Goal: Task Accomplishment & Management: Manage account settings

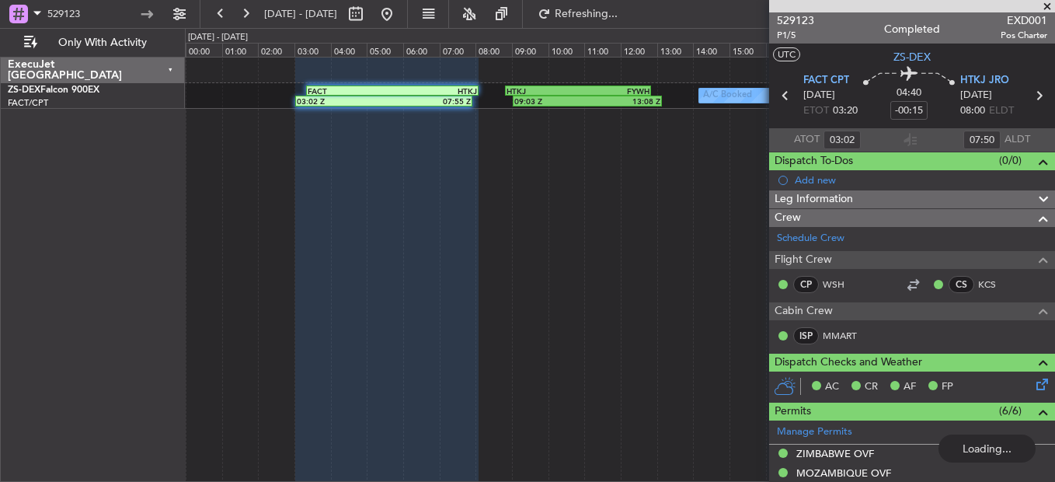
click at [1054, 3] on span at bounding box center [1047, 7] width 16 height 14
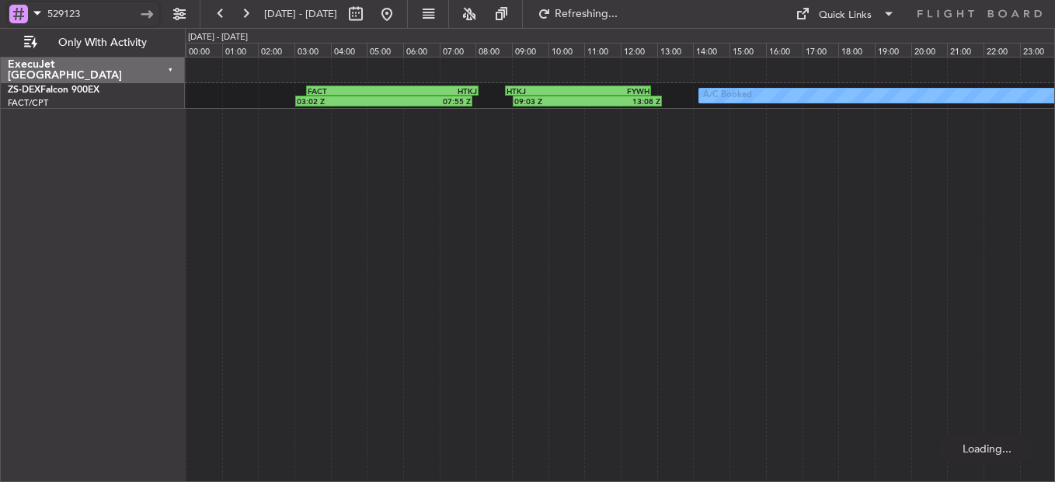
drag, startPoint x: 95, startPoint y: 12, endPoint x: -62, endPoint y: 13, distance: 156.9
click at [0, 13] on html "529123 [DATE] - [DATE] Refreshing... Quick Links Only With Activity A/C Booked …" at bounding box center [527, 241] width 1055 height 482
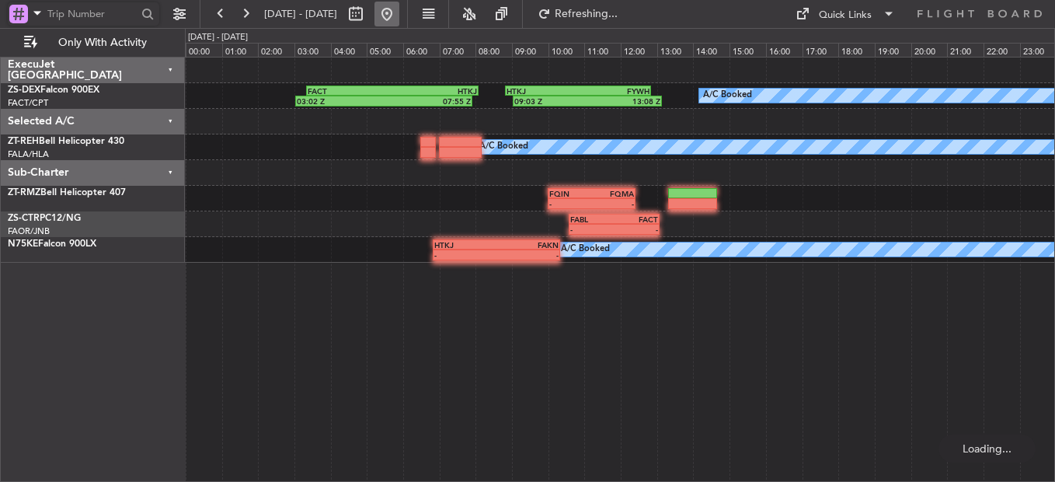
click at [399, 18] on button at bounding box center [386, 14] width 25 height 25
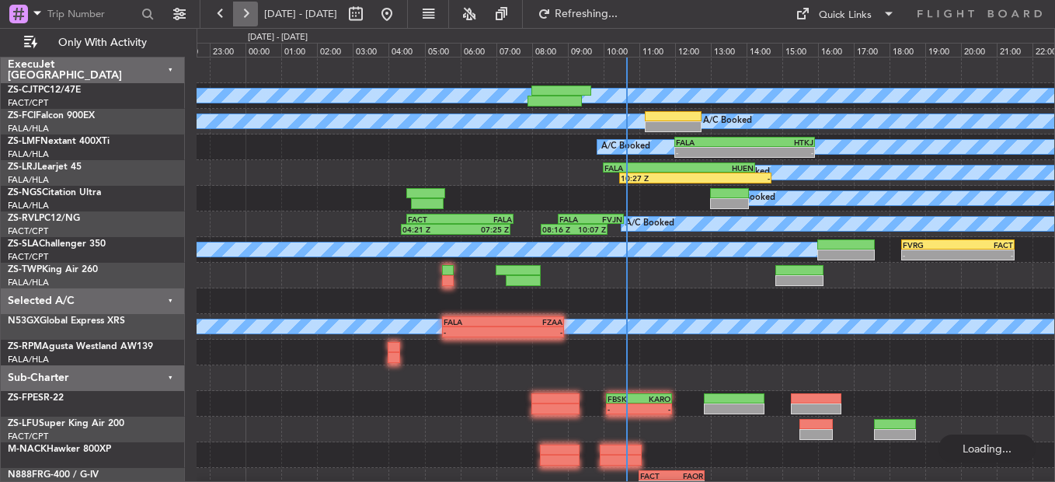
click at [248, 9] on button at bounding box center [245, 14] width 25 height 25
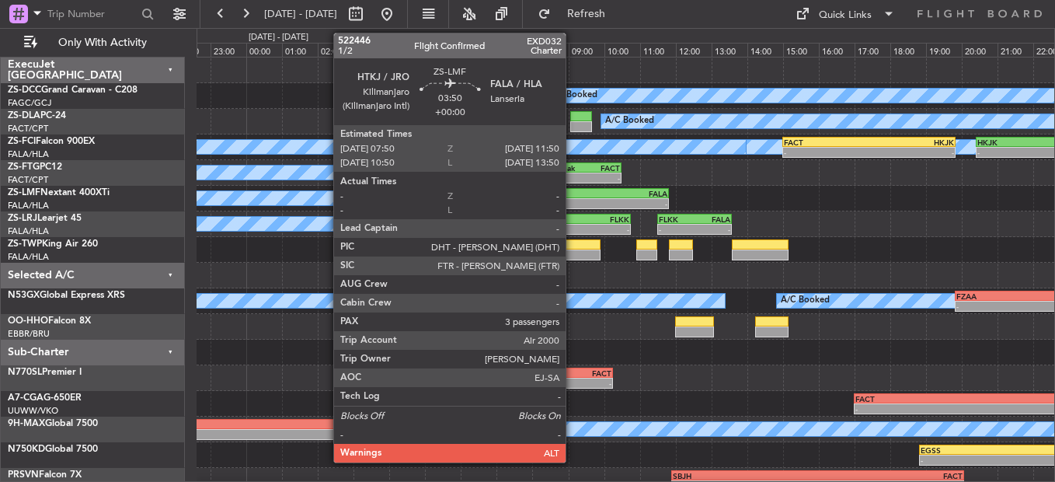
click at [572, 197] on div "HTKJ 07:50 Z FALA 11:50 Z" at bounding box center [598, 193] width 144 height 11
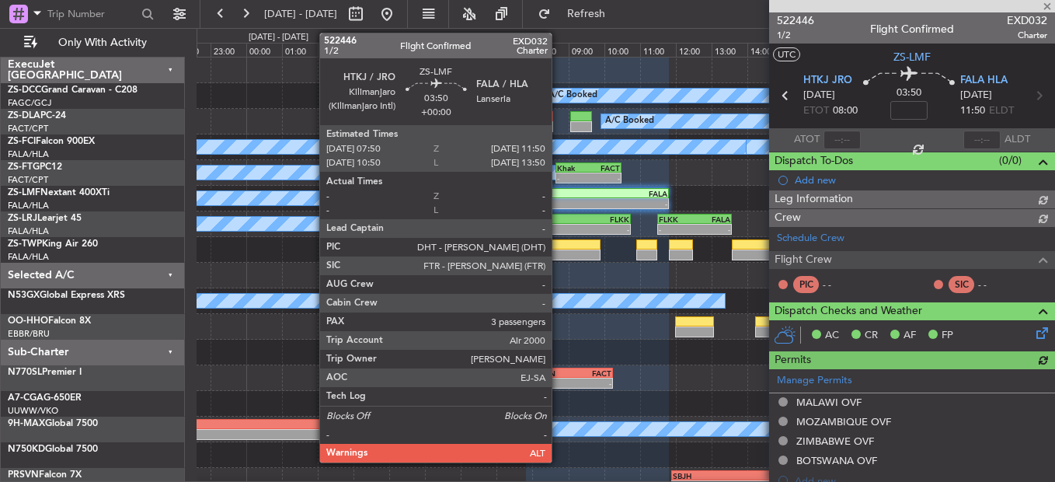
click at [558, 200] on div "-" at bounding box center [562, 203] width 70 height 9
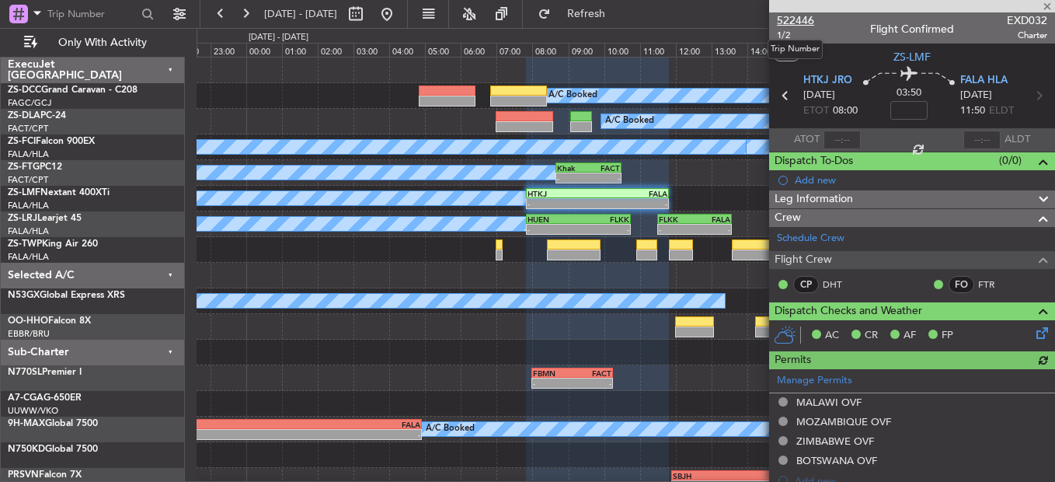
click at [802, 16] on span "522446" at bounding box center [795, 20] width 37 height 16
click at [215, 5] on button at bounding box center [220, 14] width 25 height 25
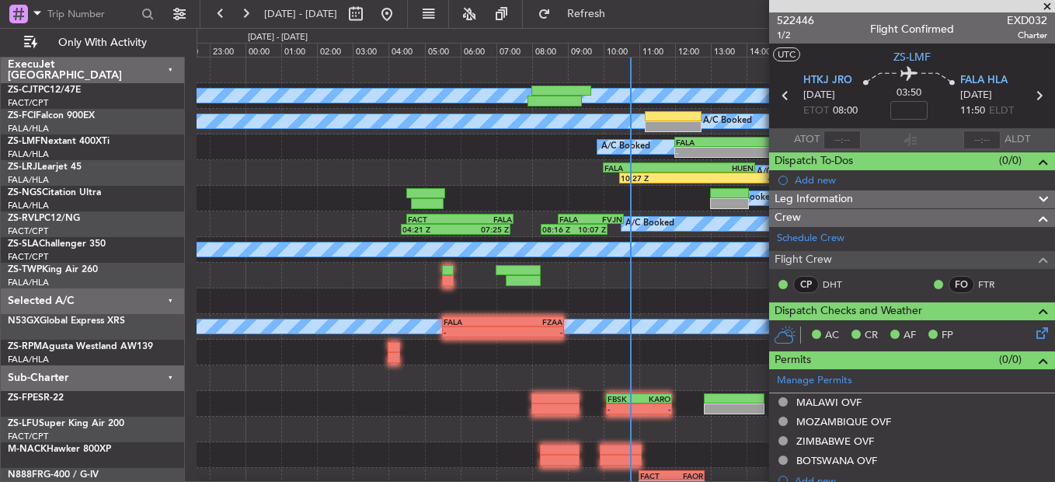
click at [1048, 7] on span at bounding box center [1047, 7] width 16 height 14
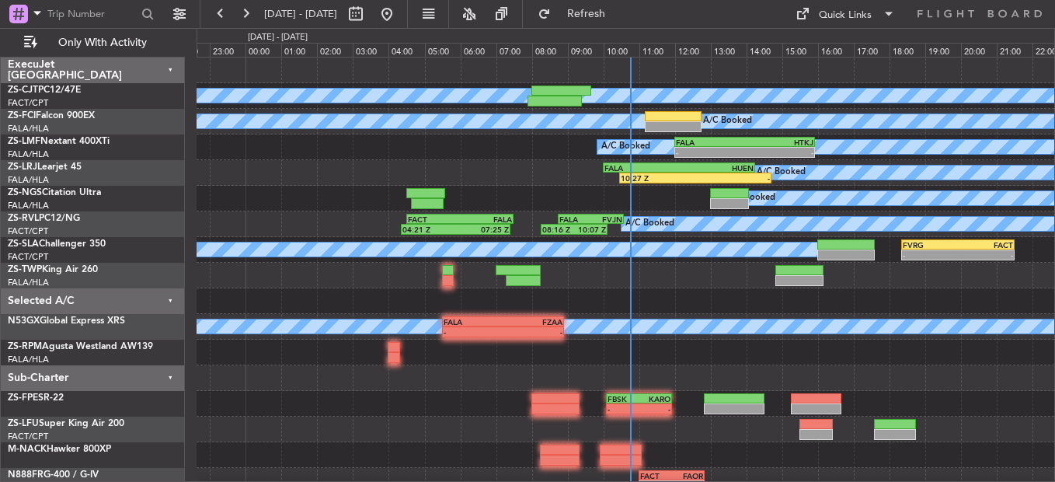
type input "0"
click at [228, 11] on button at bounding box center [220, 14] width 25 height 25
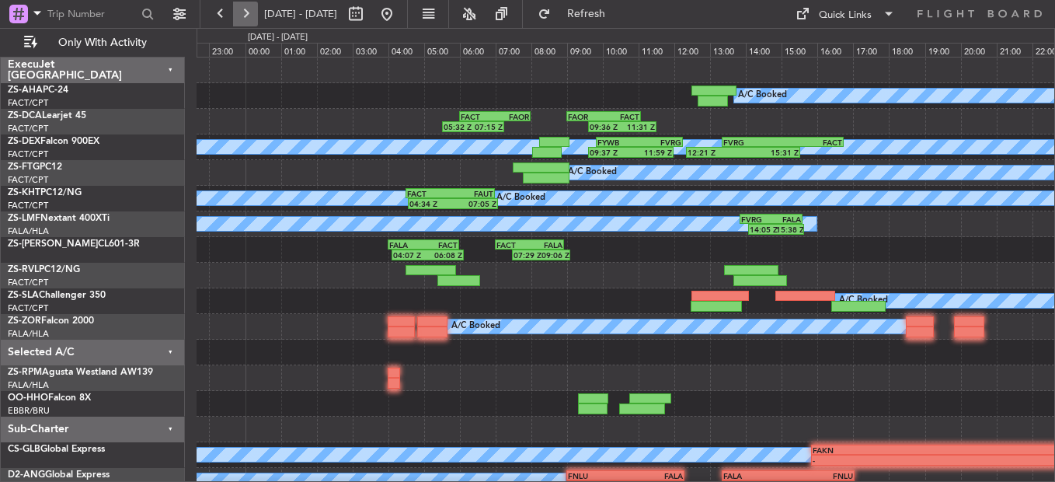
click at [252, 12] on button at bounding box center [245, 14] width 25 height 25
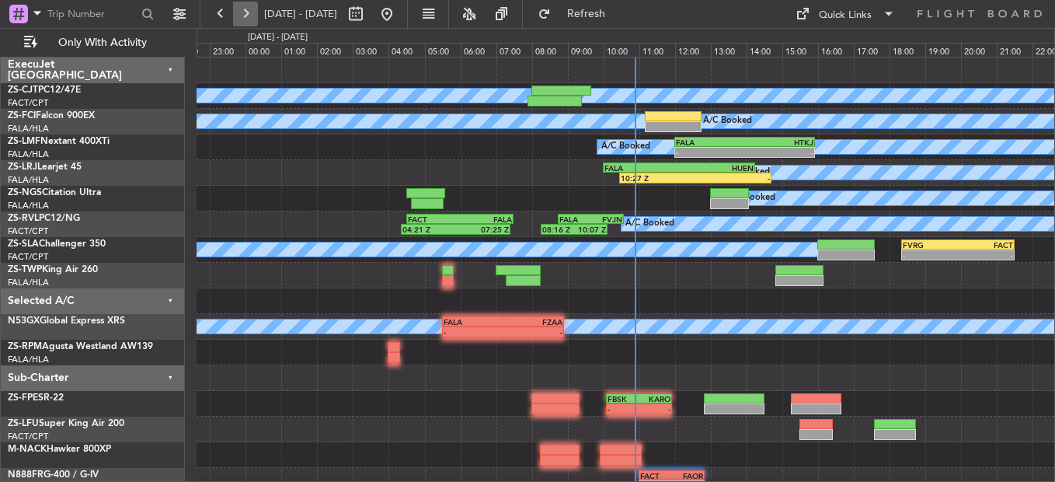
click at [244, 12] on button at bounding box center [245, 14] width 25 height 25
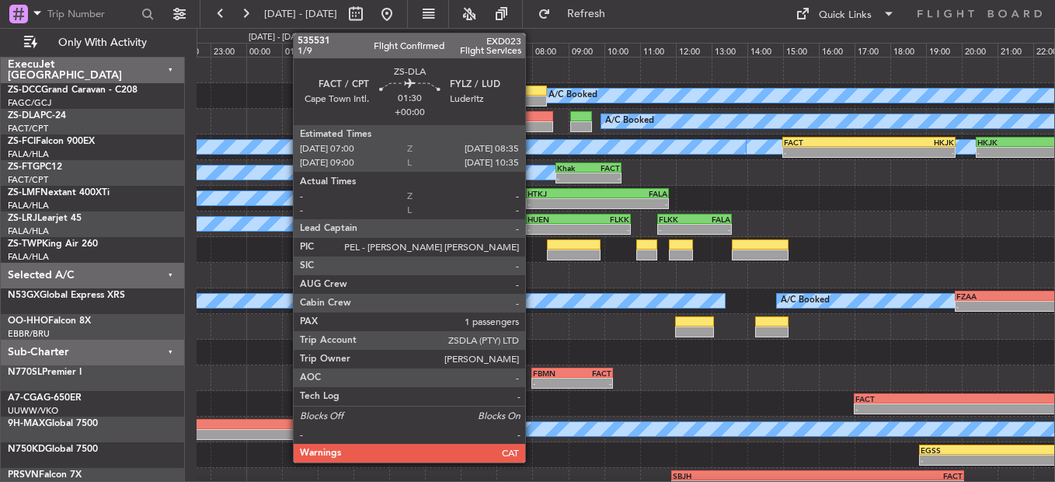
click at [532, 127] on div at bounding box center [524, 126] width 57 height 11
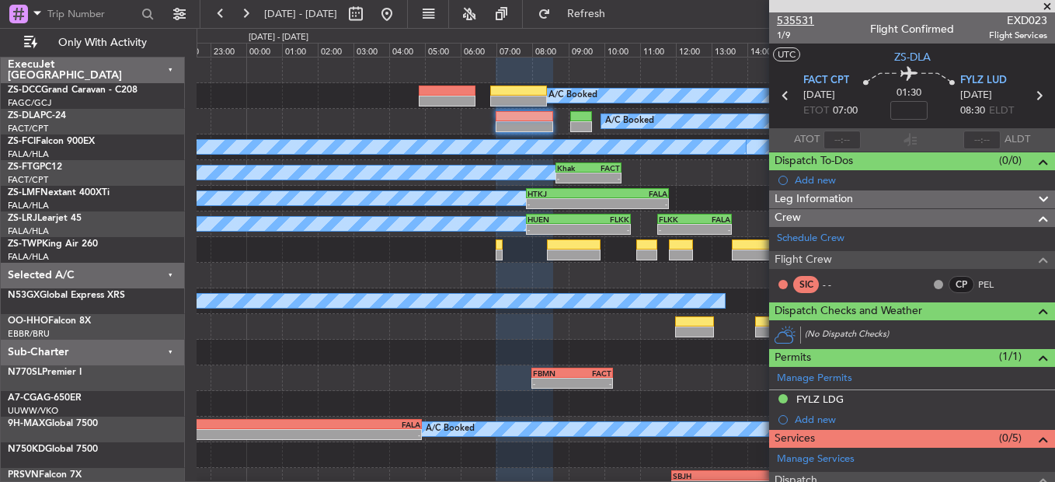
click at [795, 13] on span "535531" at bounding box center [795, 20] width 37 height 16
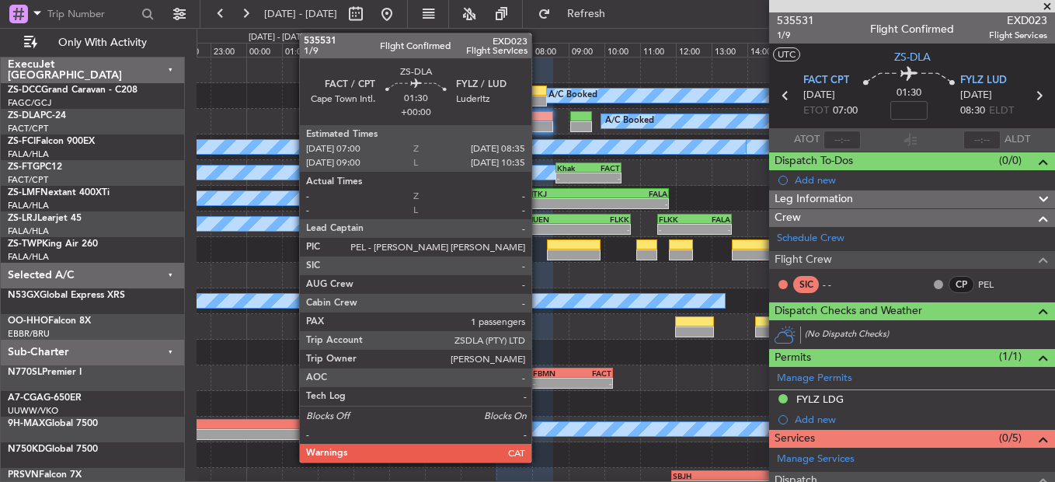
click at [538, 120] on div at bounding box center [524, 116] width 57 height 11
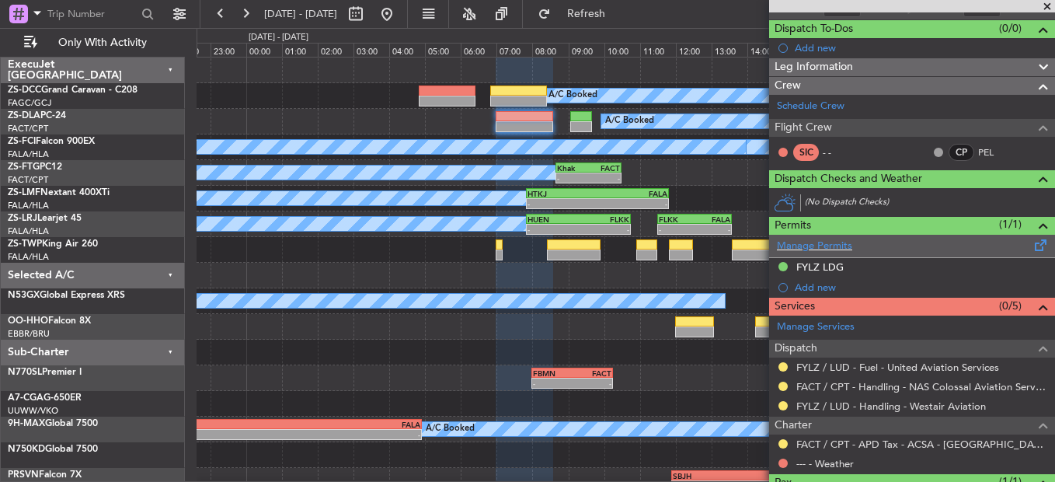
scroll to position [202, 0]
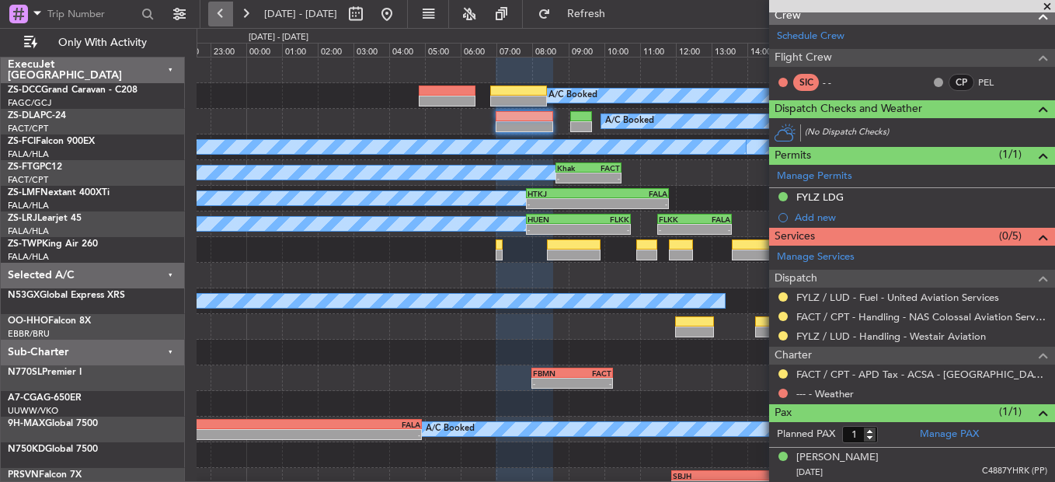
click at [222, 12] on button at bounding box center [220, 14] width 25 height 25
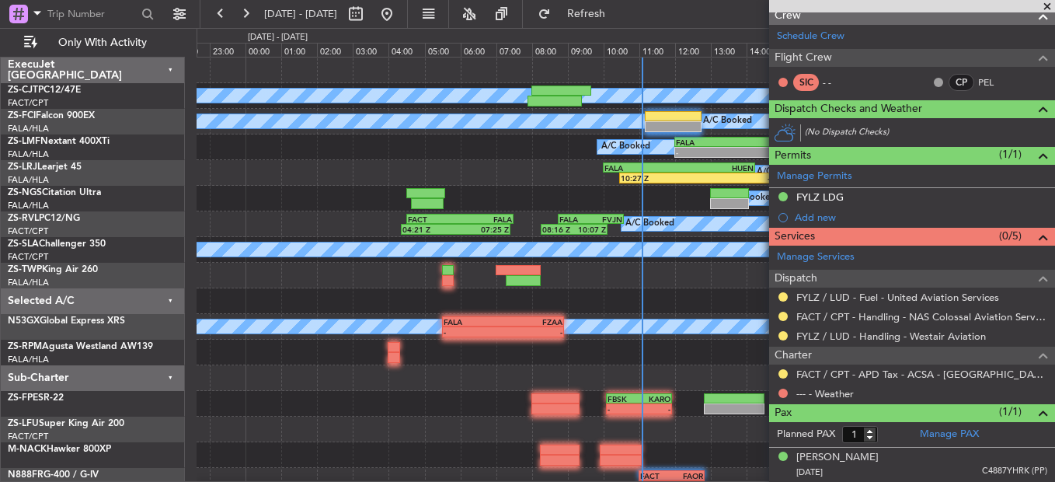
click at [1045, 5] on span at bounding box center [1047, 7] width 16 height 14
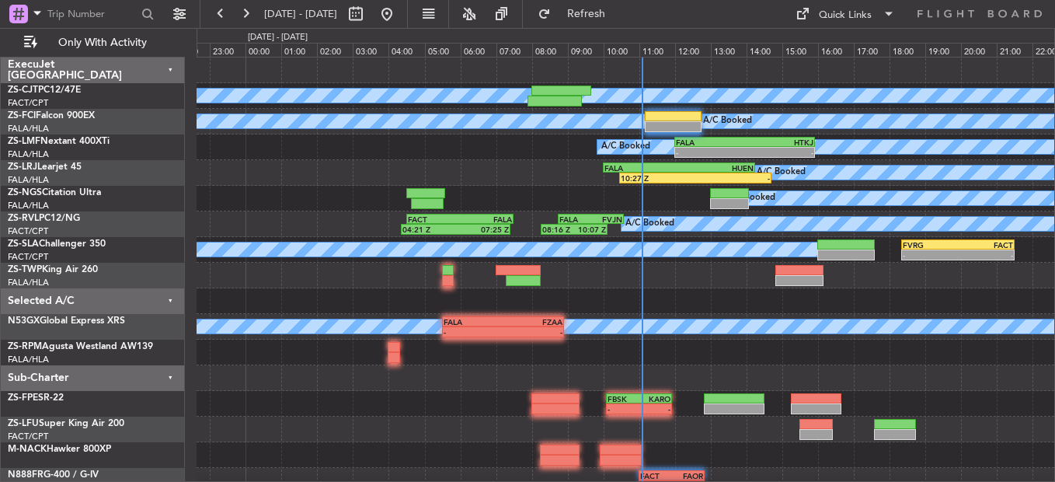
type input "0"
click at [253, 12] on button at bounding box center [245, 14] width 25 height 25
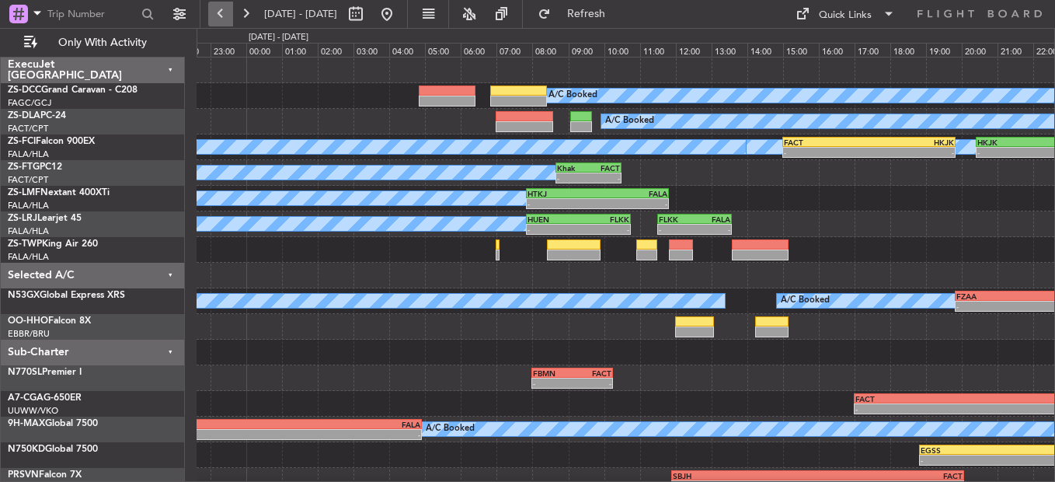
click at [223, 5] on button at bounding box center [220, 14] width 25 height 25
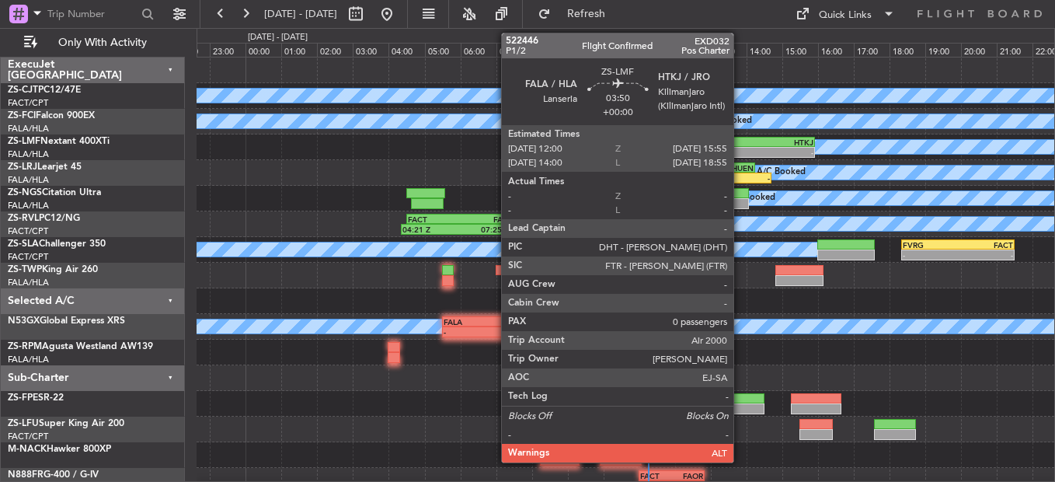
click at [740, 148] on div "-" at bounding box center [710, 152] width 68 height 9
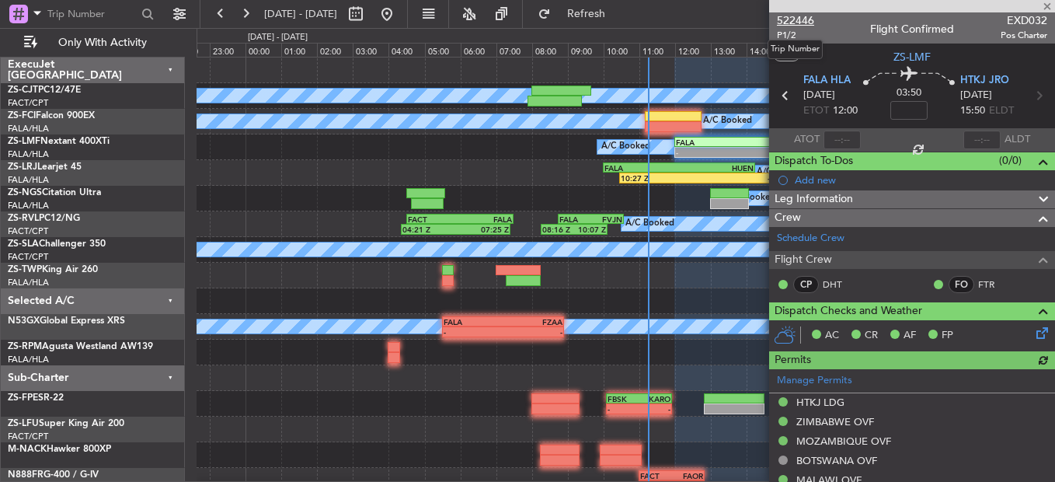
click at [799, 19] on span "522446" at bounding box center [795, 20] width 37 height 16
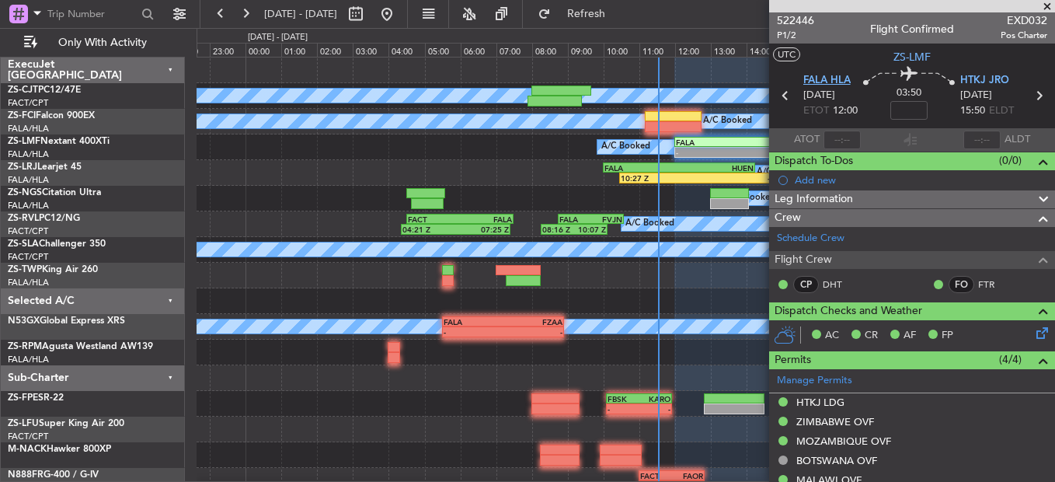
click at [1049, 5] on span at bounding box center [1047, 7] width 16 height 14
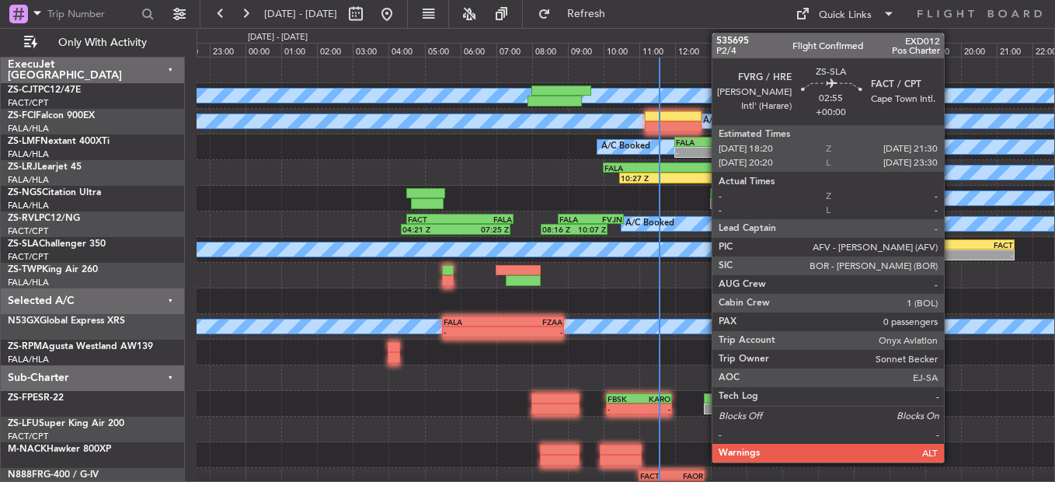
click at [951, 250] on div "-" at bounding box center [930, 254] width 55 height 9
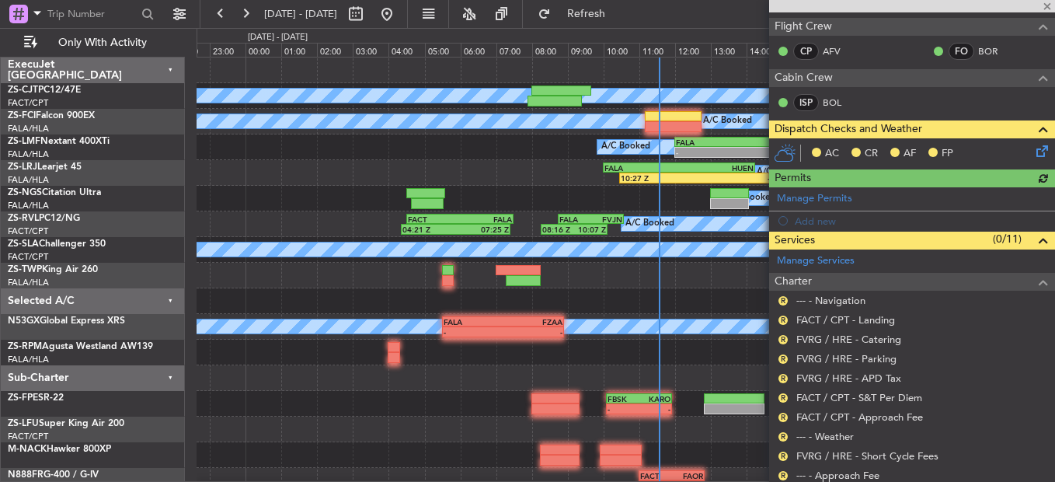
scroll to position [299, 0]
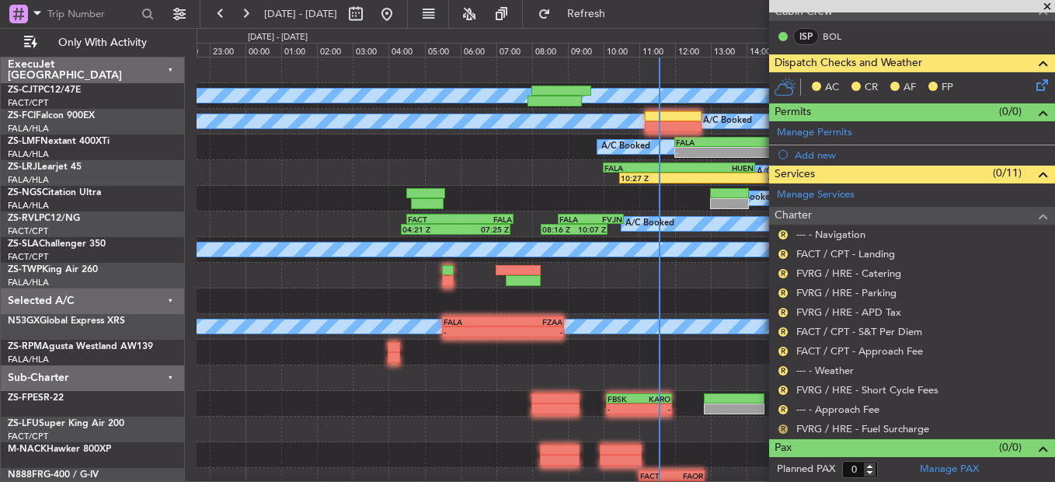
click at [781, 424] on button "R" at bounding box center [782, 428] width 9 height 9
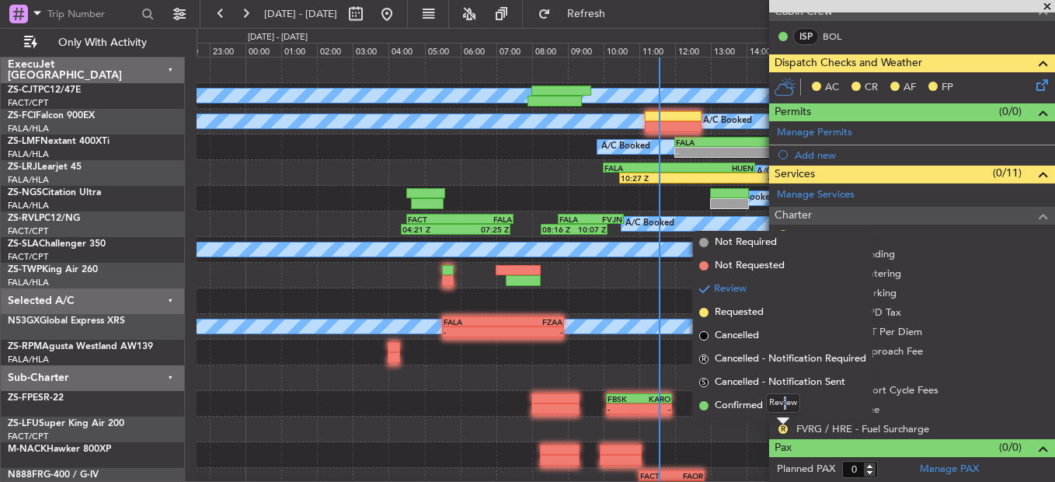
click at [785, 411] on div "Review" at bounding box center [783, 402] width 34 height 19
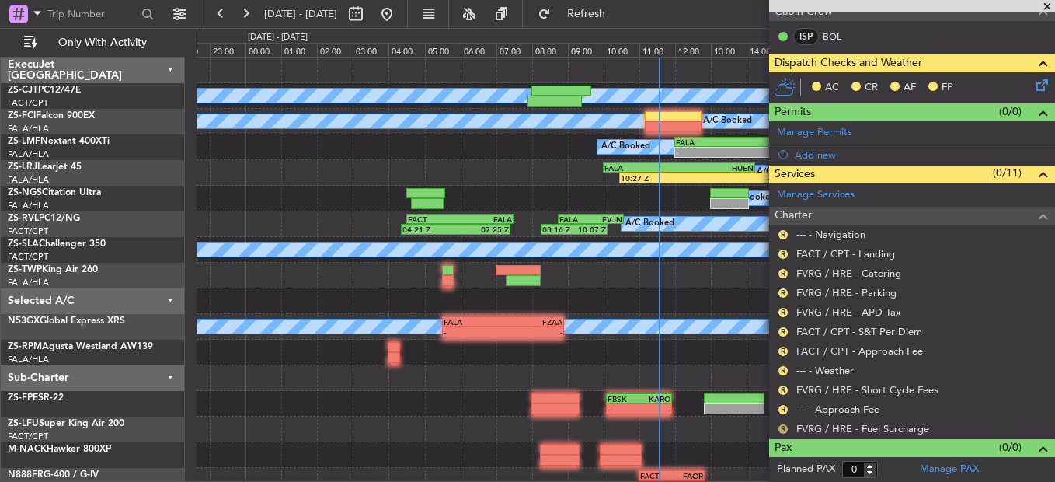
drag, startPoint x: 785, startPoint y: 411, endPoint x: 783, endPoint y: 427, distance: 16.5
click at [783, 427] on button "R" at bounding box center [782, 428] width 9 height 9
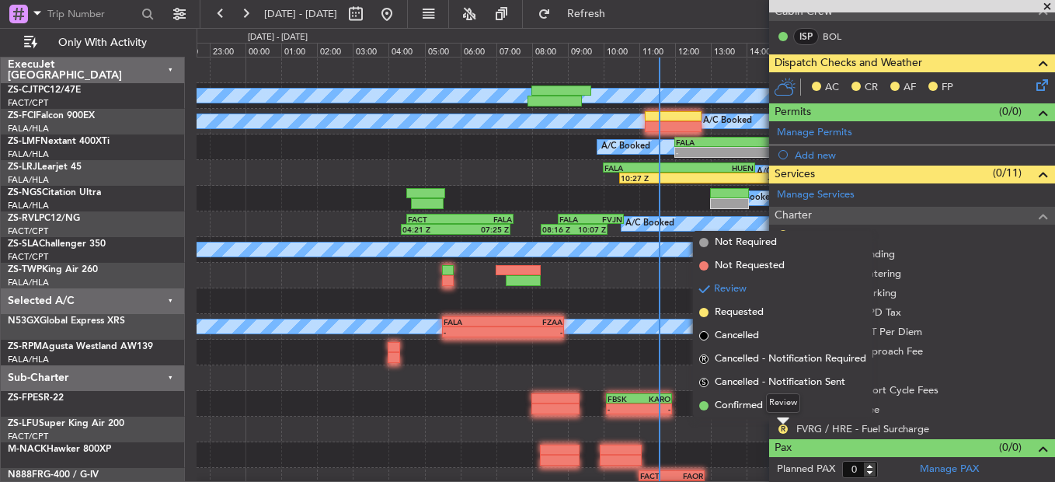
click at [771, 402] on div "Review" at bounding box center [783, 402] width 34 height 19
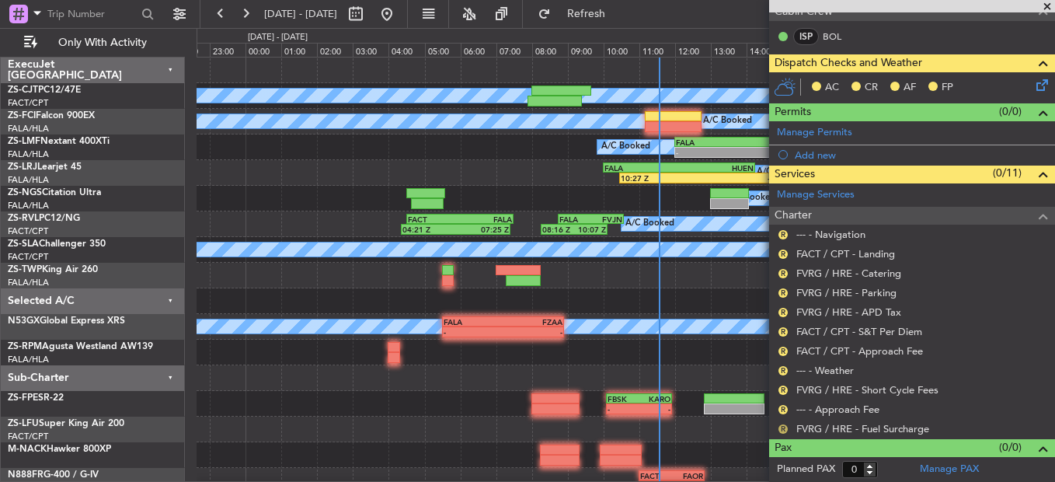
click at [779, 426] on button "R" at bounding box center [782, 428] width 9 height 9
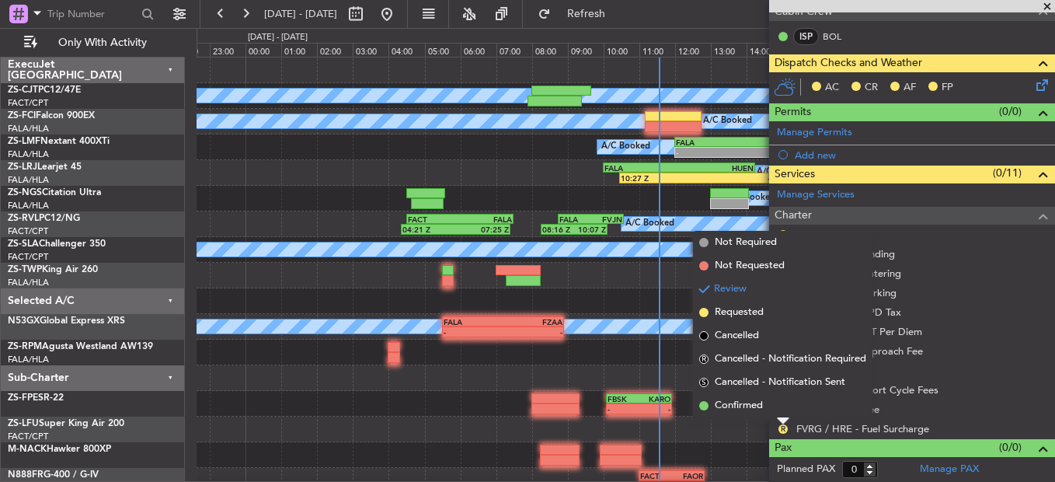
click at [758, 405] on span "Confirmed" at bounding box center [739, 406] width 48 height 16
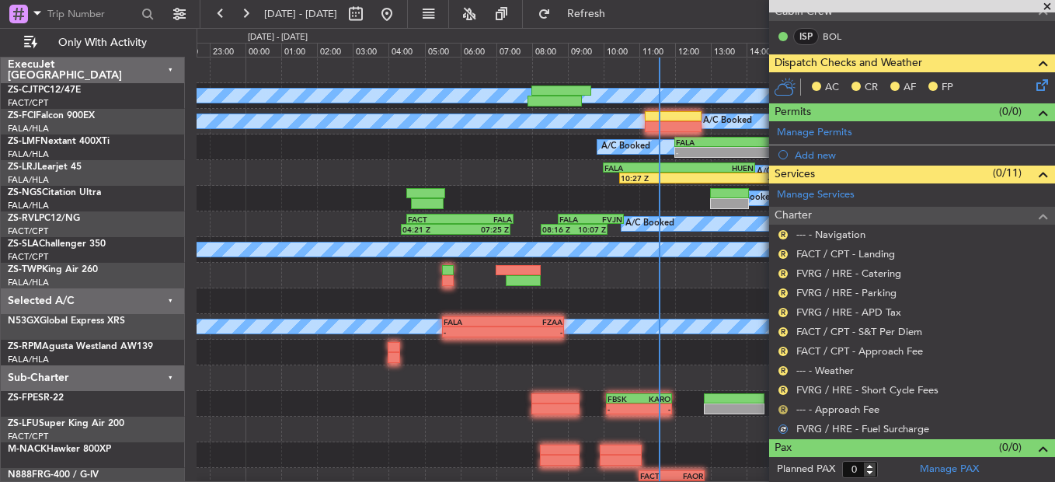
click at [781, 406] on button "R" at bounding box center [782, 409] width 9 height 9
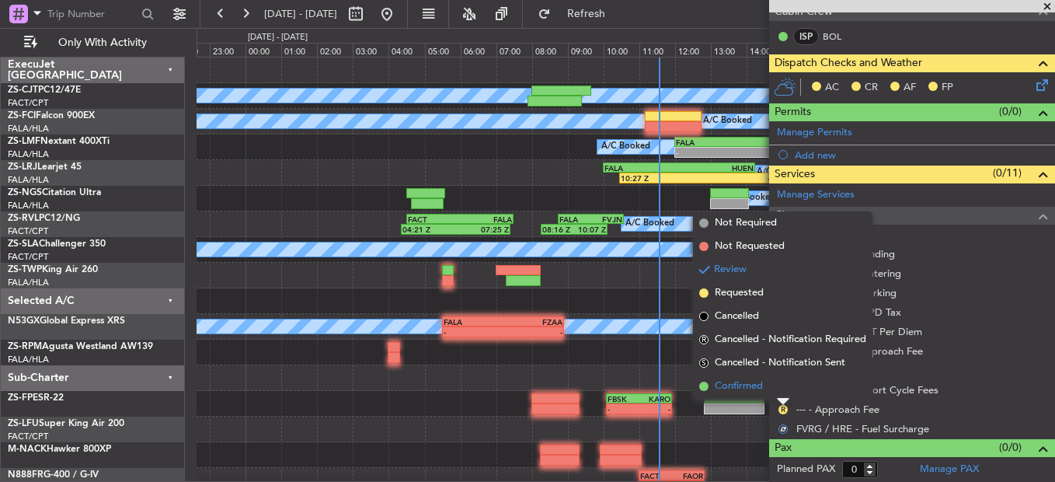
click at [778, 393] on li "Confirmed" at bounding box center [782, 385] width 179 height 23
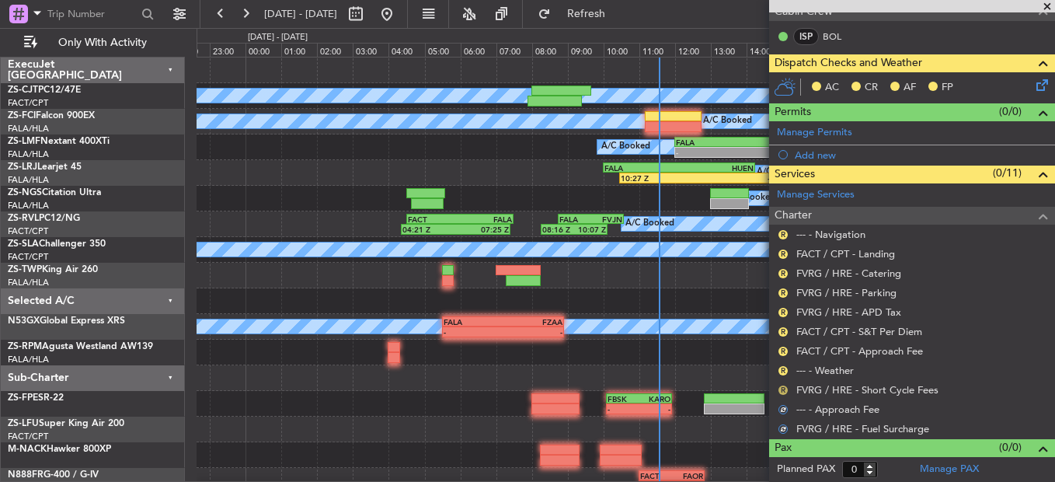
click at [781, 391] on button "R" at bounding box center [782, 389] width 9 height 9
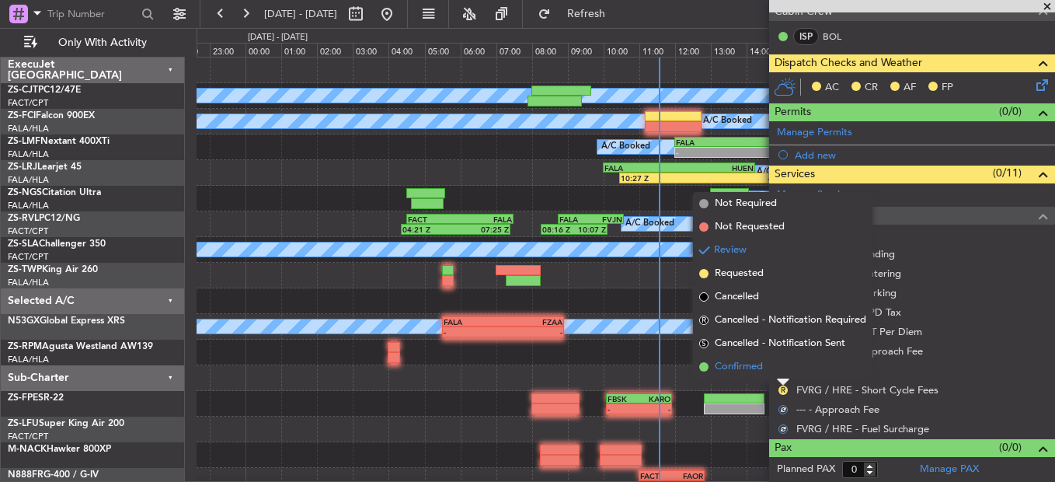
click at [781, 372] on li "Confirmed" at bounding box center [782, 366] width 179 height 23
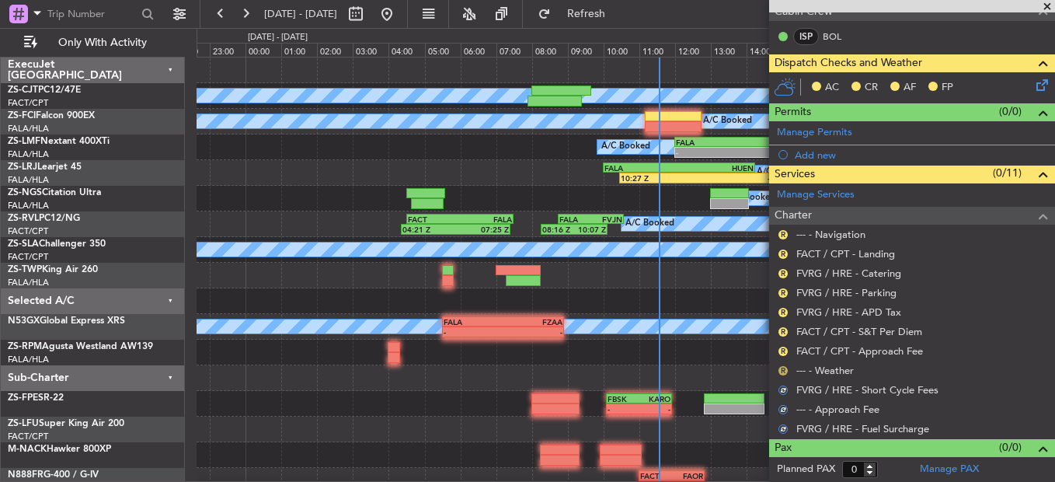
click at [781, 368] on button "R" at bounding box center [782, 370] width 9 height 9
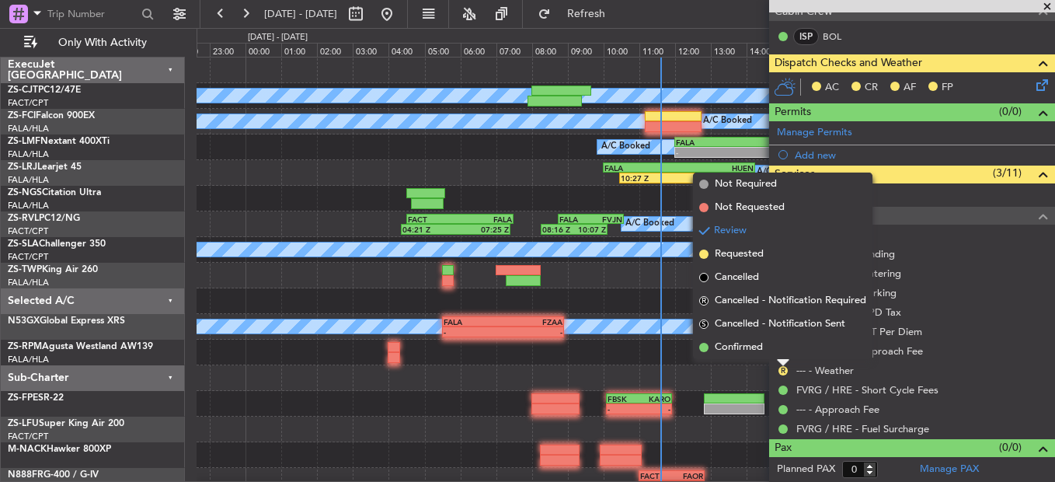
click at [990, 294] on div "R FVRG / HRE - Parking" at bounding box center [912, 292] width 286 height 19
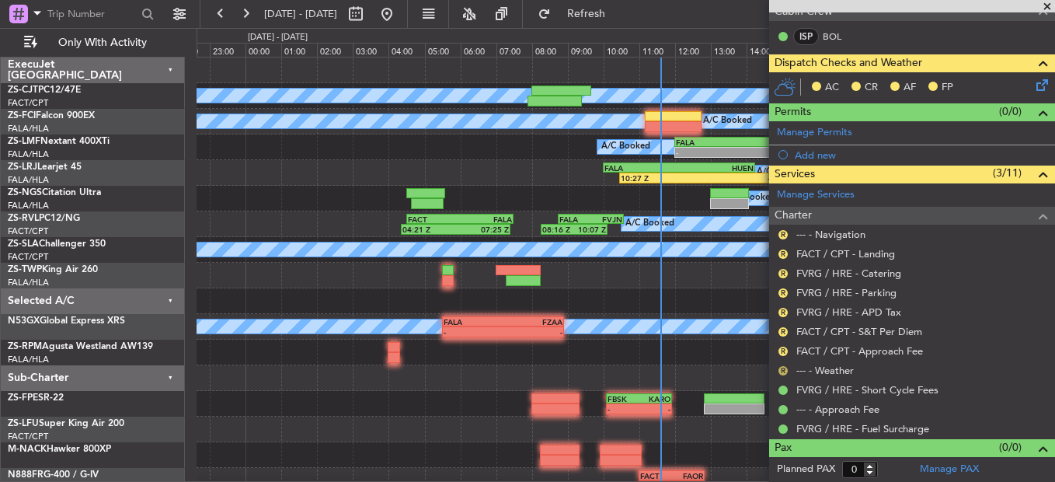
click at [786, 371] on button "R" at bounding box center [782, 370] width 9 height 9
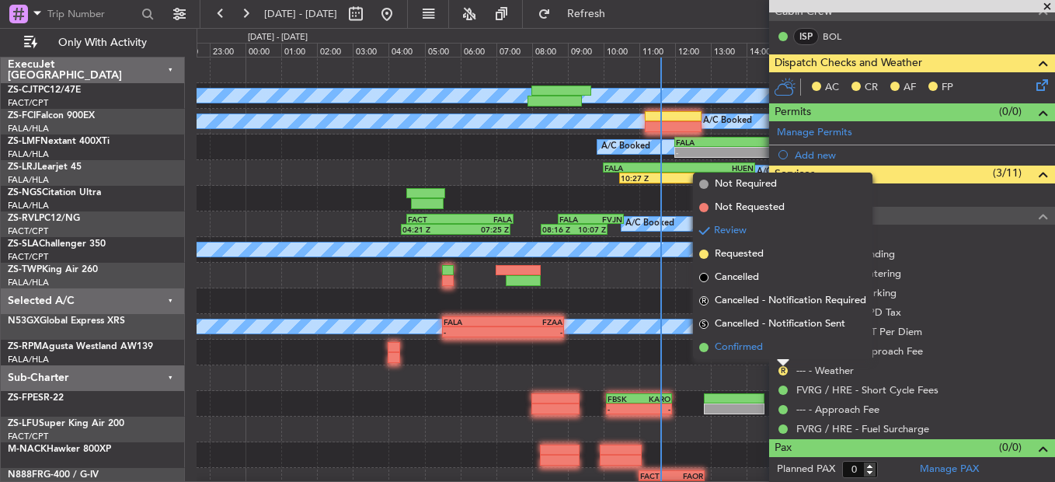
click at [782, 349] on li "Confirmed" at bounding box center [782, 347] width 179 height 23
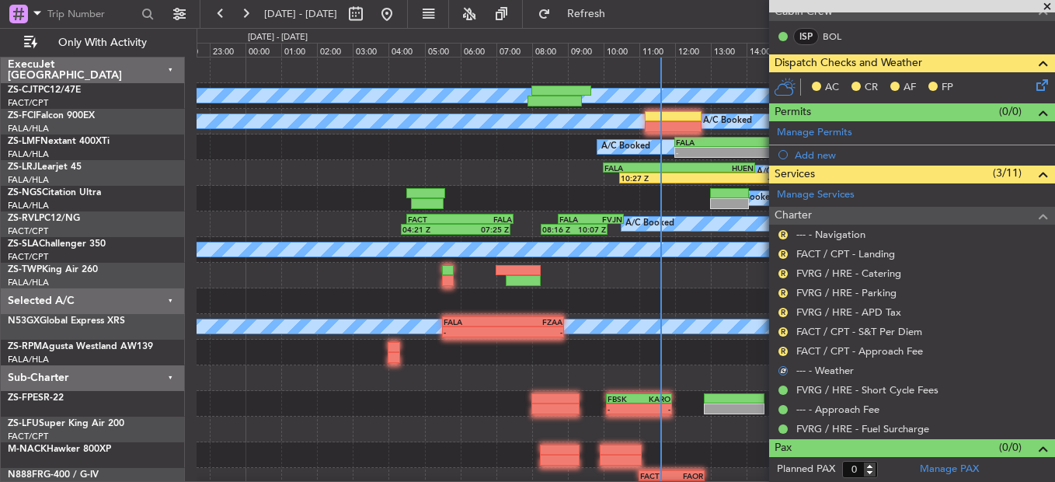
click at [782, 349] on button "R" at bounding box center [782, 350] width 9 height 9
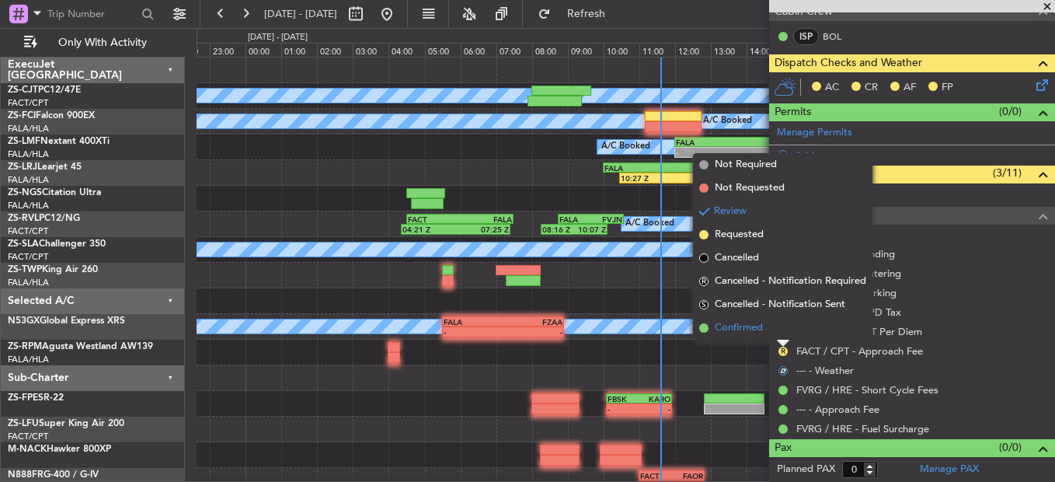
click at [780, 322] on li "Confirmed" at bounding box center [782, 327] width 179 height 23
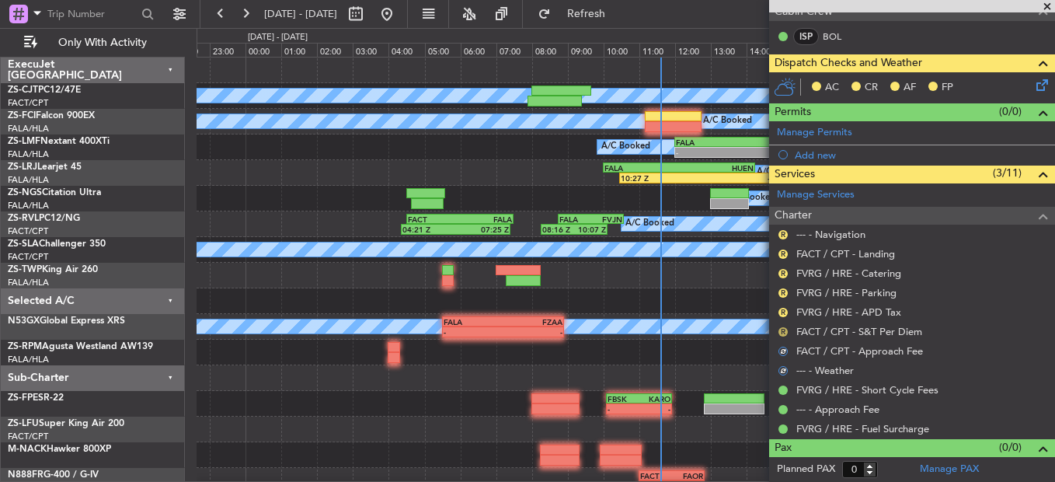
click at [780, 327] on button "R" at bounding box center [782, 331] width 9 height 9
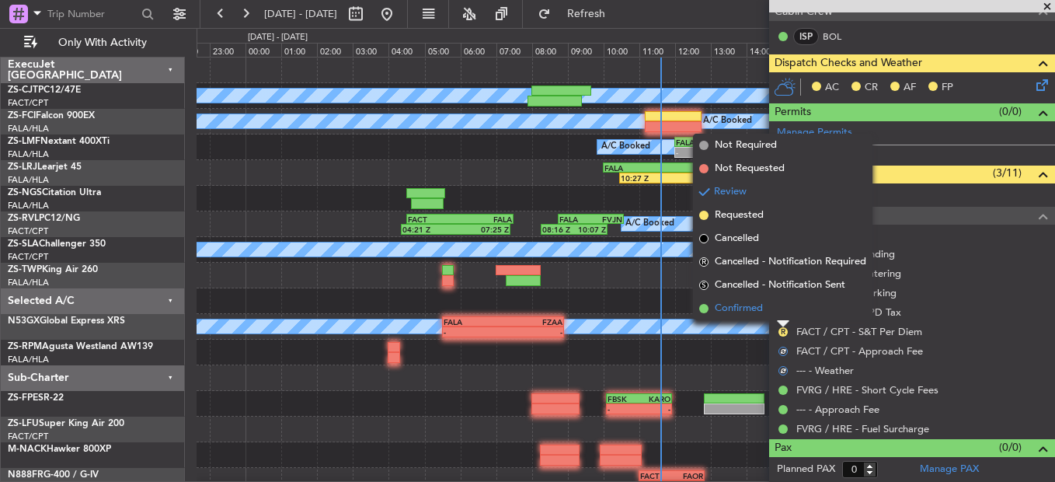
click at [780, 310] on li "Confirmed" at bounding box center [782, 308] width 179 height 23
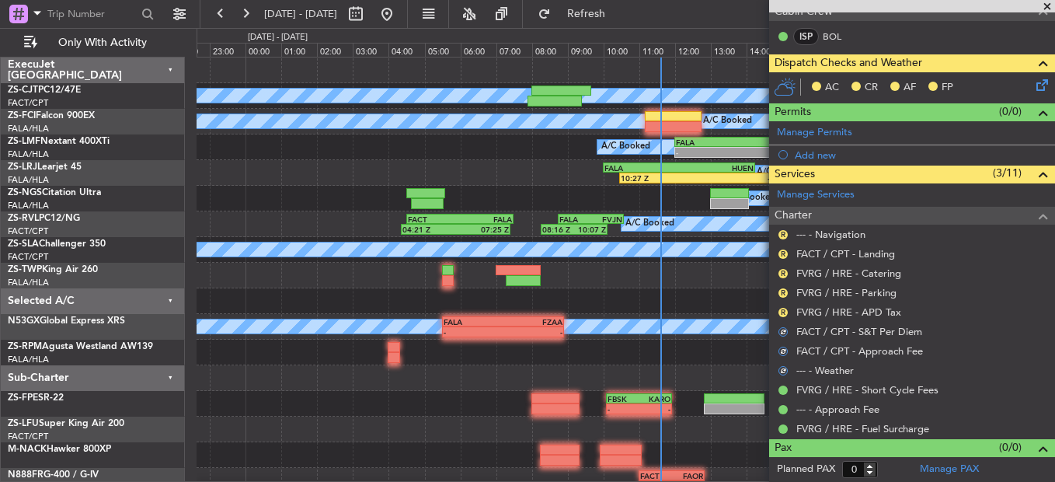
click at [780, 310] on button "R" at bounding box center [782, 312] width 9 height 9
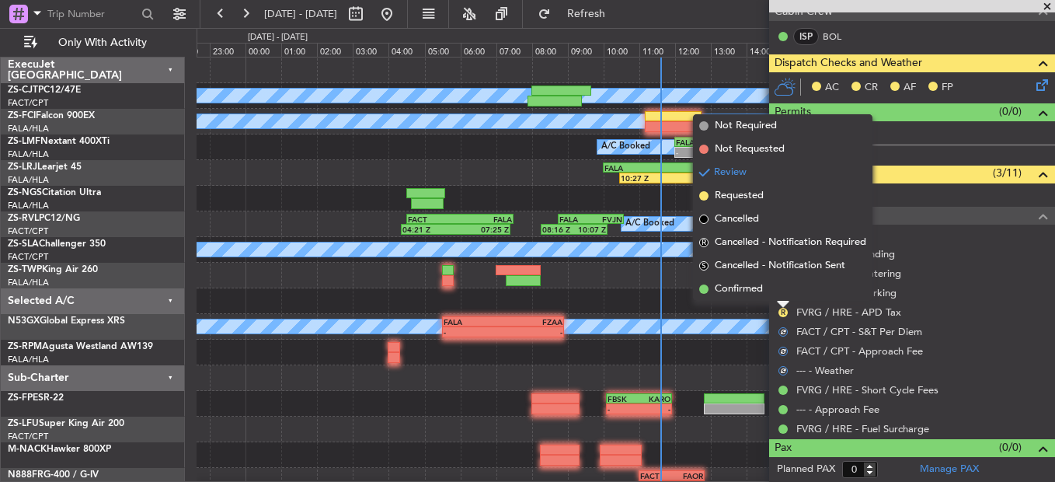
click at [779, 294] on li "Confirmed" at bounding box center [782, 288] width 179 height 23
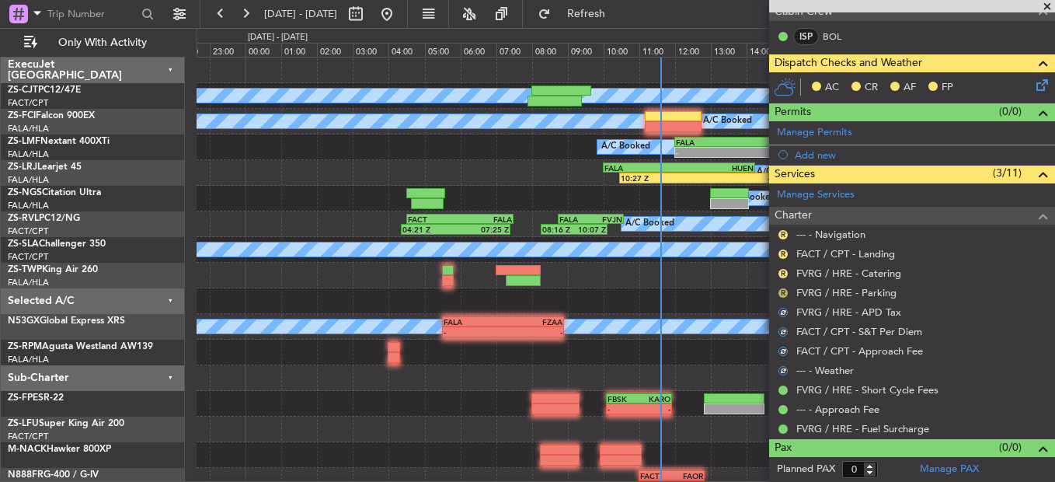
click at [779, 294] on button "R" at bounding box center [782, 292] width 9 height 9
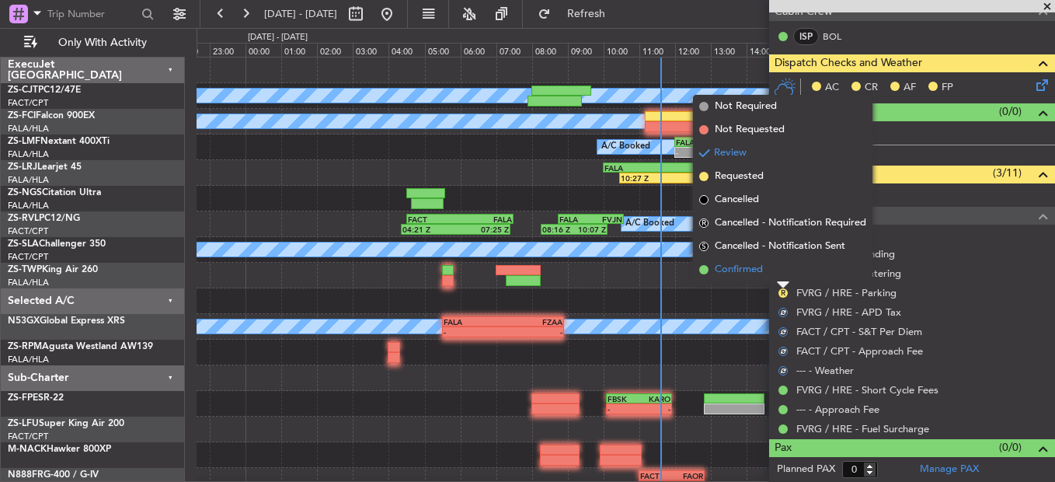
click at [777, 273] on li "Confirmed" at bounding box center [782, 269] width 179 height 23
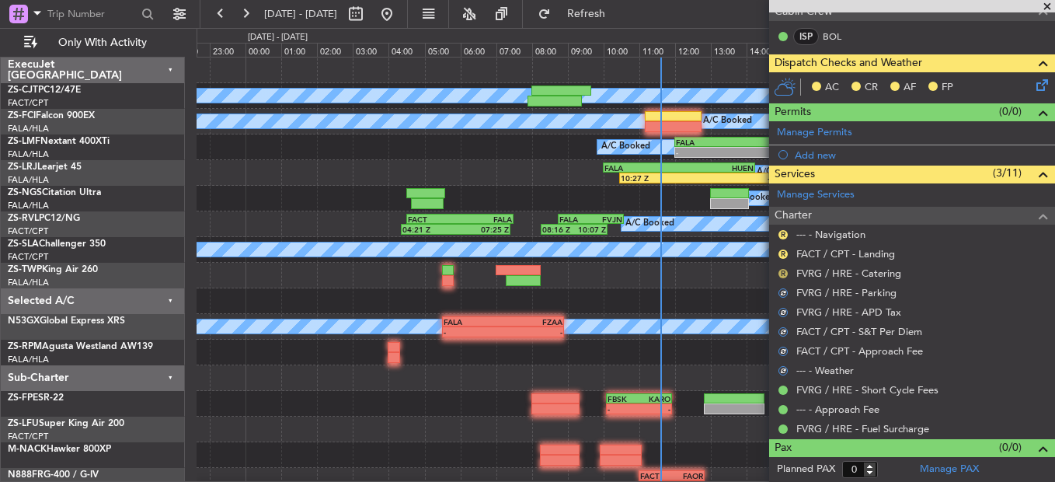
click at [779, 273] on button "R" at bounding box center [782, 273] width 9 height 9
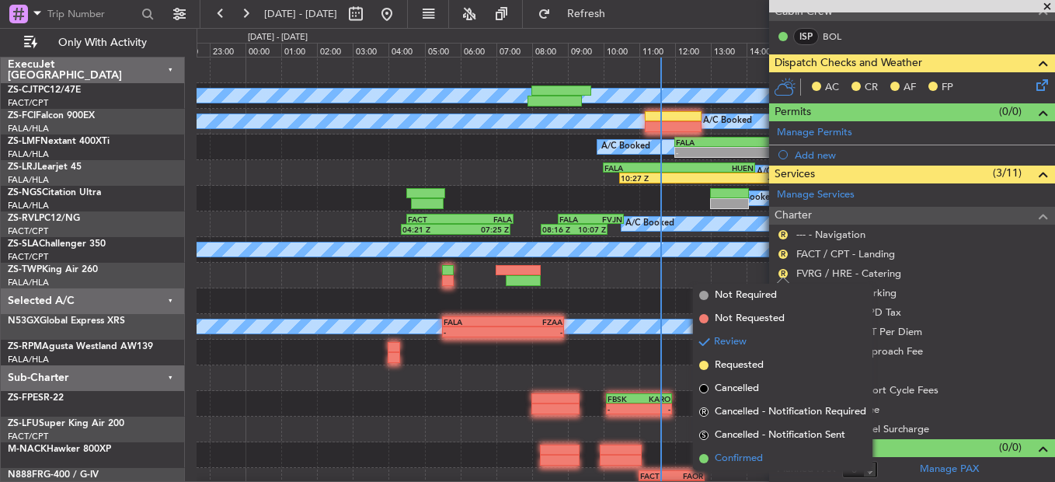
click at [763, 459] on li "Confirmed" at bounding box center [782, 458] width 179 height 23
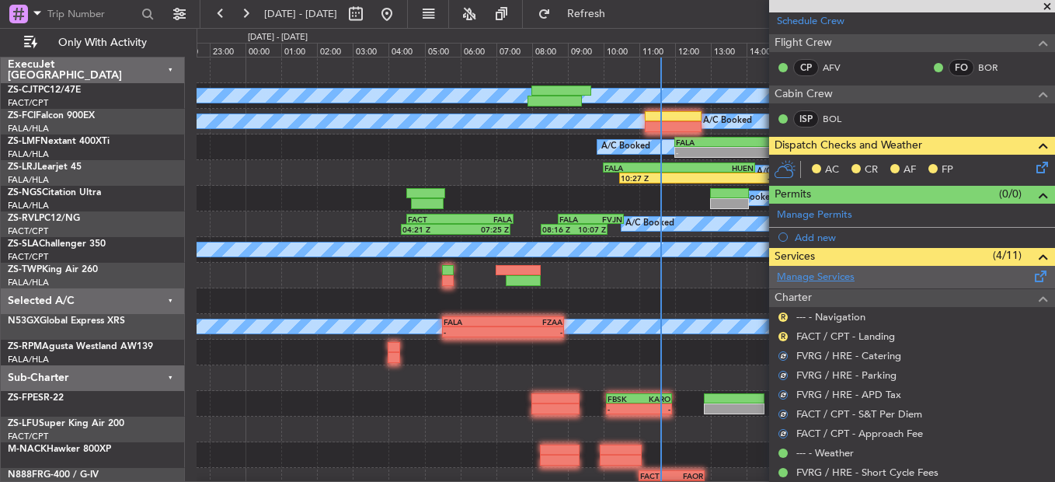
scroll to position [144, 0]
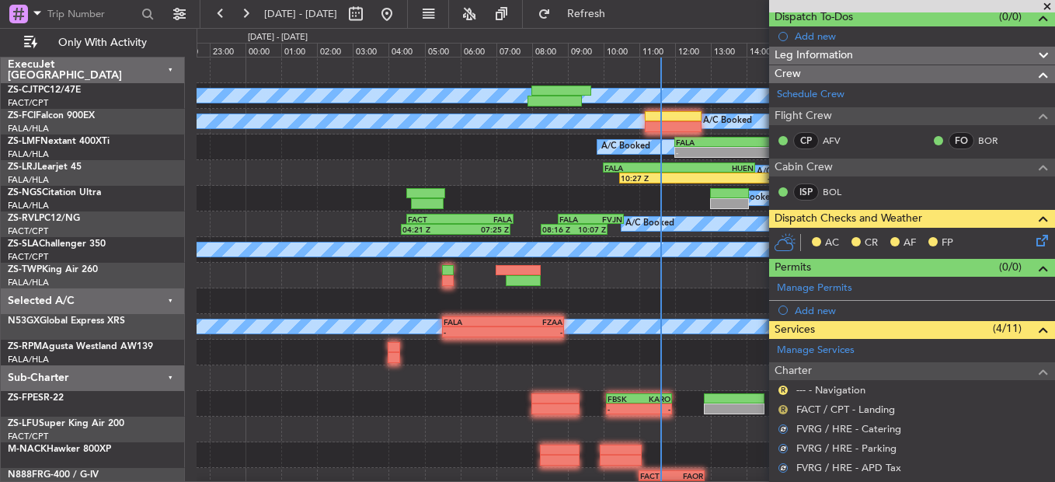
click at [779, 409] on button "R" at bounding box center [782, 409] width 9 height 9
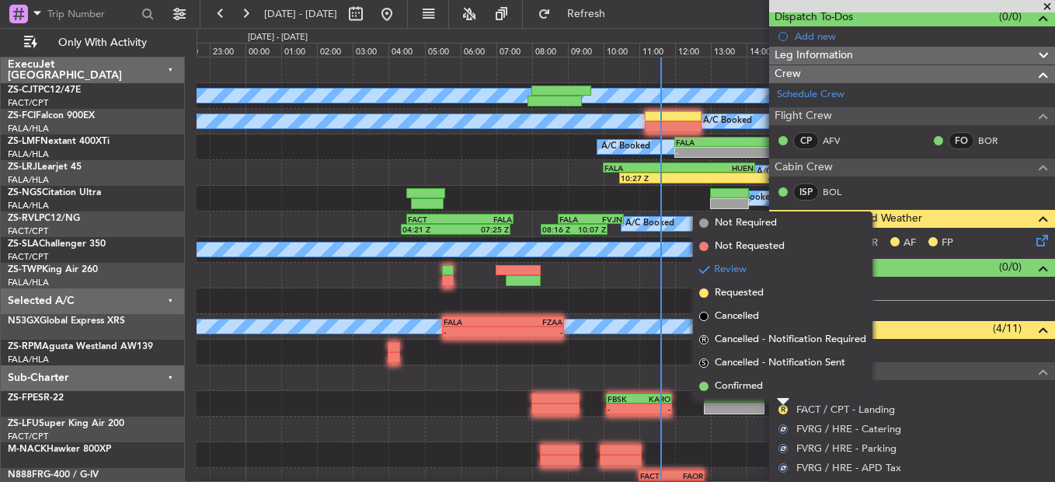
click at [777, 393] on li "Confirmed" at bounding box center [782, 385] width 179 height 23
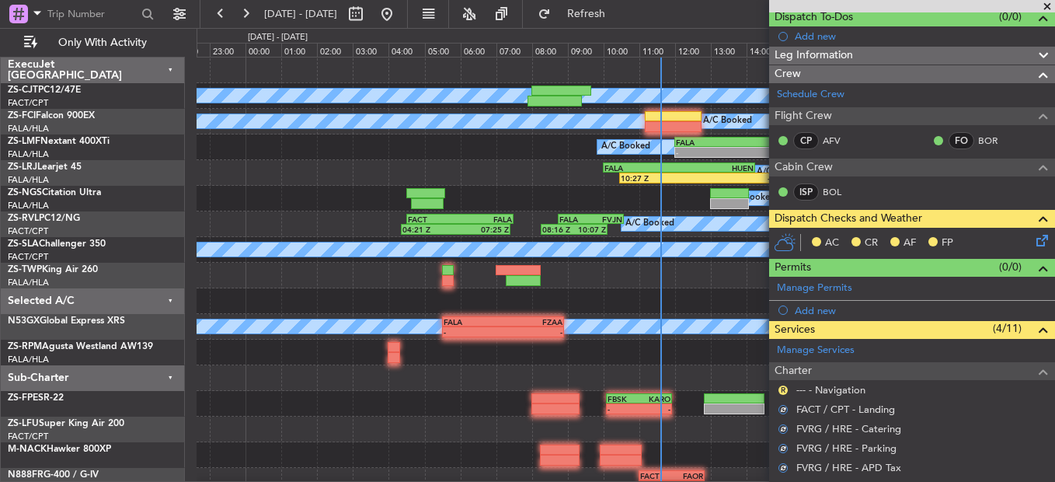
click at [781, 381] on div "R --- - Navigation" at bounding box center [912, 389] width 286 height 19
click at [780, 391] on button "R" at bounding box center [782, 389] width 9 height 9
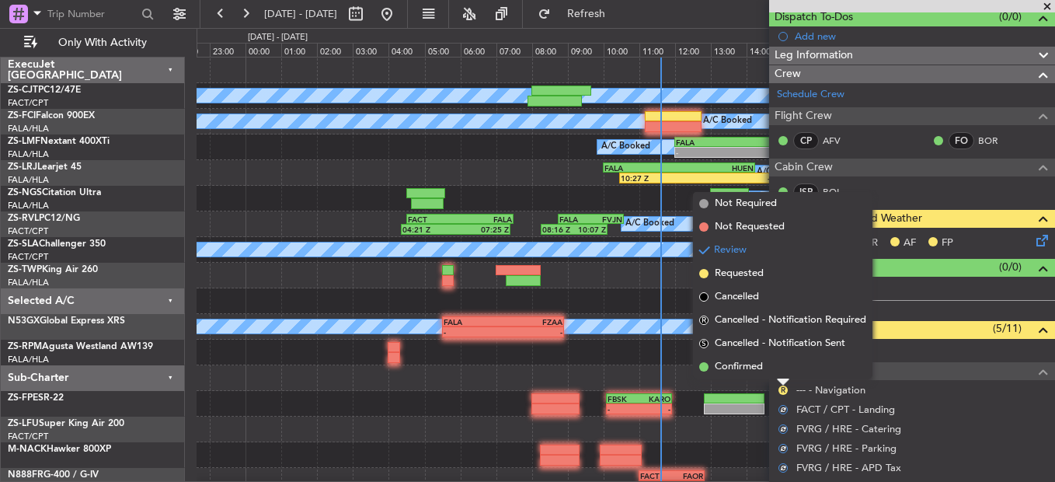
drag, startPoint x: 791, startPoint y: 371, endPoint x: 951, endPoint y: 259, distance: 195.7
click at [792, 371] on li "Confirmed" at bounding box center [782, 366] width 179 height 23
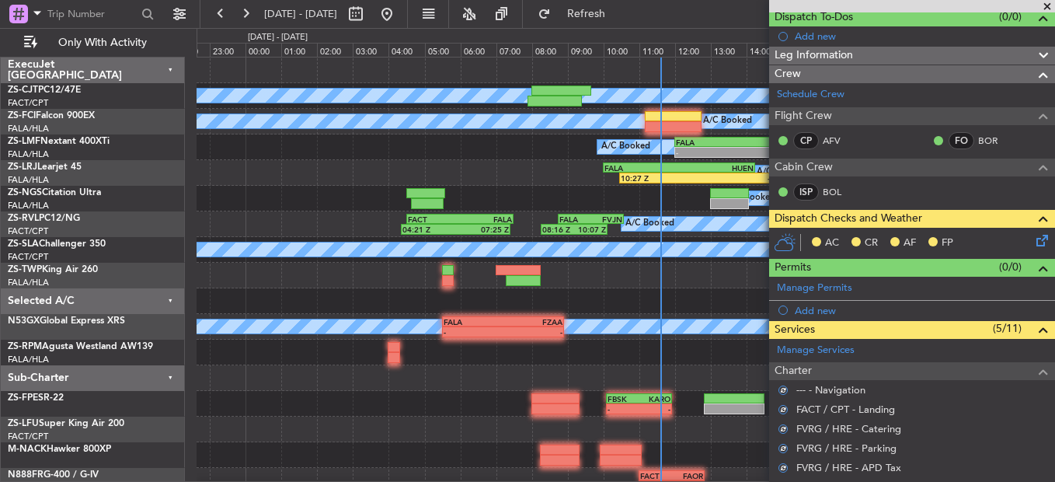
click at [1033, 234] on icon at bounding box center [1039, 237] width 12 height 12
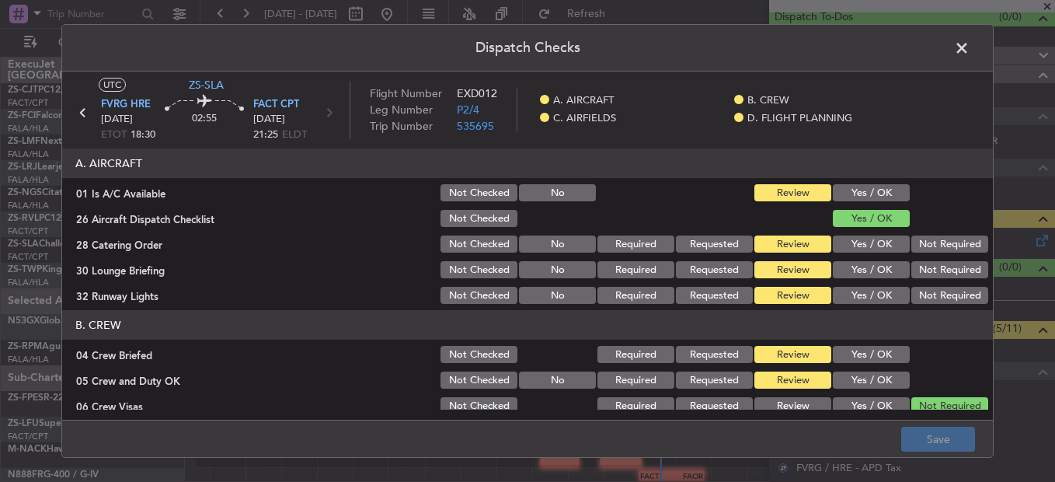
click at [882, 184] on div "Yes / OK" at bounding box center [869, 193] width 78 height 22
click at [877, 191] on button "Yes / OK" at bounding box center [871, 192] width 77 height 17
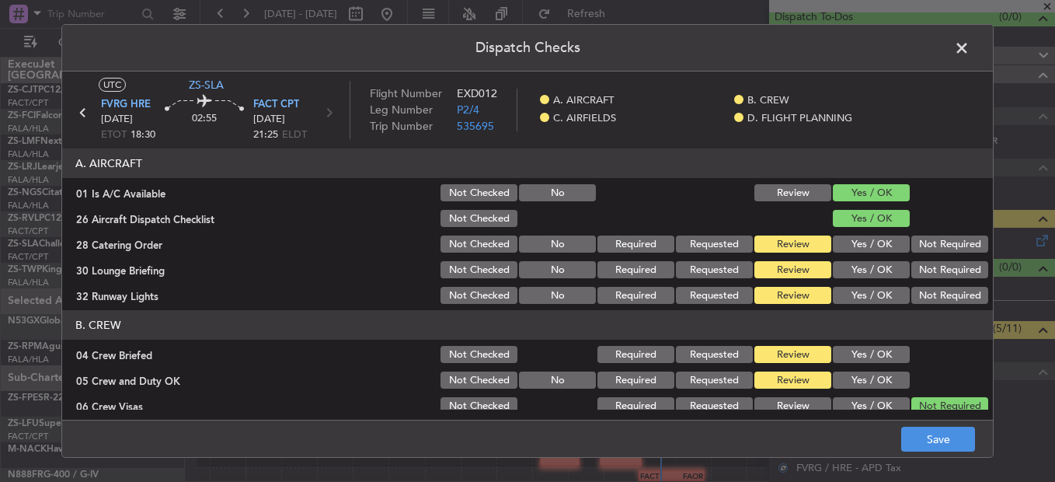
click at [958, 248] on button "Not Required" at bounding box center [949, 243] width 77 height 17
click at [933, 271] on button "Not Required" at bounding box center [949, 269] width 77 height 17
click at [933, 278] on button "Not Required" at bounding box center [949, 269] width 77 height 17
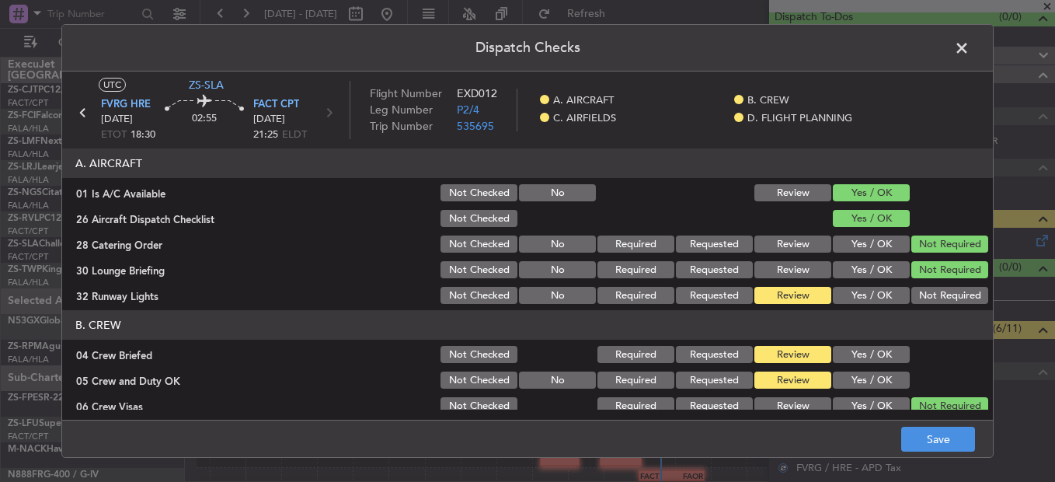
click at [930, 297] on button "Not Required" at bounding box center [949, 295] width 77 height 17
click at [929, 299] on button "Not Required" at bounding box center [949, 295] width 77 height 17
click at [876, 355] on button "Yes / OK" at bounding box center [871, 354] width 77 height 17
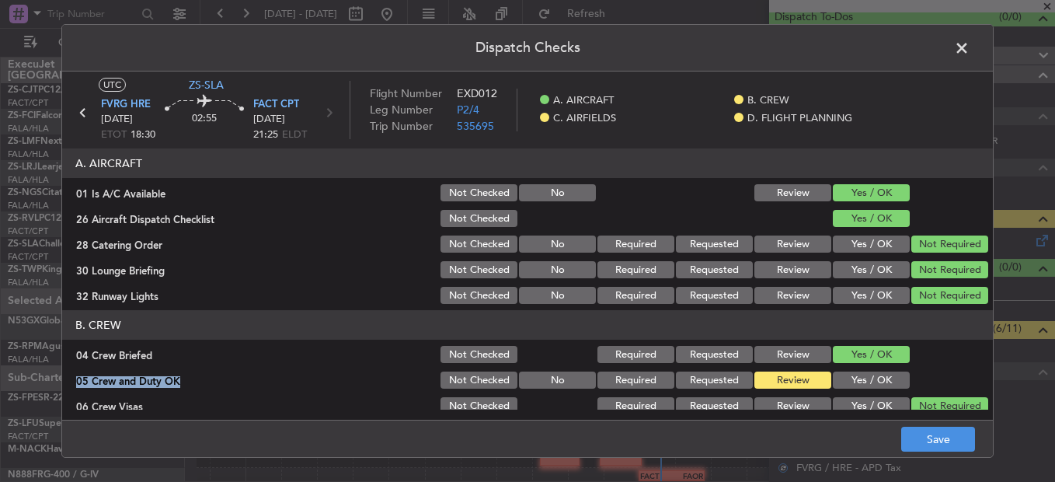
drag, startPoint x: 870, startPoint y: 365, endPoint x: 874, endPoint y: 380, distance: 15.3
click at [872, 373] on section "B. CREW 04 Crew Briefed Not Checked Required Requested Review Yes / OK 05 Crew …" at bounding box center [527, 401] width 930 height 183
click at [874, 380] on button "Yes / OK" at bounding box center [871, 379] width 77 height 17
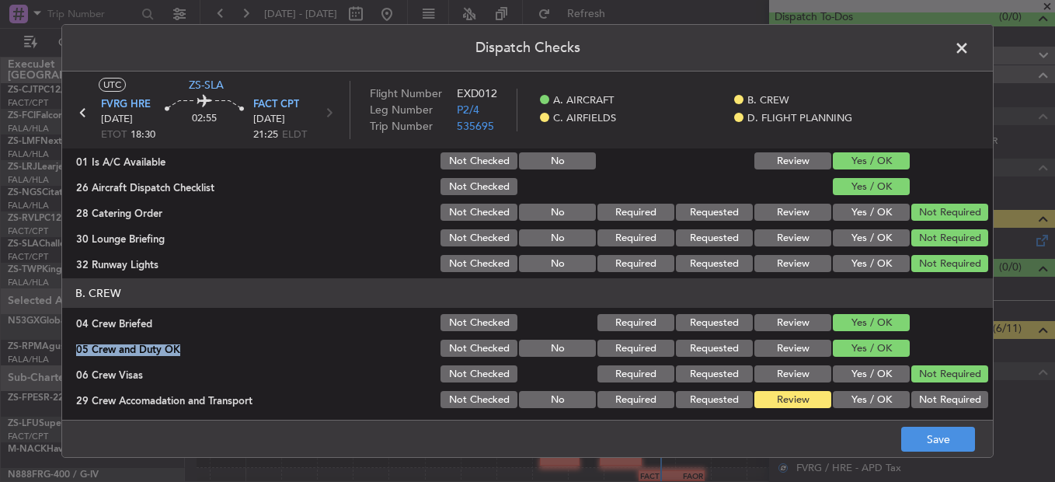
scroll to position [78, 0]
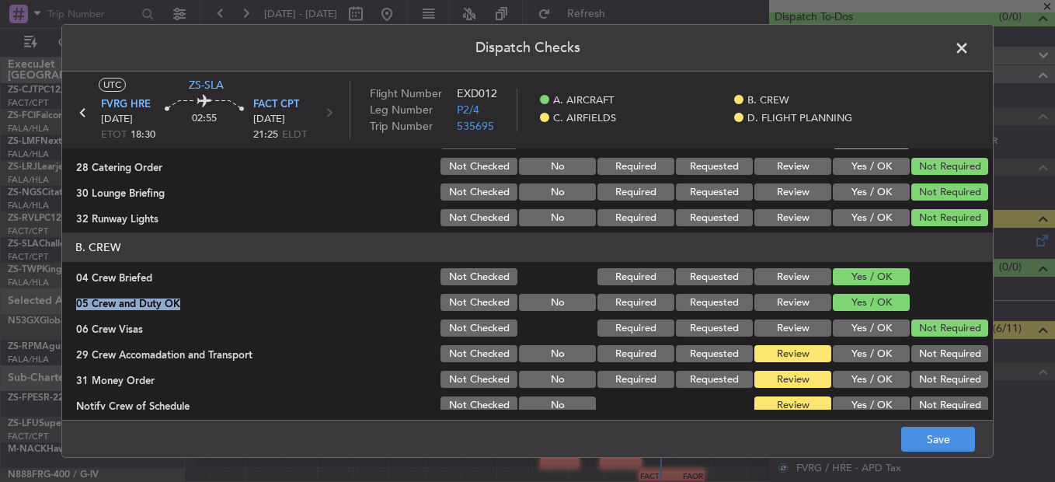
click at [954, 350] on button "Not Required" at bounding box center [949, 353] width 77 height 17
click at [948, 363] on div "Not Required" at bounding box center [948, 354] width 78 height 22
click at [942, 384] on button "Not Required" at bounding box center [949, 378] width 77 height 17
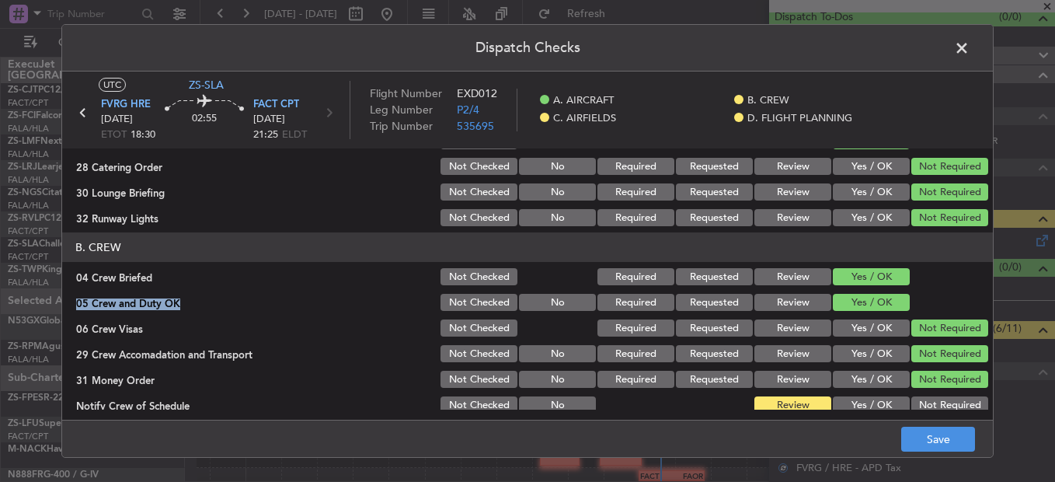
click at [942, 388] on button "Not Required" at bounding box center [949, 378] width 77 height 17
click at [941, 393] on section "B. CREW 04 Crew Briefed Not Checked Required Requested Review Yes / OK 05 Crew …" at bounding box center [527, 323] width 930 height 183
click at [944, 402] on button "Not Required" at bounding box center [949, 404] width 77 height 17
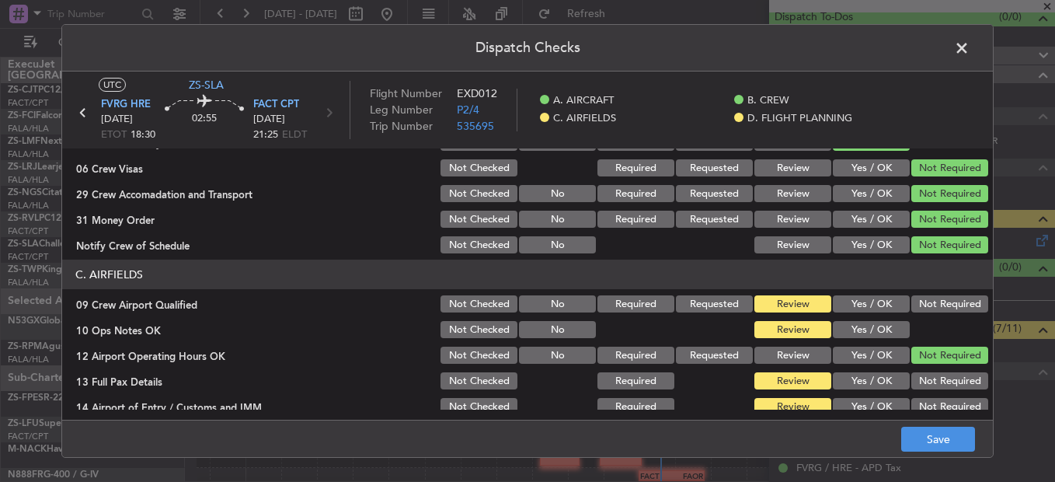
scroll to position [233, 0]
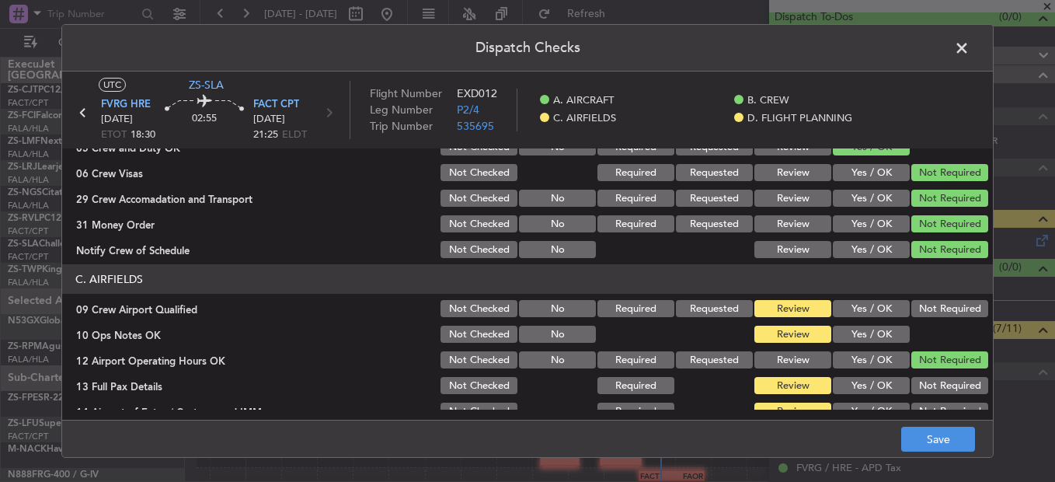
click at [919, 311] on button "Not Required" at bounding box center [949, 308] width 77 height 17
click at [871, 341] on button "Yes / OK" at bounding box center [871, 333] width 77 height 17
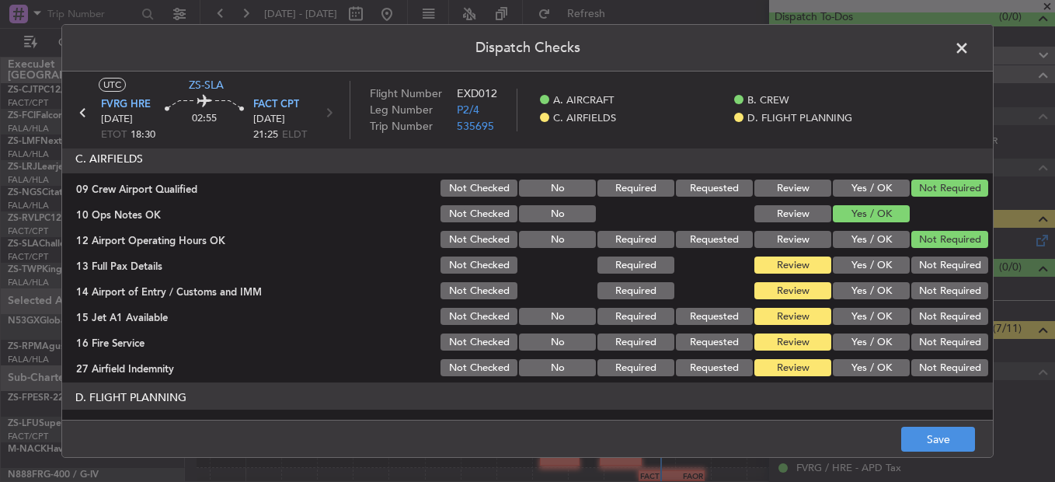
scroll to position [281, 0]
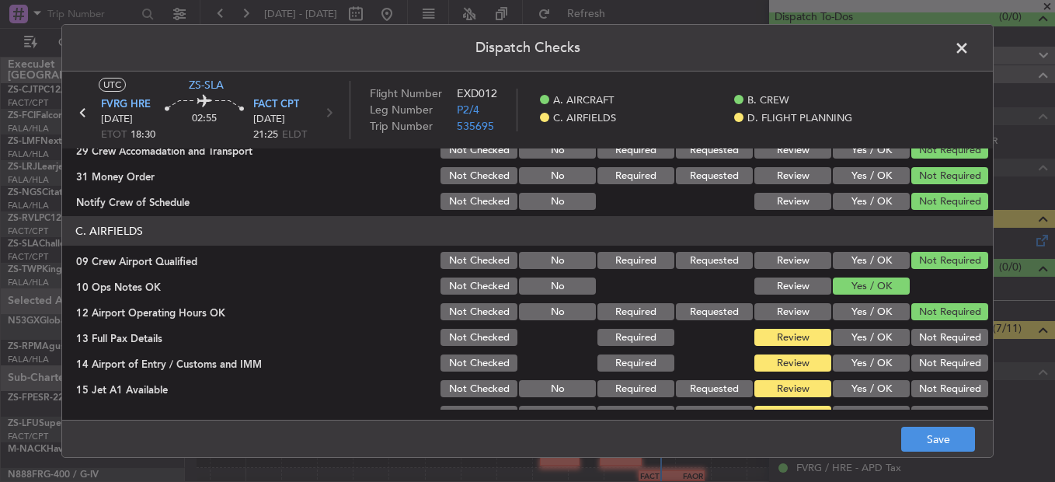
click at [936, 346] on div "Not Required" at bounding box center [948, 337] width 78 height 22
click at [938, 356] on section "C. AIRFIELDS 09 Crew Airport Qualified Not Checked No Required Requested Review…" at bounding box center [527, 333] width 930 height 235
click at [934, 345] on button "Not Required" at bounding box center [949, 337] width 77 height 17
click at [939, 363] on button "Not Required" at bounding box center [949, 362] width 77 height 17
click at [940, 374] on div "Not Required" at bounding box center [948, 363] width 78 height 22
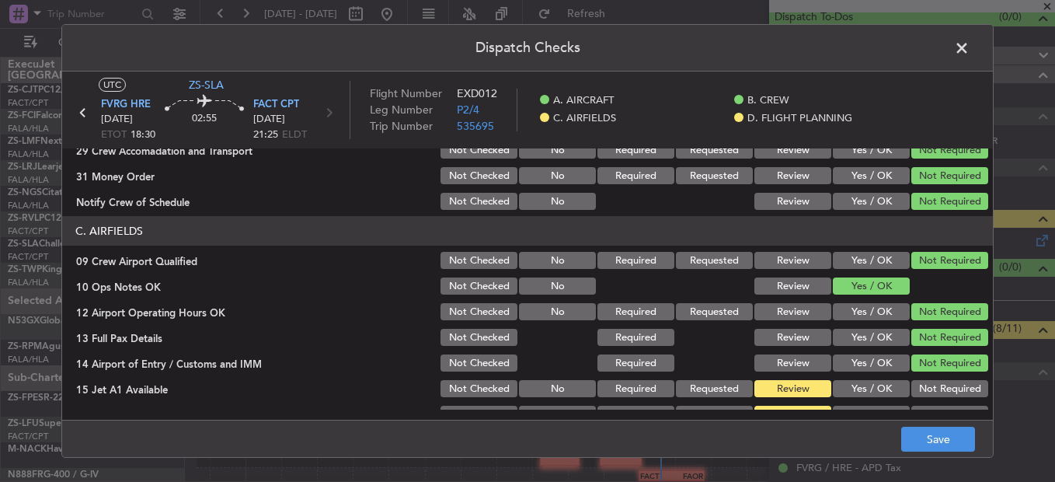
click at [941, 394] on button "Not Required" at bounding box center [949, 388] width 77 height 17
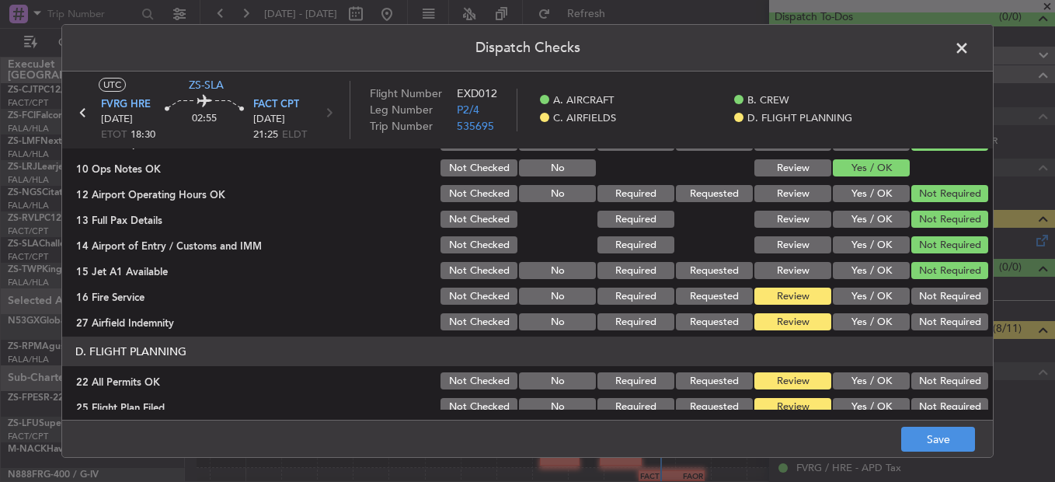
scroll to position [437, 0]
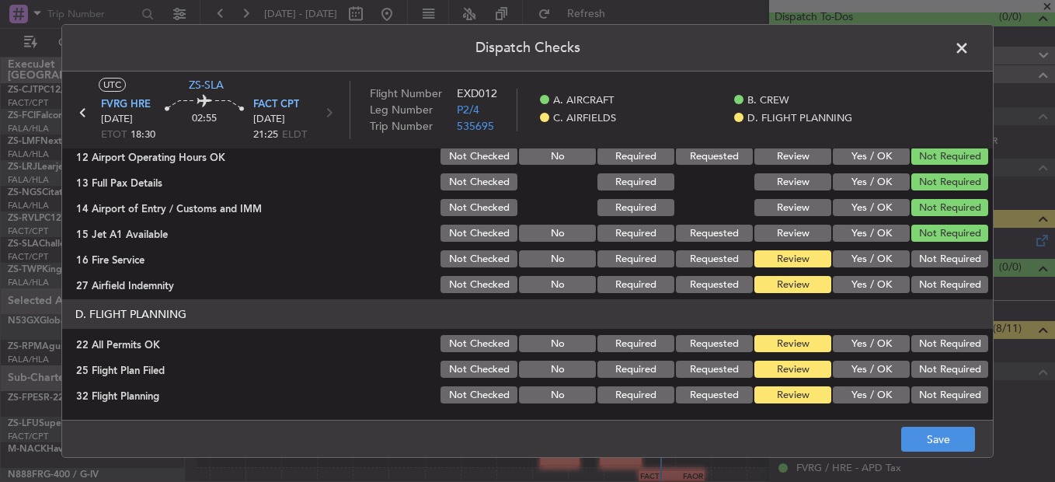
click at [946, 263] on button "Not Required" at bounding box center [949, 258] width 77 height 17
click at [948, 290] on button "Not Required" at bounding box center [949, 284] width 77 height 17
click at [948, 295] on div "Not Required" at bounding box center [948, 284] width 78 height 22
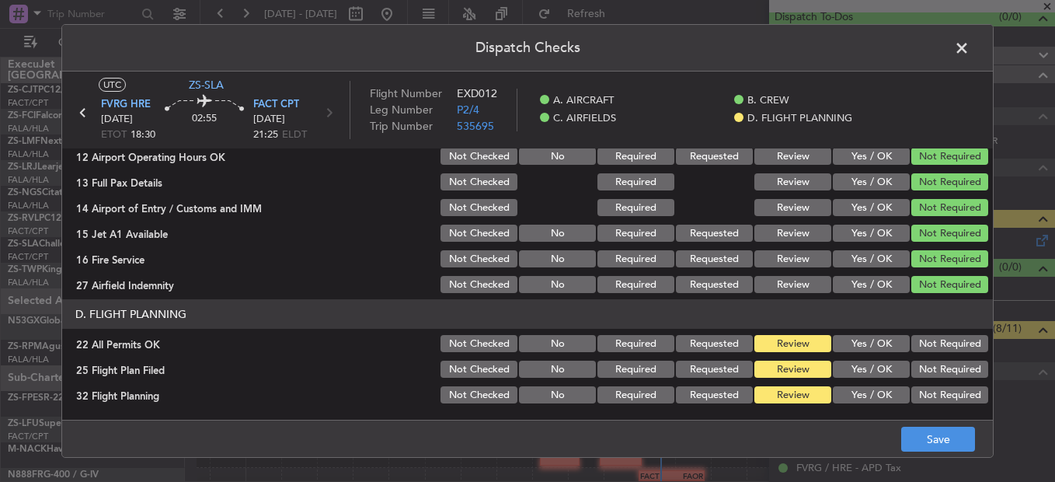
click at [930, 347] on button "Not Required" at bounding box center [949, 343] width 77 height 17
click at [830, 384] on div "Yes / OK" at bounding box center [869, 395] width 78 height 22
drag, startPoint x: 840, startPoint y: 366, endPoint x: 843, endPoint y: 381, distance: 15.7
click at [840, 371] on button "Yes / OK" at bounding box center [871, 368] width 77 height 17
click at [843, 395] on button "Yes / OK" at bounding box center [871, 394] width 77 height 17
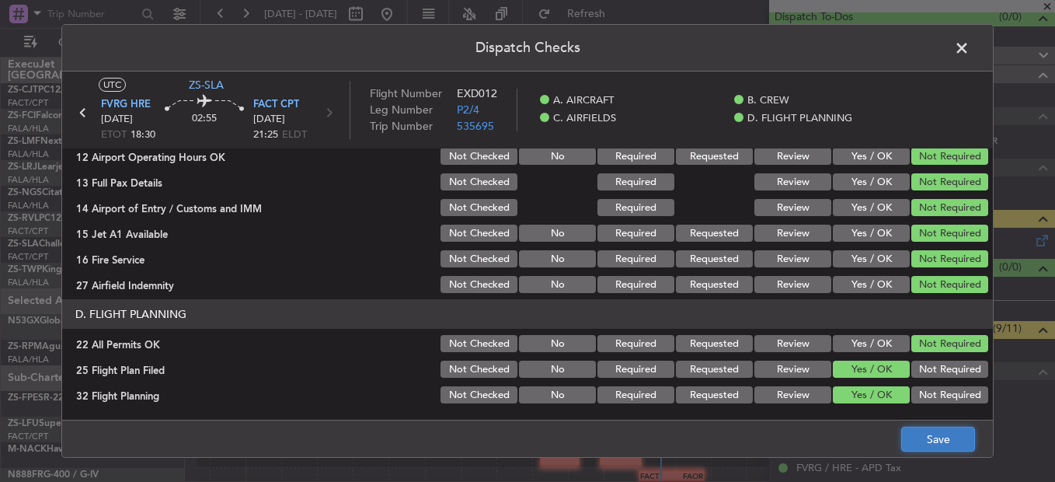
click at [917, 433] on button "Save" at bounding box center [938, 438] width 74 height 25
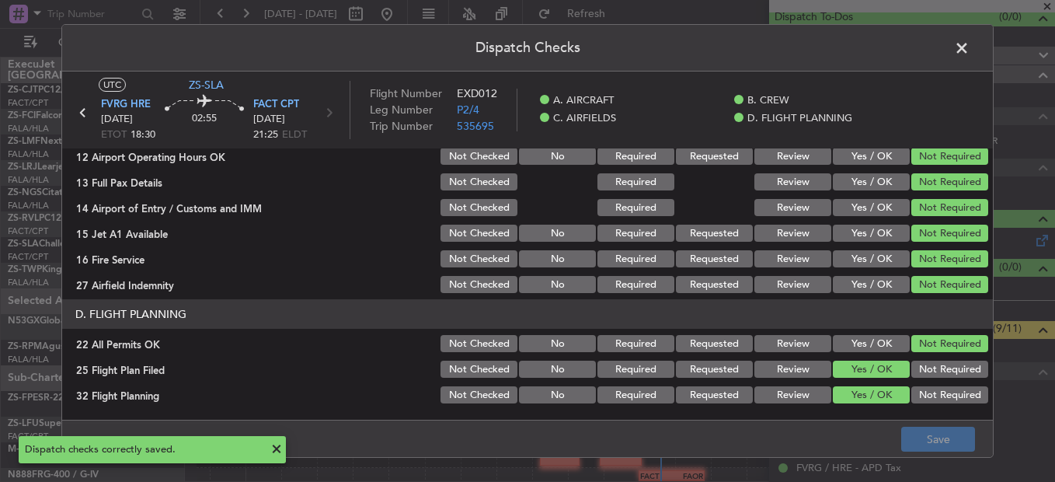
click at [969, 45] on span at bounding box center [969, 52] width 0 height 31
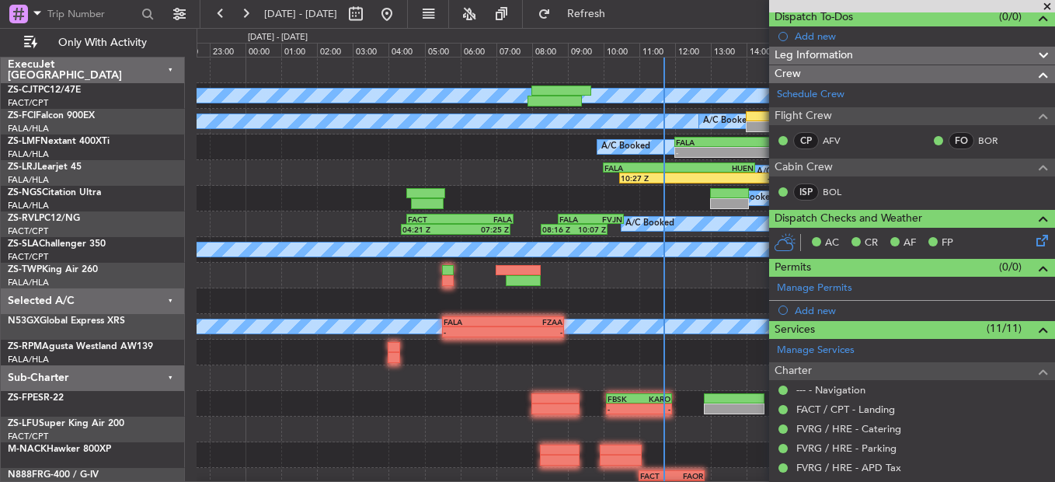
drag, startPoint x: 1042, startPoint y: 3, endPoint x: 894, endPoint y: 97, distance: 175.6
click at [1042, 3] on span at bounding box center [1047, 7] width 16 height 14
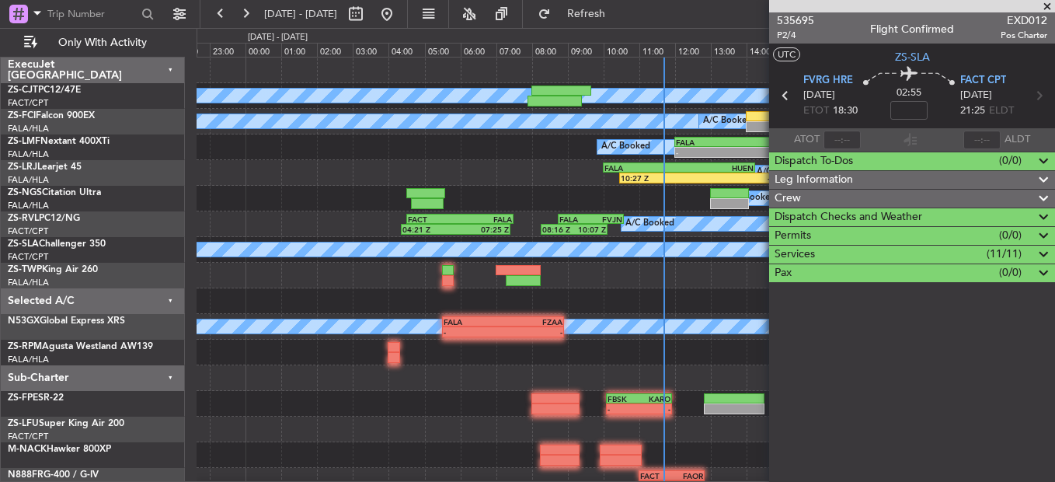
scroll to position [0, 0]
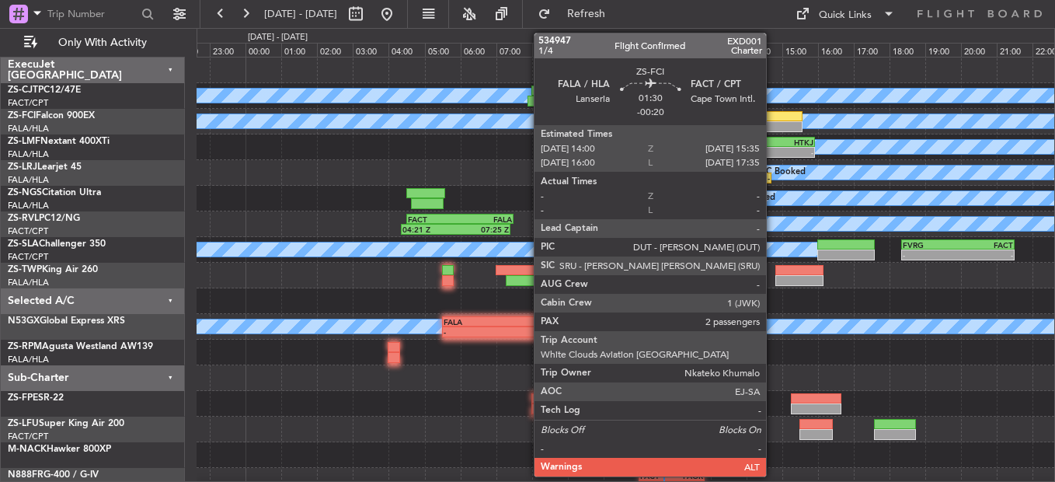
click at [774, 121] on div at bounding box center [774, 126] width 57 height 11
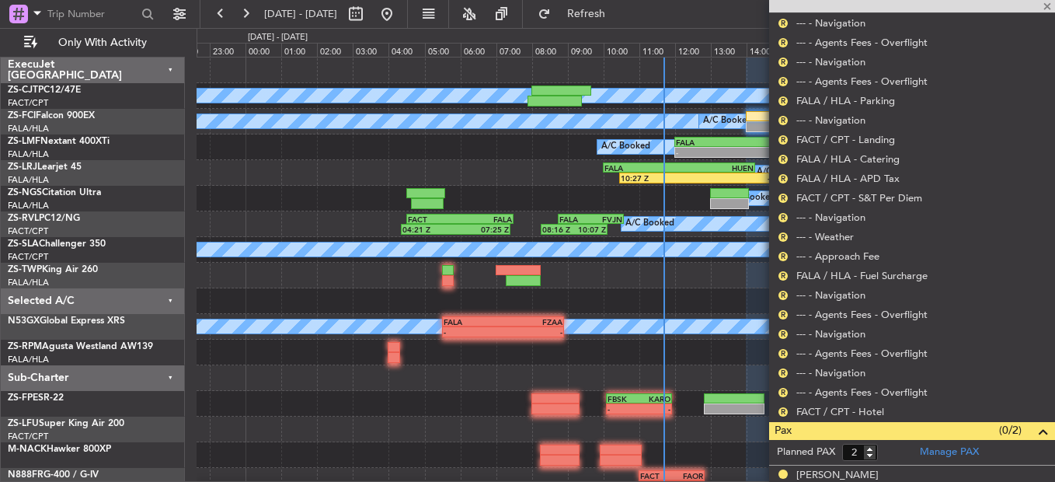
scroll to position [656, 0]
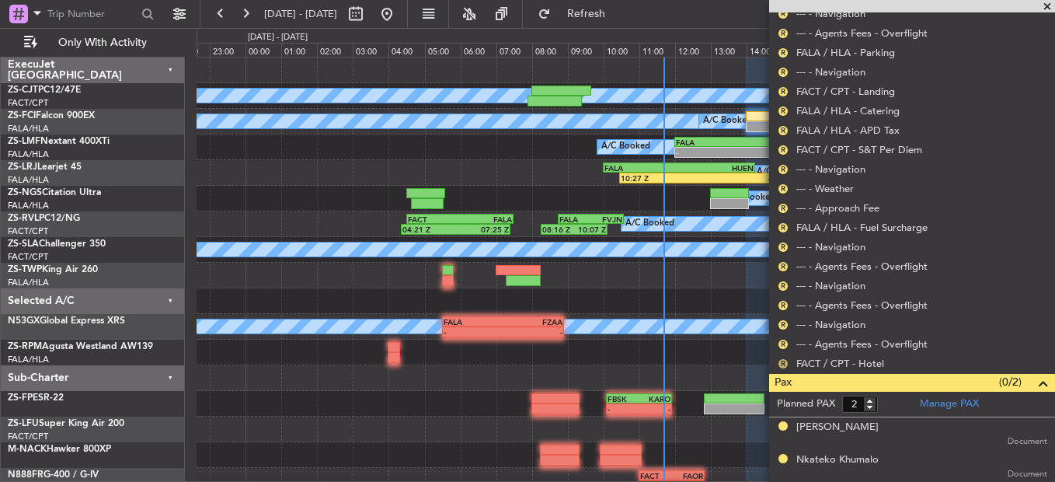
click at [786, 362] on button "R" at bounding box center [782, 363] width 9 height 9
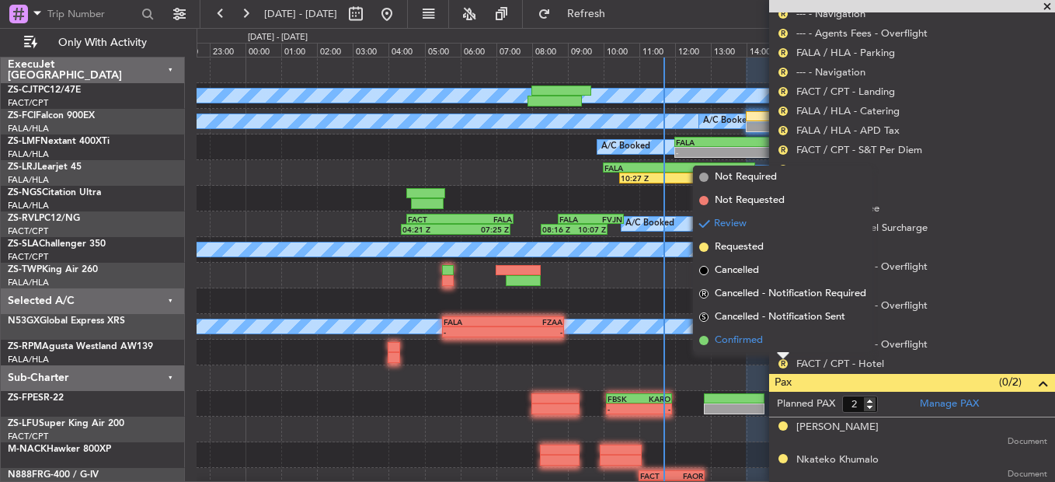
click at [781, 345] on li "Confirmed" at bounding box center [782, 340] width 179 height 23
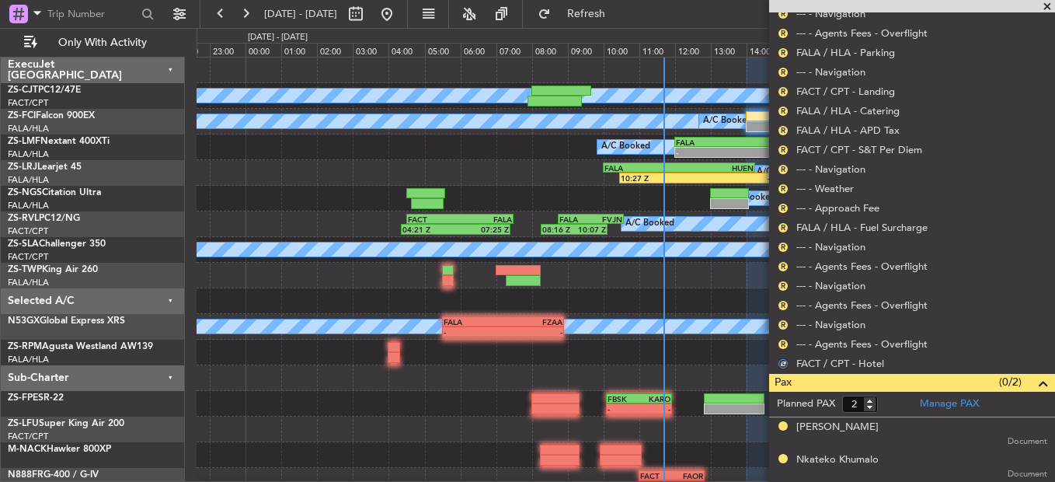
click at [781, 345] on button "R" at bounding box center [782, 343] width 9 height 9
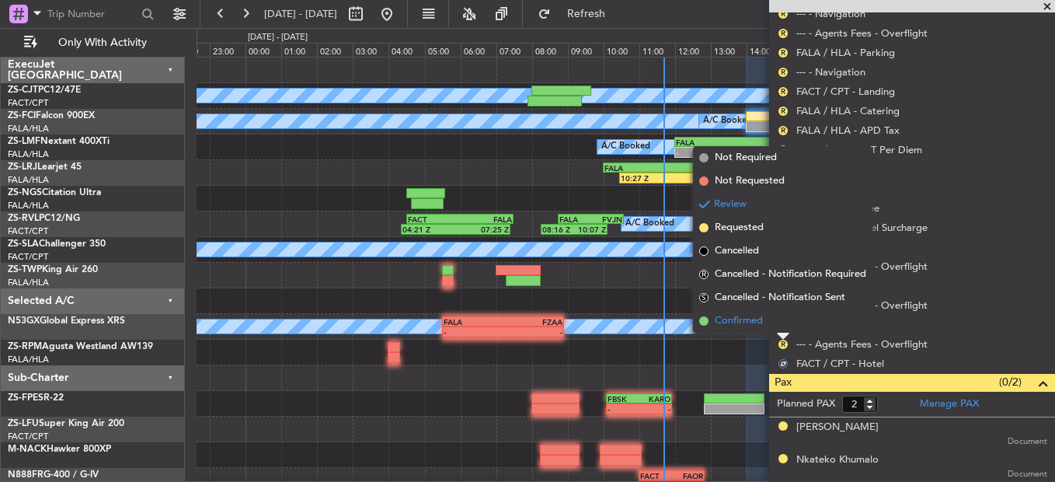
click at [779, 326] on li "Confirmed" at bounding box center [782, 320] width 179 height 23
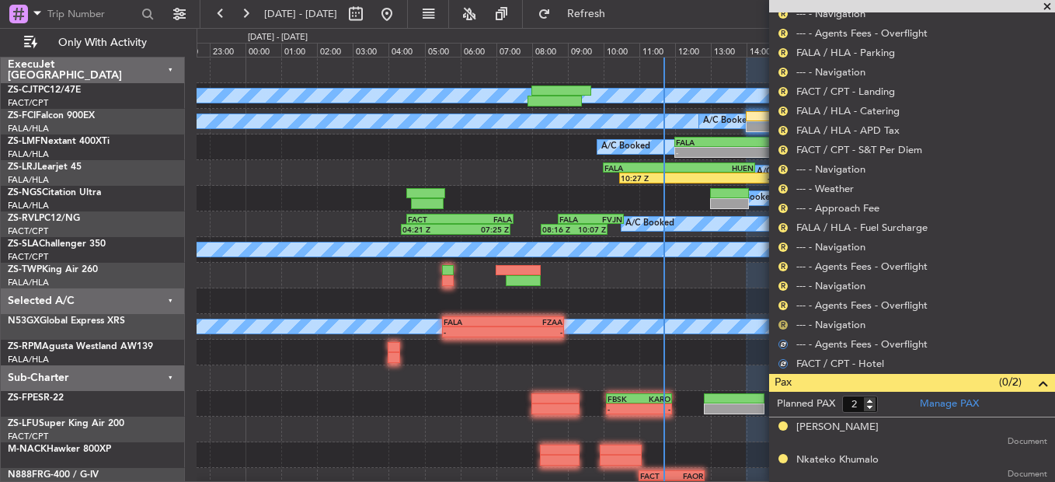
click at [781, 325] on button "R" at bounding box center [782, 324] width 9 height 9
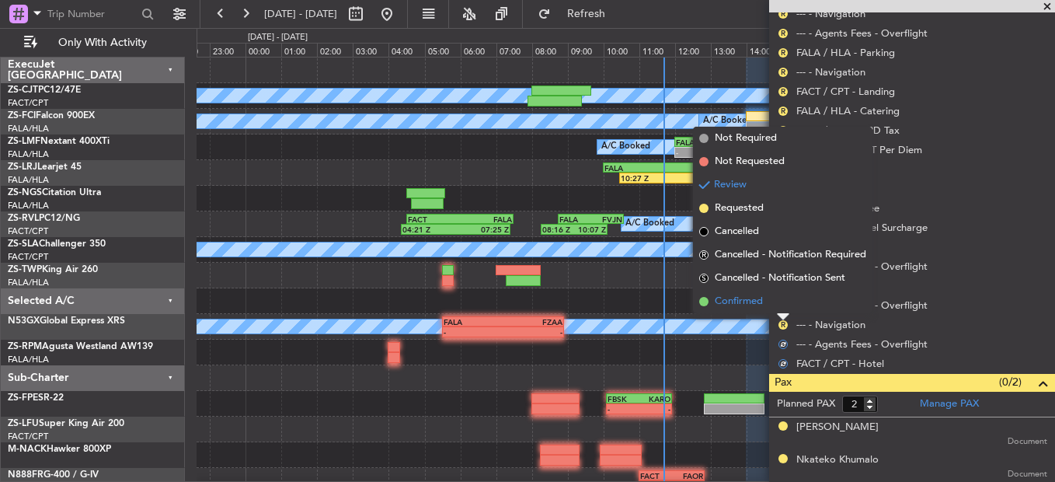
click at [778, 307] on li "Confirmed" at bounding box center [782, 301] width 179 height 23
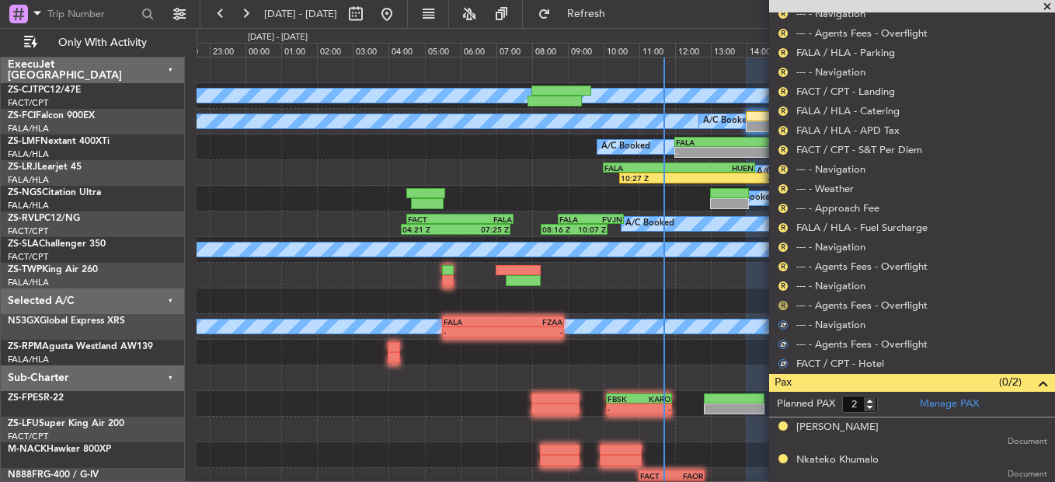
click at [778, 305] on button "R" at bounding box center [782, 305] width 9 height 9
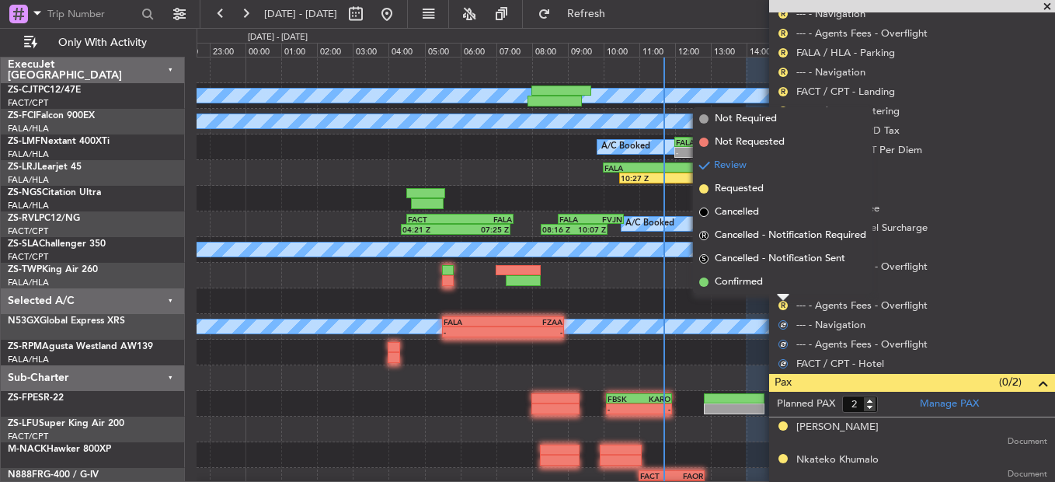
click at [778, 295] on div at bounding box center [783, 297] width 12 height 6
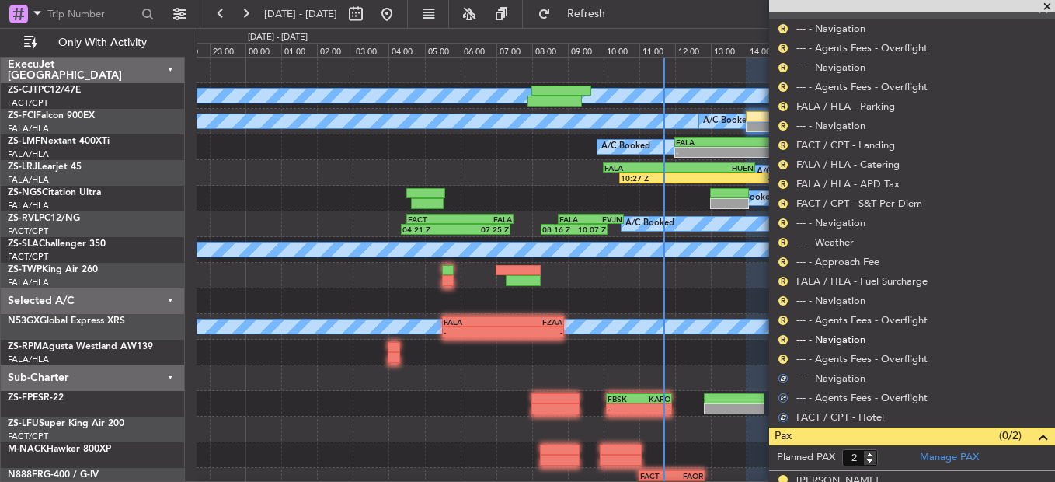
scroll to position [578, 0]
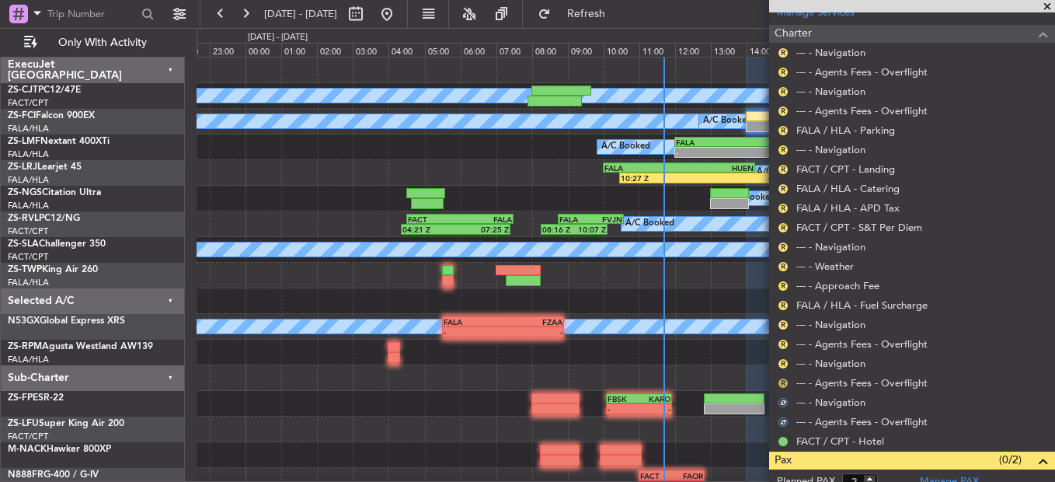
click at [784, 378] on button "R" at bounding box center [782, 382] width 9 height 9
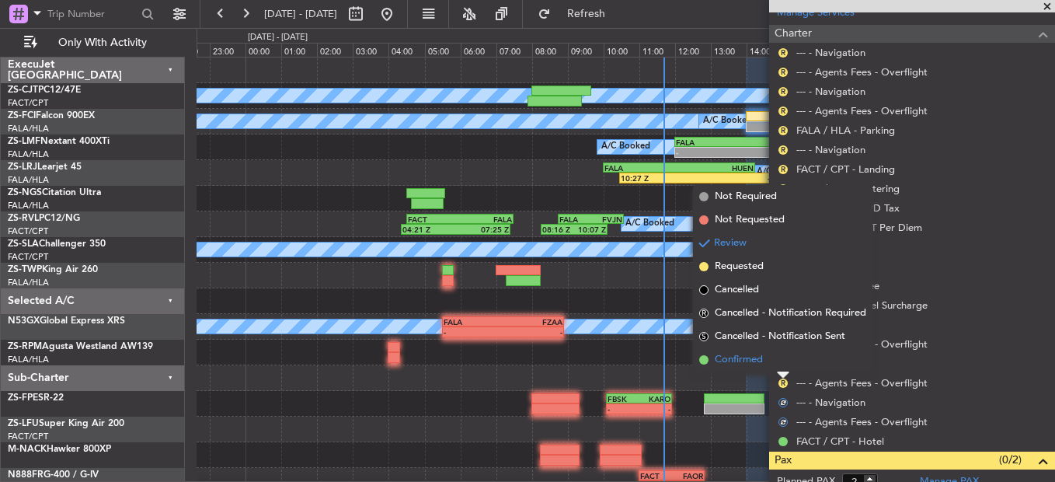
click at [776, 354] on li "Confirmed" at bounding box center [782, 359] width 179 height 23
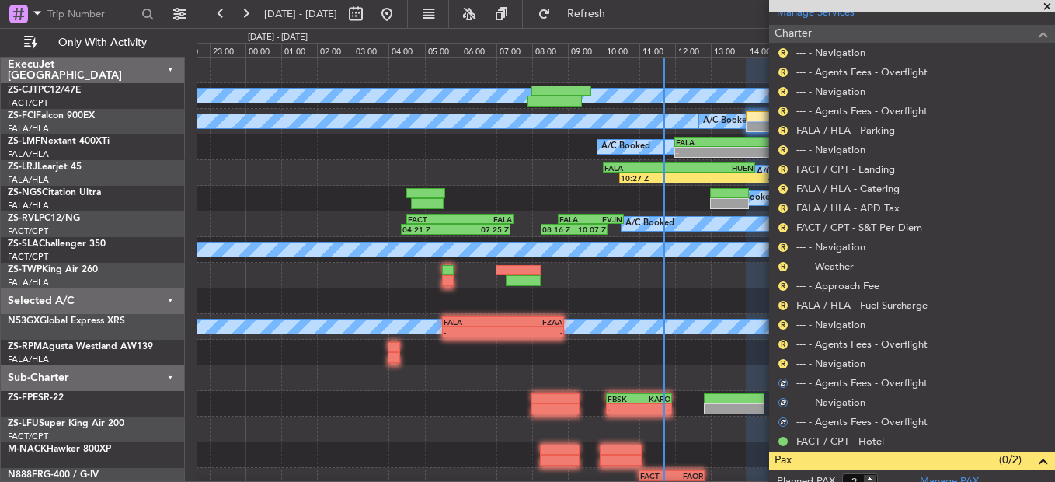
click at [777, 358] on nimbus-traffic-light "R" at bounding box center [783, 363] width 12 height 12
click at [777, 358] on div "R" at bounding box center [783, 363] width 12 height 12
drag, startPoint x: 777, startPoint y: 358, endPoint x: 787, endPoint y: 360, distance: 9.6
click at [787, 360] on button "R" at bounding box center [782, 363] width 9 height 9
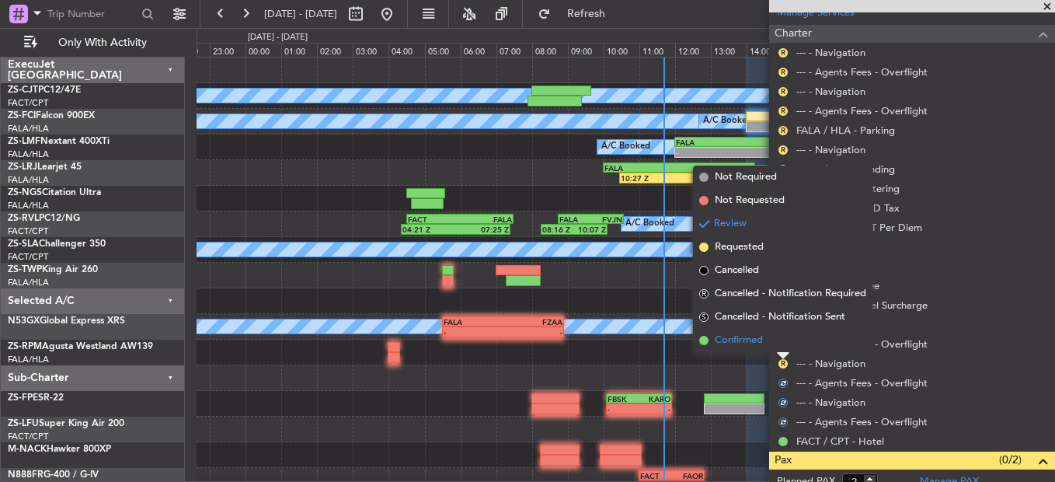
click at [782, 341] on li "Confirmed" at bounding box center [782, 340] width 179 height 23
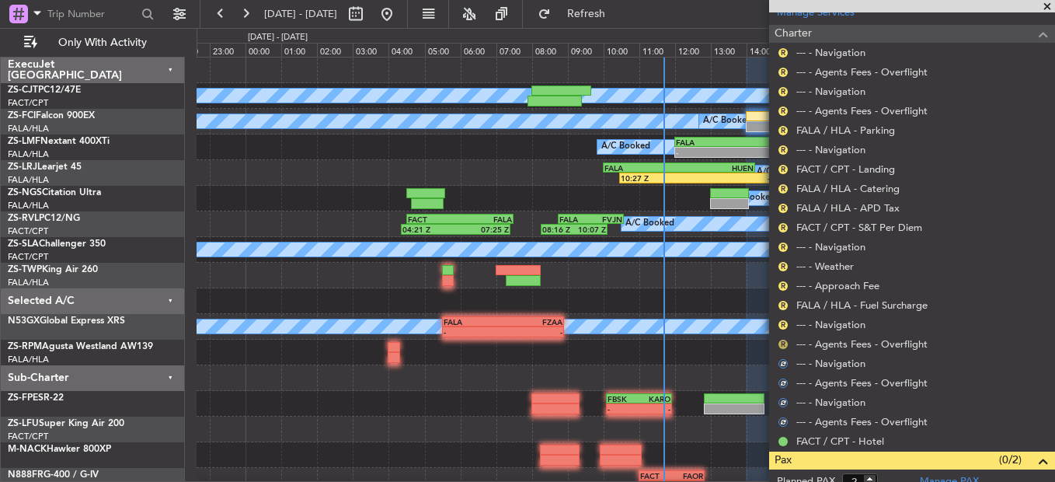
click at [783, 341] on button "R" at bounding box center [782, 343] width 9 height 9
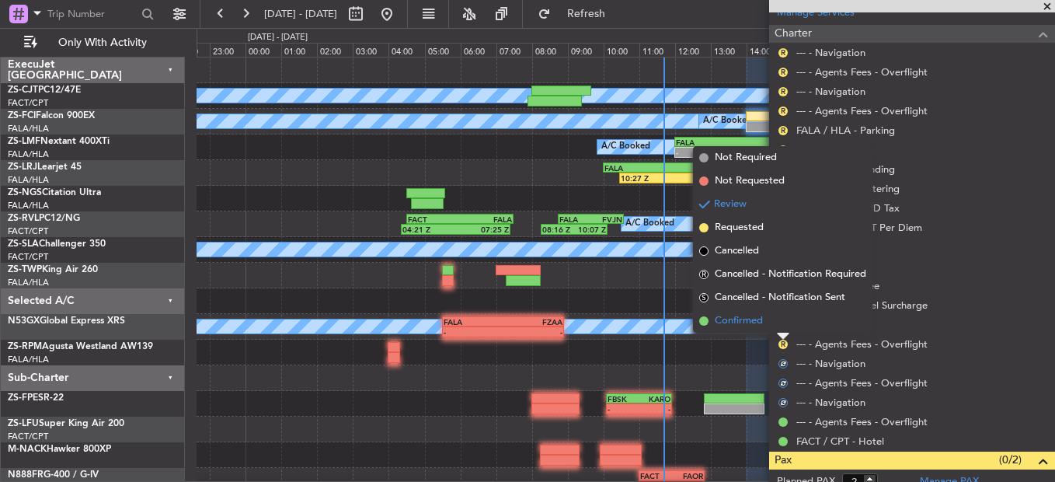
click at [781, 324] on li "Confirmed" at bounding box center [782, 320] width 179 height 23
click at [781, 322] on button "R" at bounding box center [782, 324] width 9 height 9
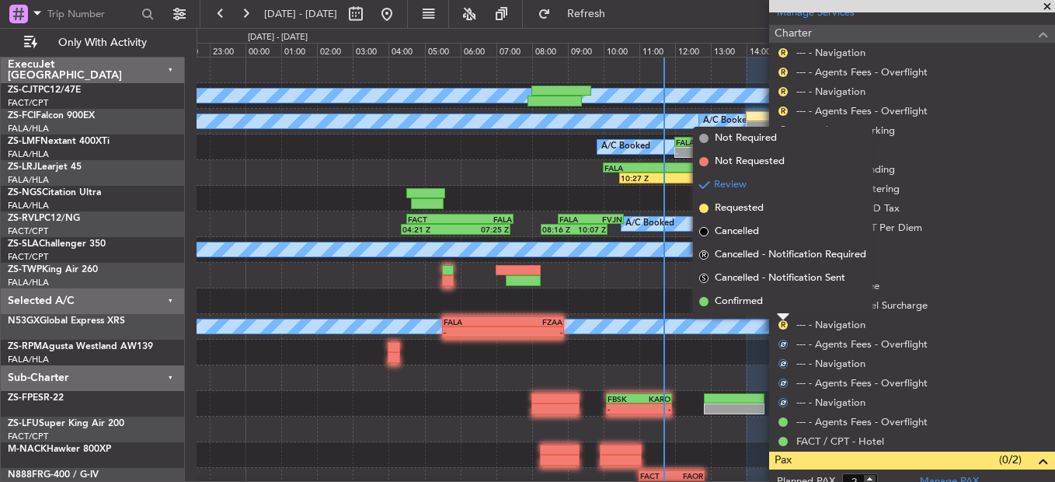
click at [784, 304] on li "Confirmed" at bounding box center [782, 301] width 179 height 23
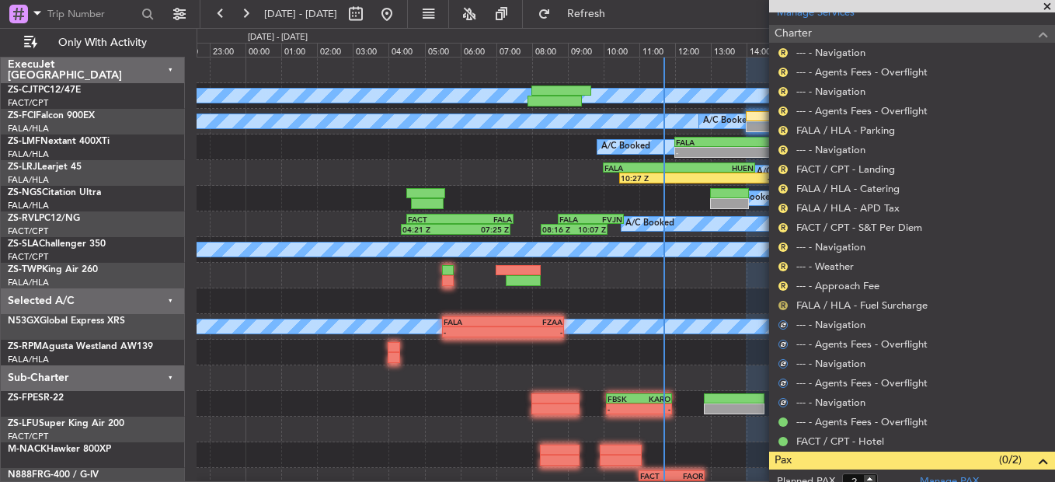
click at [784, 304] on button "R" at bounding box center [782, 305] width 9 height 9
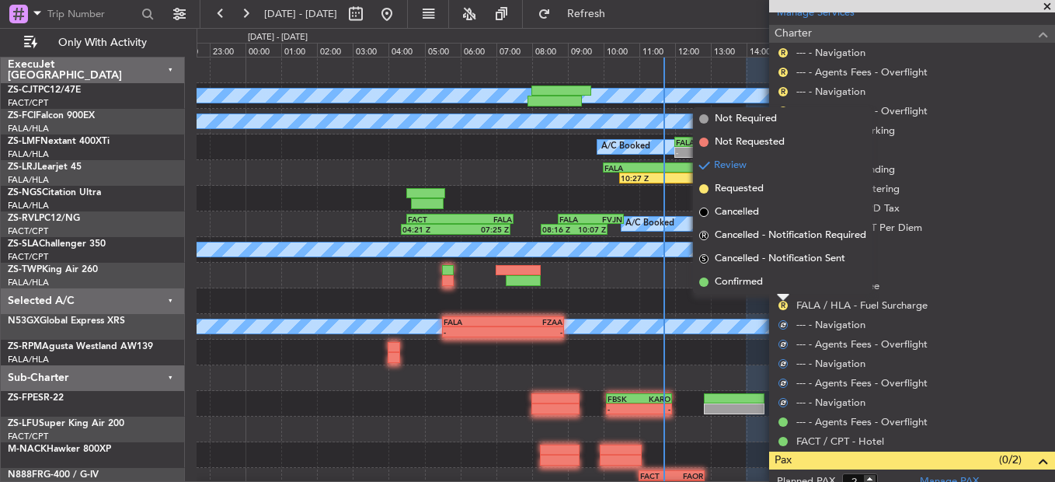
click at [784, 288] on li "Confirmed" at bounding box center [782, 281] width 179 height 23
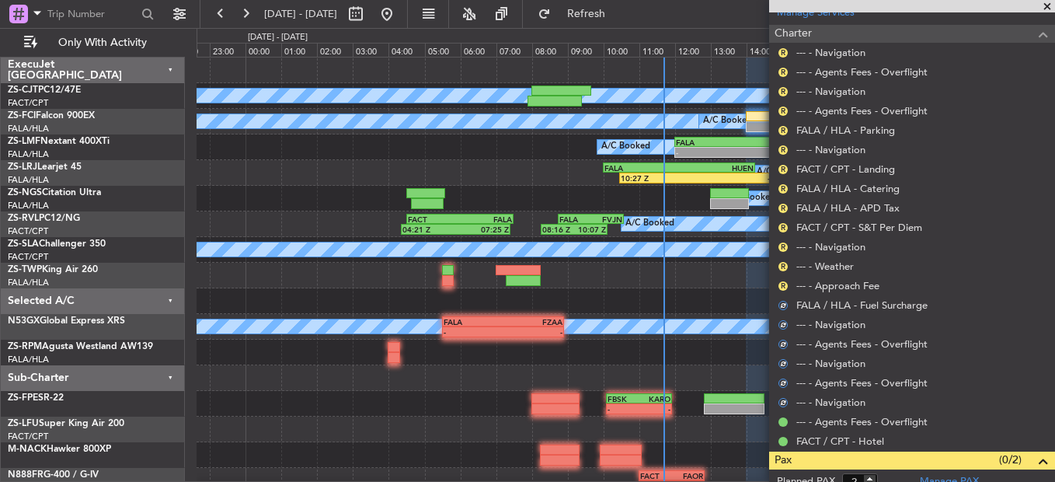
click at [784, 287] on button "R" at bounding box center [782, 285] width 9 height 9
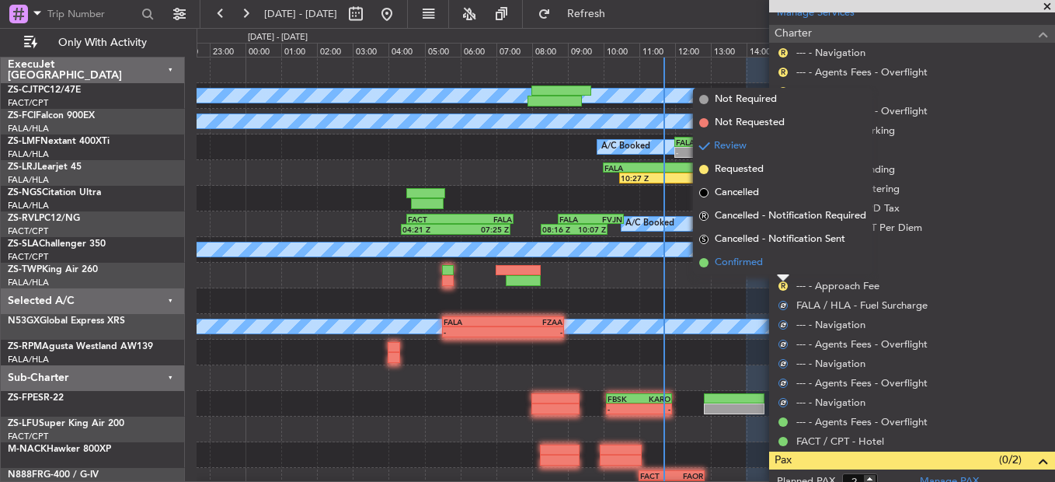
click at [779, 263] on li "Confirmed" at bounding box center [782, 262] width 179 height 23
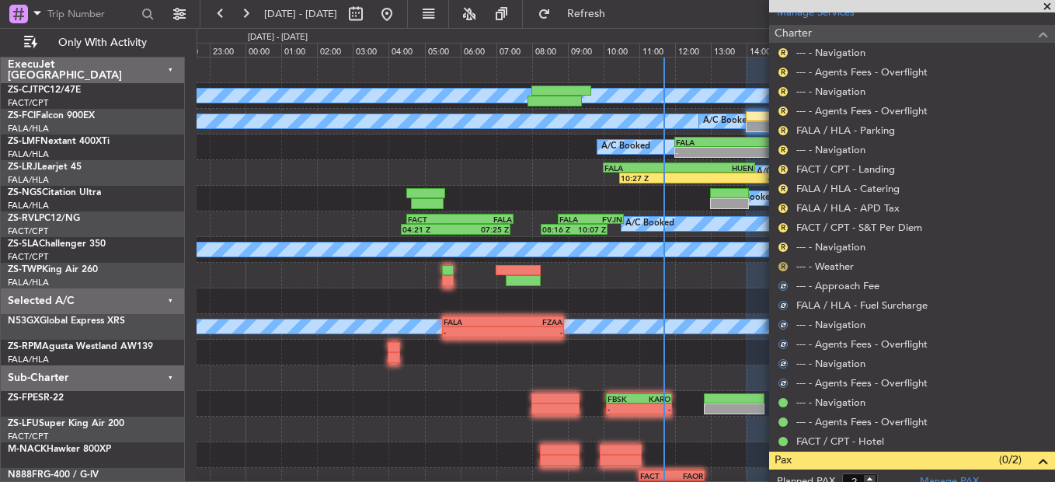
click at [783, 264] on button "R" at bounding box center [782, 266] width 9 height 9
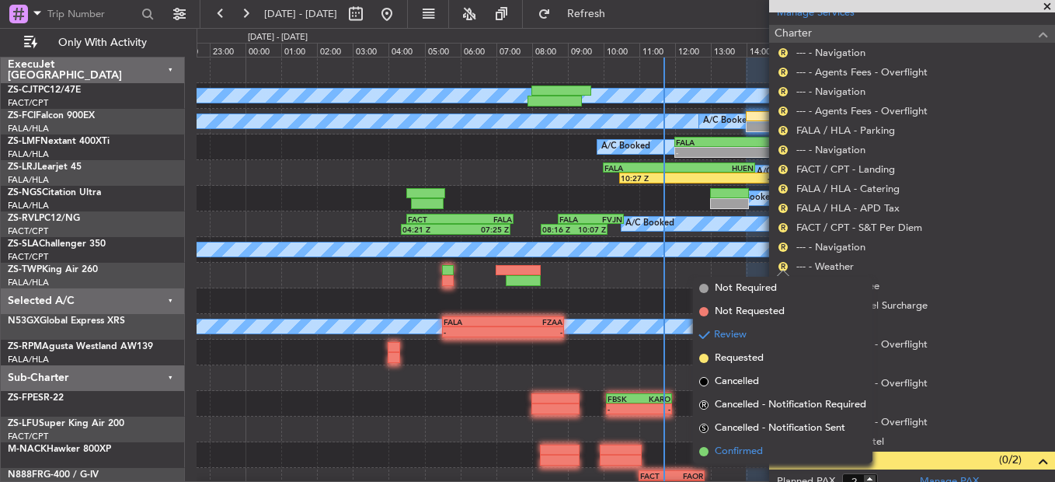
click at [763, 450] on li "Confirmed" at bounding box center [782, 451] width 179 height 23
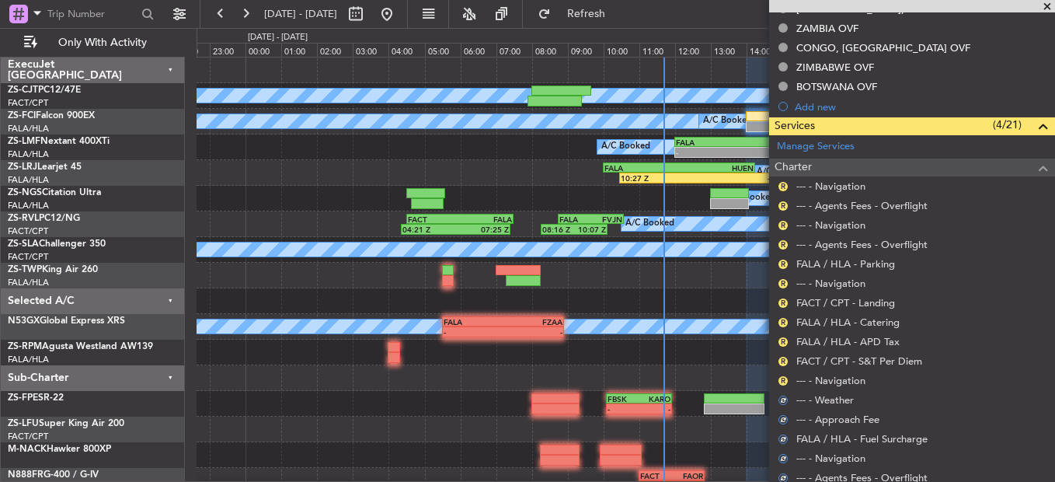
scroll to position [423, 0]
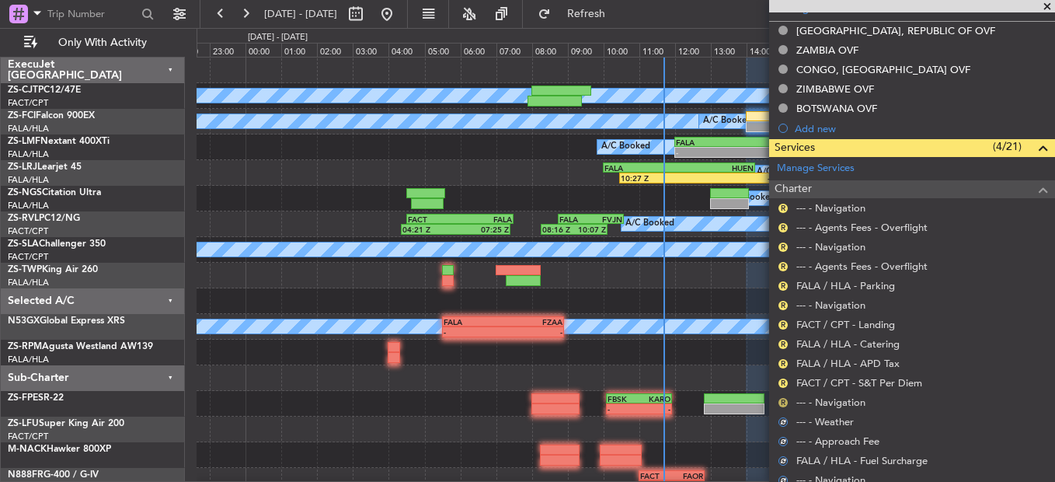
click at [779, 398] on button "R" at bounding box center [782, 402] width 9 height 9
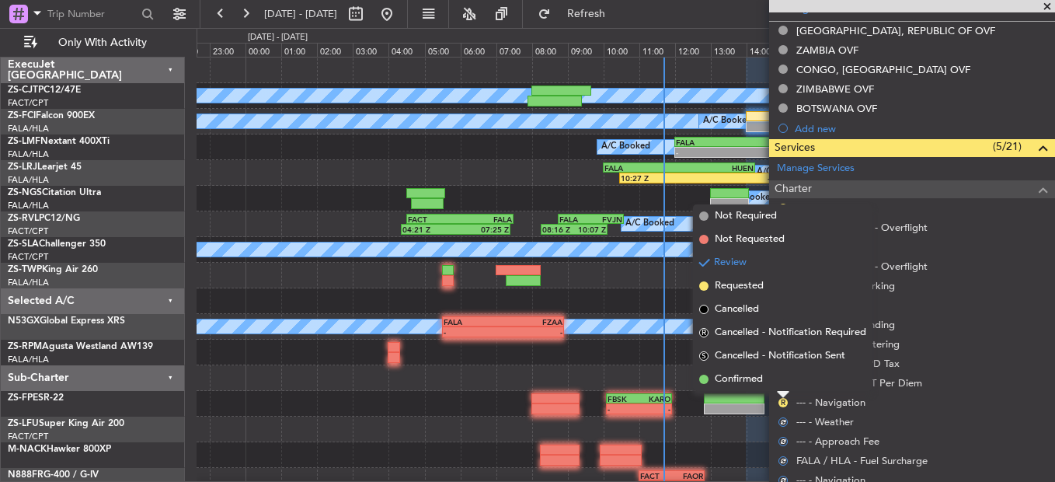
click at [776, 386] on li "Confirmed" at bounding box center [782, 378] width 179 height 23
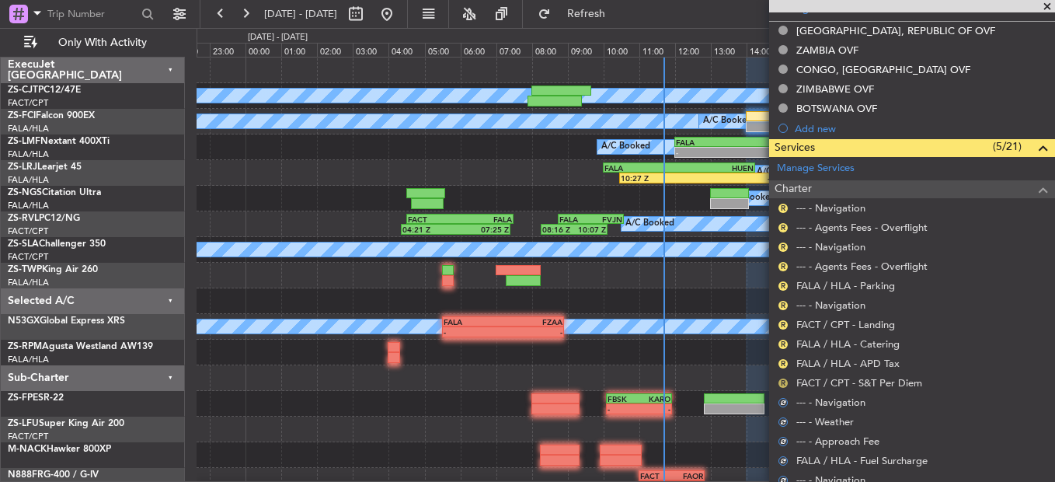
click at [784, 381] on button "R" at bounding box center [782, 382] width 9 height 9
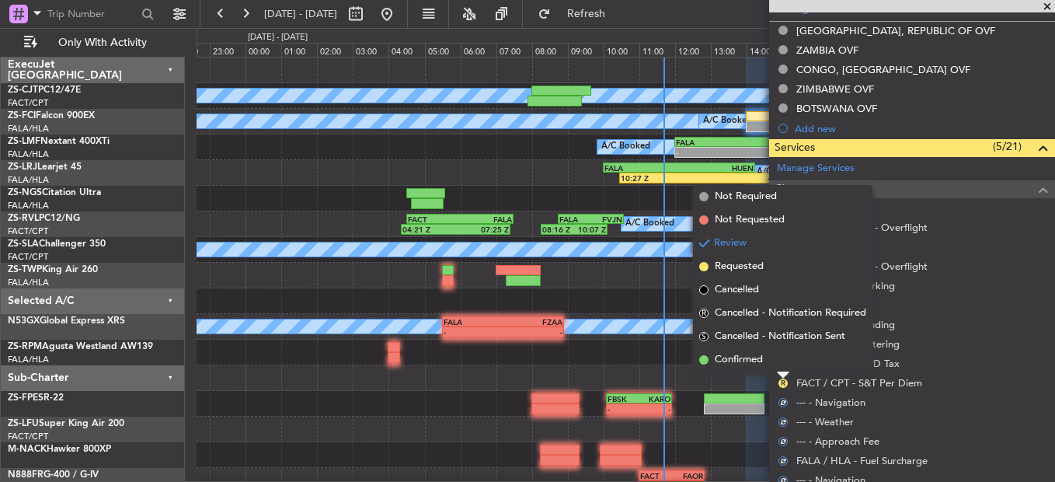
click at [784, 364] on li "Confirmed" at bounding box center [782, 359] width 179 height 23
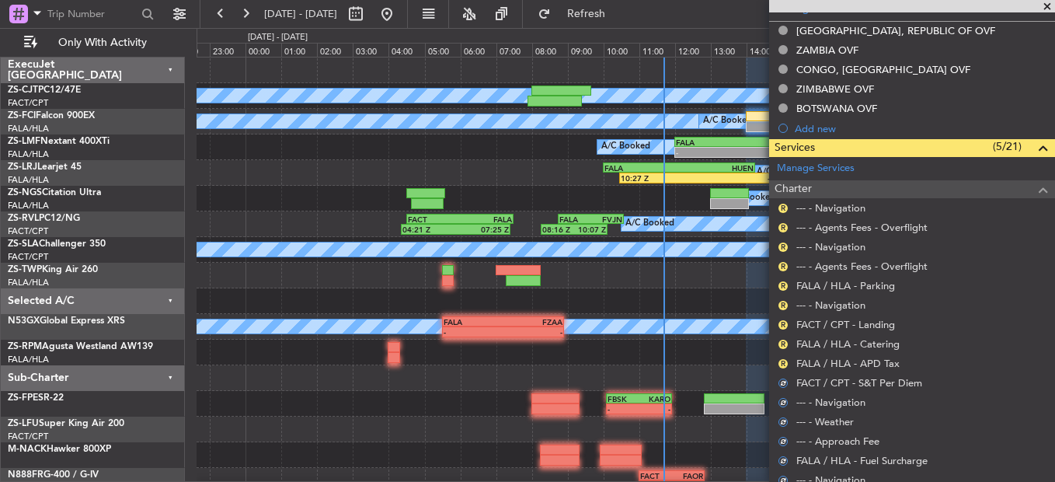
click at [785, 357] on div "R" at bounding box center [783, 363] width 12 height 12
click at [781, 361] on button "R" at bounding box center [782, 363] width 9 height 9
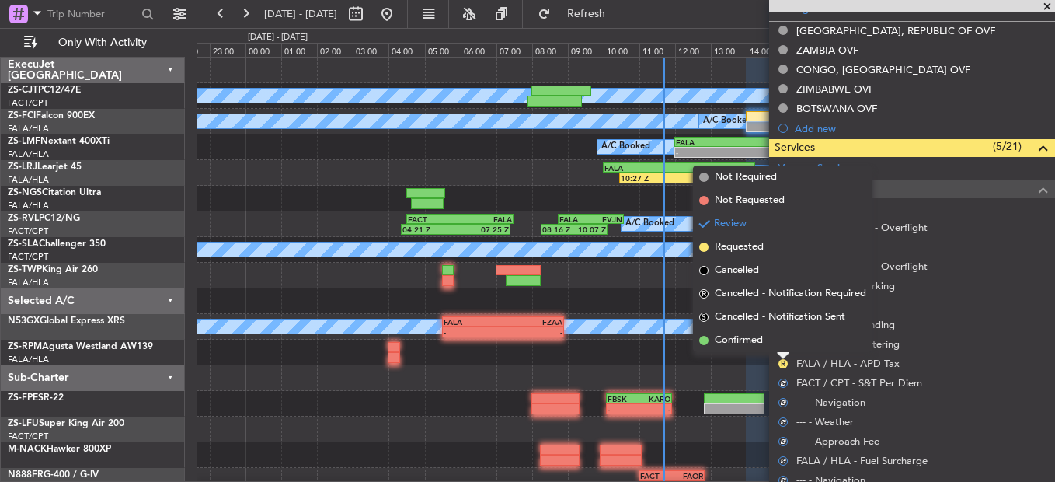
click at [781, 345] on li "Confirmed" at bounding box center [782, 340] width 179 height 23
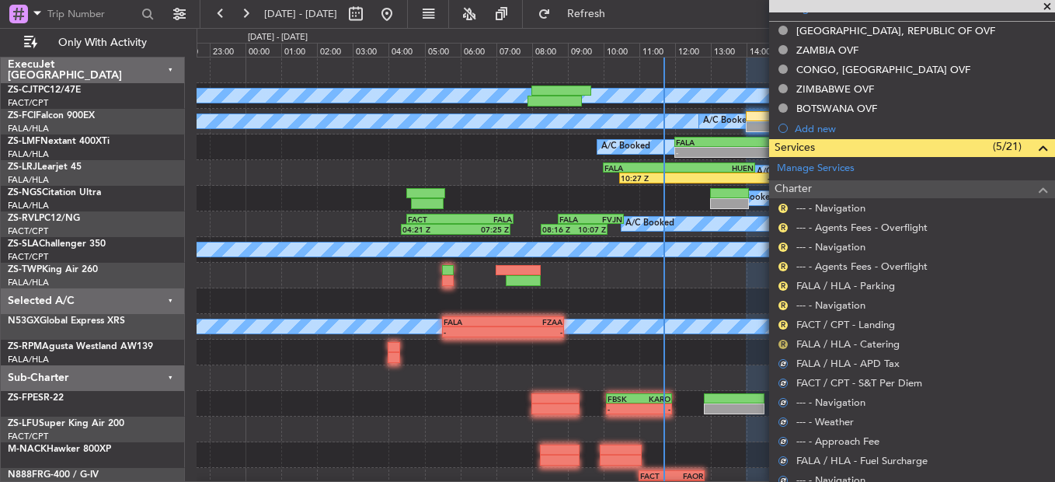
click at [783, 339] on button "R" at bounding box center [782, 343] width 9 height 9
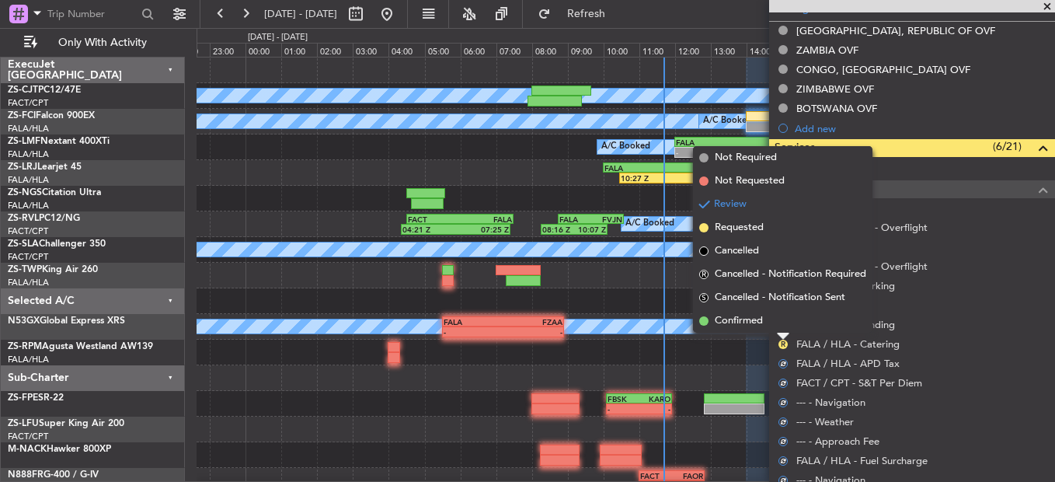
drag, startPoint x: 780, startPoint y: 313, endPoint x: 781, endPoint y: 325, distance: 12.5
click at [781, 314] on li "Confirmed" at bounding box center [782, 320] width 179 height 23
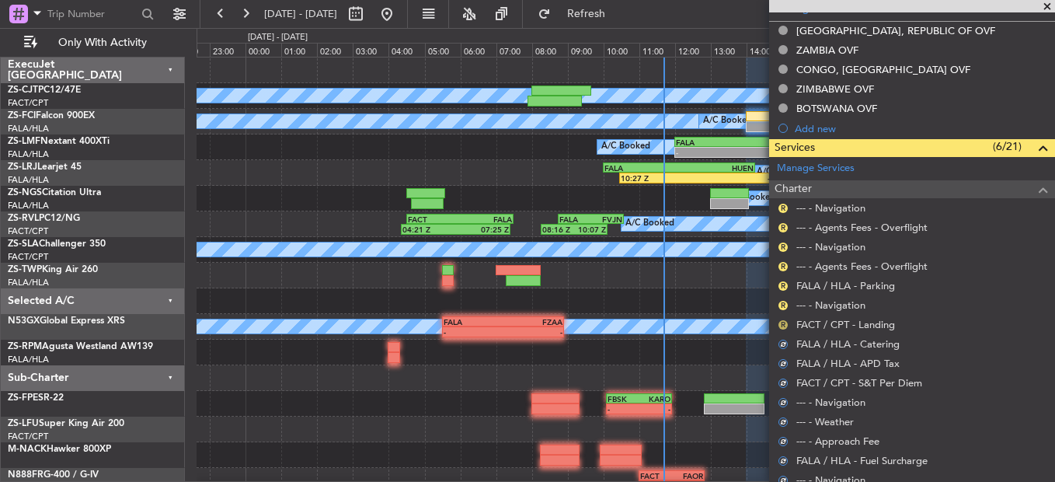
click at [783, 322] on button "R" at bounding box center [782, 324] width 9 height 9
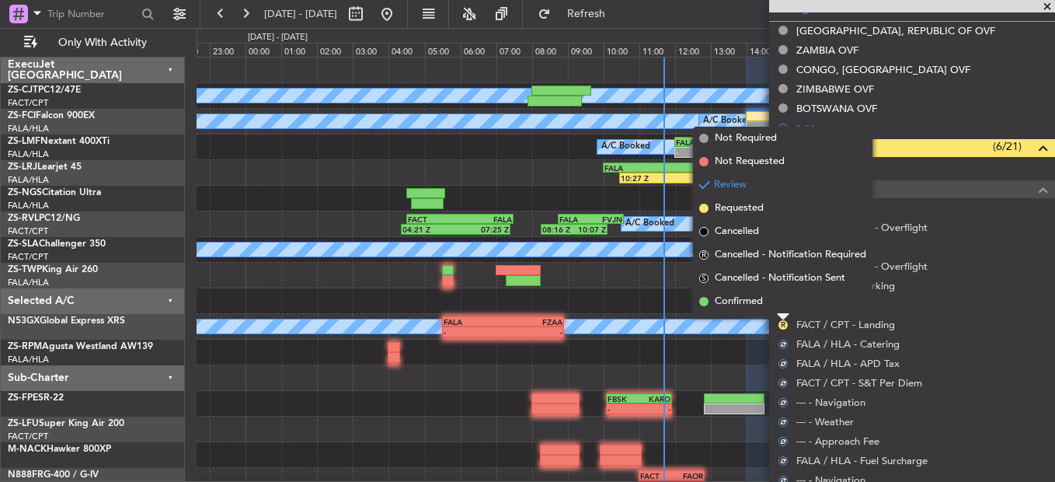
click at [785, 309] on li "Confirmed" at bounding box center [782, 301] width 179 height 23
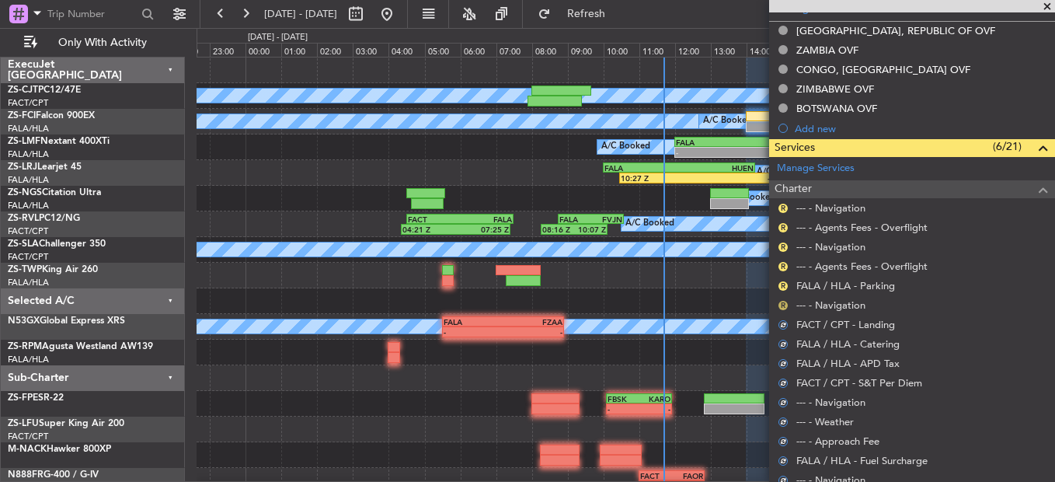
click at [784, 308] on button "R" at bounding box center [782, 305] width 9 height 9
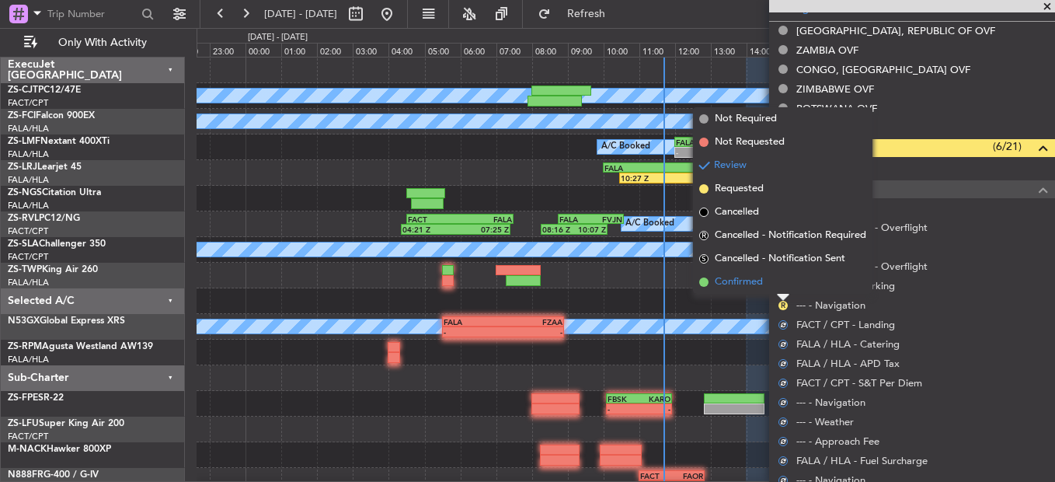
click at [777, 287] on li "Confirmed" at bounding box center [782, 281] width 179 height 23
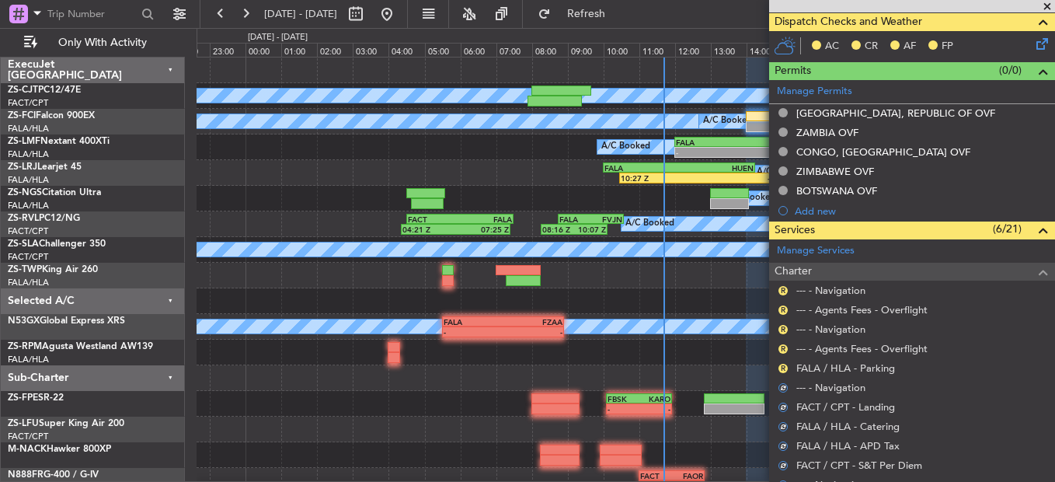
scroll to position [267, 0]
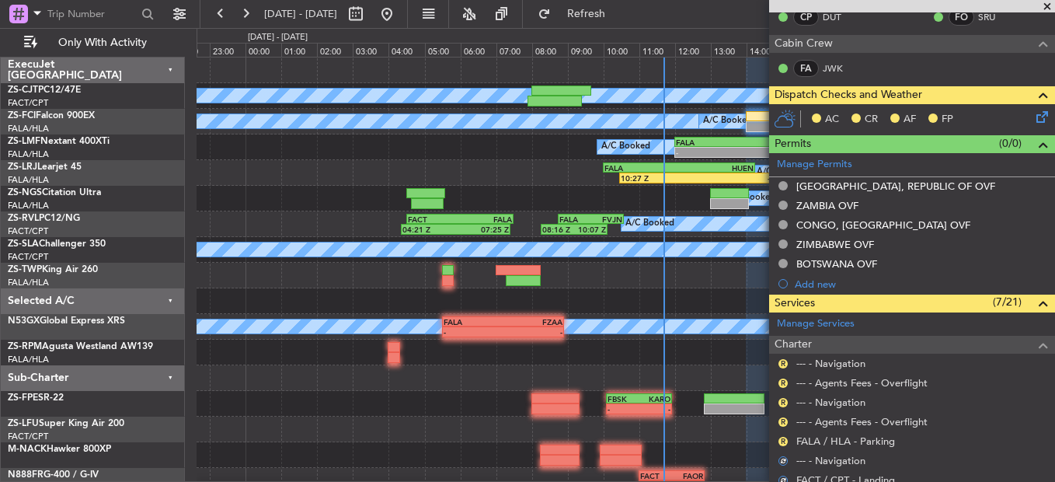
click at [782, 435] on mat-tooltip-component "Review" at bounding box center [783, 415] width 56 height 41
click at [784, 434] on mat-tooltip-component "Review" at bounding box center [783, 415] width 56 height 41
click at [781, 437] on button "R" at bounding box center [782, 441] width 9 height 9
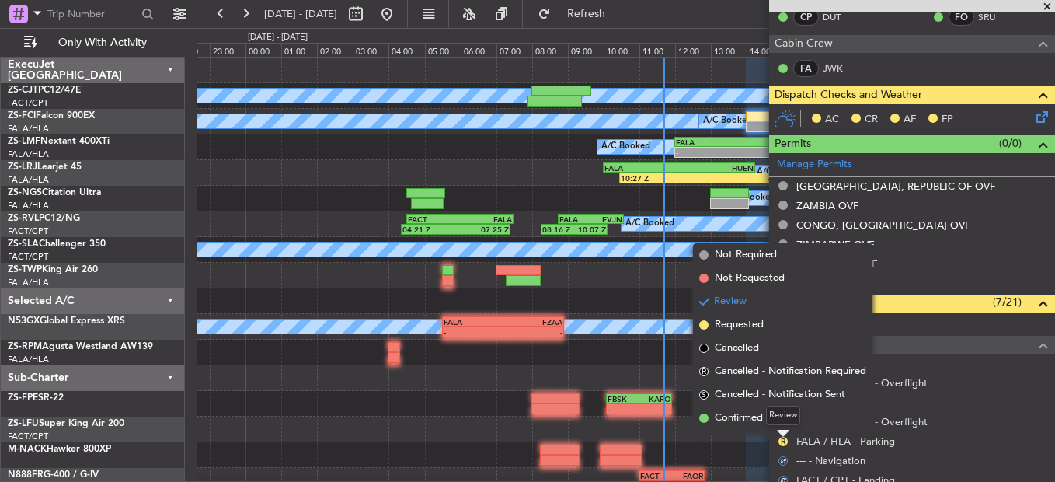
click at [781, 418] on li "Confirmed" at bounding box center [782, 417] width 179 height 23
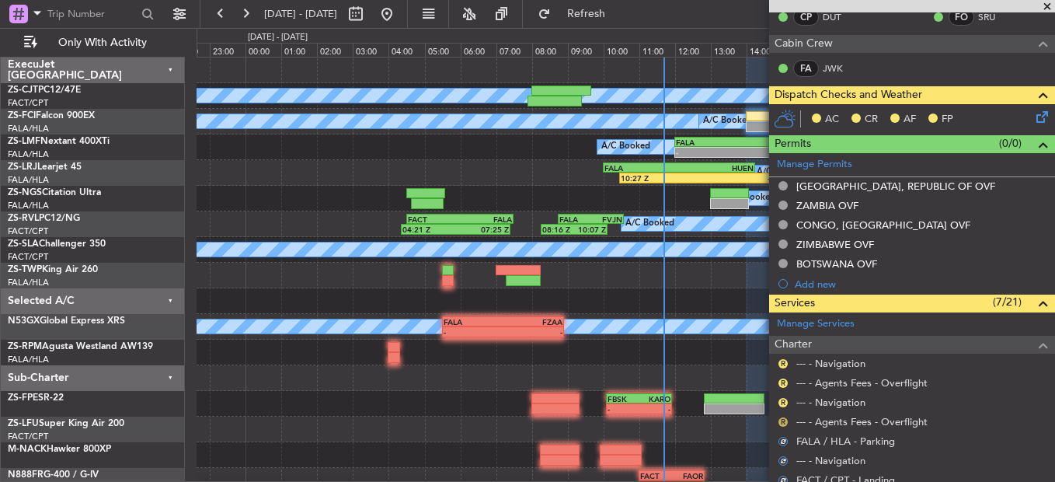
click at [781, 417] on button "R" at bounding box center [782, 421] width 9 height 9
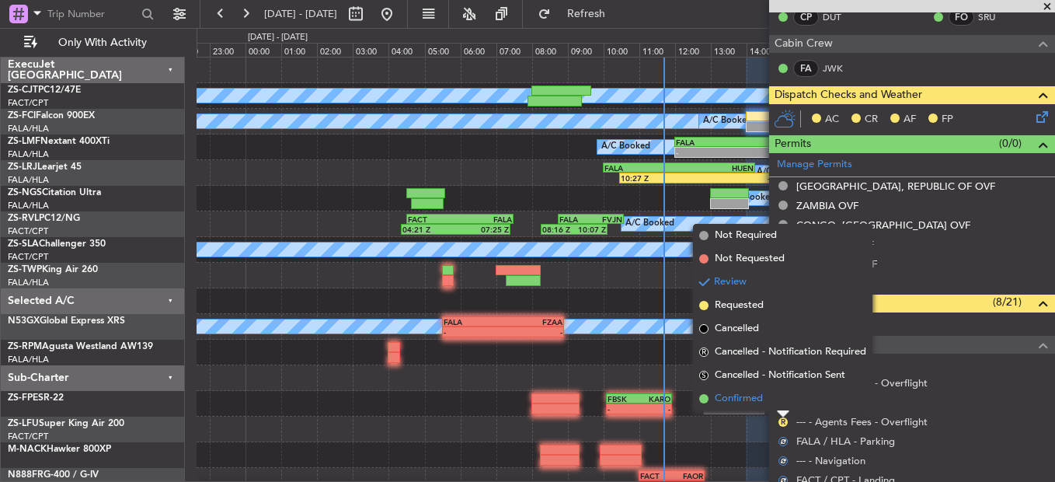
click at [780, 403] on li "Confirmed" at bounding box center [782, 398] width 179 height 23
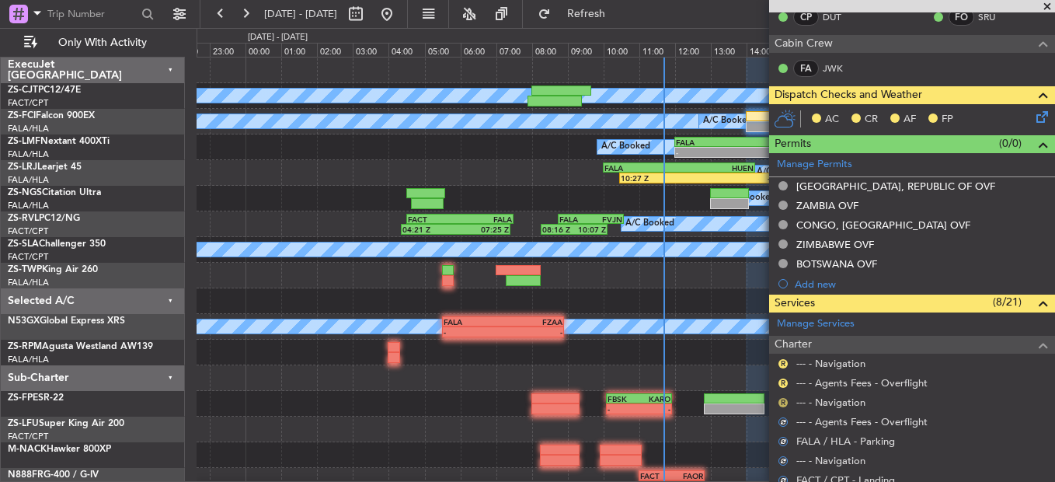
click at [782, 400] on button "R" at bounding box center [782, 402] width 9 height 9
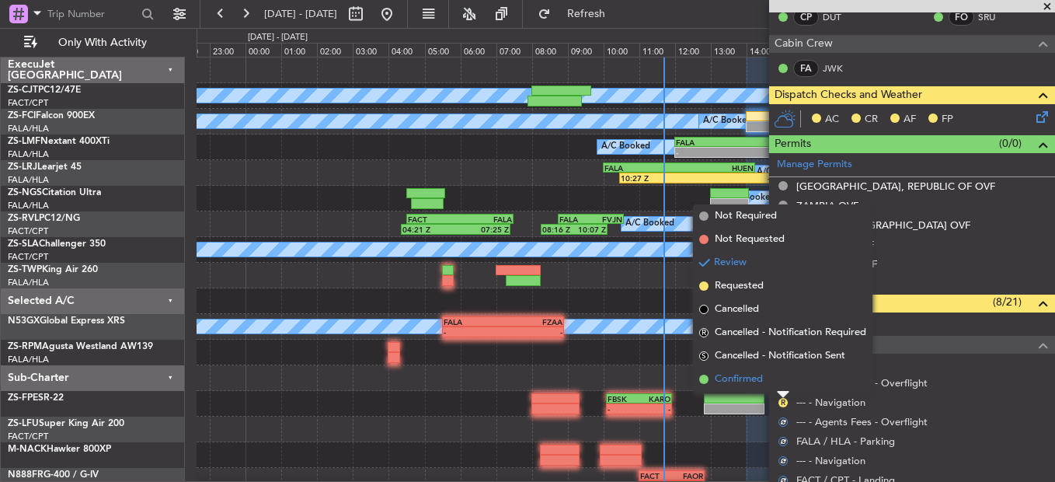
click at [774, 379] on li "Confirmed" at bounding box center [782, 378] width 179 height 23
click at [777, 379] on div "R --- - Agents Fees - Overflight" at bounding box center [912, 382] width 286 height 19
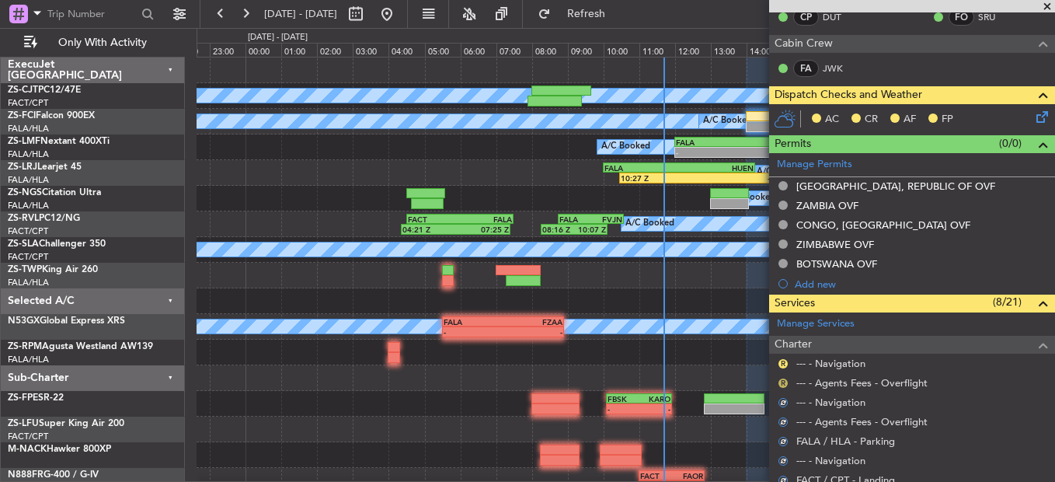
click at [781, 381] on button "R" at bounding box center [782, 382] width 9 height 9
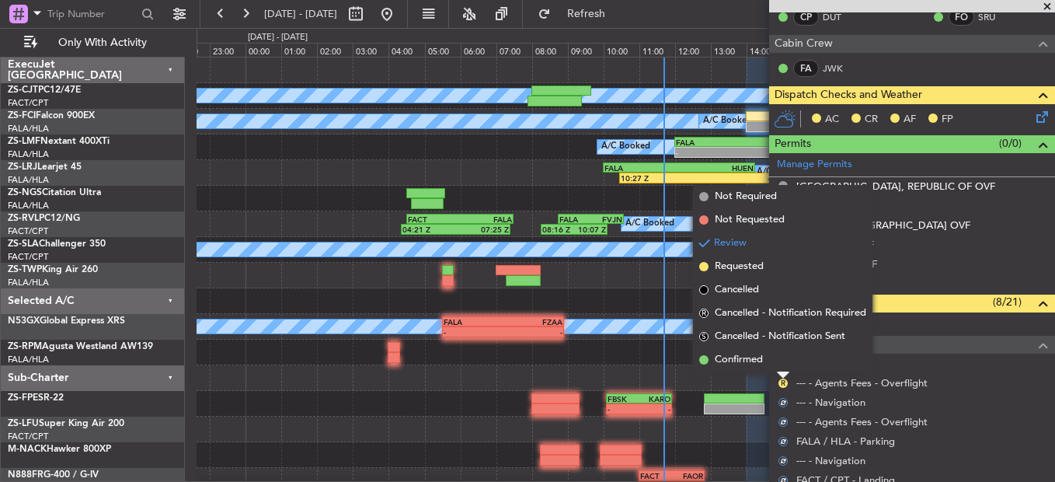
click at [781, 363] on li "Confirmed" at bounding box center [782, 359] width 179 height 23
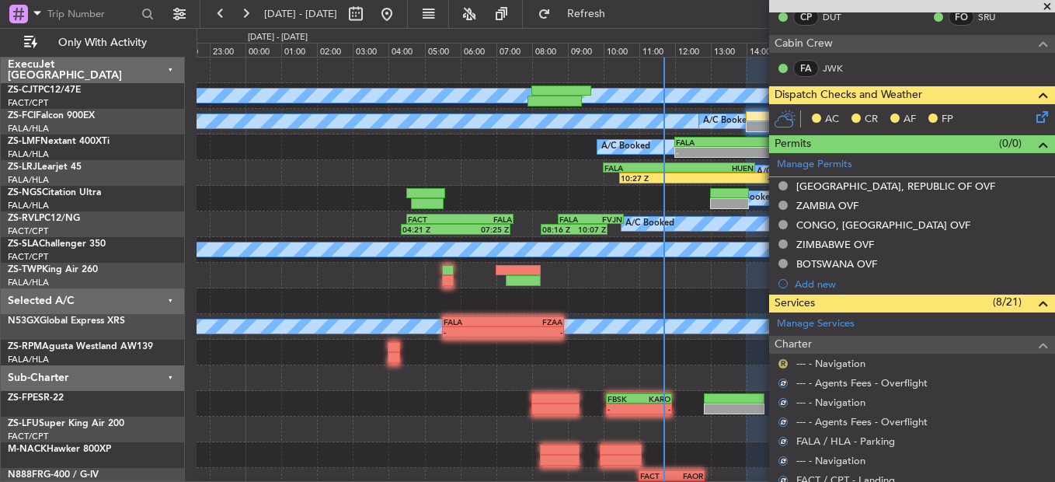
click at [785, 362] on button "R" at bounding box center [782, 363] width 9 height 9
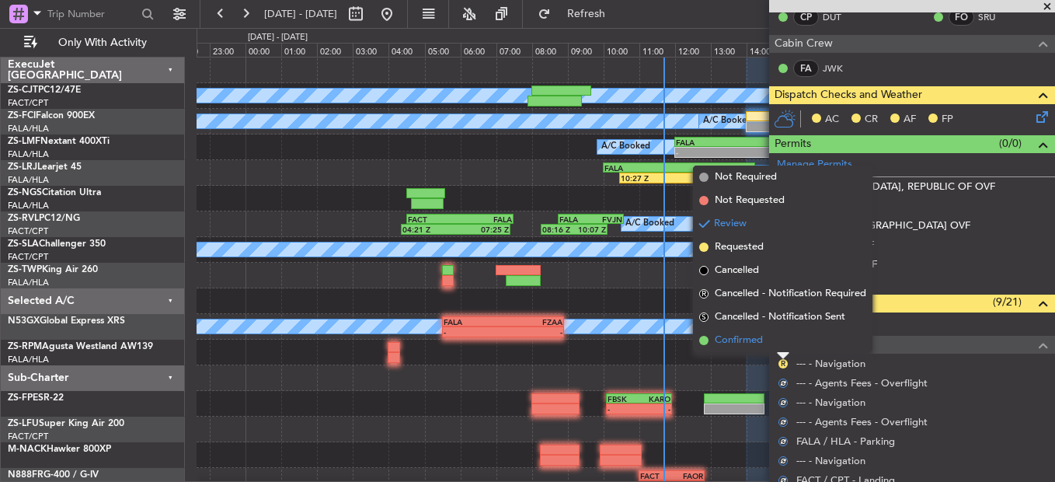
click at [784, 345] on li "Confirmed" at bounding box center [782, 340] width 179 height 23
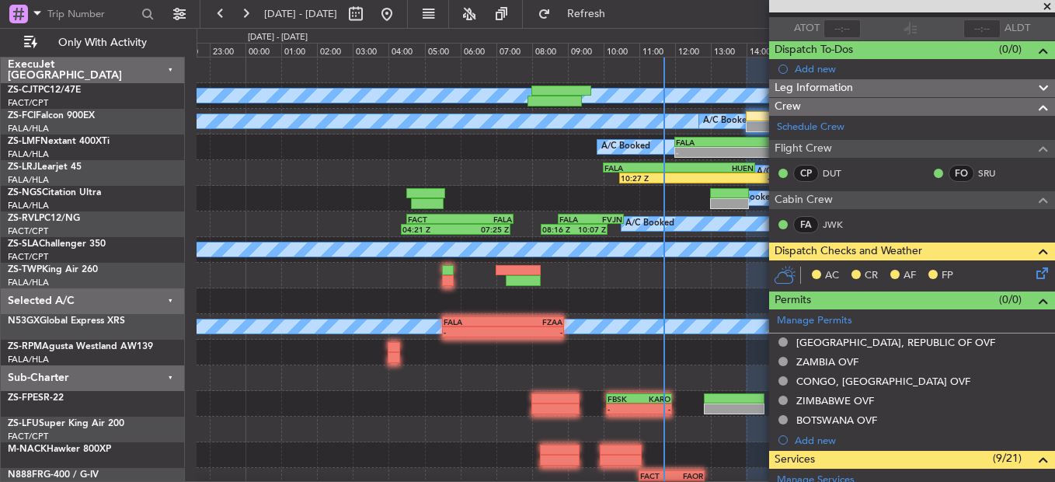
scroll to position [34, 0]
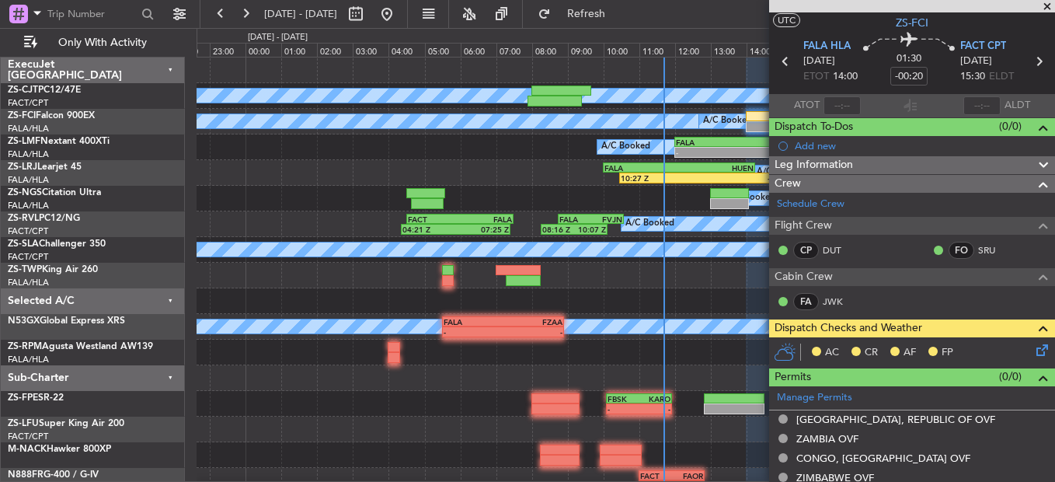
click at [1035, 343] on icon at bounding box center [1039, 347] width 12 height 12
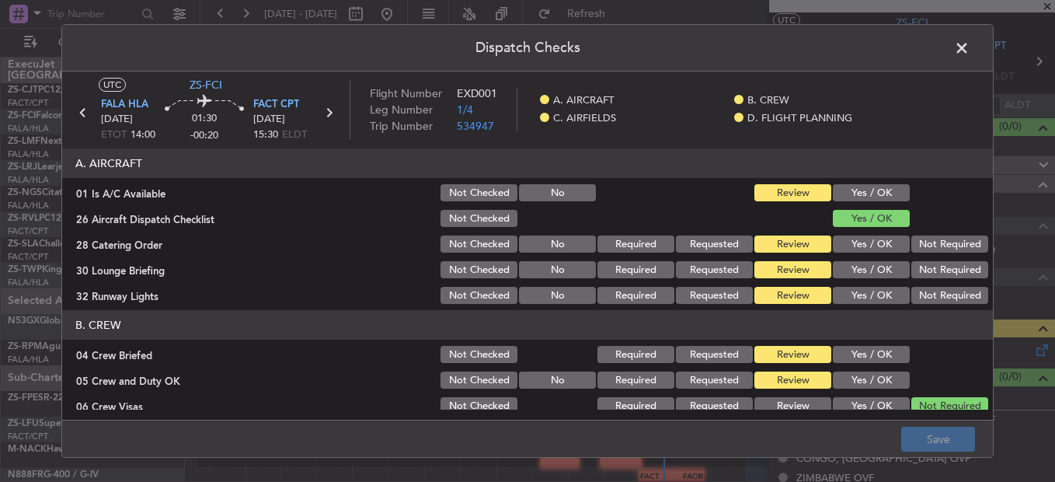
click at [847, 181] on section "A. AIRCRAFT 01 Is A/C Available Not Checked No Review Yes / OK 26 Aircraft Disp…" at bounding box center [527, 227] width 930 height 158
click at [855, 183] on div "Yes / OK" at bounding box center [869, 193] width 78 height 22
click at [875, 187] on button "Yes / OK" at bounding box center [871, 192] width 77 height 17
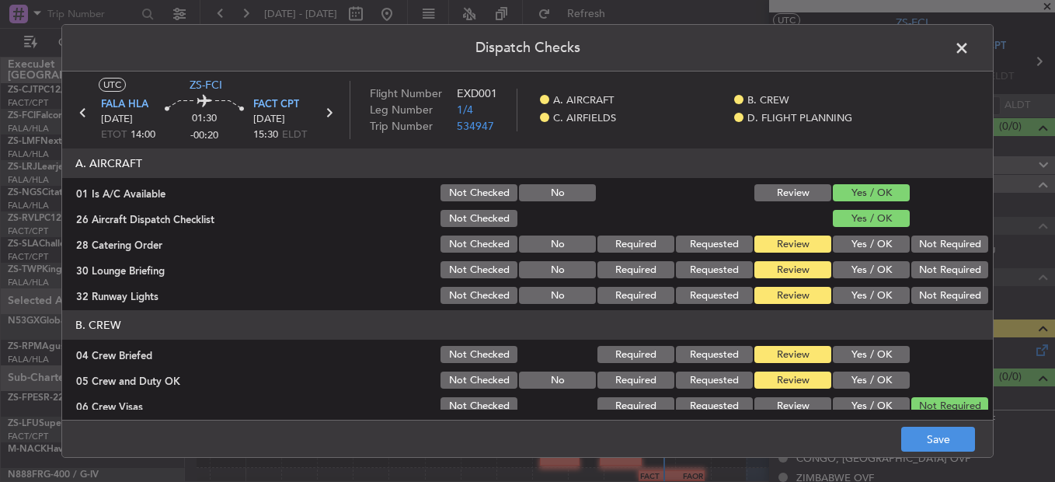
drag, startPoint x: 935, startPoint y: 247, endPoint x: 926, endPoint y: 255, distance: 12.1
click at [935, 248] on button "Not Required" at bounding box center [949, 243] width 77 height 17
drag, startPoint x: 871, startPoint y: 273, endPoint x: 874, endPoint y: 284, distance: 11.1
click at [871, 276] on button "Yes / OK" at bounding box center [871, 269] width 77 height 17
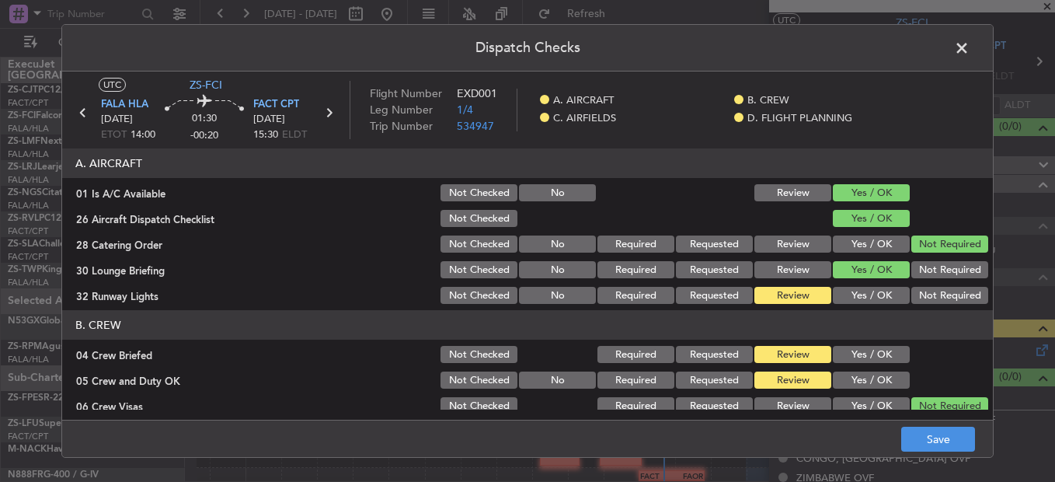
click at [924, 266] on button "Not Required" at bounding box center [949, 269] width 77 height 17
click at [878, 291] on button "Yes / OK" at bounding box center [871, 295] width 77 height 17
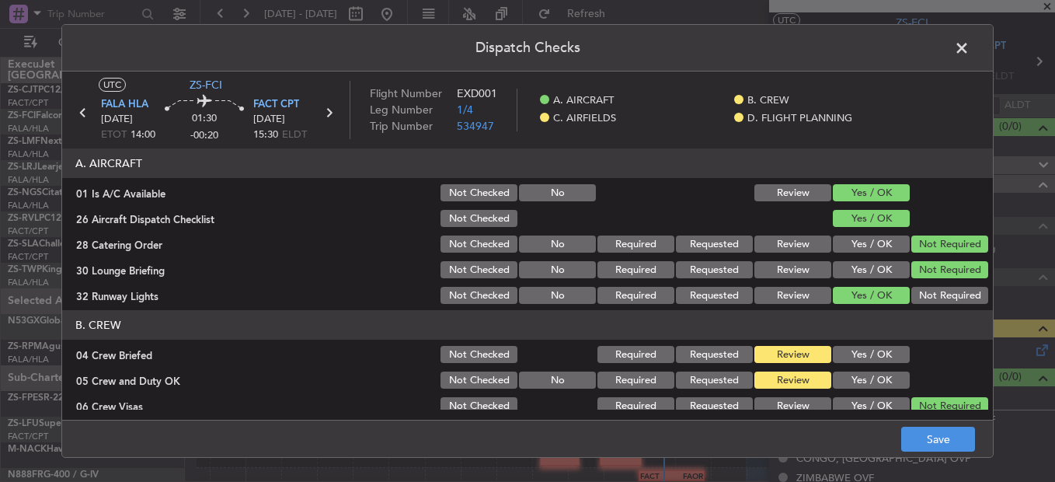
scroll to position [78, 0]
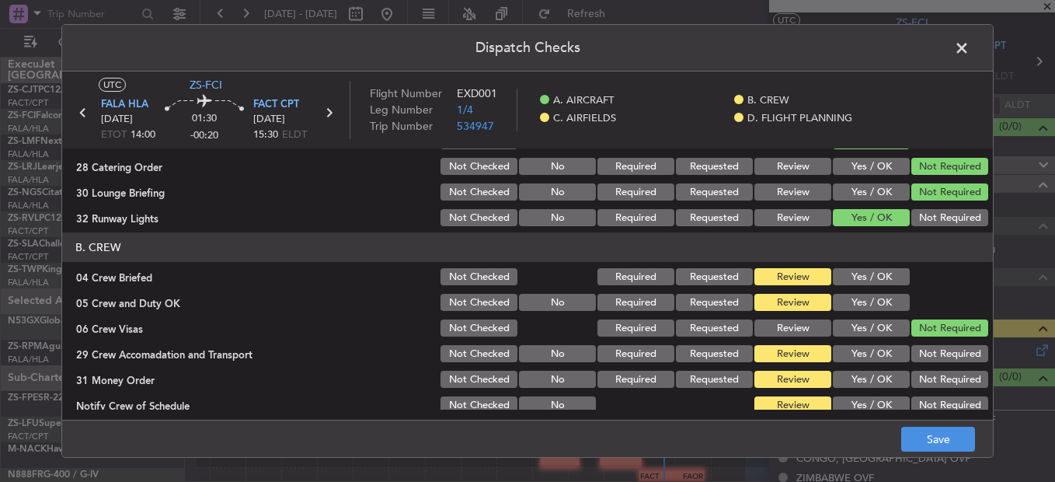
click at [861, 280] on button "Yes / OK" at bounding box center [871, 276] width 77 height 17
drag, startPoint x: 856, startPoint y: 306, endPoint x: 858, endPoint y: 314, distance: 8.1
click at [856, 308] on button "Yes / OK" at bounding box center [871, 302] width 77 height 17
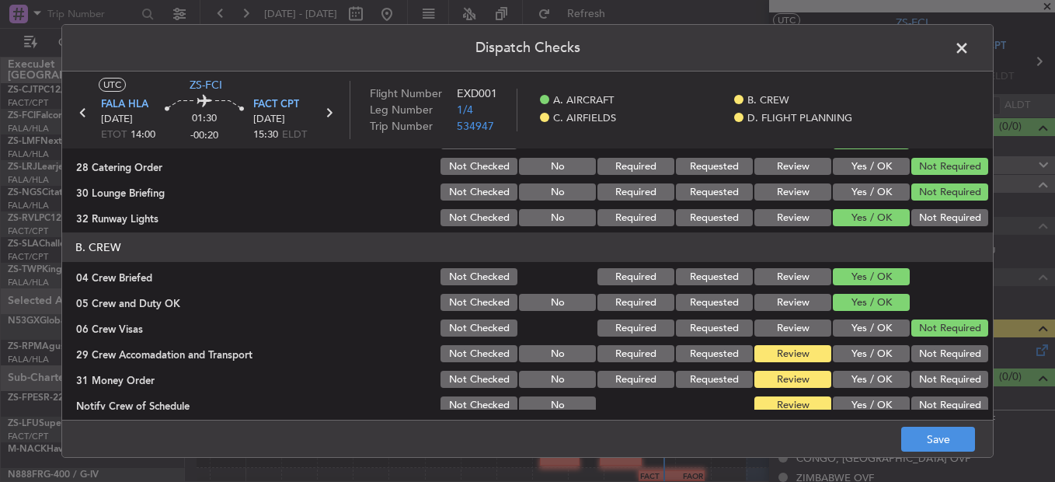
scroll to position [155, 0]
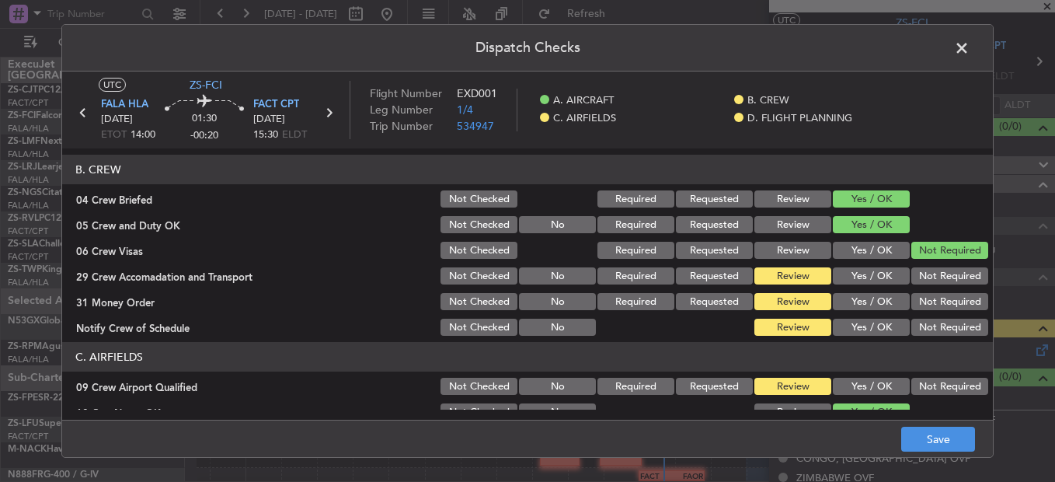
click at [924, 280] on button "Not Required" at bounding box center [949, 275] width 77 height 17
click at [928, 304] on button "Not Required" at bounding box center [949, 301] width 77 height 17
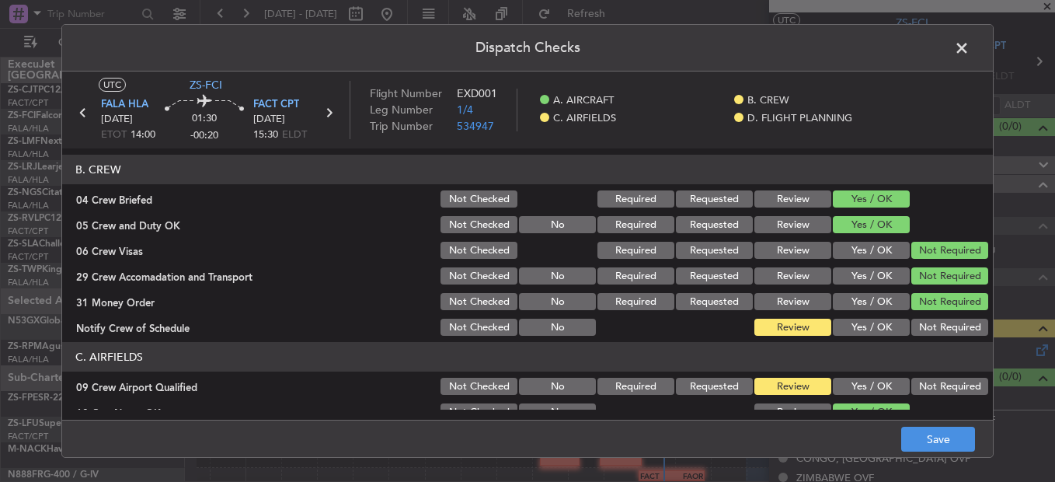
click at [854, 336] on button "Yes / OK" at bounding box center [871, 326] width 77 height 17
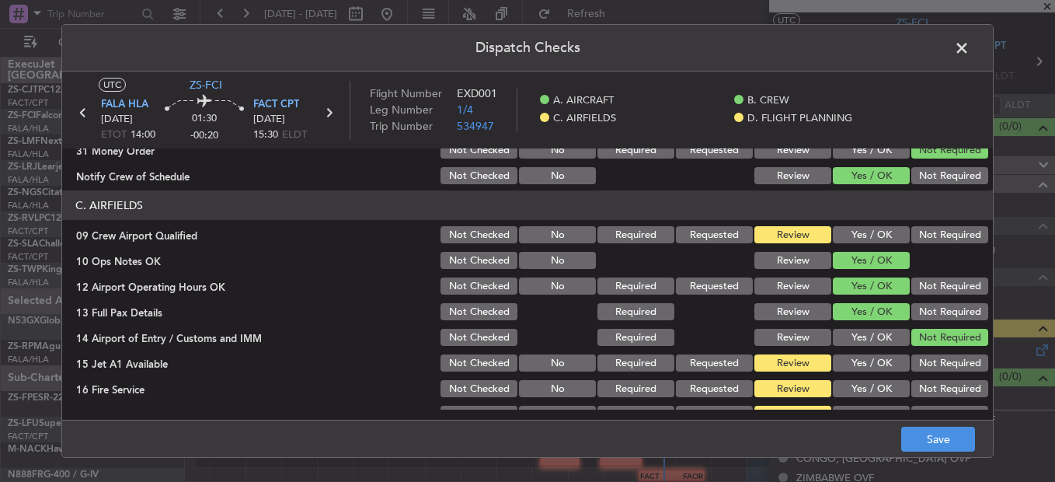
scroll to position [311, 0]
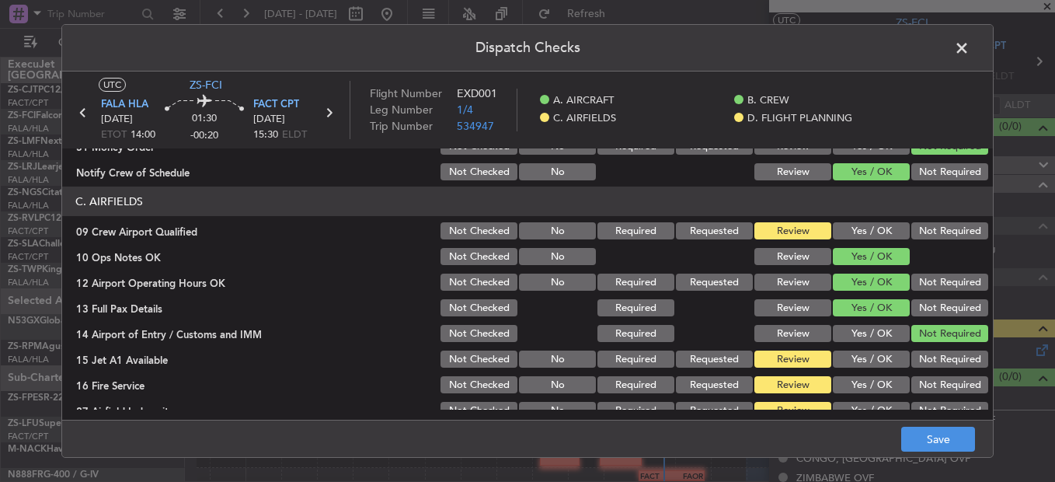
drag, startPoint x: 863, startPoint y: 238, endPoint x: 869, endPoint y: 253, distance: 16.7
click at [864, 238] on button "Yes / OK" at bounding box center [871, 230] width 77 height 17
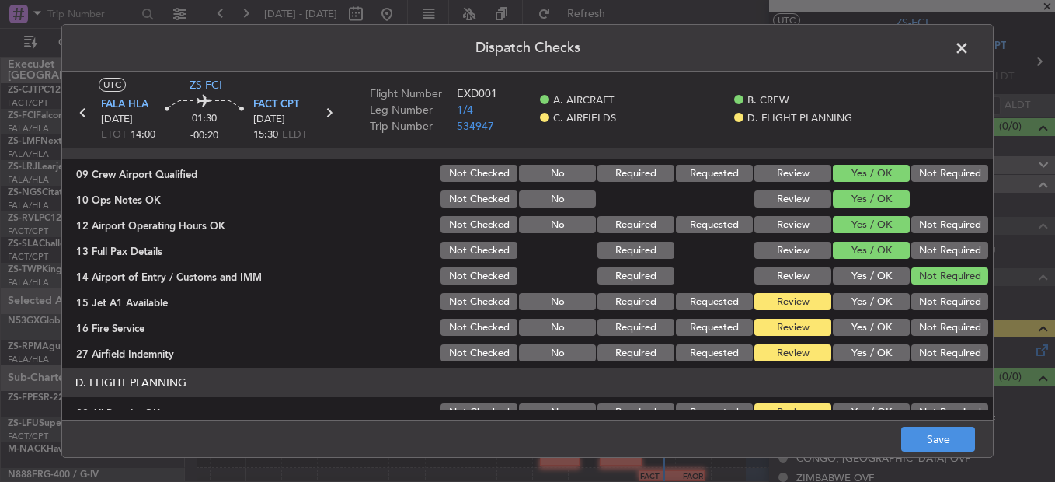
scroll to position [388, 0]
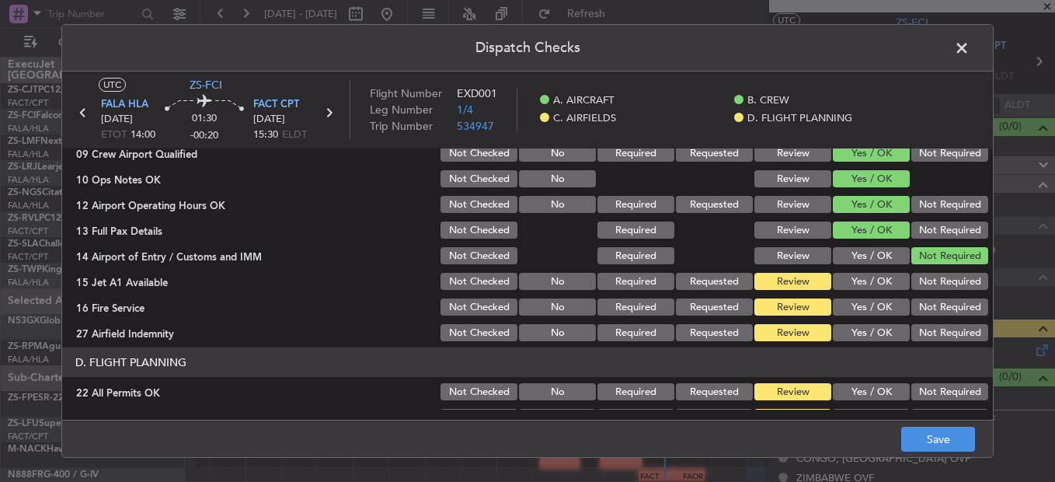
drag, startPoint x: 872, startPoint y: 263, endPoint x: 864, endPoint y: 266, distance: 9.4
click at [870, 263] on button "Yes / OK" at bounding box center [871, 255] width 77 height 17
click at [857, 274] on button "Yes / OK" at bounding box center [871, 281] width 77 height 17
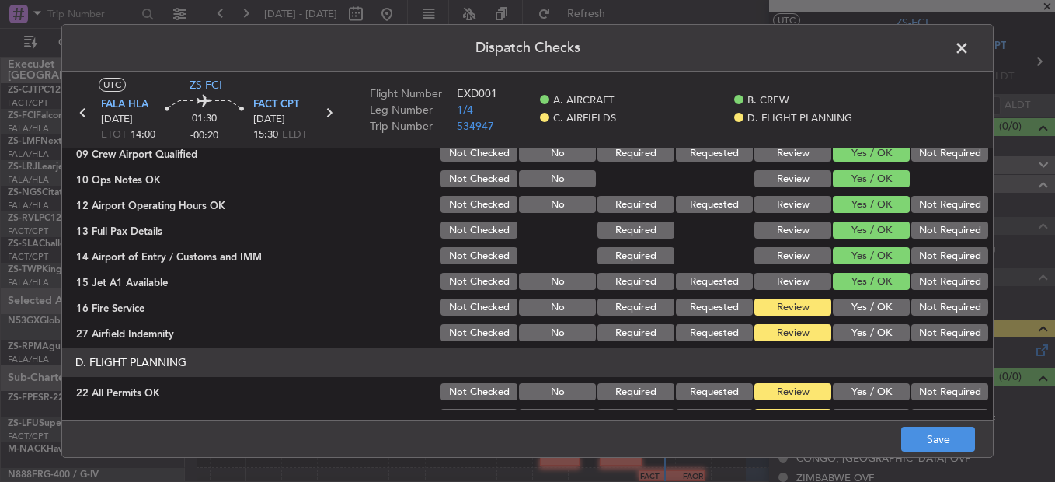
click at [882, 304] on button "Yes / OK" at bounding box center [871, 306] width 77 height 17
click at [950, 336] on button "Not Required" at bounding box center [949, 332] width 77 height 17
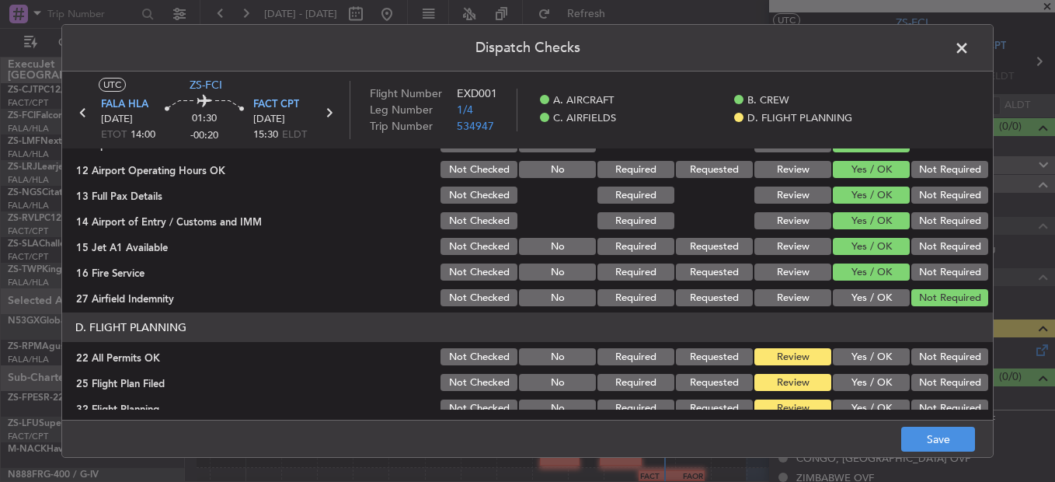
scroll to position [437, 0]
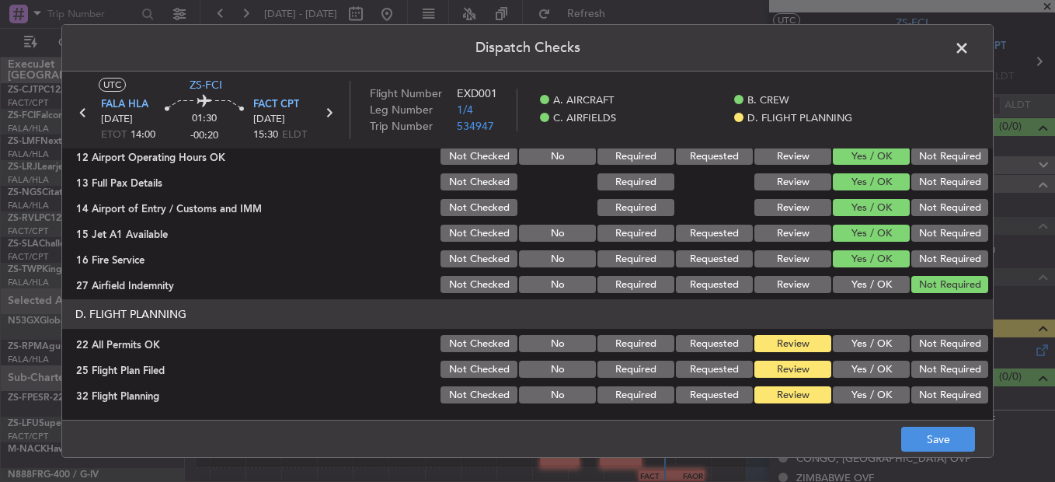
click at [942, 339] on button "Not Required" at bounding box center [949, 343] width 77 height 17
click at [885, 367] on button "Yes / OK" at bounding box center [871, 368] width 77 height 17
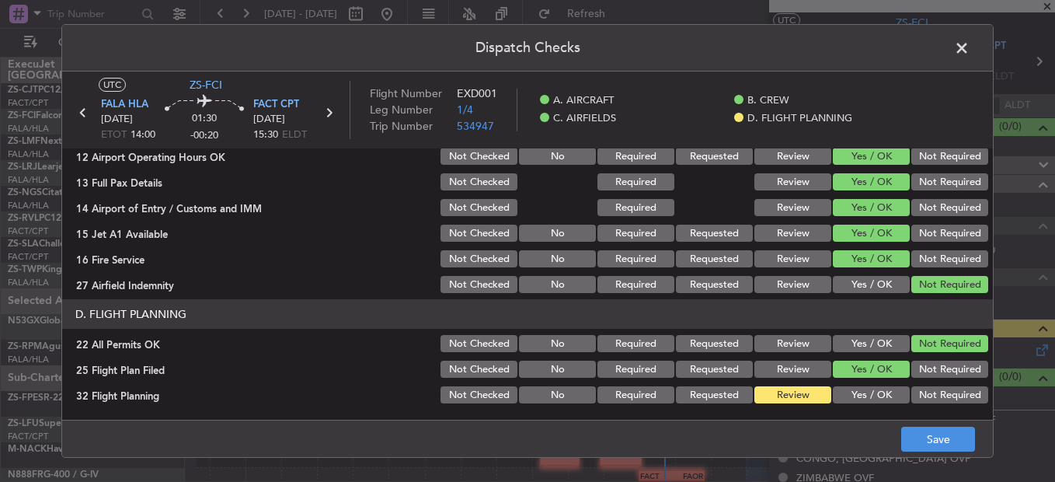
click at [873, 391] on button "Yes / OK" at bounding box center [871, 394] width 77 height 17
click at [934, 431] on button "Save" at bounding box center [938, 438] width 74 height 25
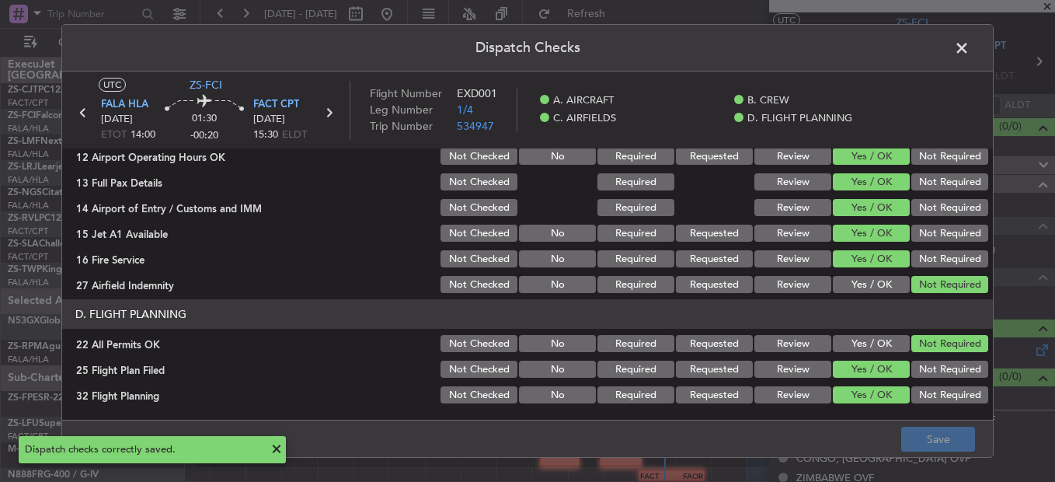
click at [969, 48] on span at bounding box center [969, 52] width 0 height 31
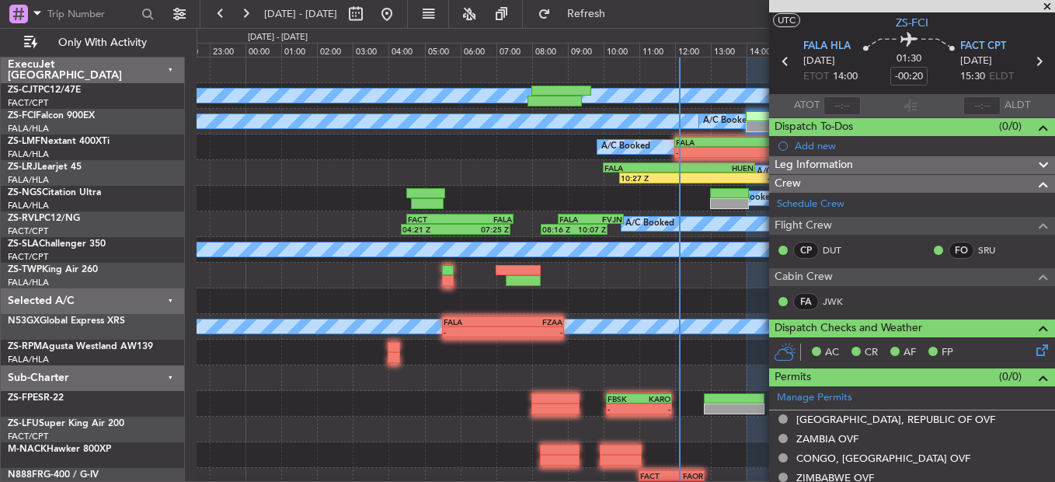
click at [1049, 3] on span at bounding box center [1047, 7] width 16 height 14
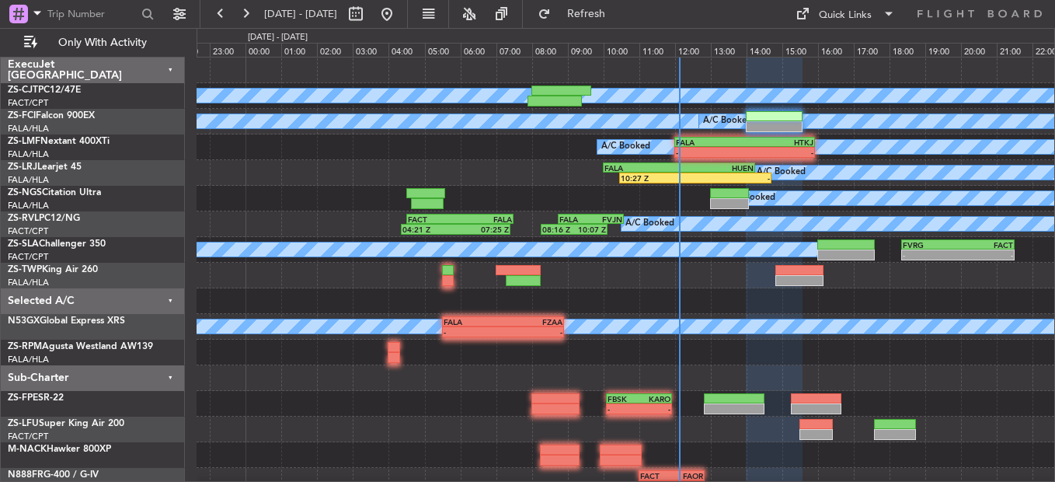
type input "0"
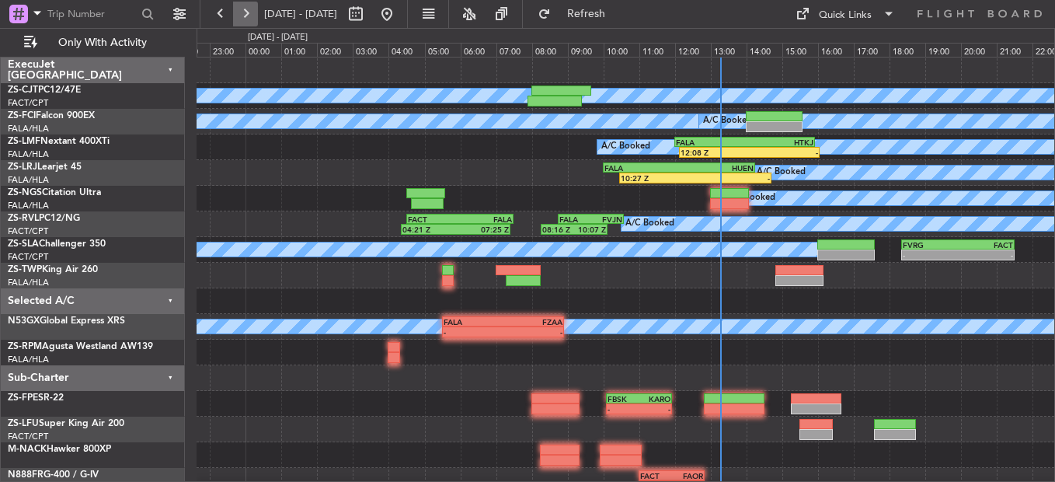
click at [248, 9] on button at bounding box center [245, 14] width 25 height 25
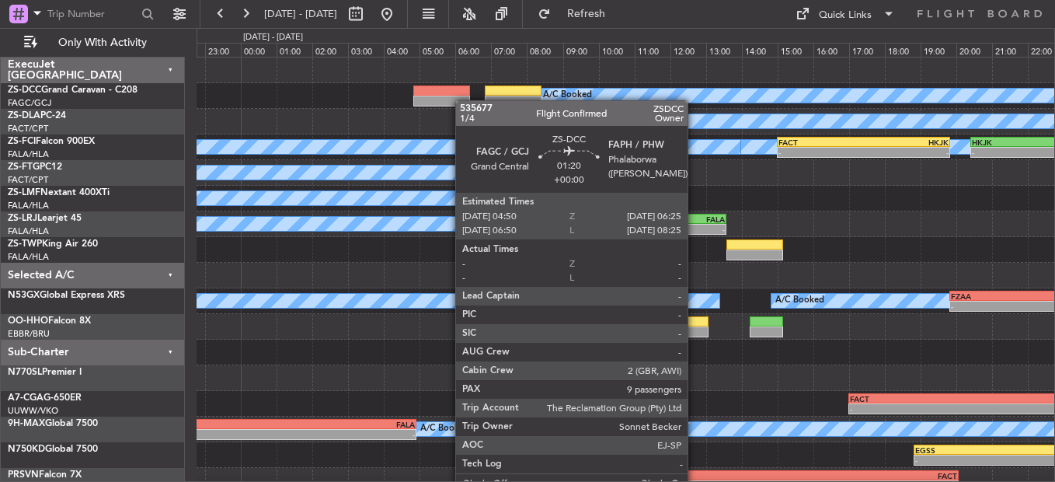
click at [463, 103] on div "A/C Booked" at bounding box center [625, 96] width 857 height 26
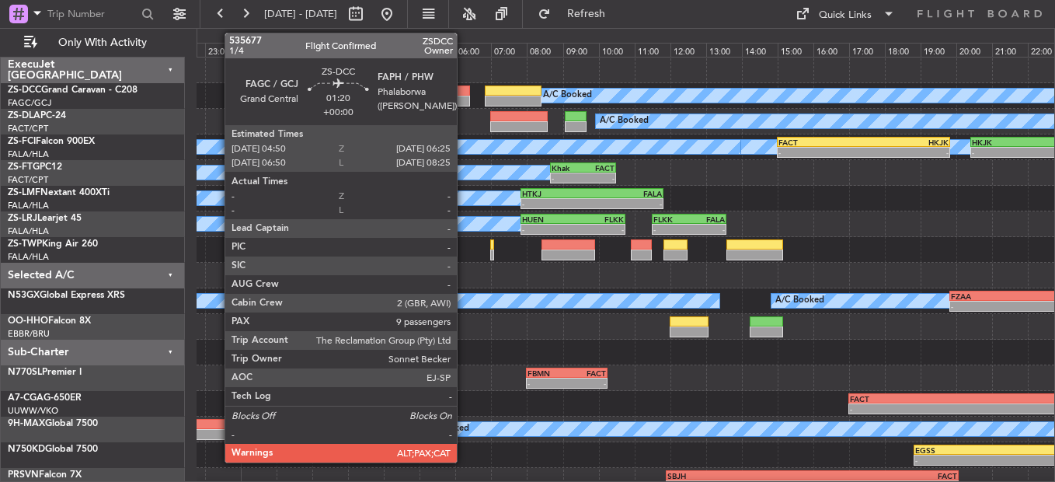
click at [464, 100] on div at bounding box center [441, 101] width 57 height 11
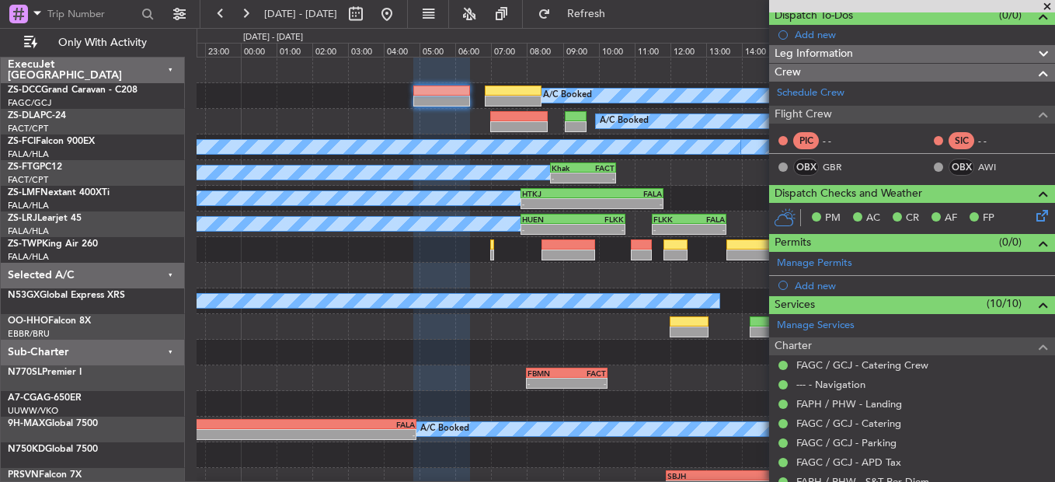
scroll to position [277, 0]
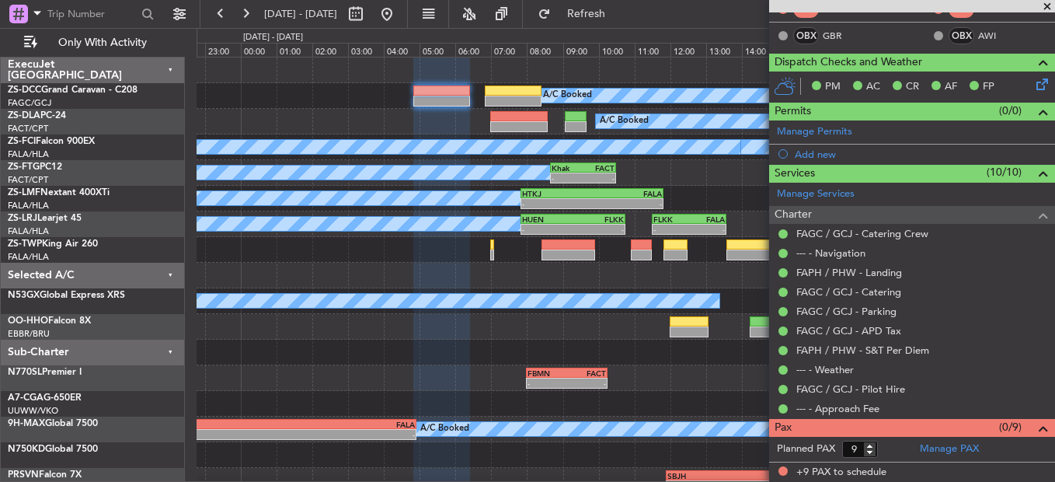
click at [1048, 5] on span at bounding box center [1047, 7] width 16 height 14
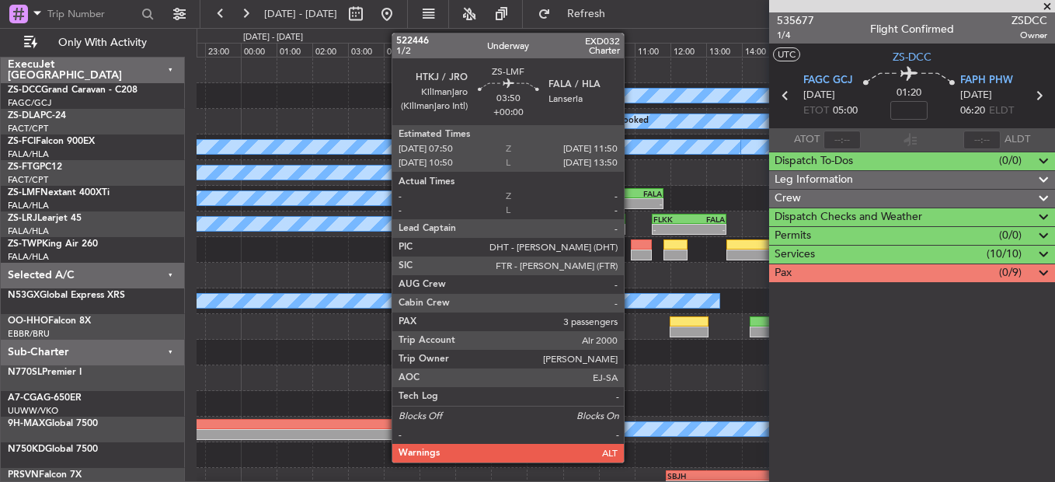
scroll to position [0, 0]
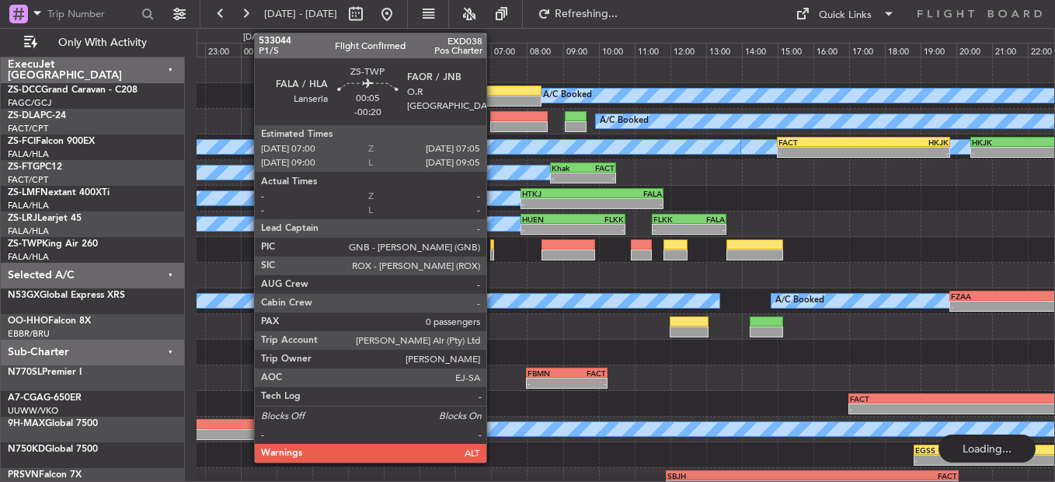
click at [493, 247] on div at bounding box center [491, 244] width 3 height 11
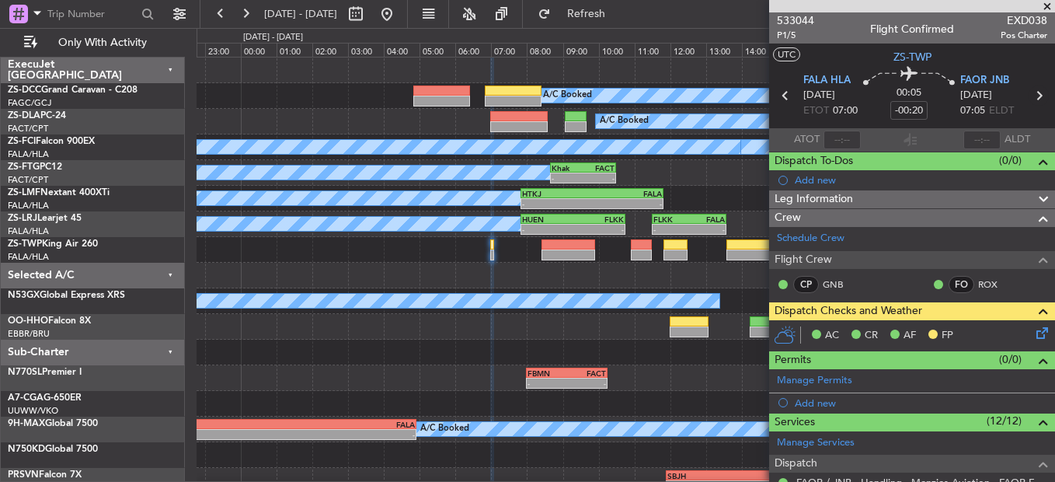
click at [1028, 95] on icon at bounding box center [1038, 95] width 20 height 20
type input "-00:15"
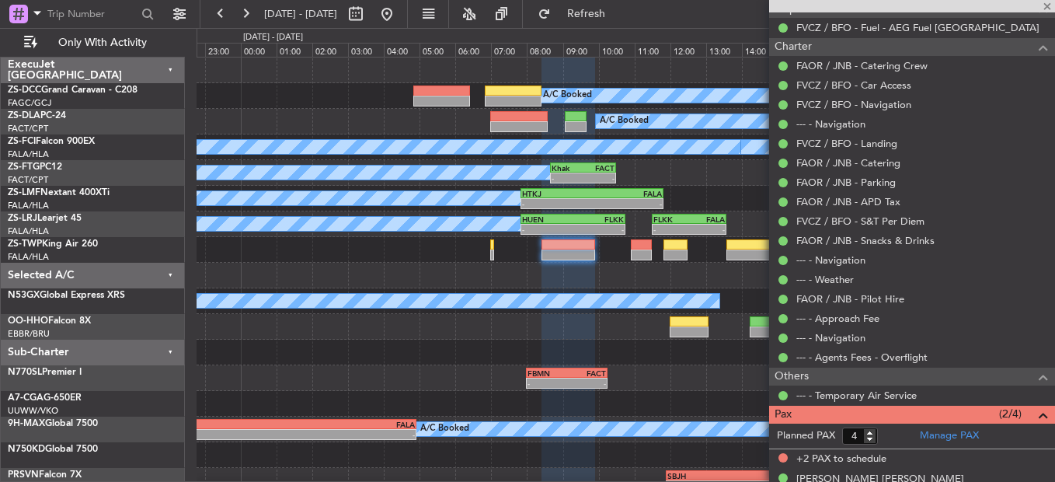
scroll to position [550, 0]
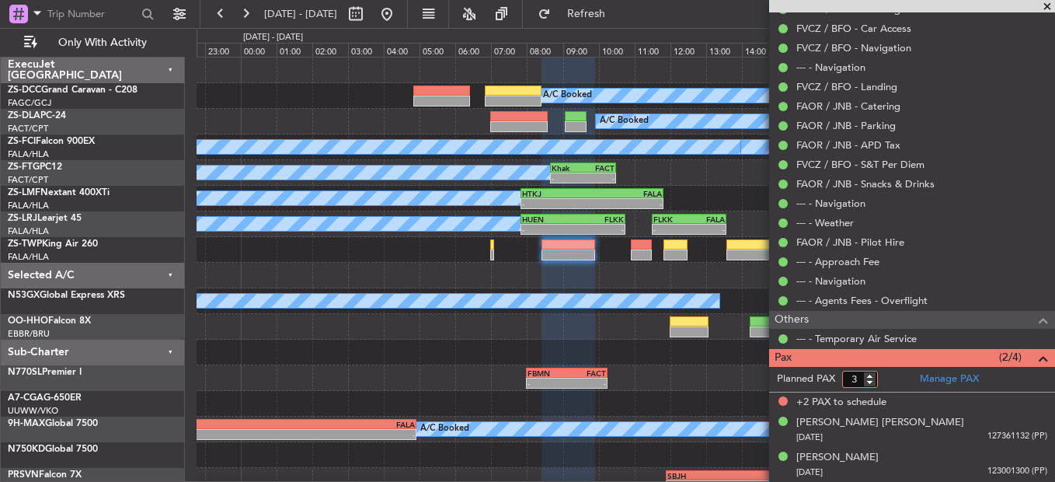
click at [868, 382] on input "3" at bounding box center [860, 378] width 36 height 17
type input "2"
click at [868, 382] on input "2" at bounding box center [860, 378] width 36 height 17
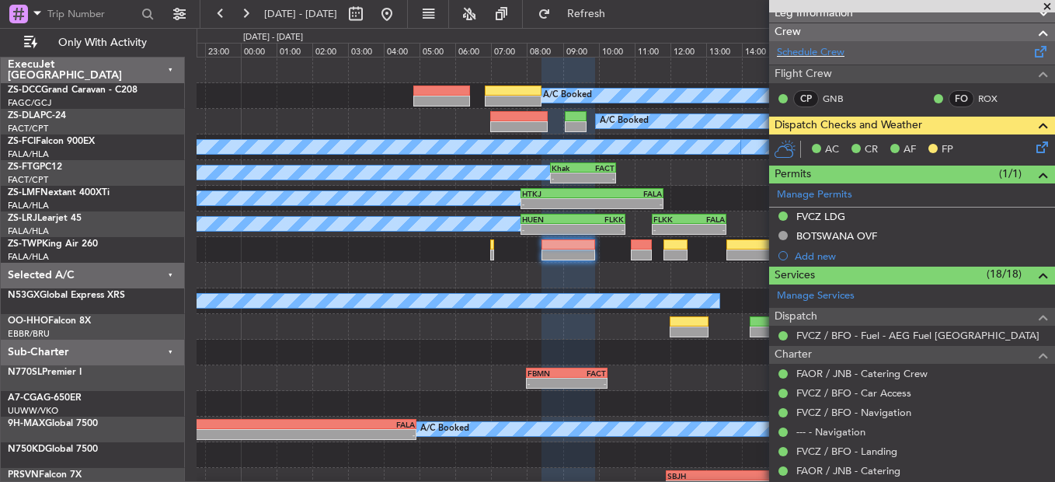
scroll to position [162, 0]
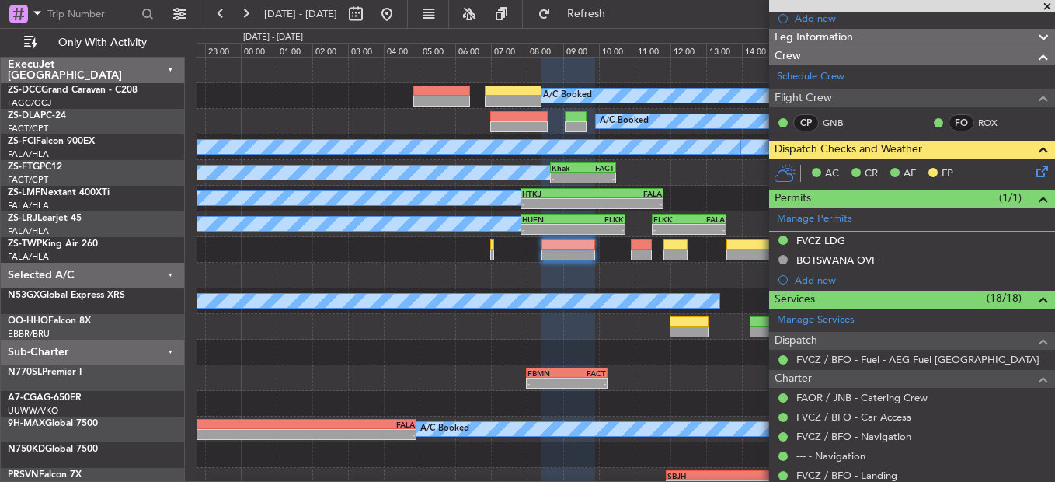
click at [1046, 2] on span at bounding box center [1047, 7] width 16 height 14
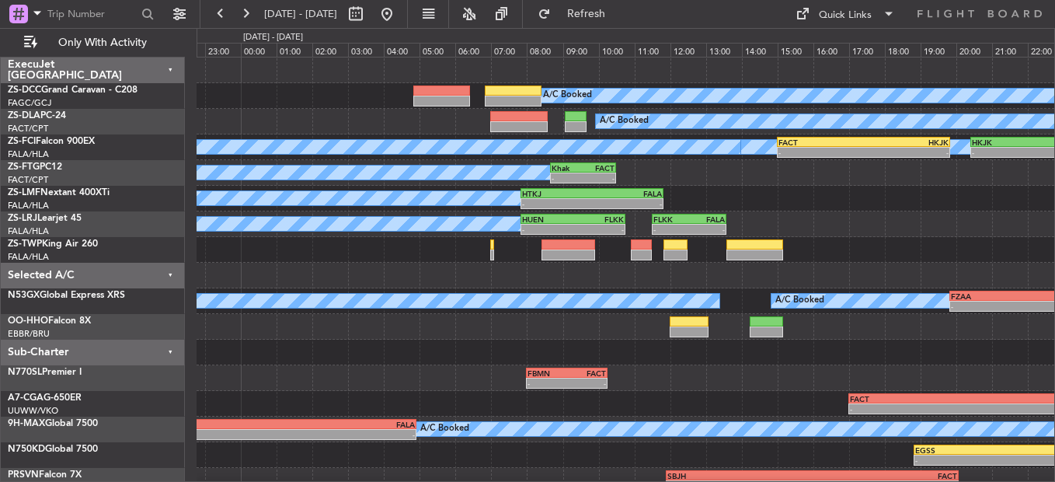
scroll to position [0, 0]
click at [368, 19] on button at bounding box center [355, 14] width 25 height 25
select select "8"
select select "2025"
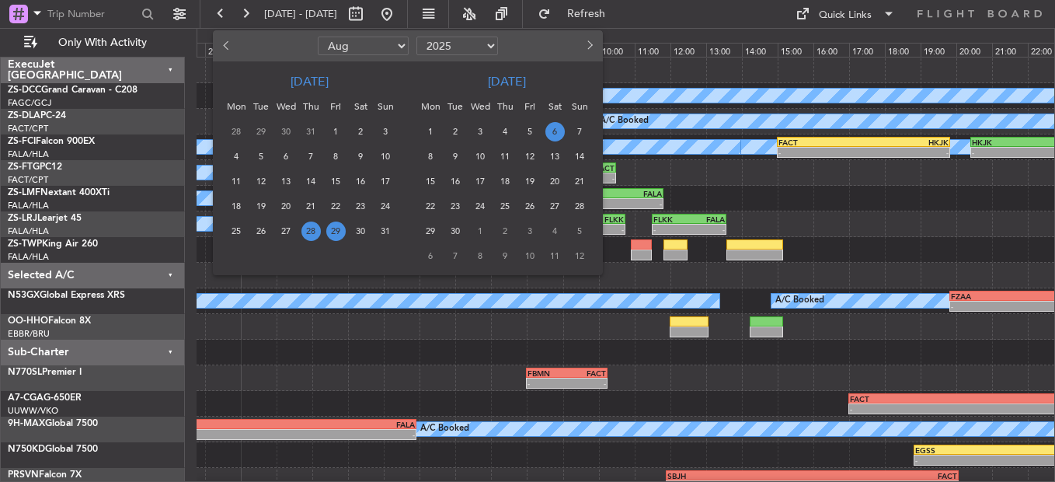
click at [561, 132] on span "6" at bounding box center [554, 131] width 19 height 19
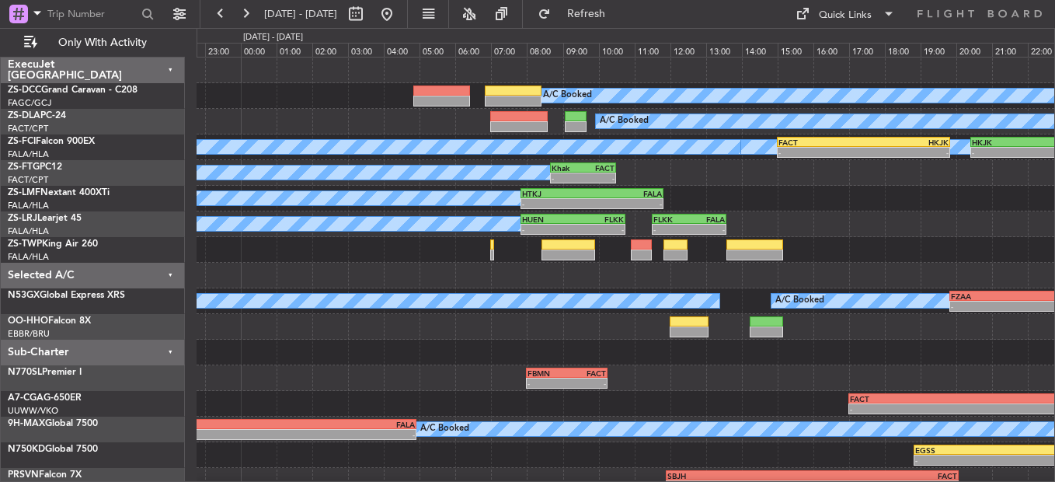
select select "9"
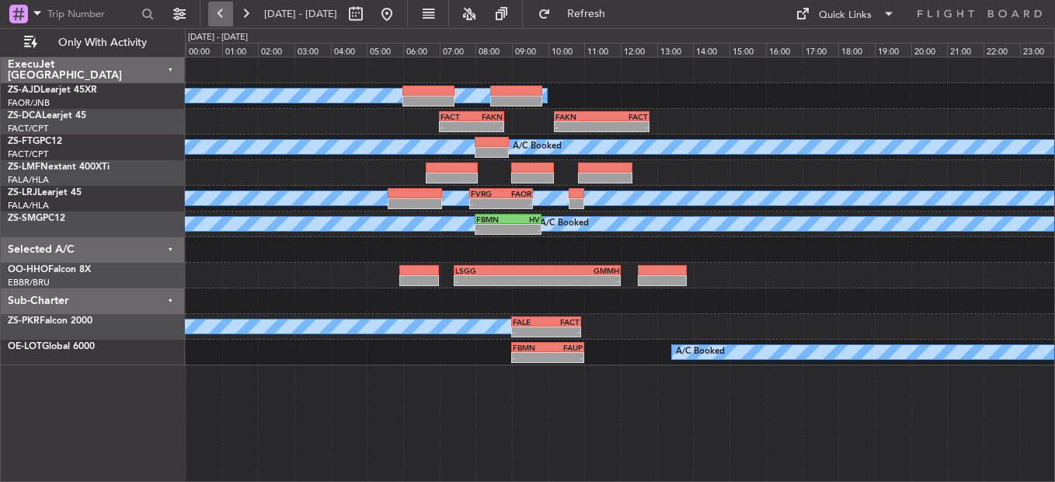
click at [220, 11] on button at bounding box center [220, 14] width 25 height 25
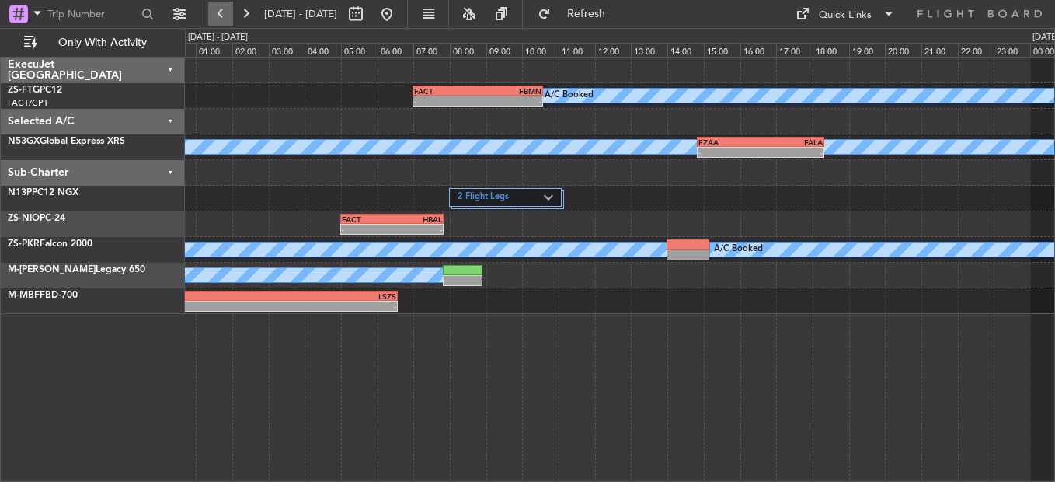
click at [220, 11] on button at bounding box center [220, 14] width 25 height 25
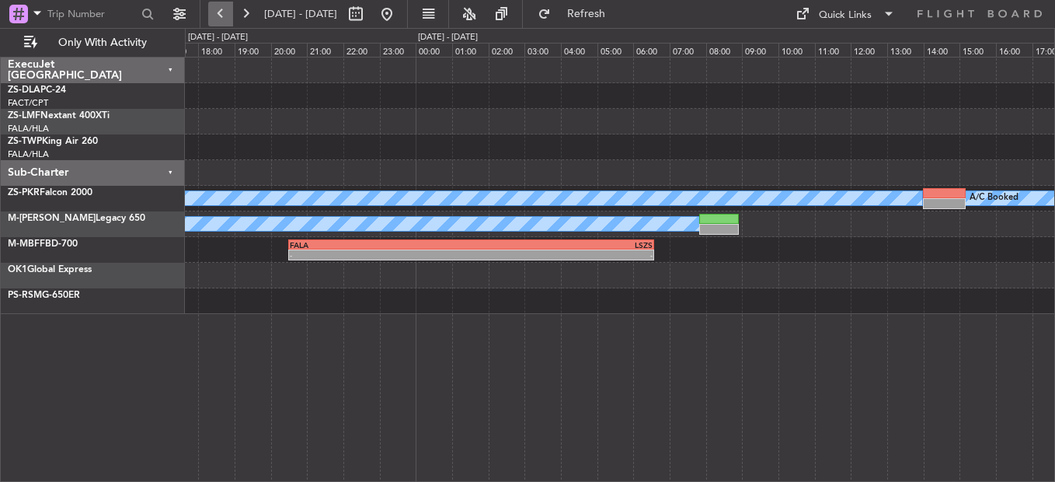
click at [220, 11] on button at bounding box center [220, 14] width 25 height 25
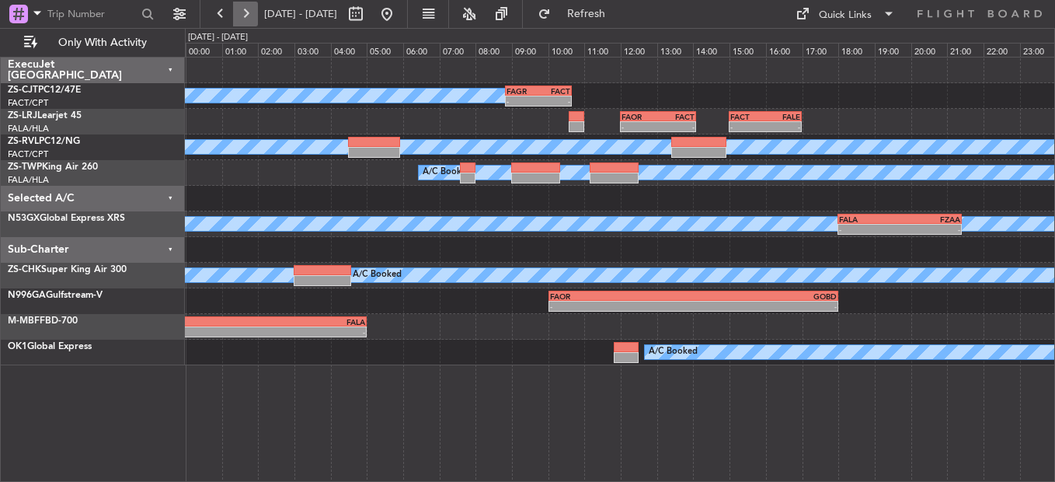
click at [240, 24] on button at bounding box center [245, 14] width 25 height 25
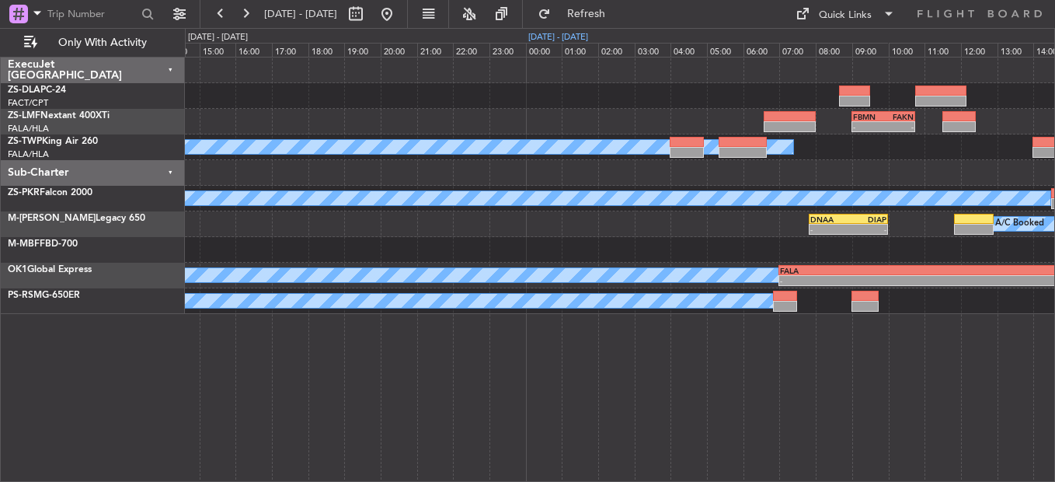
drag, startPoint x: 240, startPoint y: 24, endPoint x: 244, endPoint y: 33, distance: 9.4
click at [241, 28] on fb-flight-board "[DATE] - [DATE] Refresh Quick Links Only With Activity FBMN 09:00 Z FAKN 10:45 …" at bounding box center [527, 247] width 1055 height 470
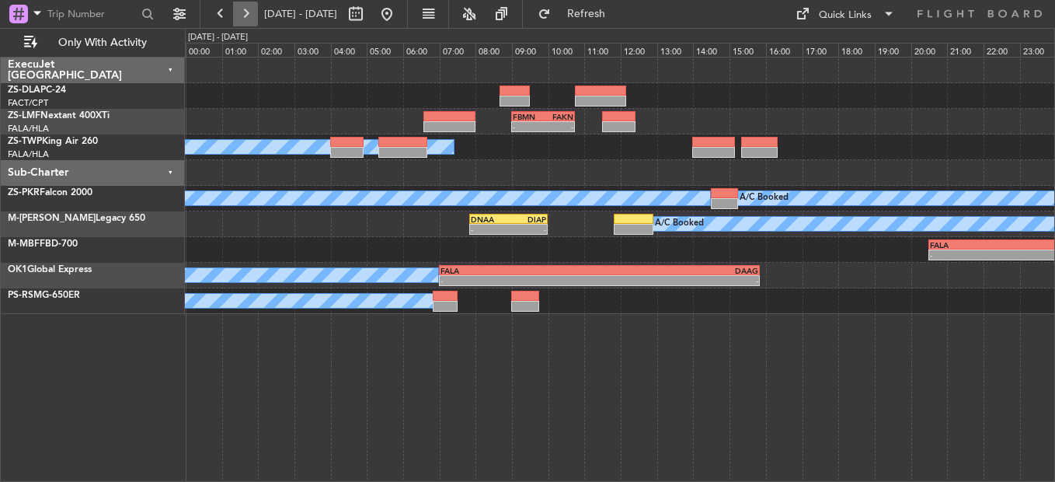
click at [244, 19] on button at bounding box center [245, 14] width 25 height 25
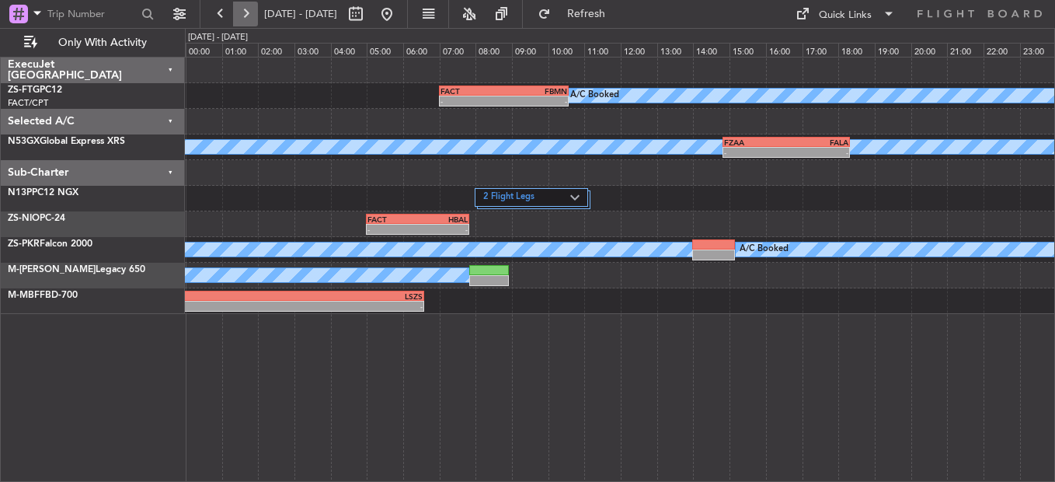
click at [244, 19] on button at bounding box center [245, 14] width 25 height 25
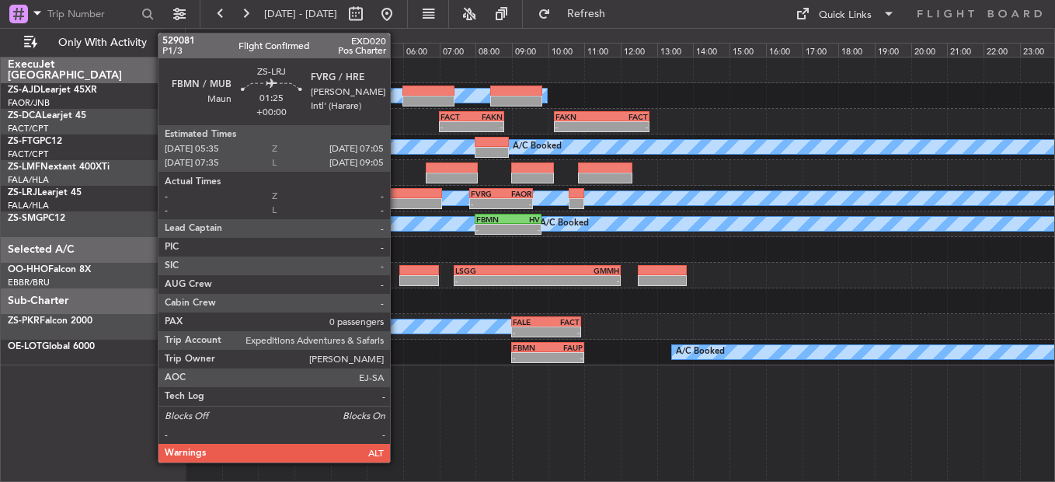
click at [397, 197] on div at bounding box center [415, 193] width 55 height 11
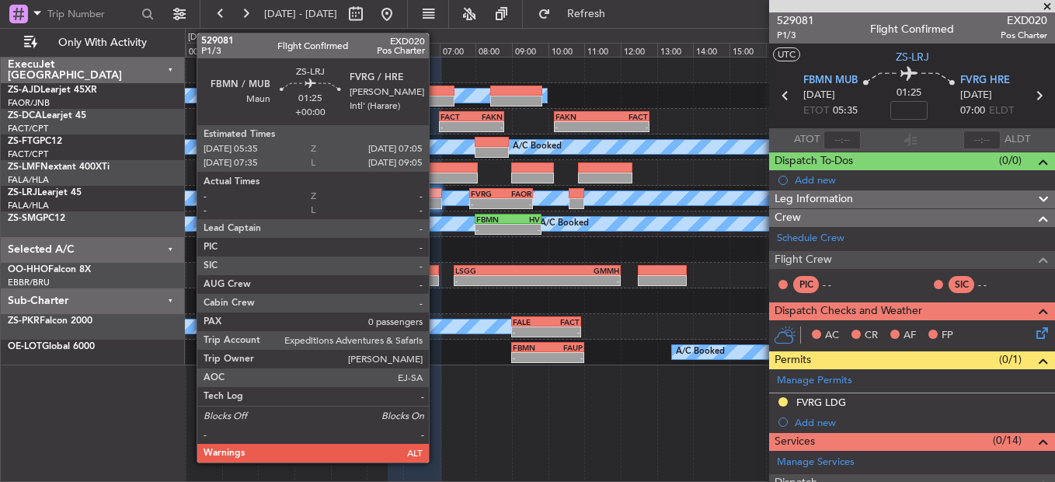
click at [436, 197] on div at bounding box center [415, 193] width 55 height 11
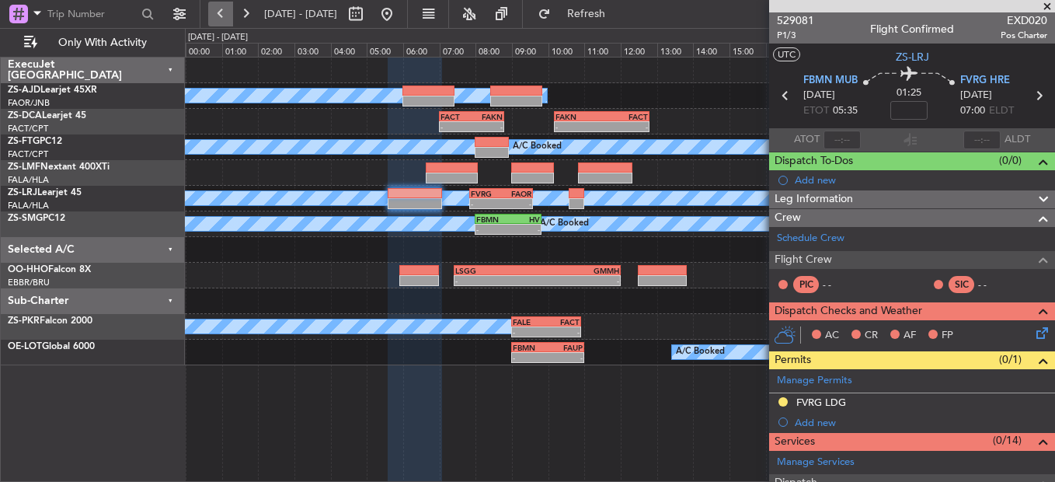
click at [218, 19] on button at bounding box center [220, 14] width 25 height 25
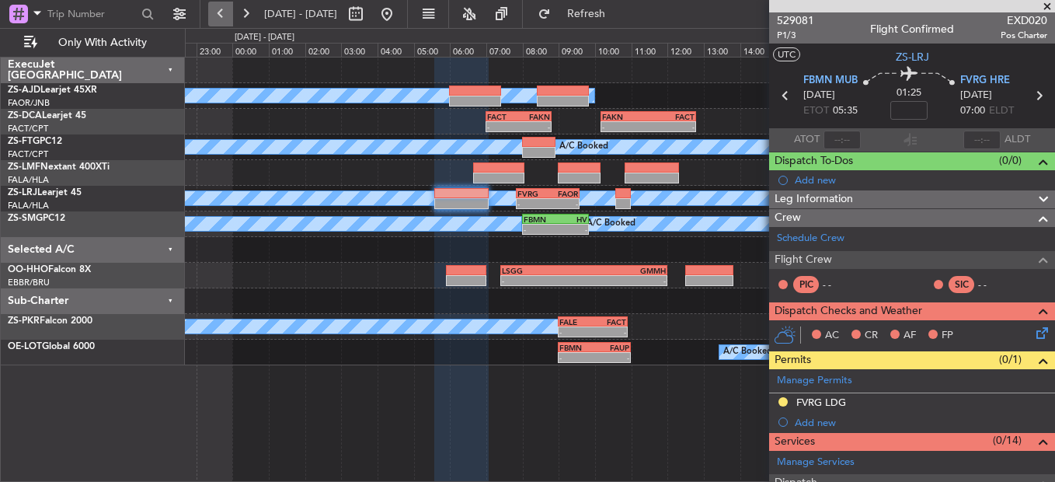
click at [218, 19] on button at bounding box center [220, 14] width 25 height 25
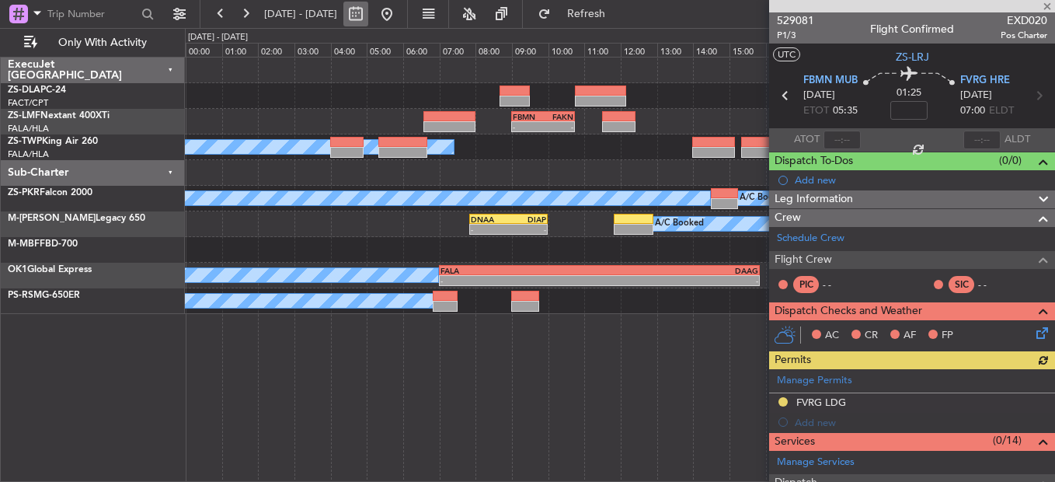
click at [368, 12] on button at bounding box center [355, 14] width 25 height 25
select select "9"
select select "2025"
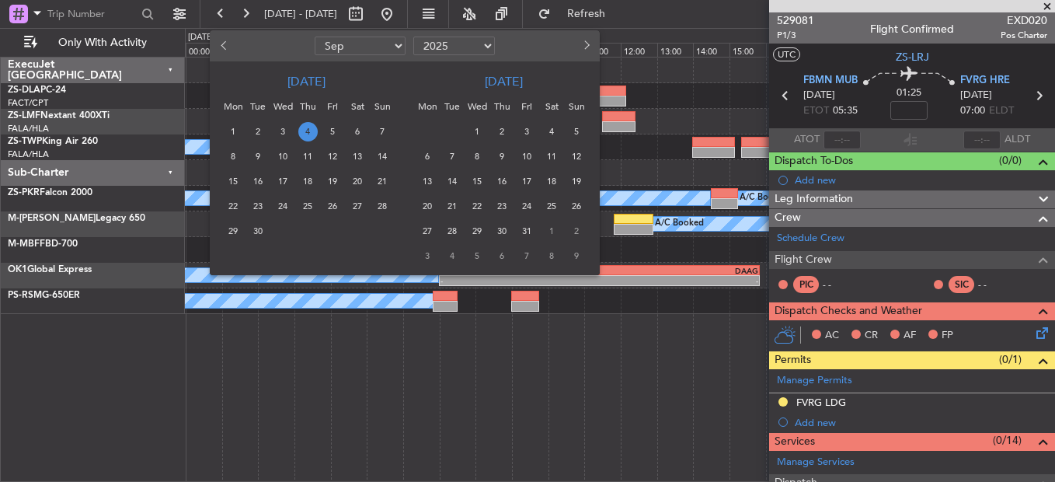
click at [395, 45] on select "Jan Feb Mar Apr May Jun Jul Aug Sep Oct Nov Dec" at bounding box center [360, 46] width 91 height 19
select select "8"
click at [315, 37] on select "Jan Feb Mar Apr May Jun Jul Aug Sep Oct Nov Dec" at bounding box center [360, 46] width 91 height 19
click at [304, 229] on span "28" at bounding box center [307, 230] width 19 height 19
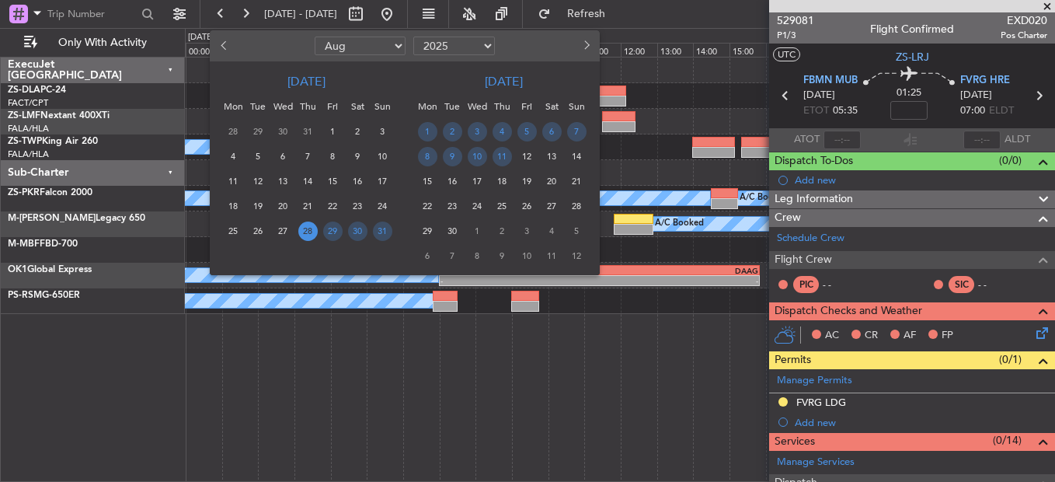
click at [304, 229] on span "28" at bounding box center [307, 230] width 19 height 19
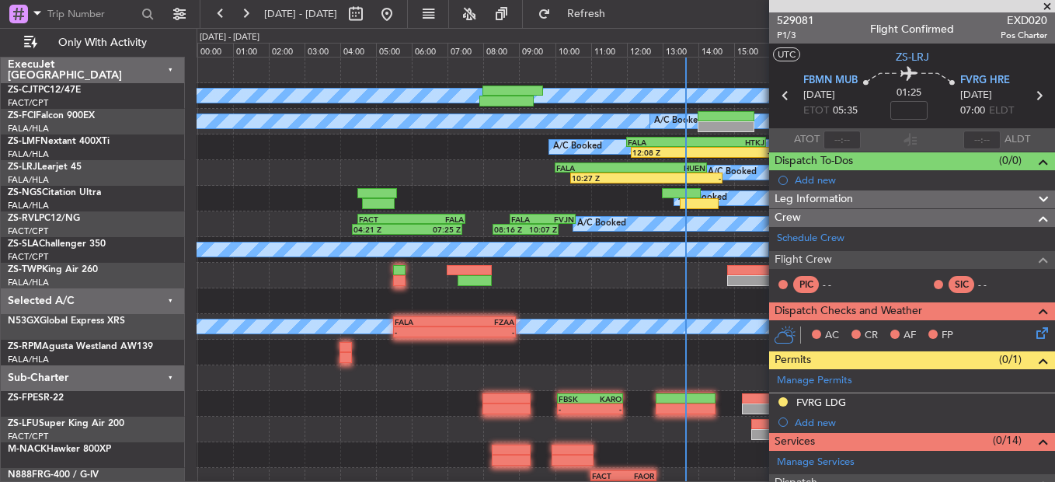
click at [1048, 1] on span at bounding box center [1047, 7] width 16 height 14
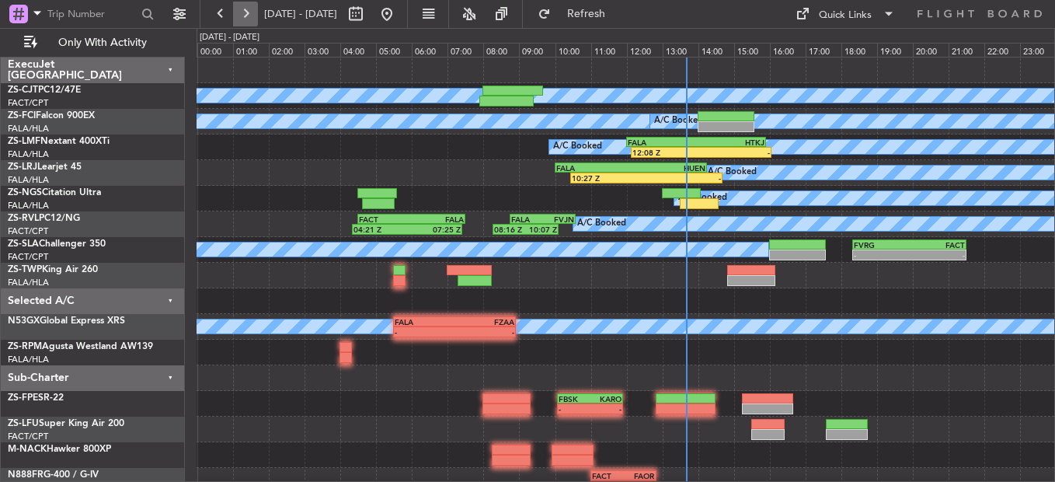
click at [243, 10] on button at bounding box center [245, 14] width 25 height 25
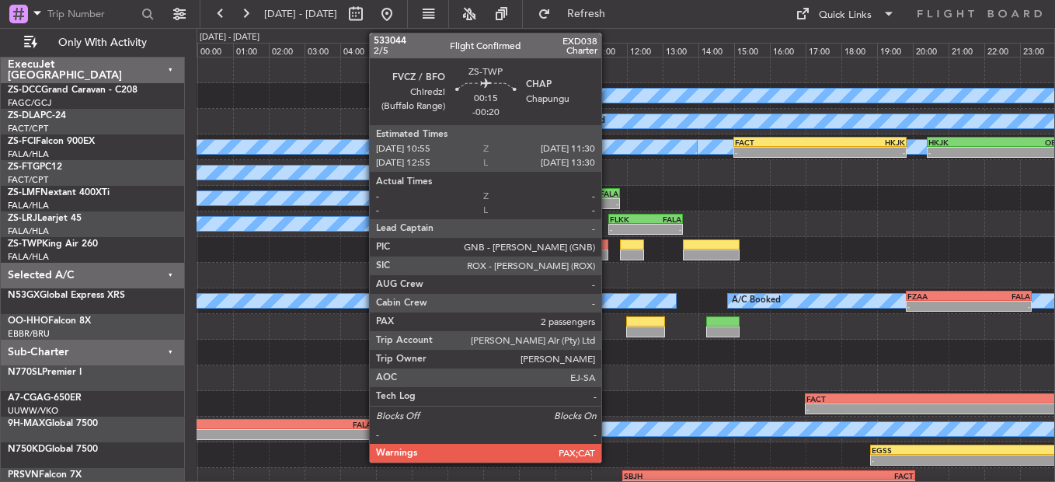
click at [608, 256] on div at bounding box center [597, 254] width 21 height 11
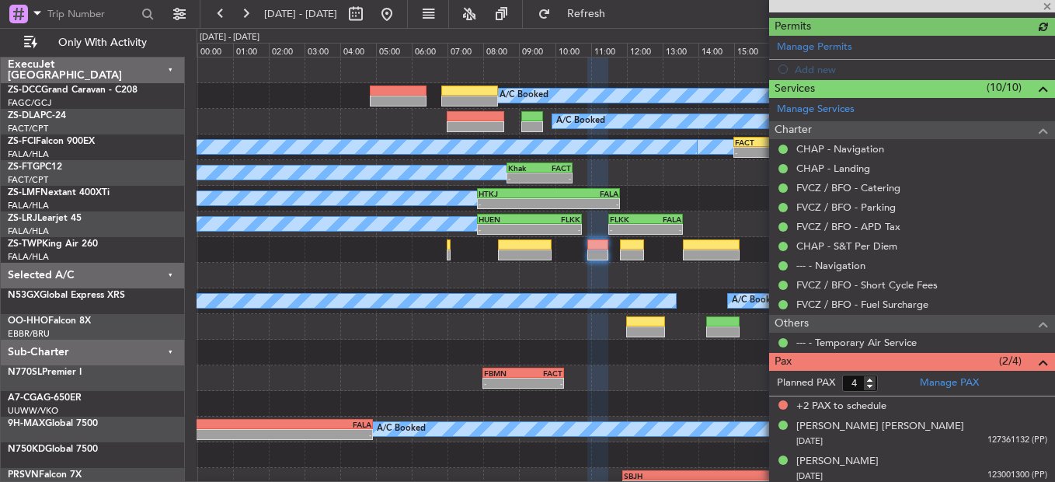
scroll to position [337, 0]
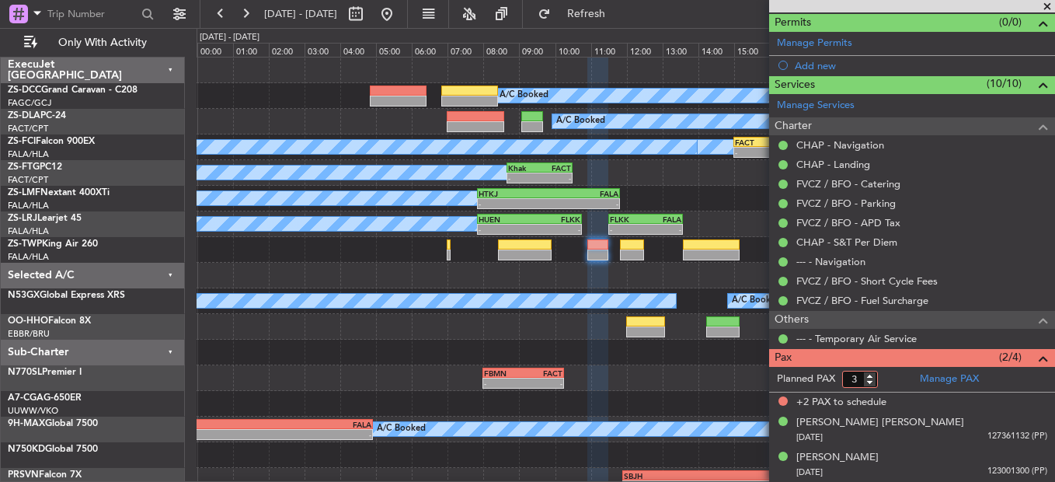
click at [868, 381] on input "3" at bounding box center [860, 378] width 36 height 17
type input "2"
click at [868, 381] on input "2" at bounding box center [860, 378] width 36 height 17
click at [896, 374] on mat-tooltip-component "Incomplete" at bounding box center [905, 386] width 71 height 41
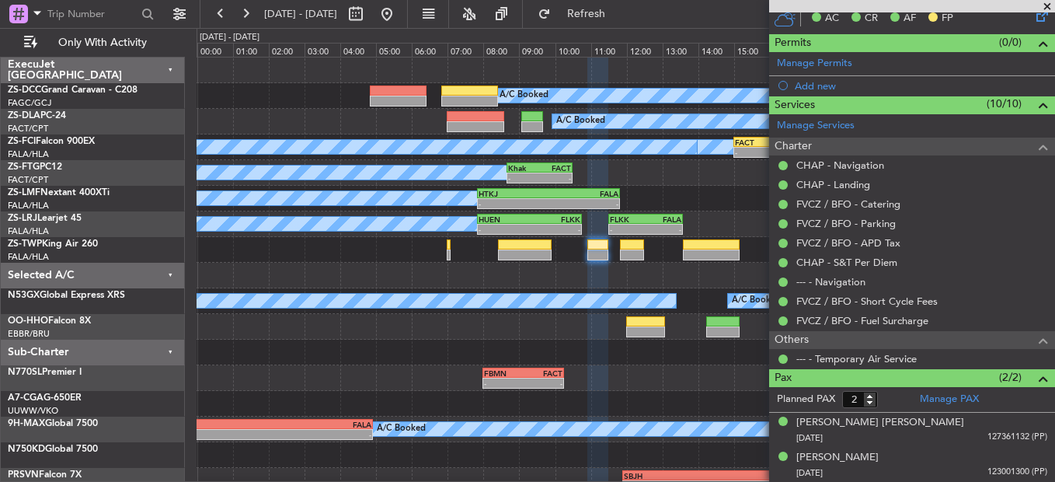
click at [446, 251] on div at bounding box center [625, 250] width 857 height 26
click at [708, 253] on div at bounding box center [711, 254] width 57 height 11
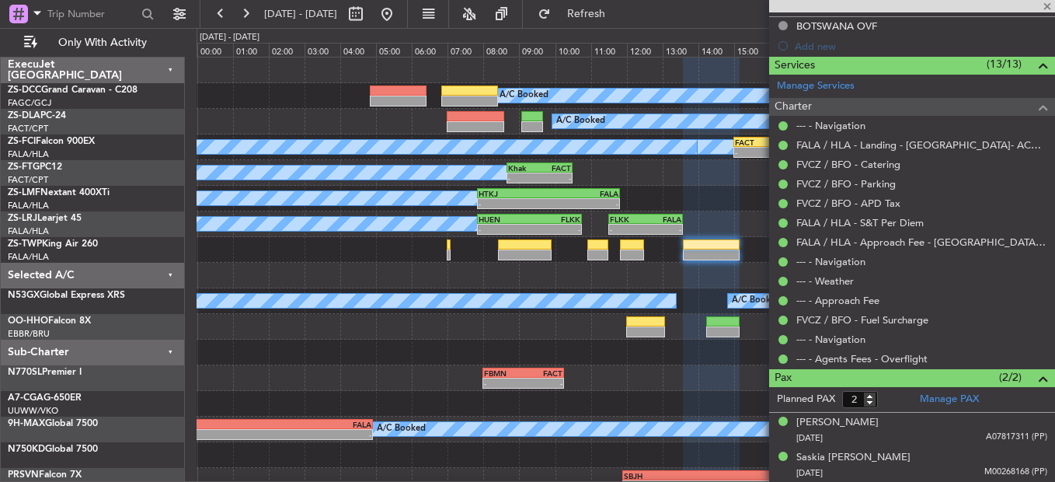
scroll to position [0, 0]
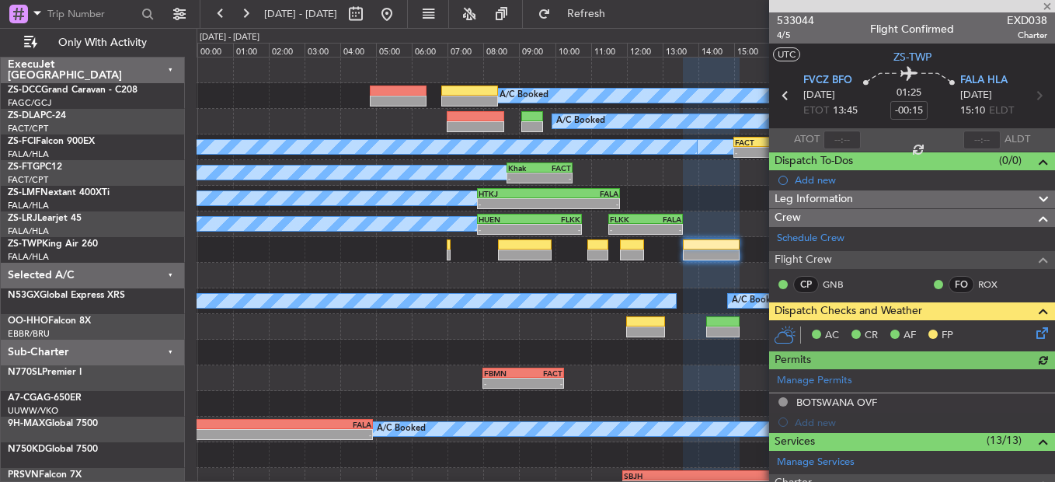
click at [1033, 331] on icon at bounding box center [1039, 330] width 12 height 12
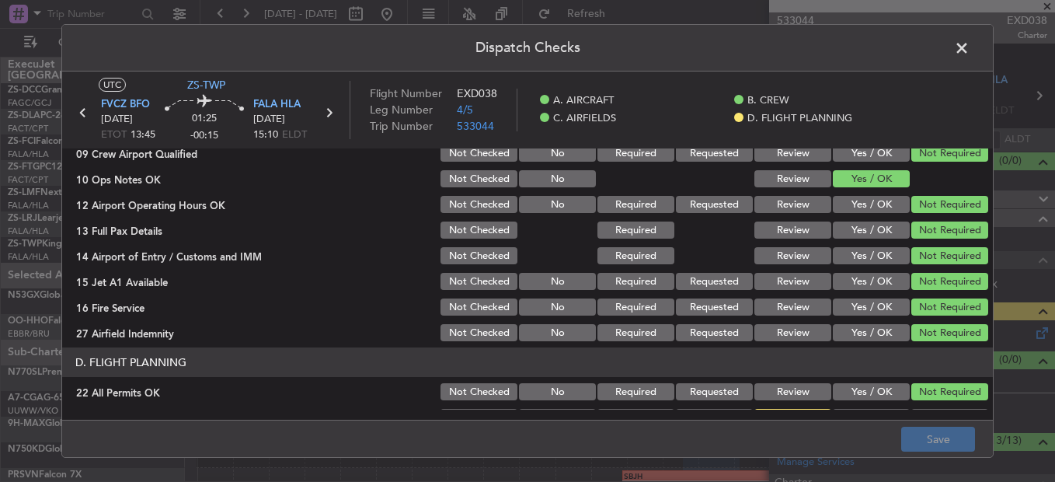
scroll to position [437, 0]
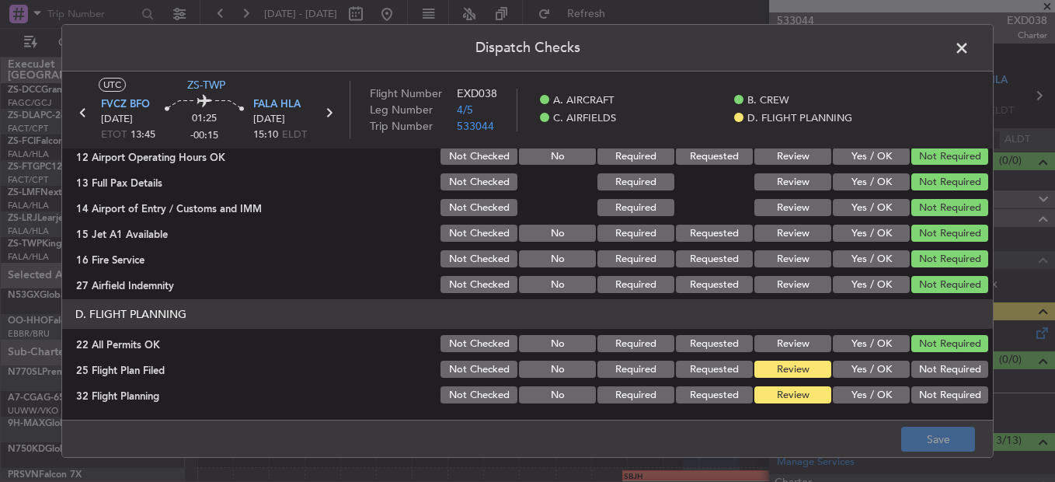
drag, startPoint x: 876, startPoint y: 358, endPoint x: 870, endPoint y: 370, distance: 13.9
click at [875, 359] on div "Yes / OK" at bounding box center [869, 369] width 78 height 22
click at [870, 370] on button "Yes / OK" at bounding box center [871, 368] width 77 height 17
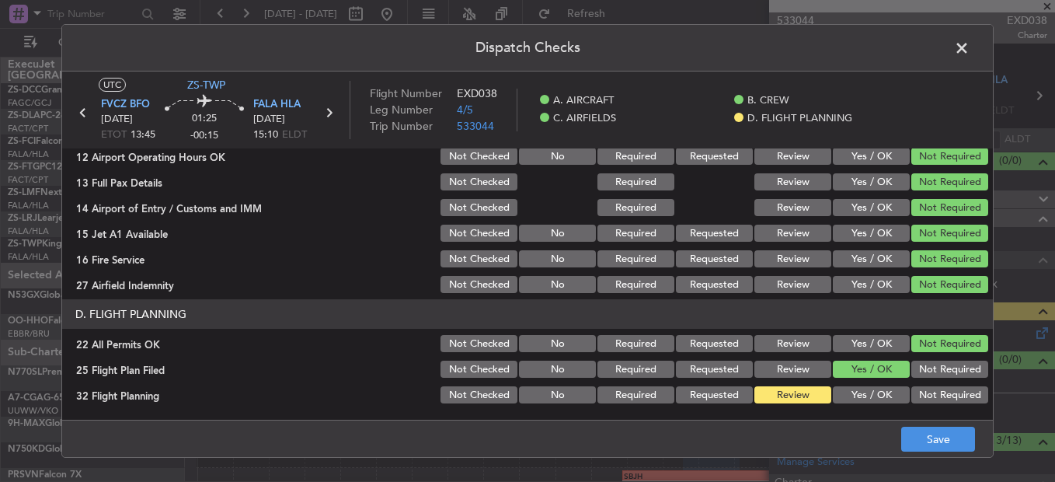
click at [871, 395] on button "Yes / OK" at bounding box center [871, 394] width 77 height 17
click at [929, 448] on button "Save" at bounding box center [938, 438] width 74 height 25
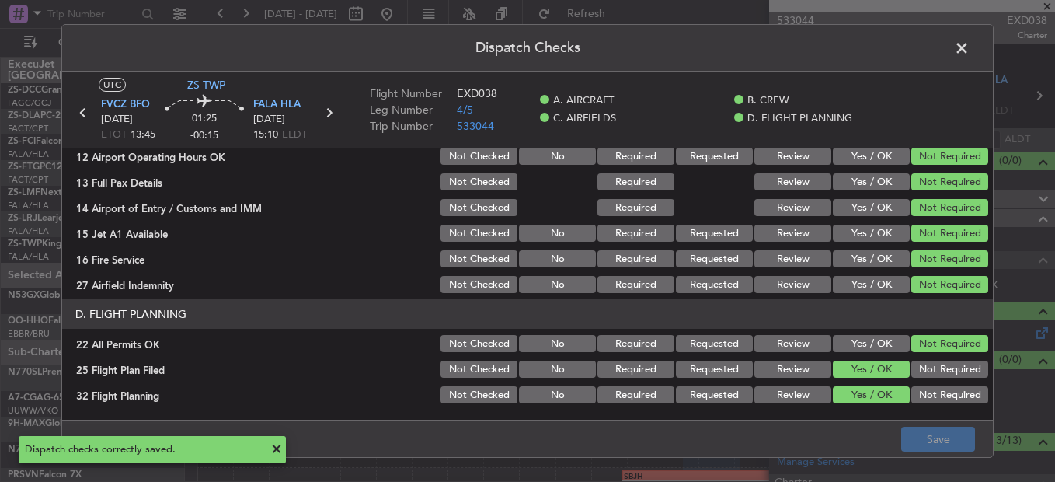
click at [78, 115] on icon at bounding box center [83, 113] width 20 height 20
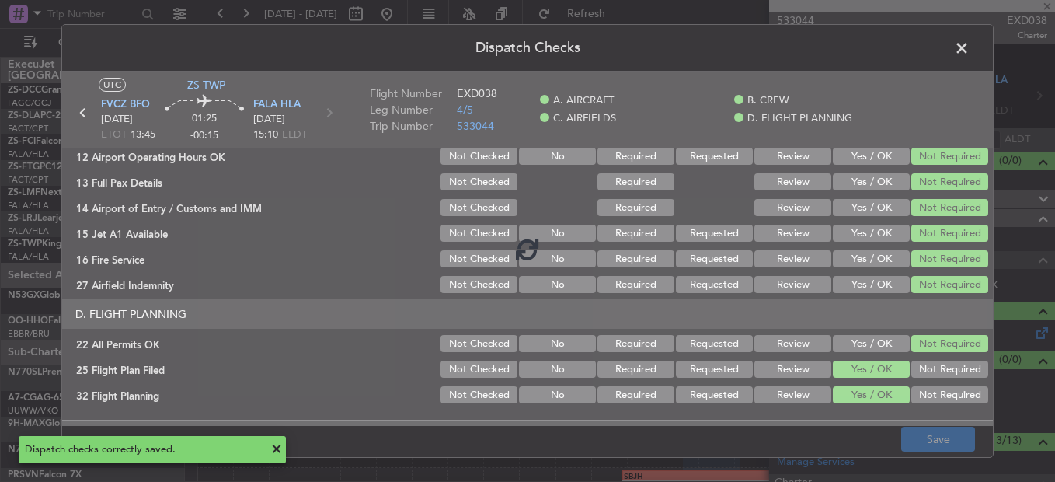
type input "-00:20"
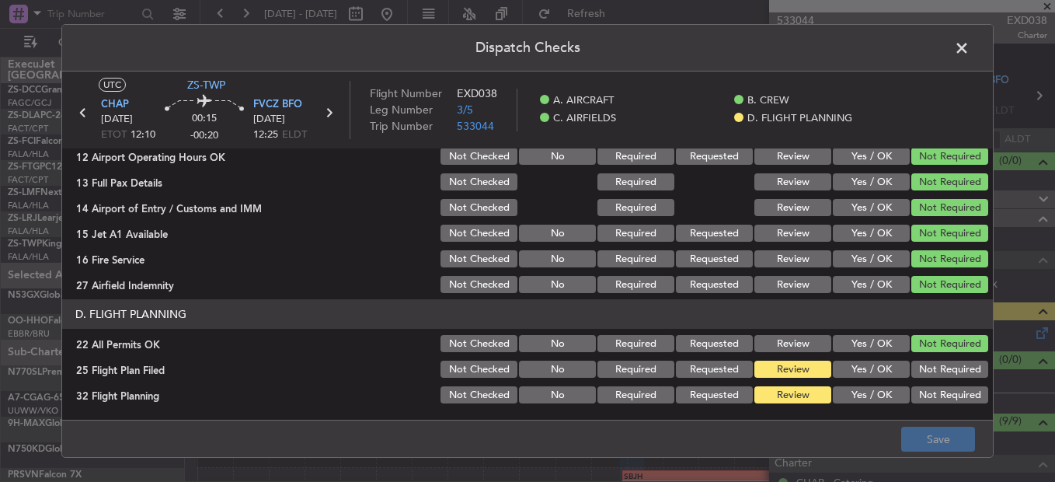
click at [860, 368] on button "Yes / OK" at bounding box center [871, 368] width 77 height 17
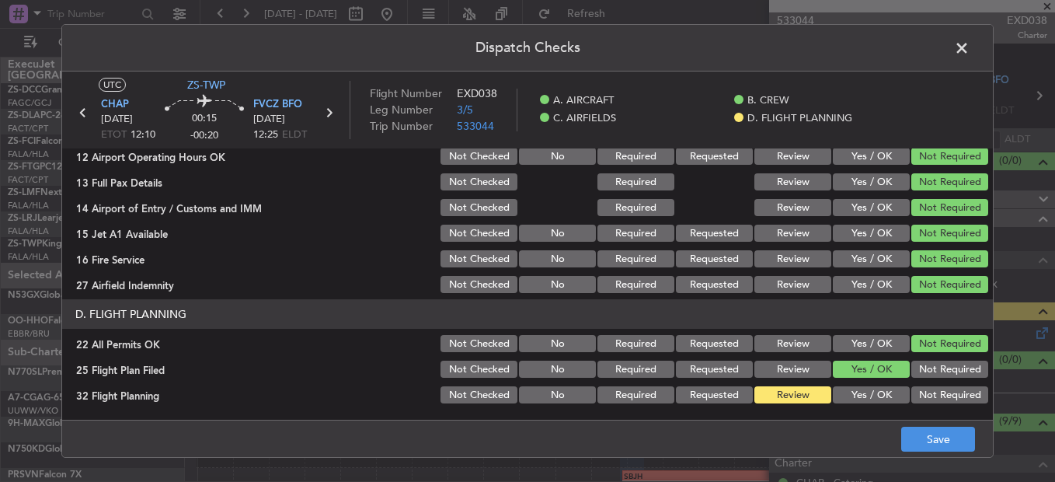
drag, startPoint x: 853, startPoint y: 391, endPoint x: 905, endPoint y: 405, distance: 54.1
click at [853, 391] on button "Yes / OK" at bounding box center [871, 394] width 77 height 17
click at [909, 405] on div "Not Required" at bounding box center [948, 395] width 78 height 22
click at [925, 425] on footer "Save" at bounding box center [527, 437] width 930 height 37
click at [926, 445] on footer "Save" at bounding box center [527, 437] width 930 height 37
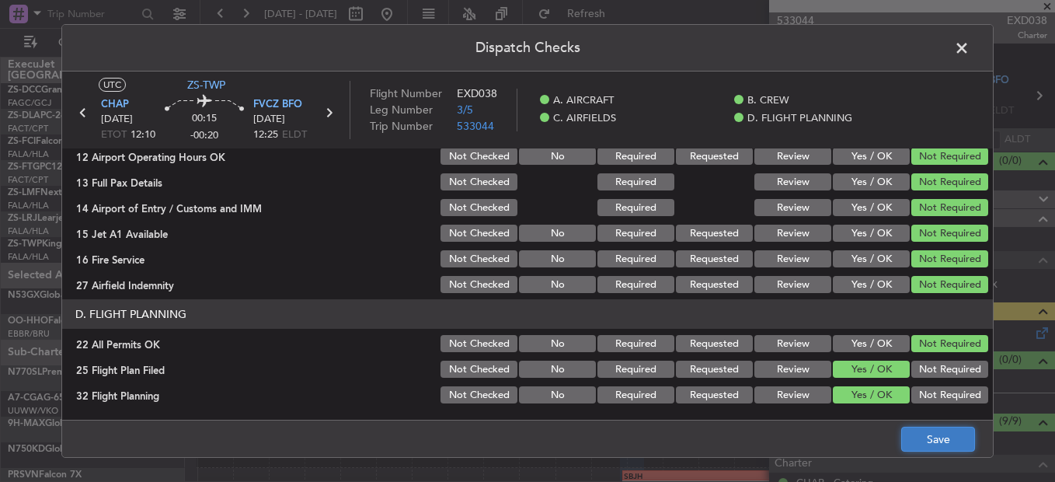
click at [923, 447] on button "Save" at bounding box center [938, 438] width 74 height 25
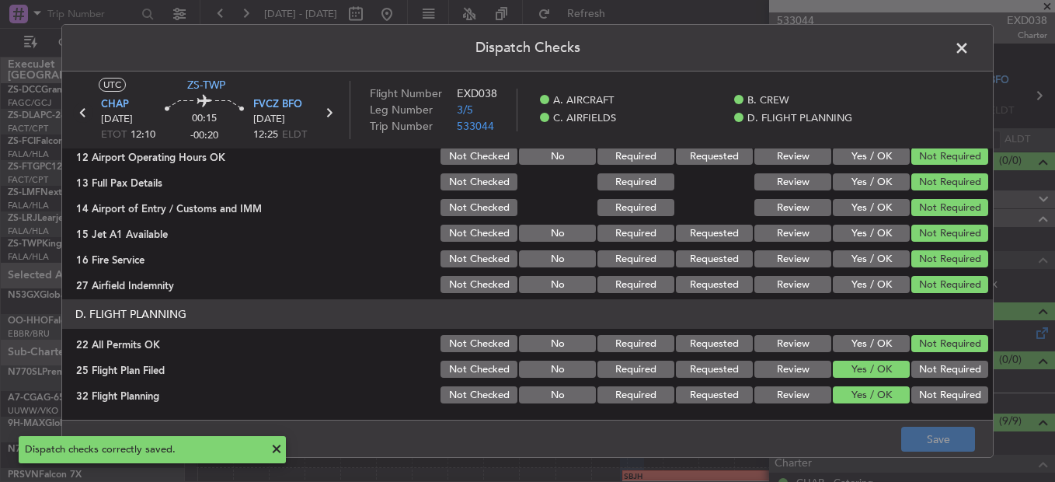
click at [85, 107] on icon at bounding box center [83, 113] width 20 height 20
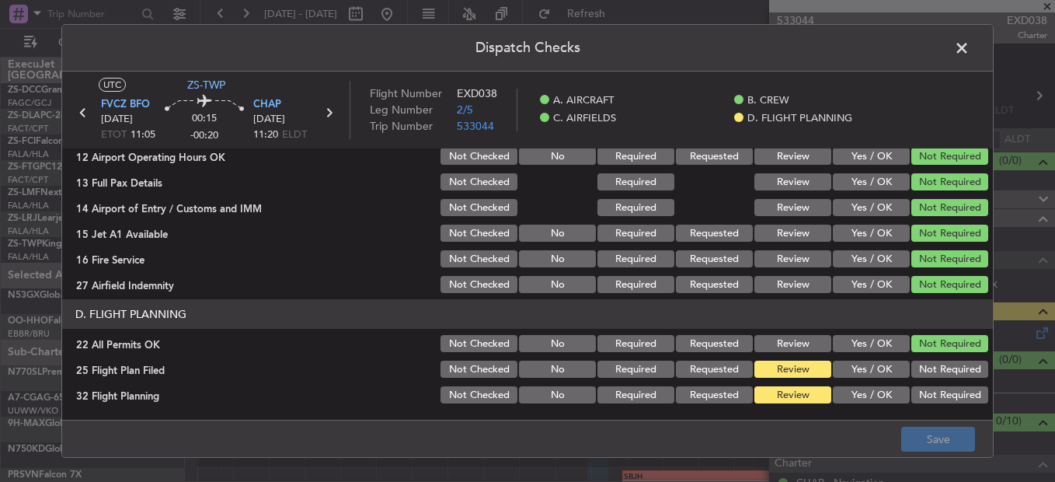
click at [847, 360] on button "Yes / OK" at bounding box center [871, 368] width 77 height 17
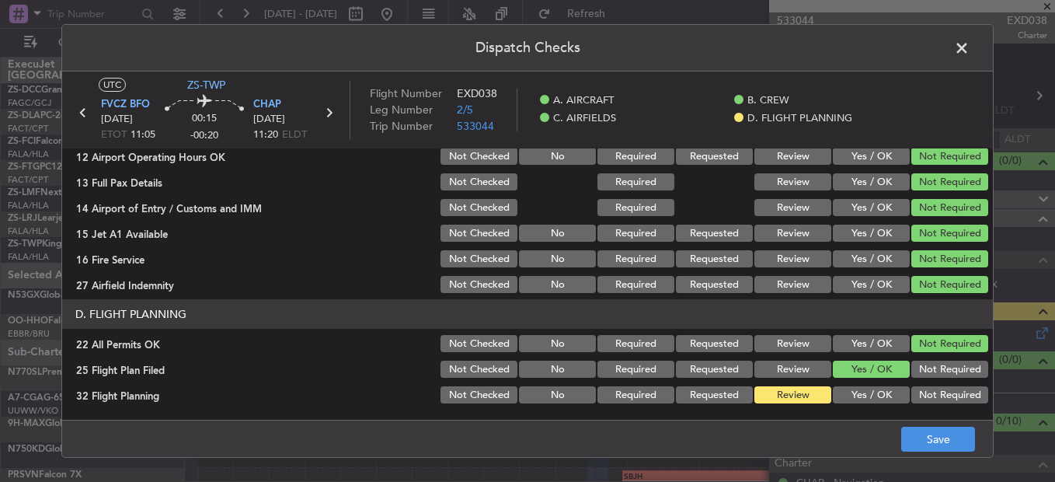
click at [848, 385] on section "D. FLIGHT PLANNING 22 All Permits OK Not Checked No Required Requested Review Y…" at bounding box center [527, 352] width 930 height 106
click at [849, 391] on button "Yes / OK" at bounding box center [871, 394] width 77 height 17
click at [910, 435] on button "Save" at bounding box center [938, 438] width 74 height 25
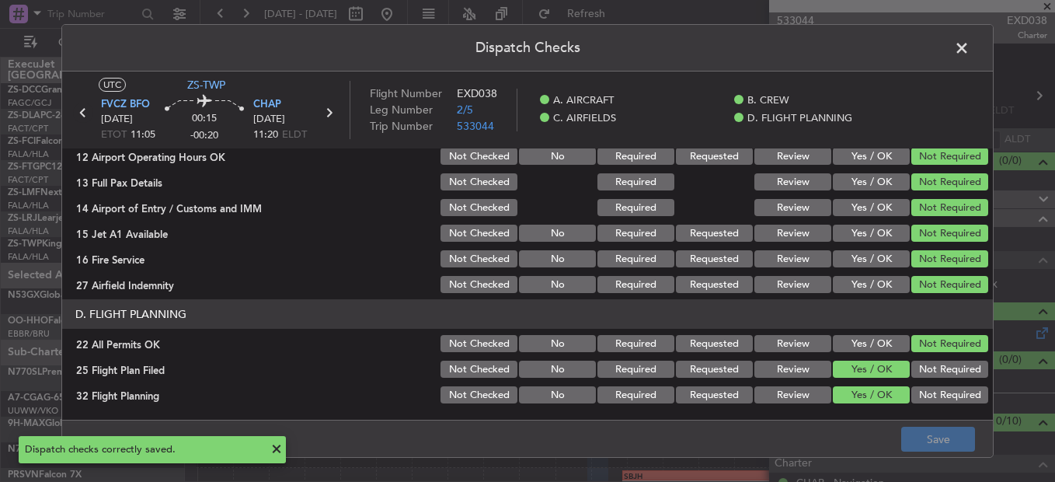
click at [86, 114] on icon at bounding box center [83, 113] width 20 height 20
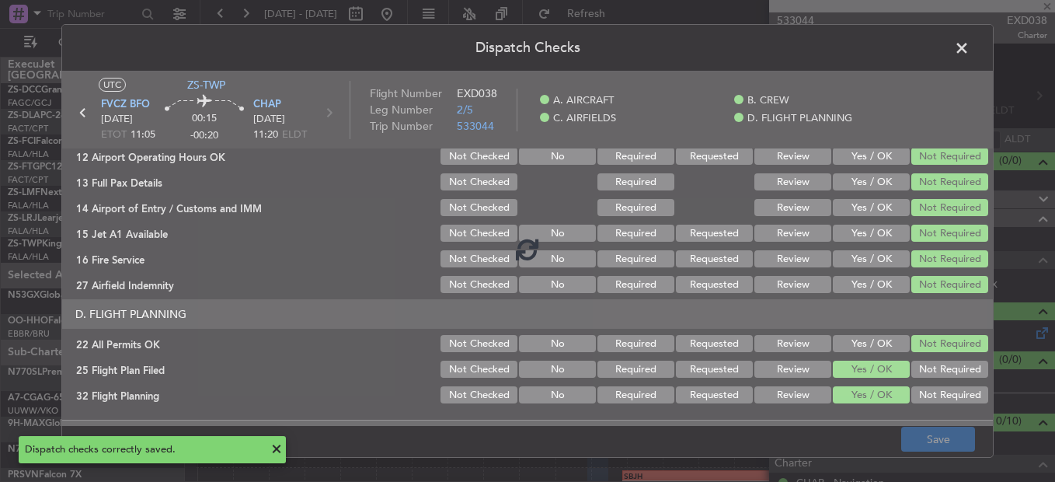
type input "-00:15"
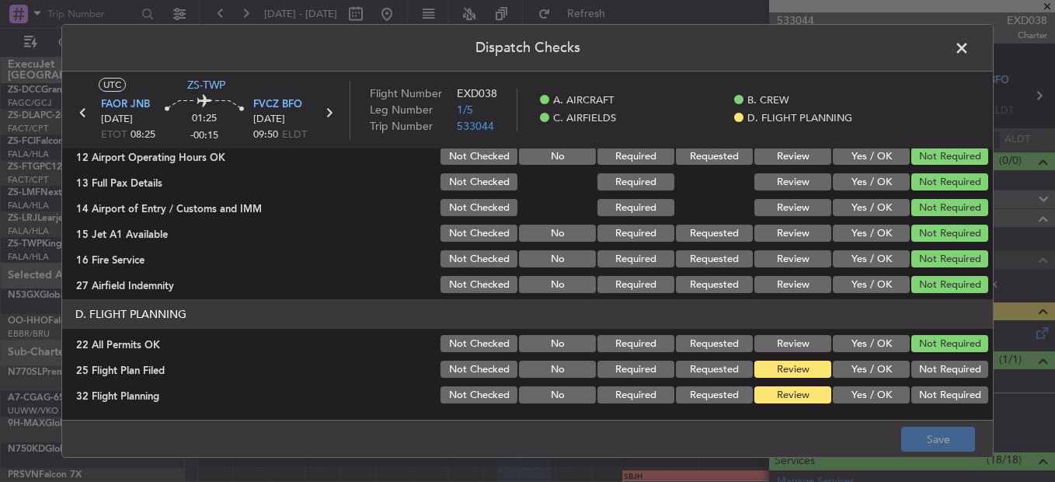
drag, startPoint x: 857, startPoint y: 373, endPoint x: 858, endPoint y: 403, distance: 30.3
click at [857, 375] on button "Yes / OK" at bounding box center [871, 368] width 77 height 17
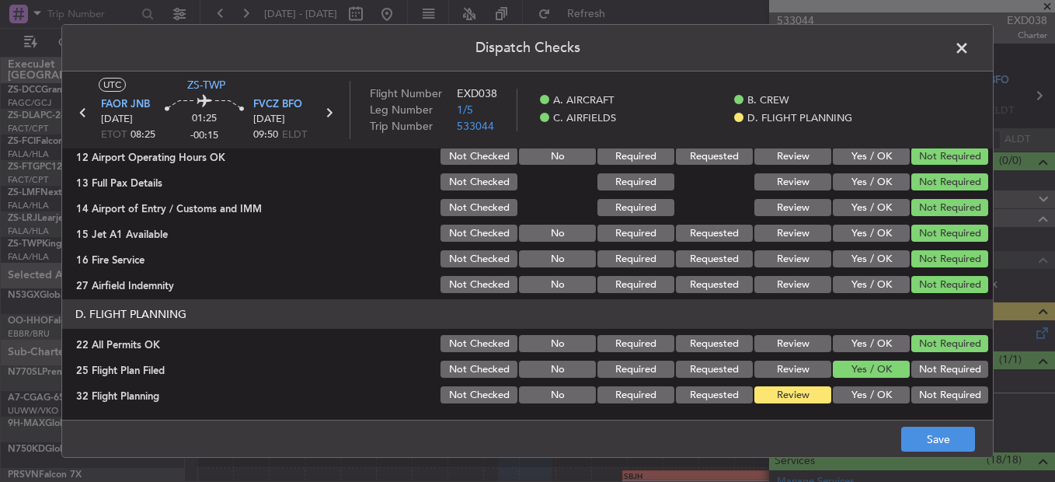
click at [861, 406] on article "A. AIRCRAFT 01 Is A/C Available Not Checked No Review Yes / OK 26 Aircraft Disp…" at bounding box center [527, 278] width 930 height 261
click at [873, 399] on button "Yes / OK" at bounding box center [871, 394] width 77 height 17
click at [922, 440] on button "Save" at bounding box center [938, 438] width 74 height 25
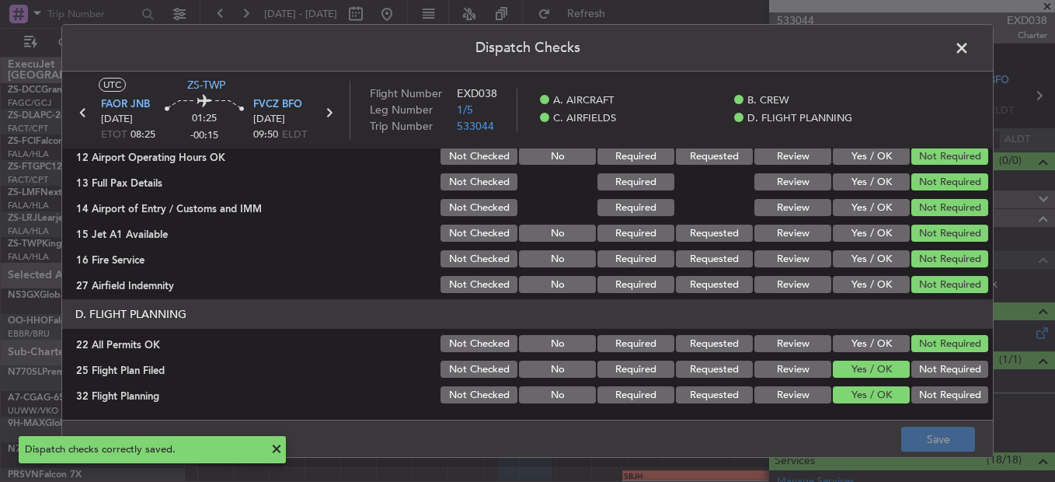
click at [78, 105] on icon at bounding box center [83, 113] width 20 height 20
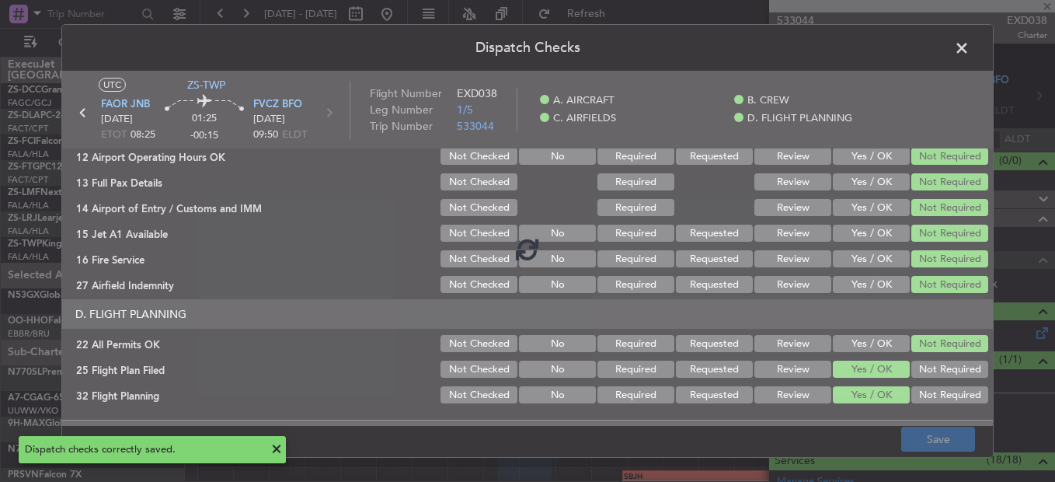
type input "-00:20"
type input "0"
type input "-00:20"
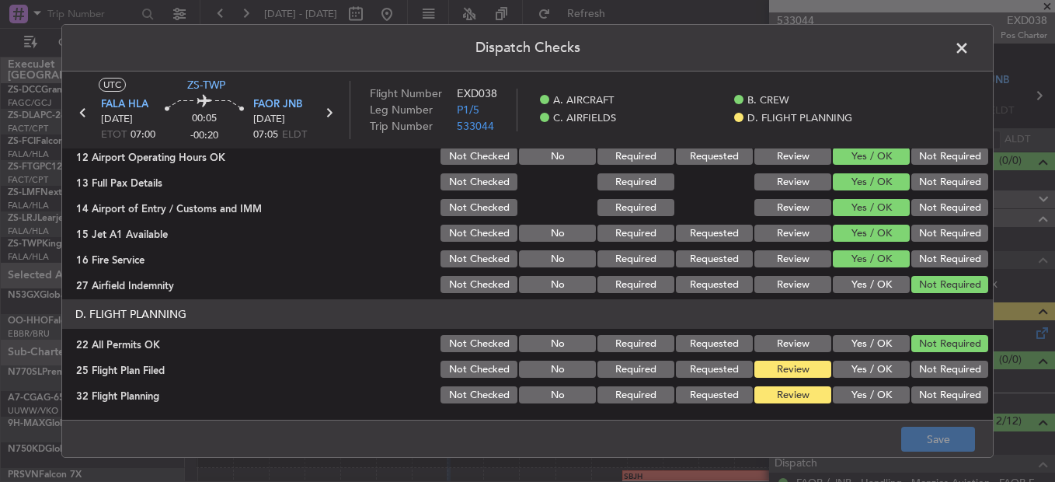
drag, startPoint x: 853, startPoint y: 373, endPoint x: 867, endPoint y: 407, distance: 36.9
click at [855, 373] on button "Yes / OK" at bounding box center [871, 368] width 77 height 17
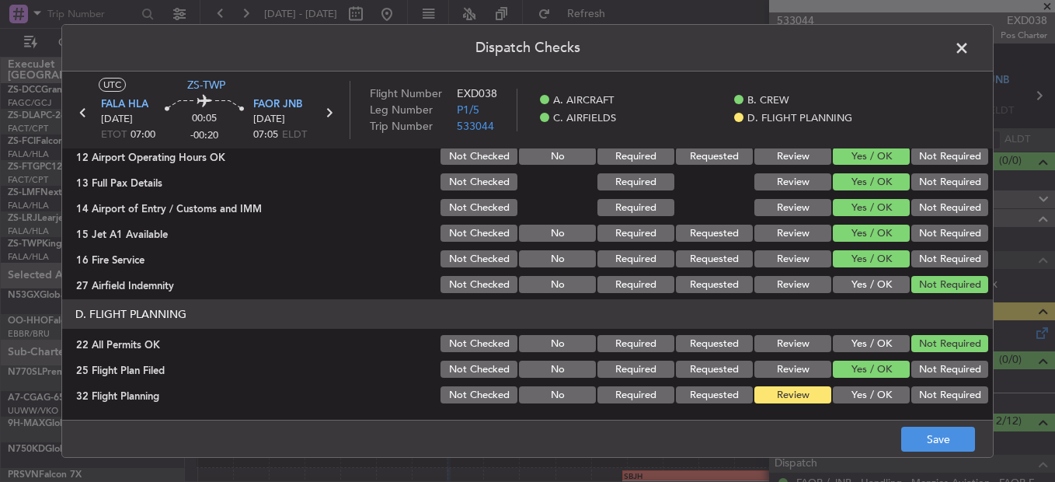
click at [867, 407] on article "A. AIRCRAFT 01 Is A/C Available Not Checked No Review Yes / OK 26 Aircraft Disp…" at bounding box center [527, 278] width 930 height 261
click at [860, 416] on main "UTC ZS-TWP FALA HLA 29/08/2025 ETOT 07:00 00:05 -00:20 FAOR JNB 29/08/2025 07:0…" at bounding box center [527, 248] width 930 height 354
click at [890, 385] on div "Yes / OK" at bounding box center [869, 395] width 78 height 22
drag, startPoint x: 889, startPoint y: 391, endPoint x: 888, endPoint y: 406, distance: 14.8
click at [889, 397] on button "Yes / OK" at bounding box center [871, 394] width 77 height 17
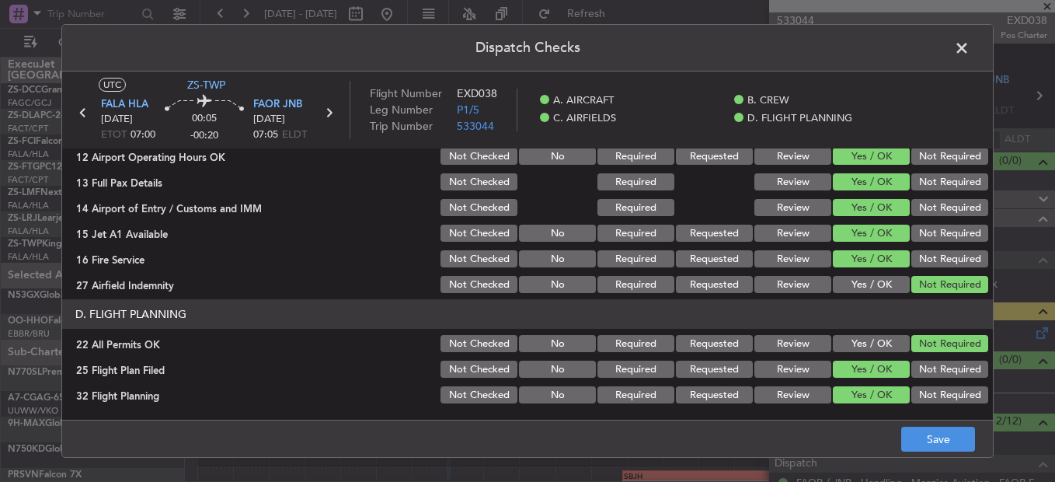
click at [903, 416] on main "UTC ZS-TWP FALA HLA 29/08/2025 ETOT 07:00 00:05 -00:20 FAOR JNB 29/08/2025 07:0…" at bounding box center [527, 248] width 930 height 354
click at [903, 433] on button "Save" at bounding box center [938, 438] width 74 height 25
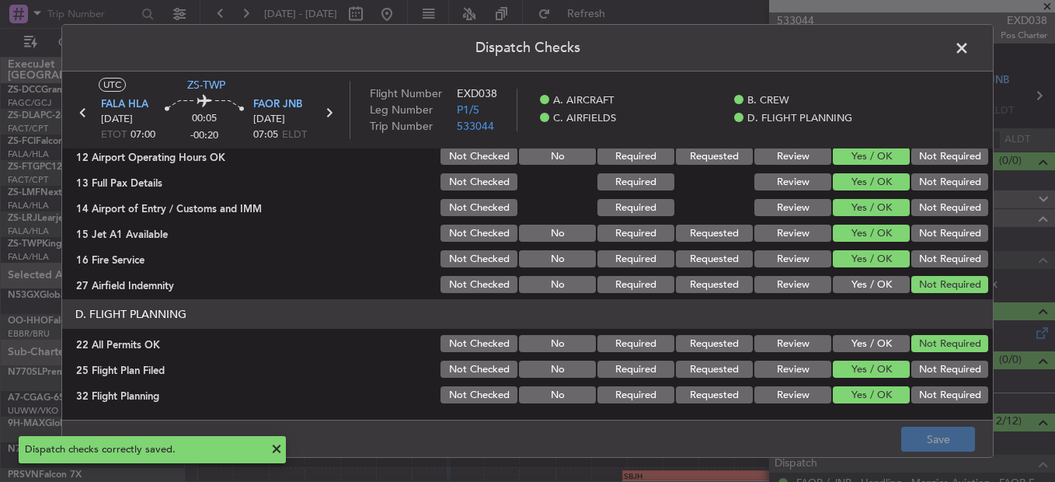
click at [969, 47] on span at bounding box center [969, 52] width 0 height 31
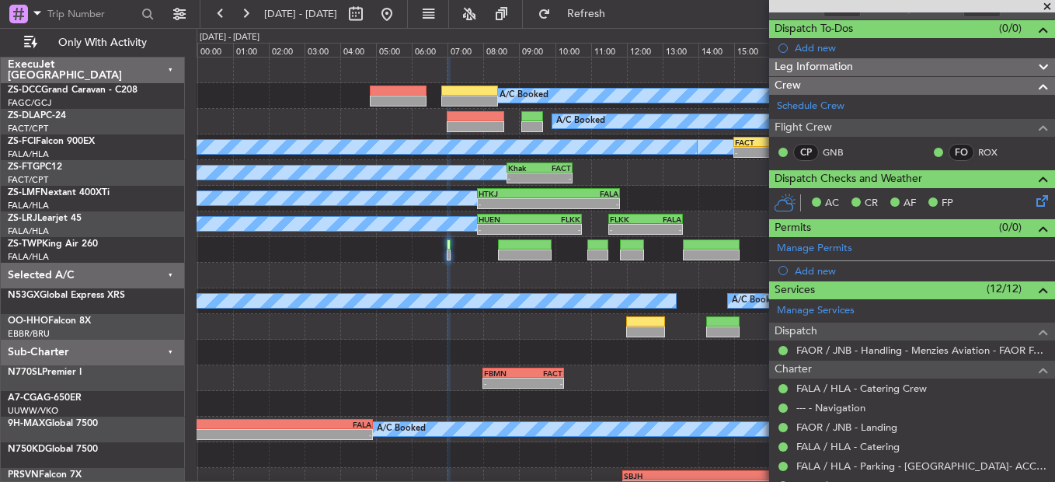
scroll to position [286, 0]
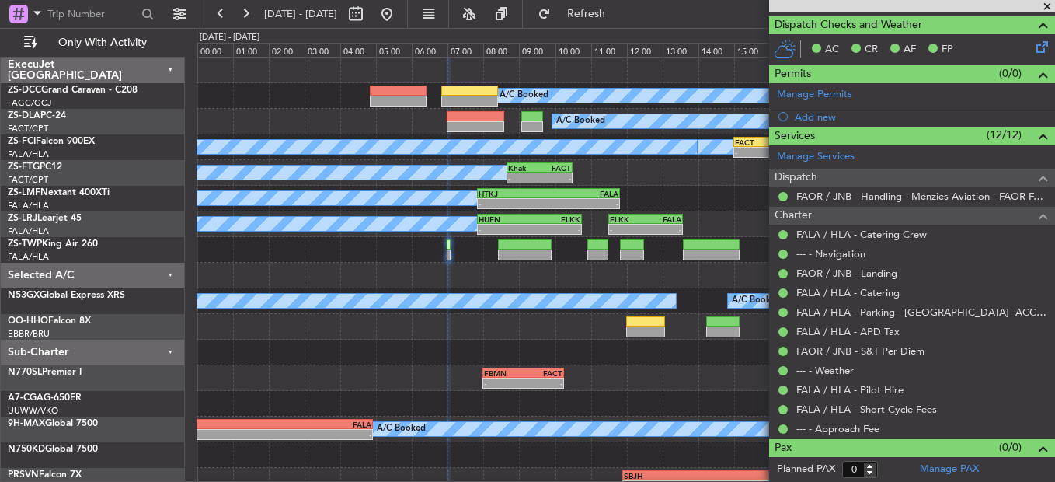
click at [1045, 3] on span at bounding box center [1047, 7] width 16 height 14
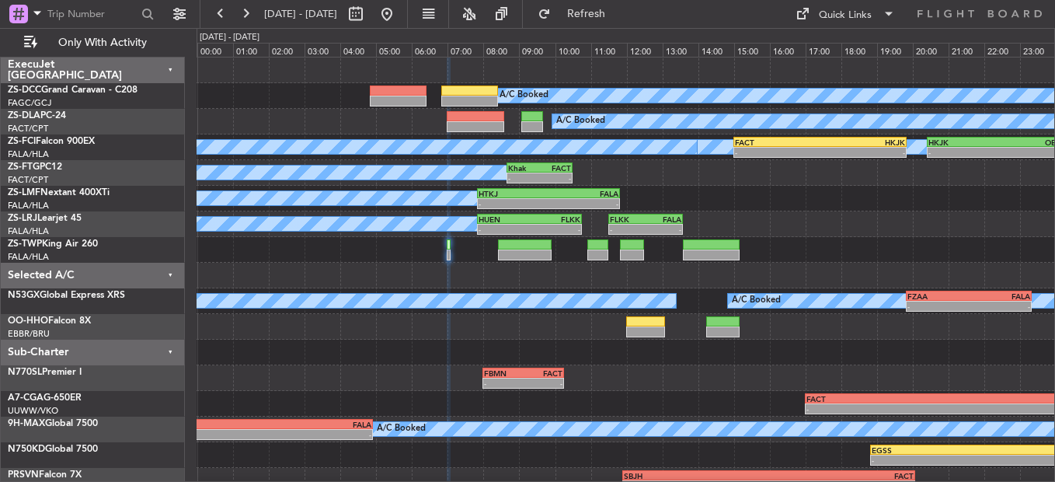
scroll to position [0, 0]
click at [446, 249] on div at bounding box center [625, 250] width 857 height 26
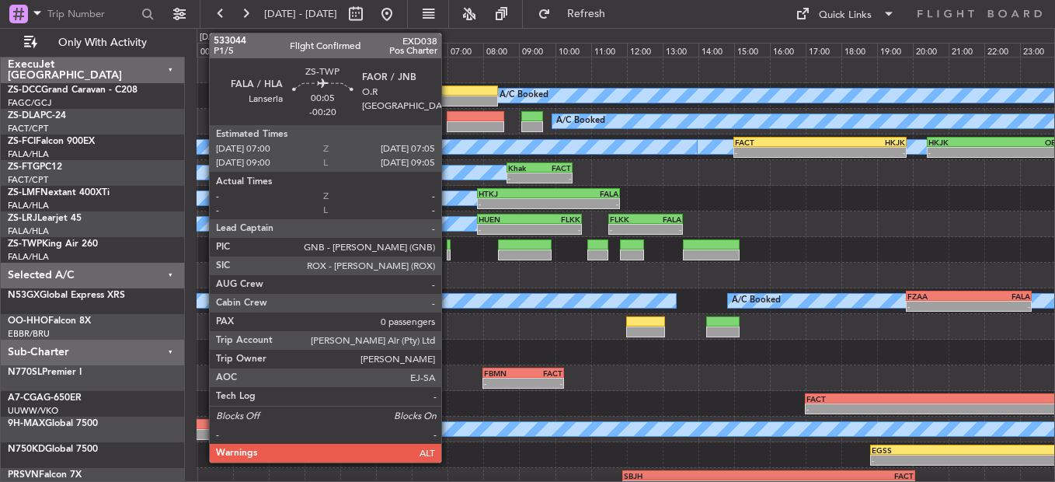
click at [449, 253] on div at bounding box center [448, 254] width 3 height 11
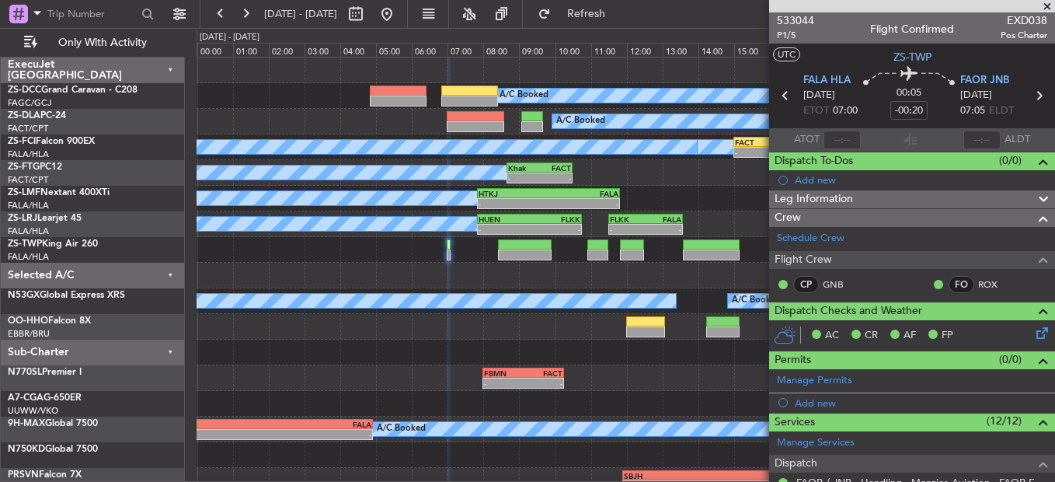
click at [1048, 5] on span at bounding box center [1047, 7] width 16 height 14
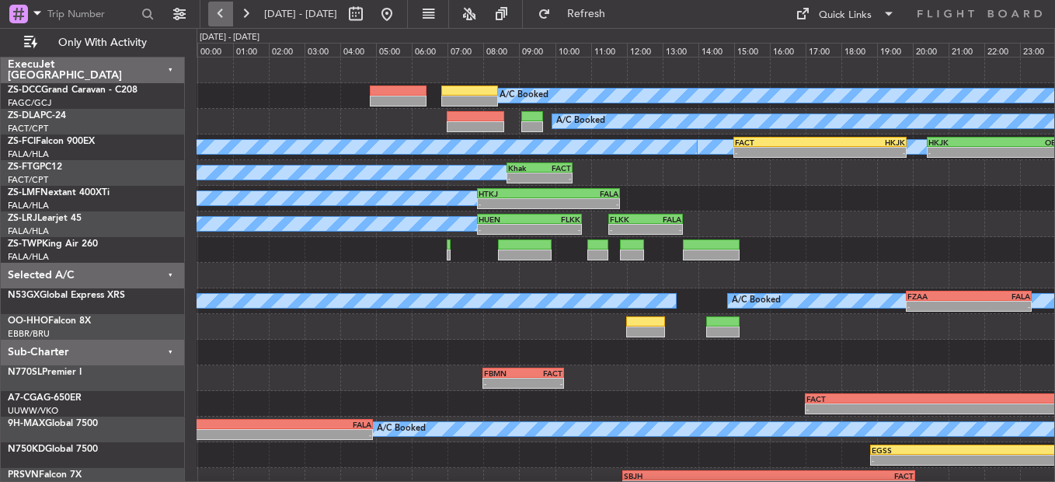
click at [217, 14] on button at bounding box center [220, 14] width 25 height 25
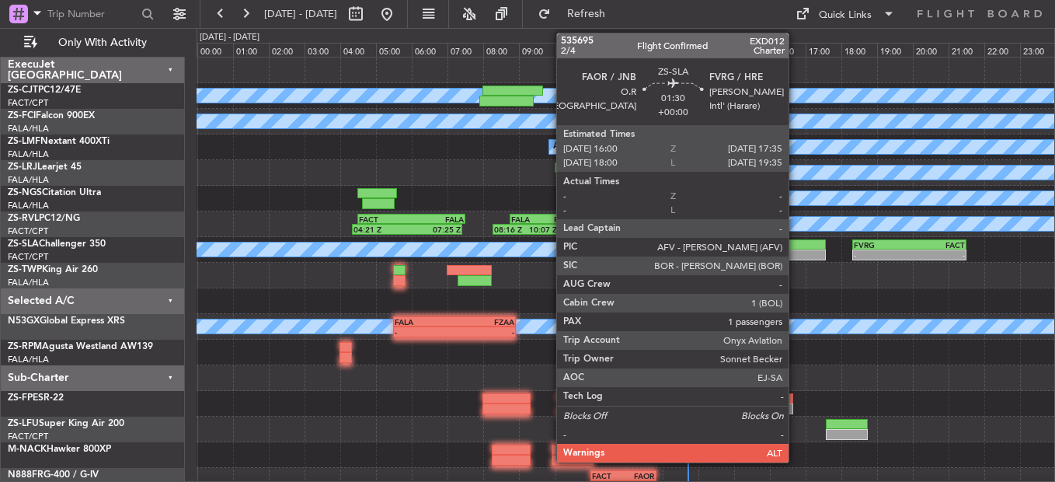
click at [795, 246] on div at bounding box center [797, 244] width 57 height 11
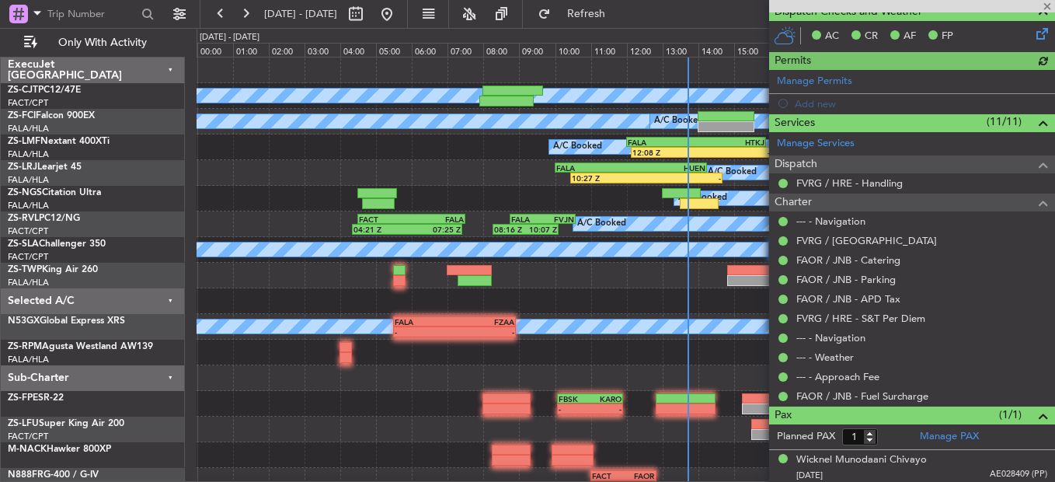
scroll to position [353, 0]
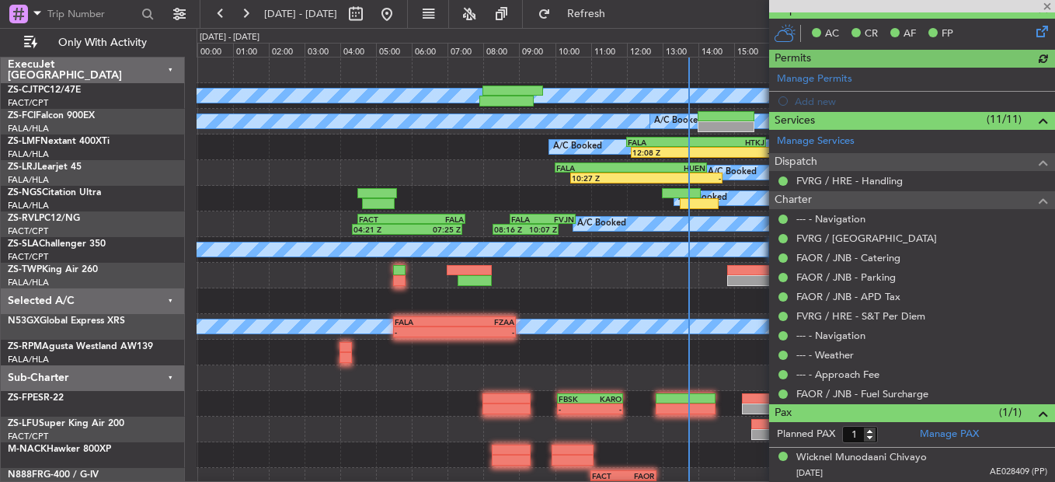
click at [1046, 4] on div at bounding box center [912, 6] width 286 height 12
click at [1049, 6] on span at bounding box center [1047, 7] width 16 height 14
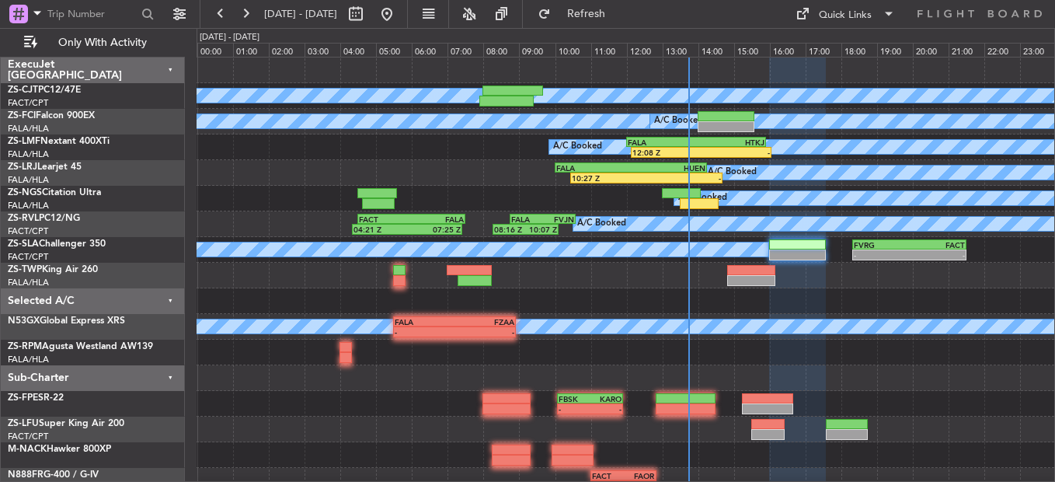
type input "0"
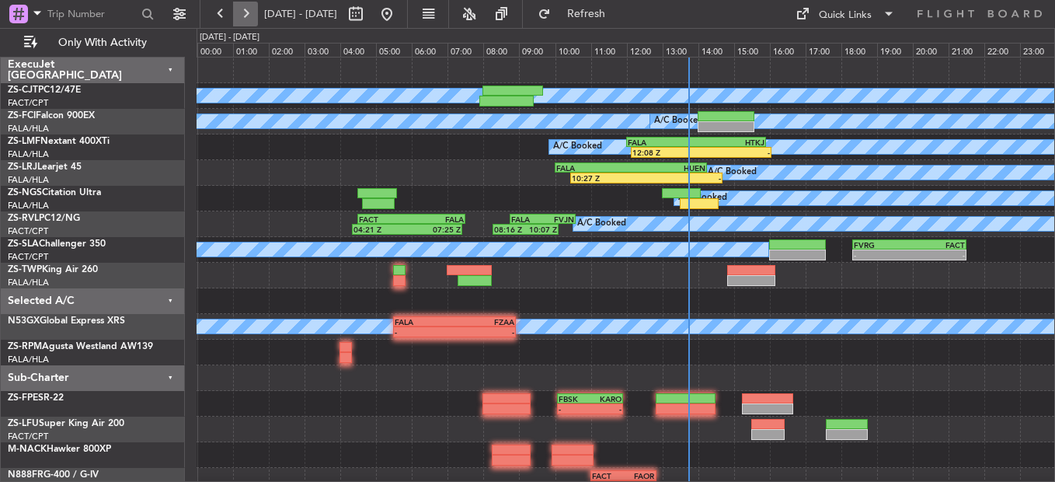
click at [241, 16] on button at bounding box center [245, 14] width 25 height 25
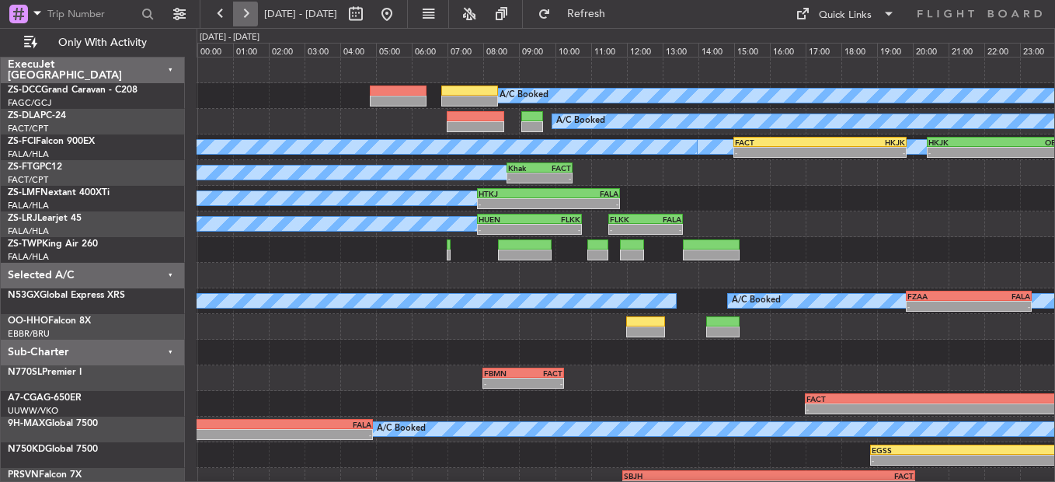
click at [252, 14] on button at bounding box center [245, 14] width 25 height 25
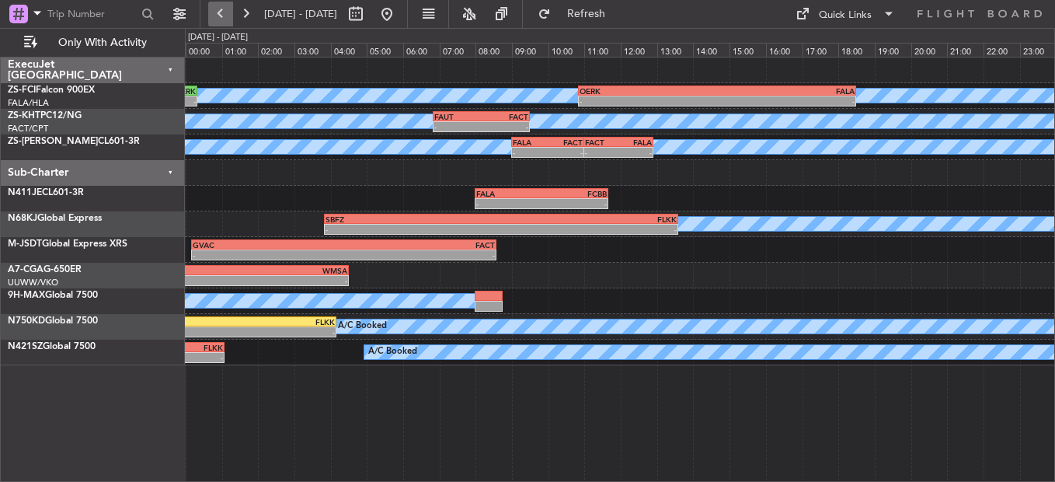
click at [211, 13] on button at bounding box center [220, 14] width 25 height 25
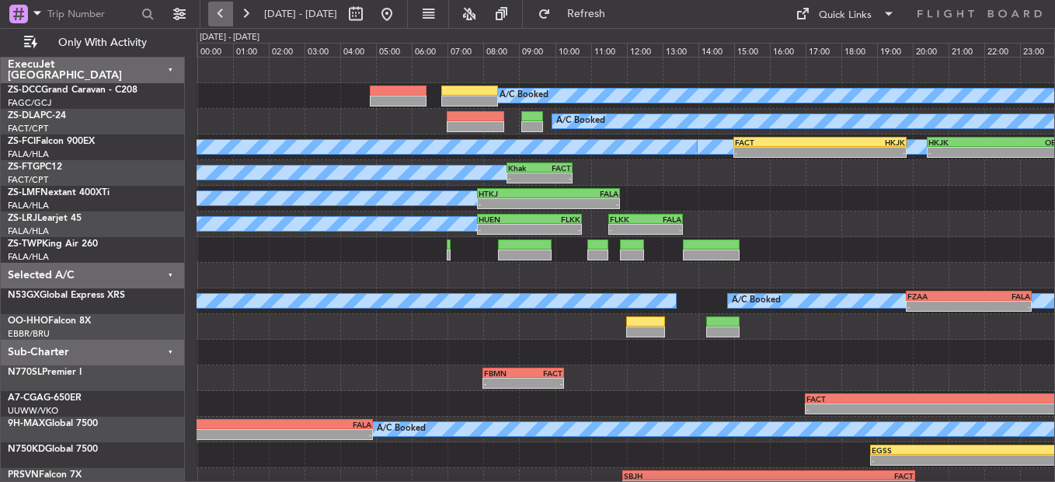
click at [232, 25] on button at bounding box center [220, 14] width 25 height 25
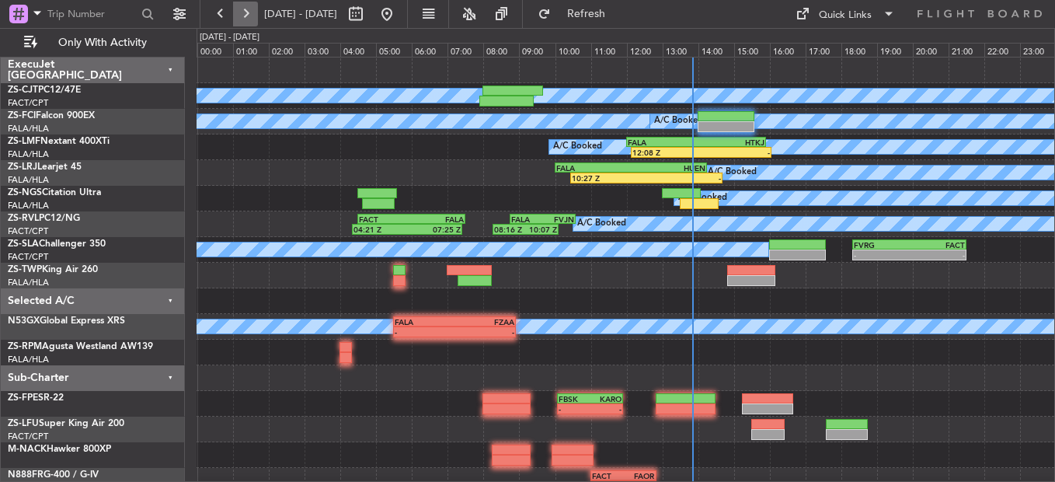
click at [243, 22] on button at bounding box center [245, 14] width 25 height 25
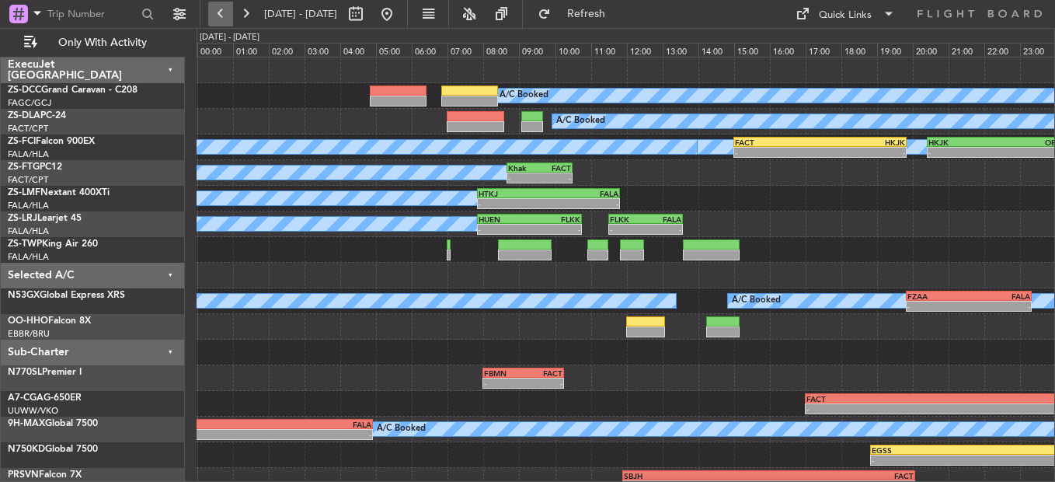
click at [229, 19] on button at bounding box center [220, 14] width 25 height 25
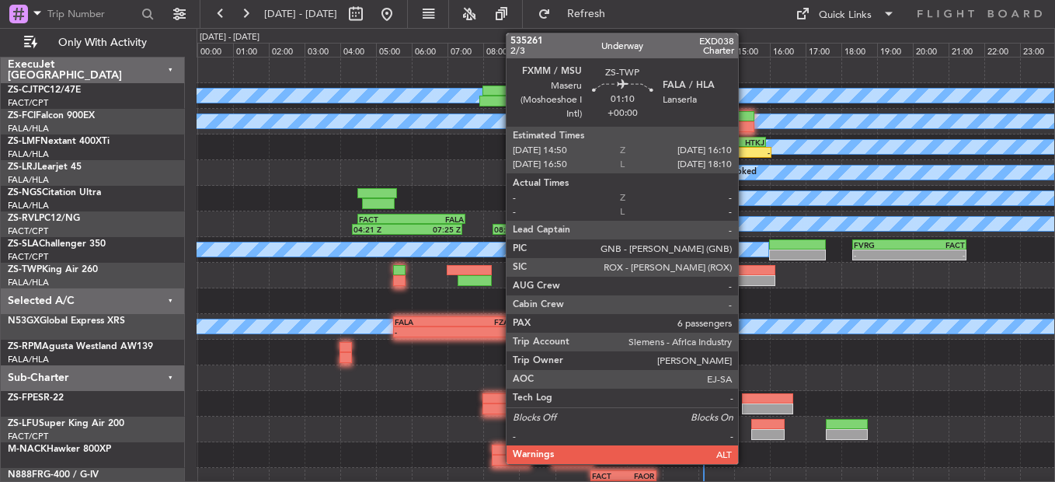
click at [745, 273] on div at bounding box center [751, 270] width 48 height 11
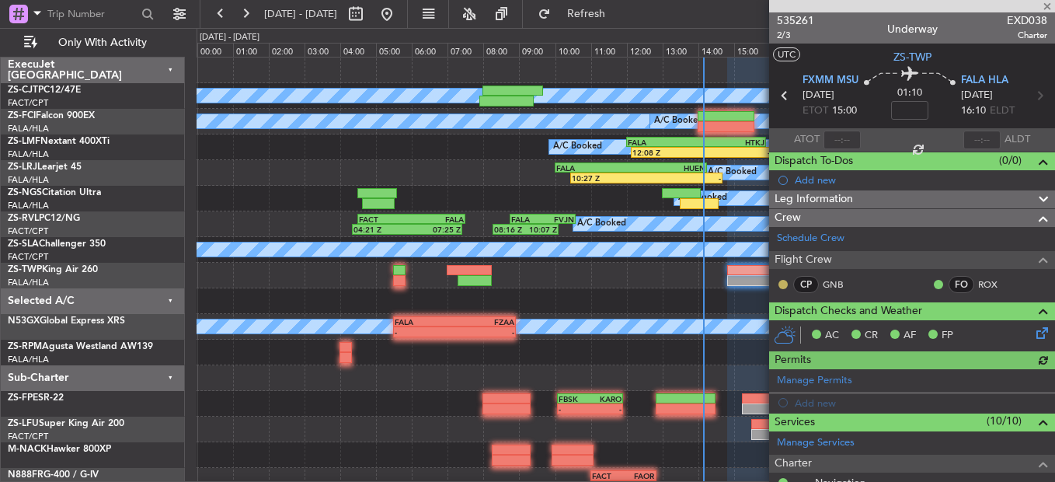
click at [784, 281] on button at bounding box center [782, 284] width 9 height 9
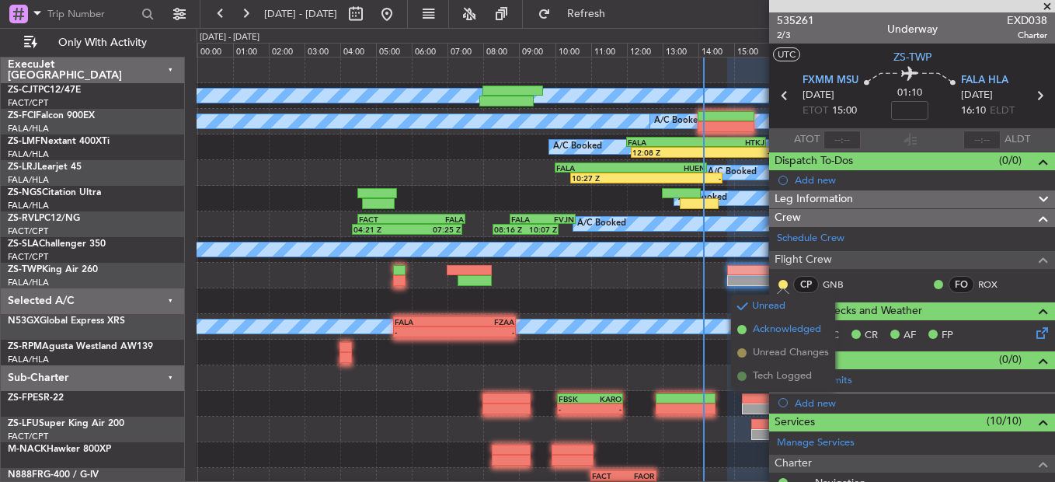
click at [788, 331] on span "Acknowledged" at bounding box center [787, 330] width 68 height 16
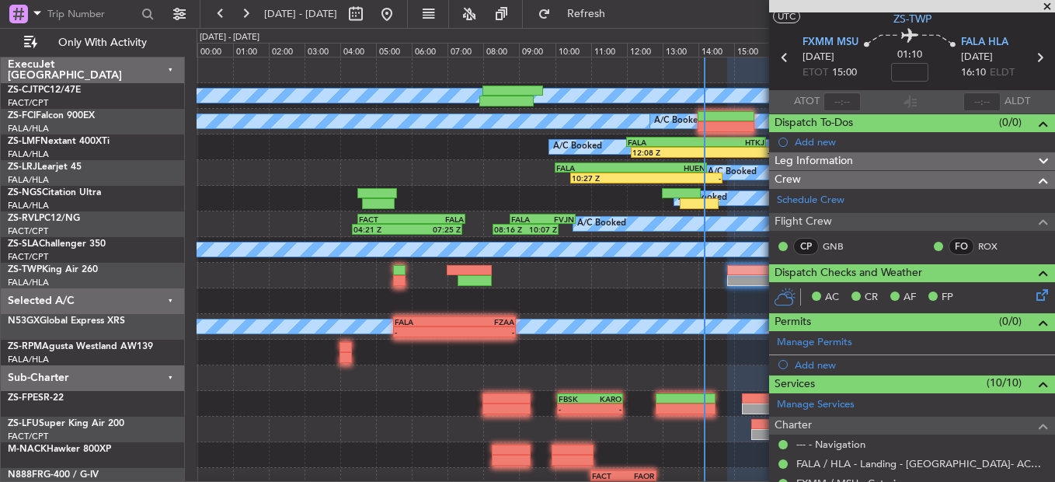
scroll to position [426, 0]
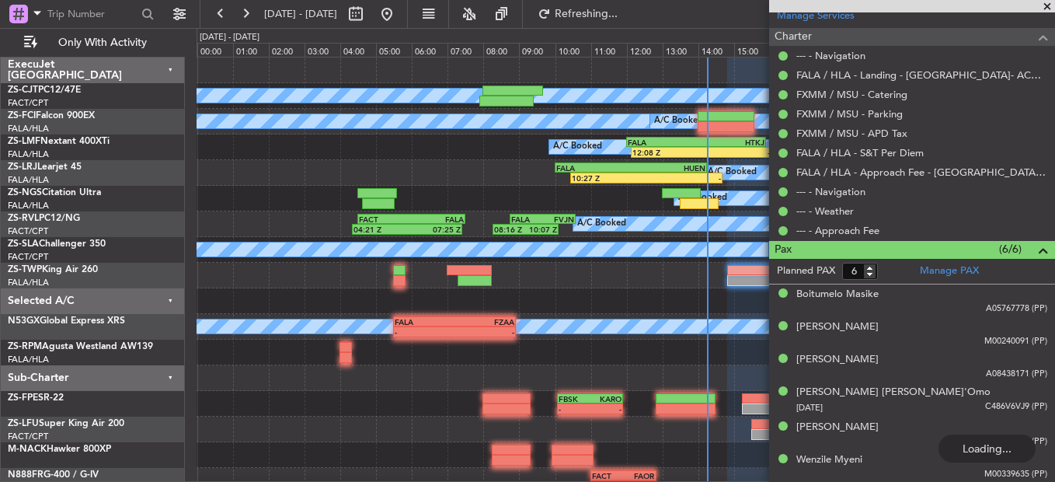
click at [1052, 9] on span at bounding box center [1047, 7] width 16 height 14
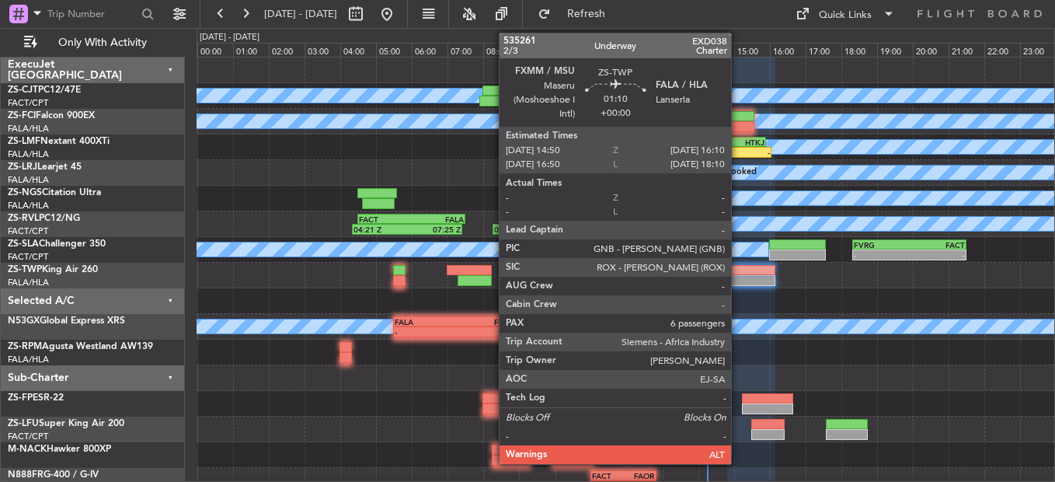
click at [738, 276] on div at bounding box center [751, 280] width 48 height 11
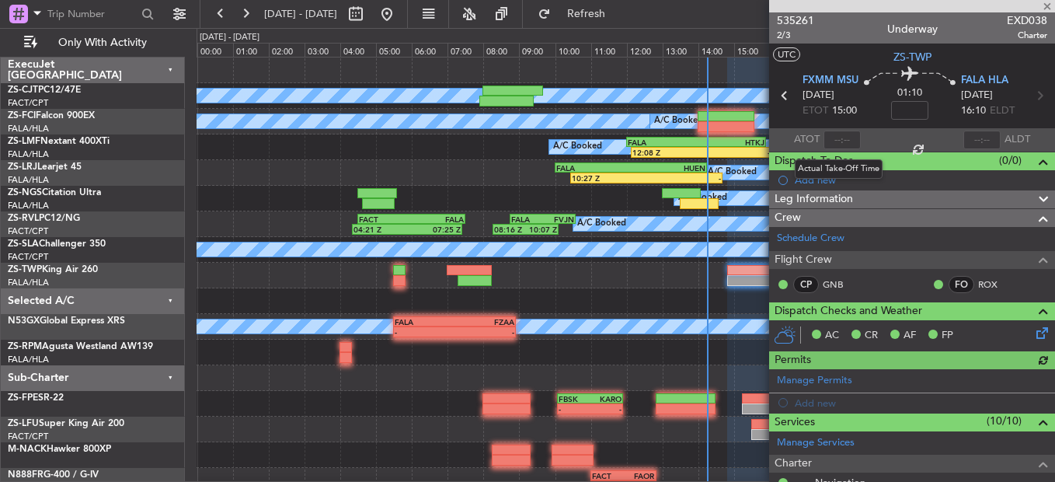
click at [853, 133] on div at bounding box center [841, 139] width 37 height 19
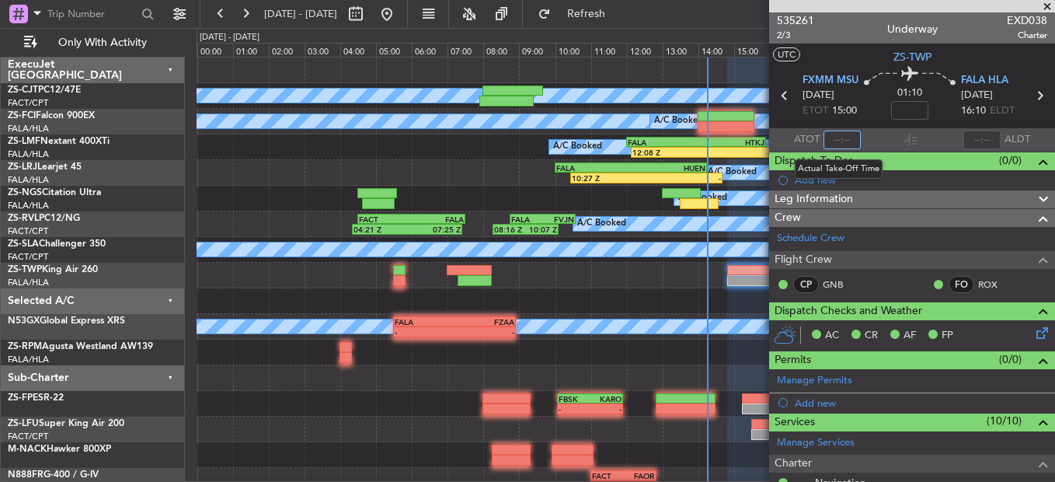
click at [854, 132] on input "text" at bounding box center [841, 139] width 37 height 19
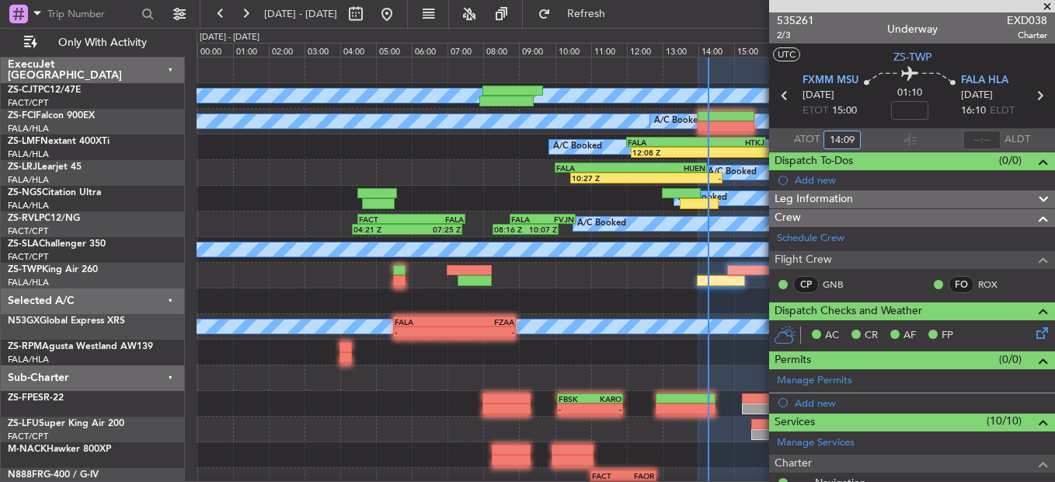
type input "14:09"
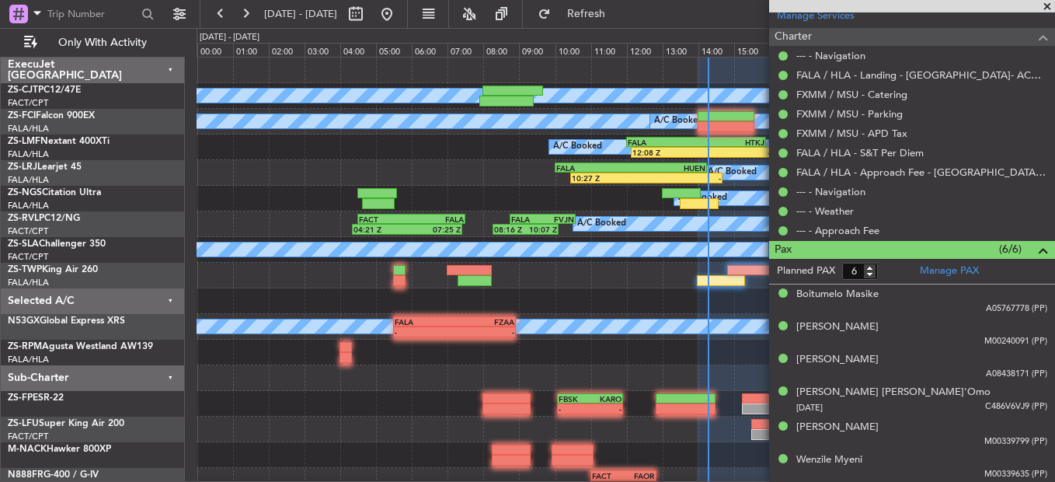
click at [588, 261] on div "A/C Booked - - FVRG 18:20 Z FACT 21:30 Z" at bounding box center [625, 250] width 857 height 26
click at [1054, 2] on span at bounding box center [1047, 7] width 16 height 14
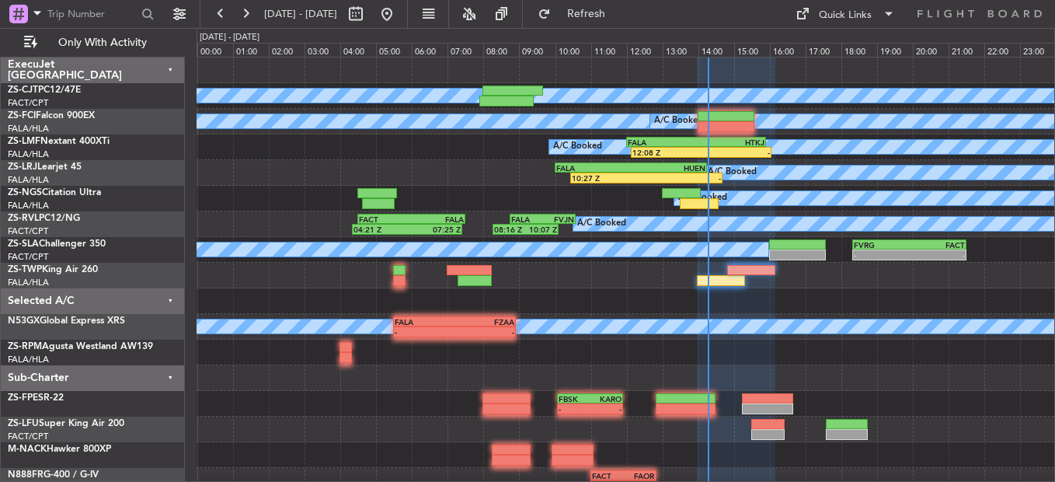
type input "0"
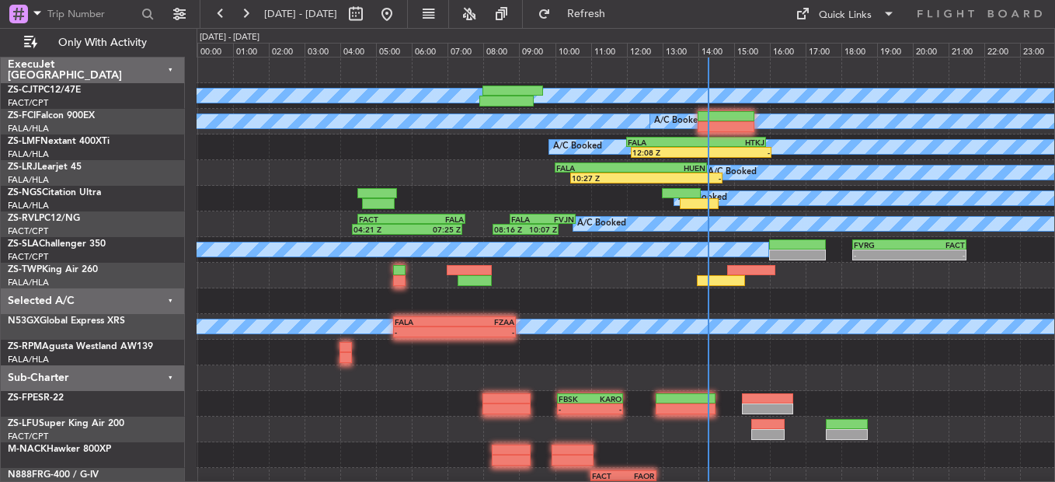
scroll to position [0, 0]
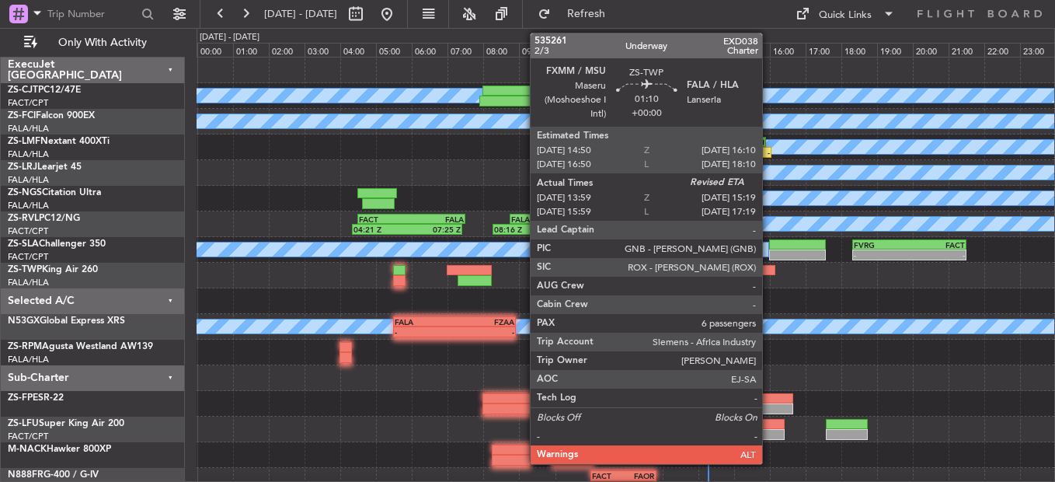
click at [762, 265] on div at bounding box center [751, 270] width 48 height 11
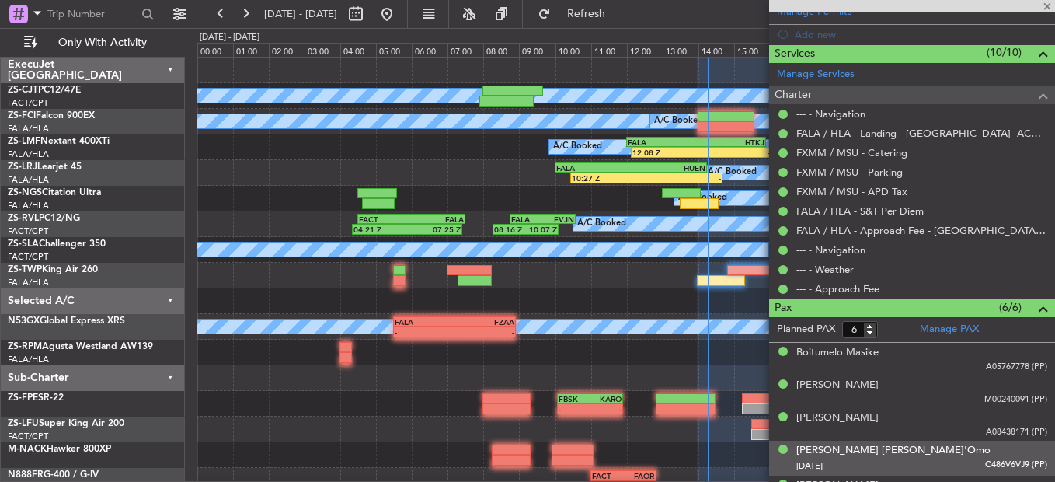
scroll to position [426, 0]
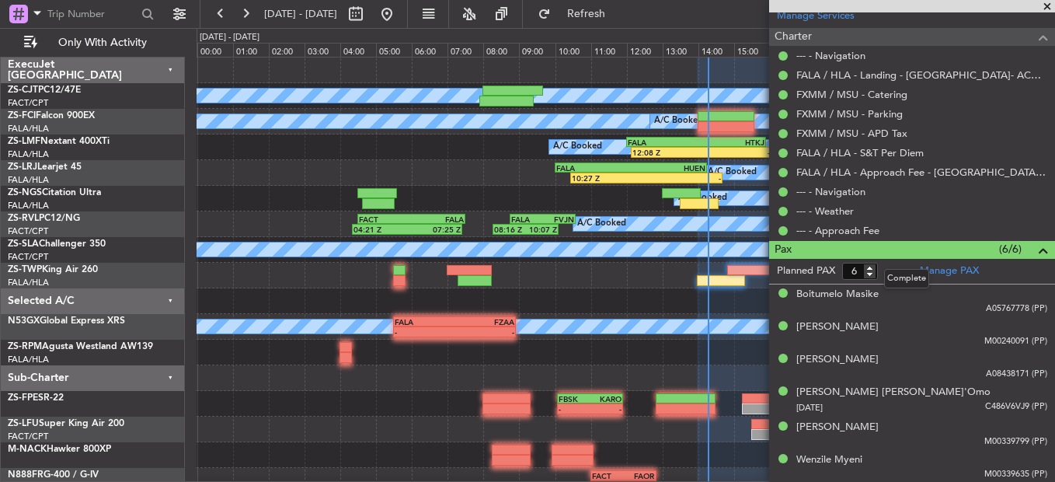
click at [873, 269] on mat-tooltip-component "Complete" at bounding box center [906, 278] width 67 height 41
type input "7"
click at [868, 266] on input "7" at bounding box center [860, 271] width 36 height 17
click at [896, 272] on form "Planned PAX 7" at bounding box center [840, 271] width 143 height 25
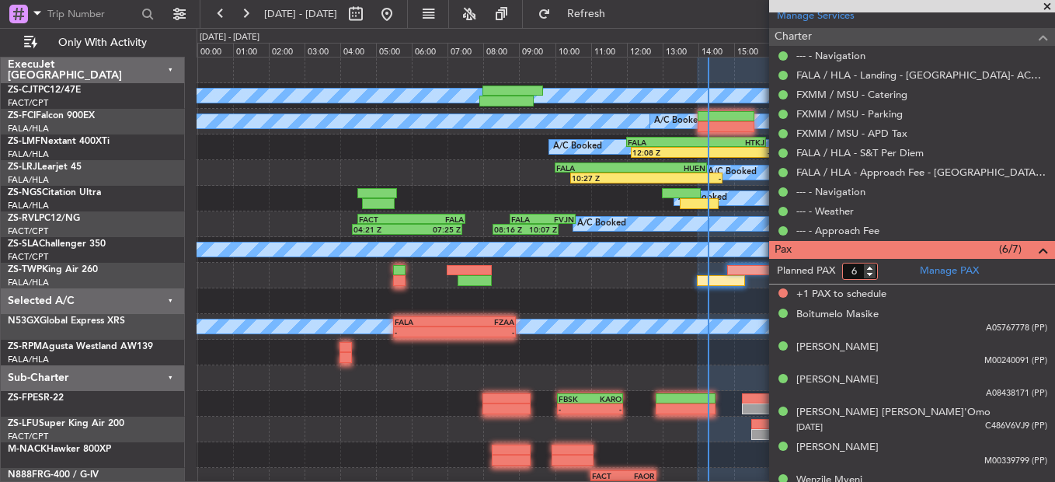
type input "6"
click at [867, 273] on input "6" at bounding box center [860, 271] width 36 height 17
click at [892, 275] on form "Planned PAX" at bounding box center [840, 271] width 143 height 25
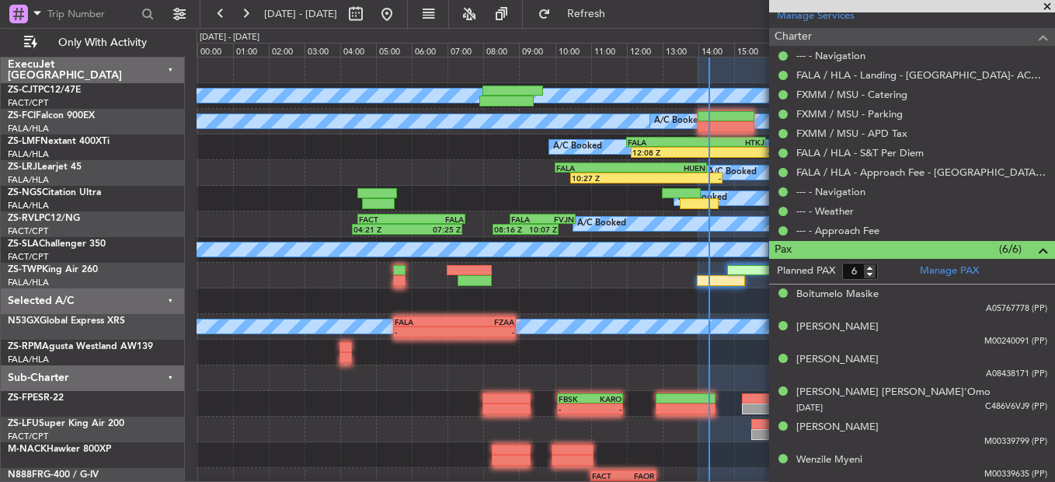
click at [1053, 2] on span at bounding box center [1047, 7] width 16 height 14
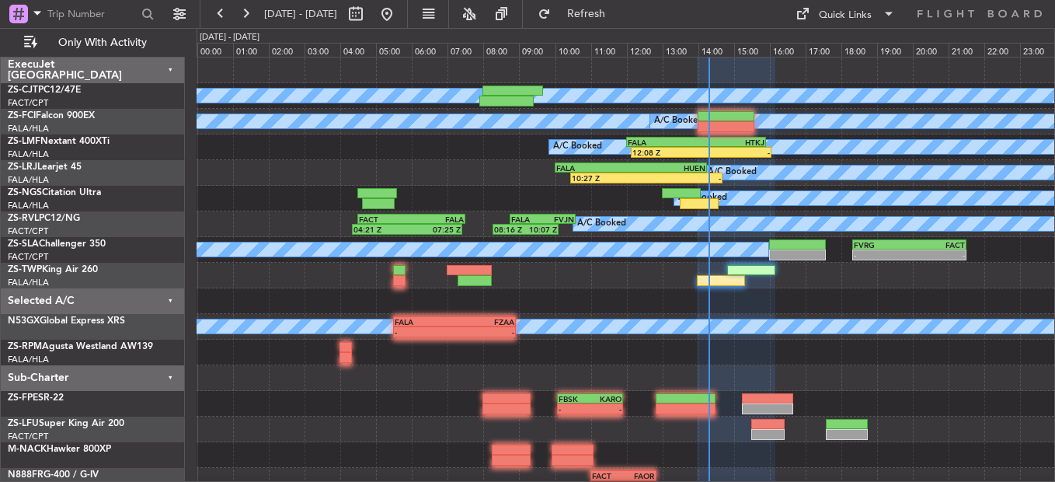
type input "0"
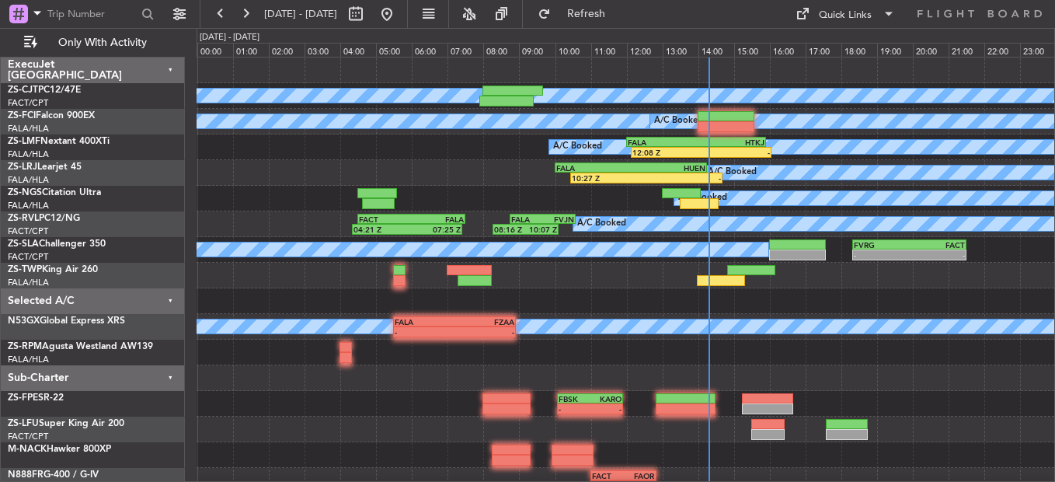
drag, startPoint x: 240, startPoint y: 16, endPoint x: 426, endPoint y: 156, distance: 232.9
click at [319, 77] on fb-flight-board "28 Aug 2025 - 28 Aug 2025 Refresh Quick Links Only With Activity A/C Booked A/C…" at bounding box center [527, 247] width 1055 height 470
click at [252, 13] on button at bounding box center [245, 14] width 25 height 25
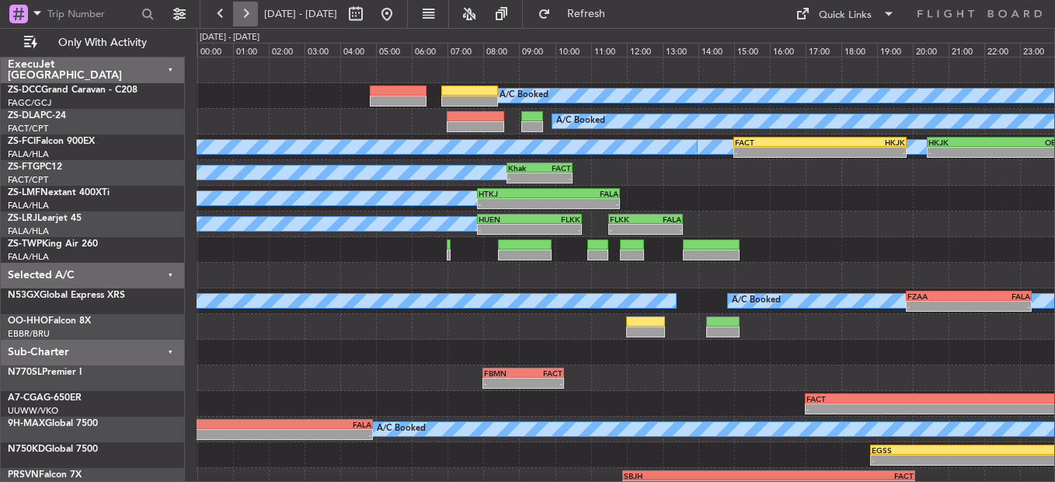
drag, startPoint x: 252, startPoint y: 9, endPoint x: 253, endPoint y: 18, distance: 9.4
click at [253, 10] on button at bounding box center [245, 14] width 25 height 25
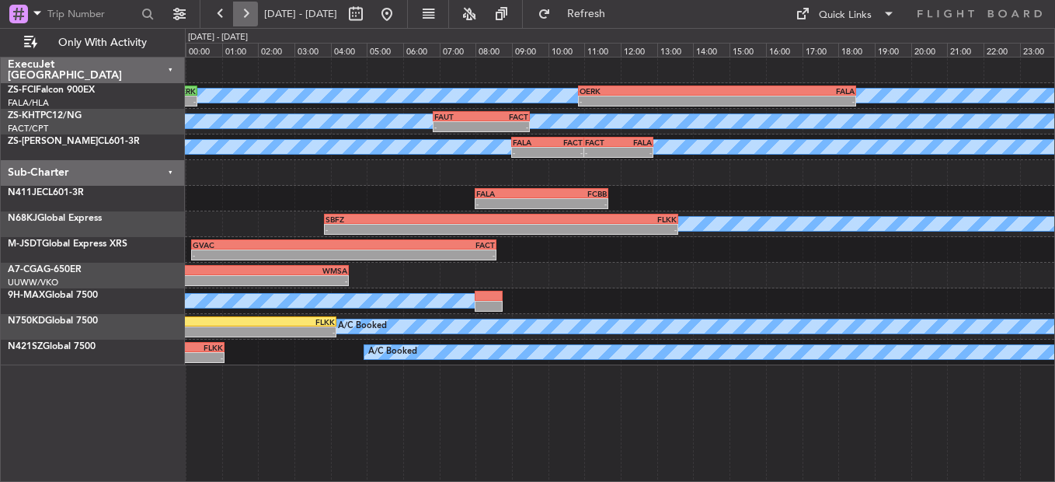
click at [252, 23] on button at bounding box center [245, 14] width 25 height 25
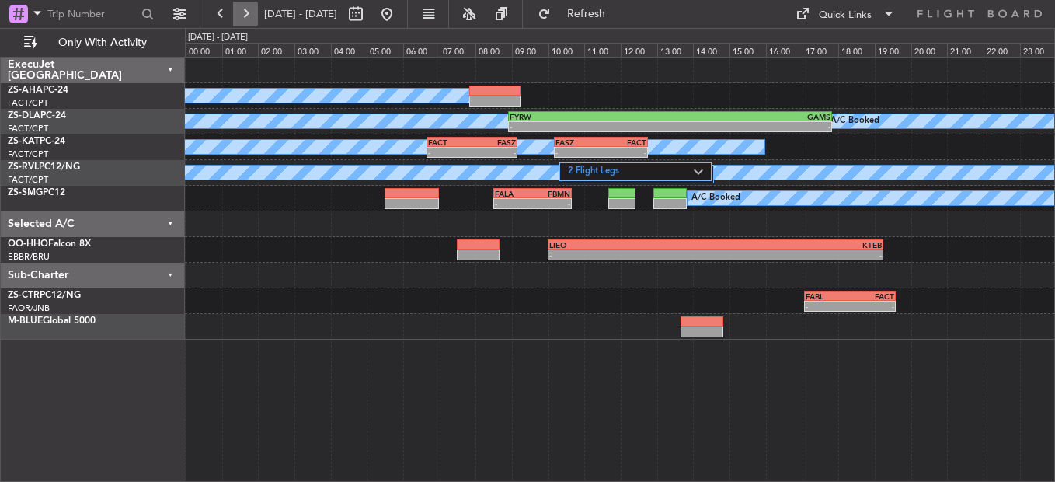
click at [254, 20] on button at bounding box center [245, 14] width 25 height 25
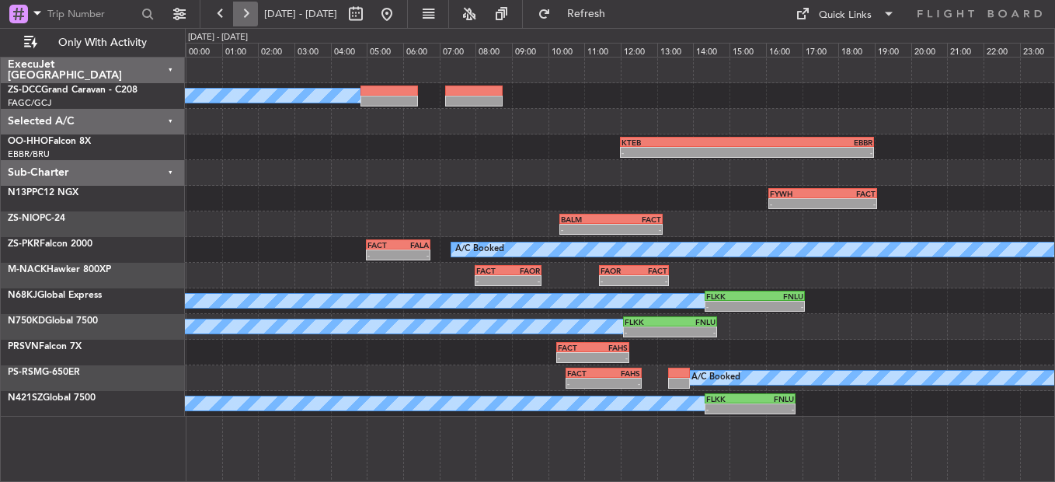
click at [247, 15] on button at bounding box center [245, 14] width 25 height 25
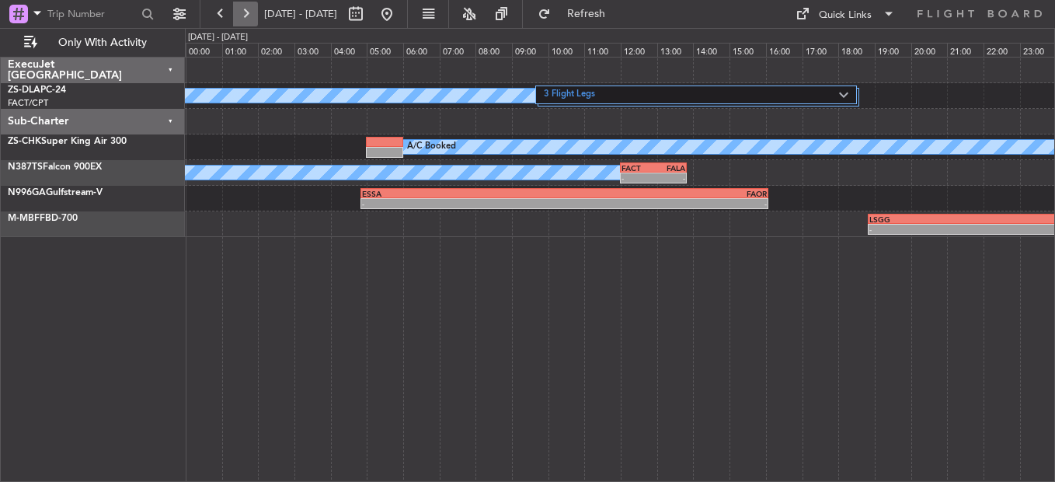
click at [245, 11] on button at bounding box center [245, 14] width 25 height 25
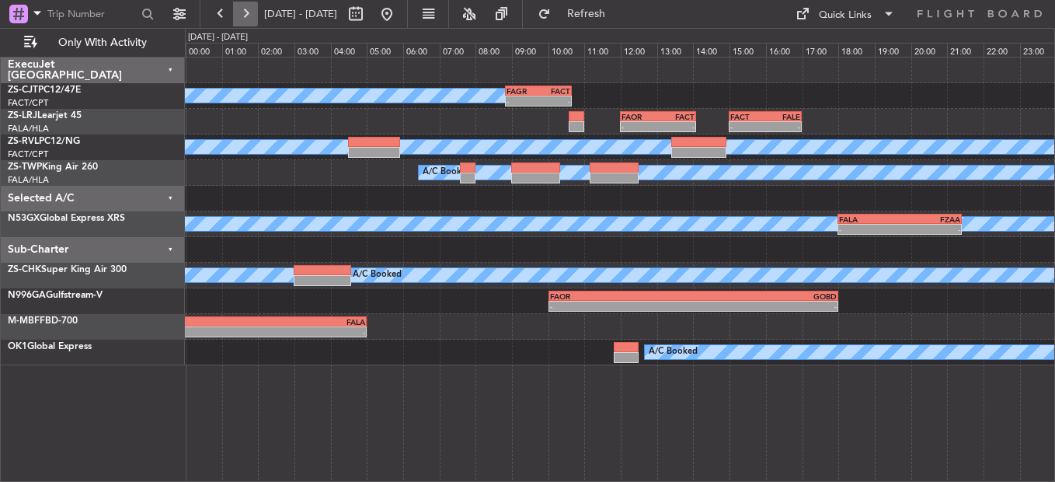
click at [245, 17] on button at bounding box center [245, 14] width 25 height 25
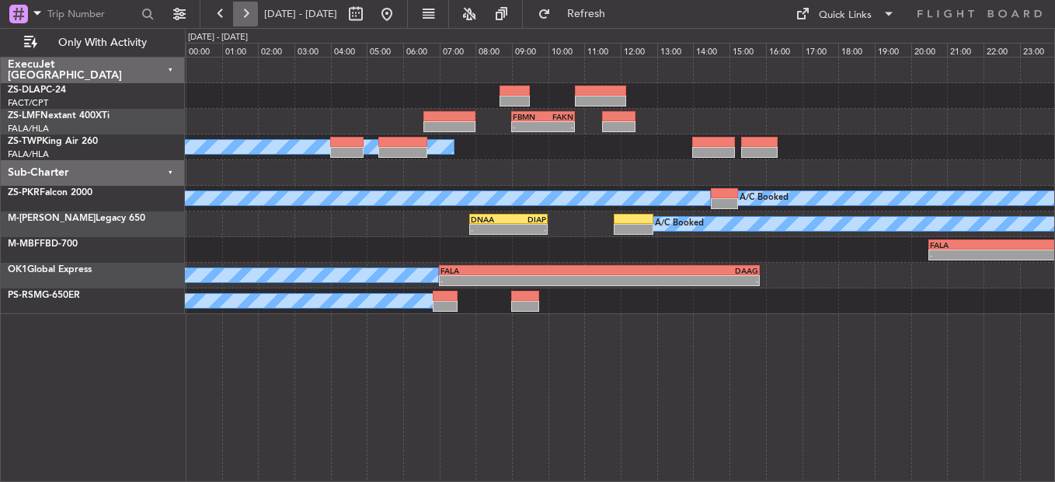
click at [250, 14] on button at bounding box center [245, 14] width 25 height 25
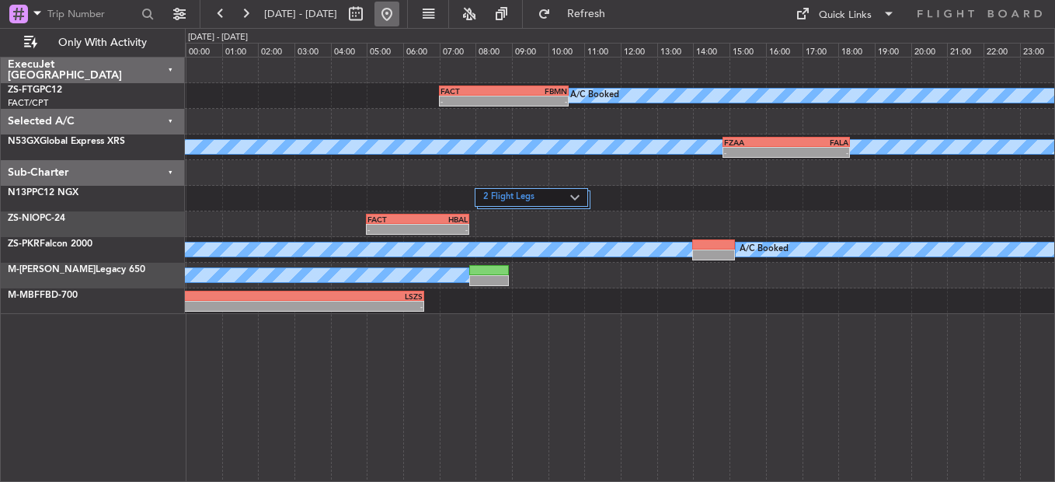
click at [399, 14] on button at bounding box center [386, 14] width 25 height 25
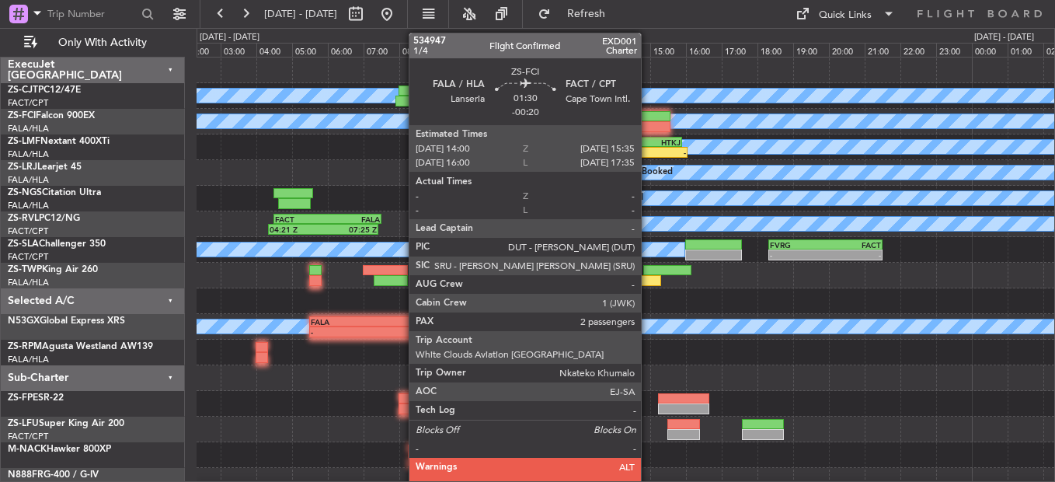
click at [648, 117] on div at bounding box center [642, 116] width 57 height 11
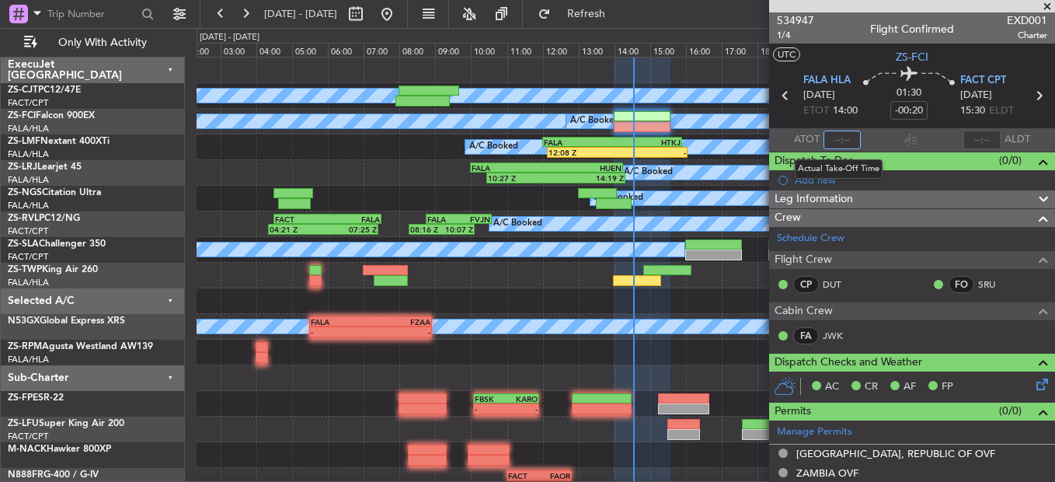
click at [837, 141] on input "text" at bounding box center [841, 139] width 37 height 19
type input "14:32"
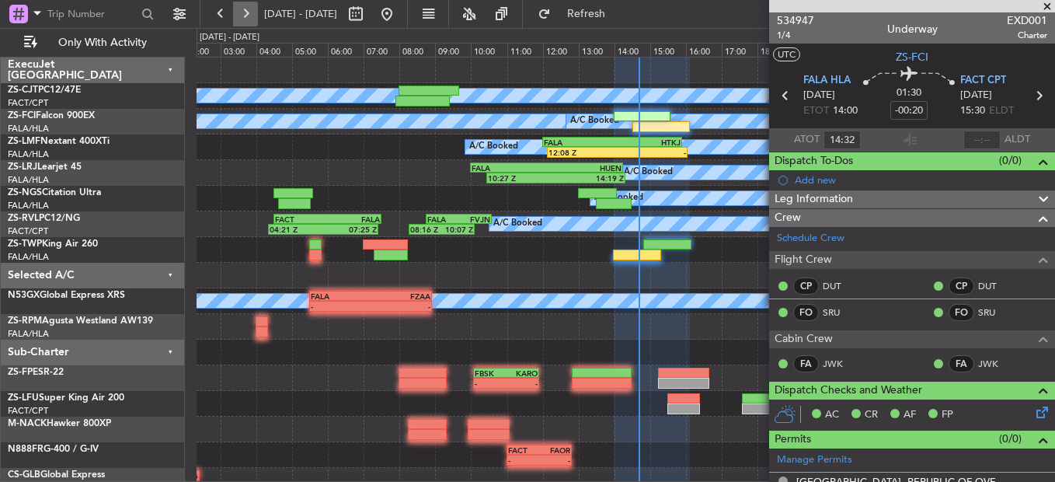
click at [249, 9] on button at bounding box center [245, 14] width 25 height 25
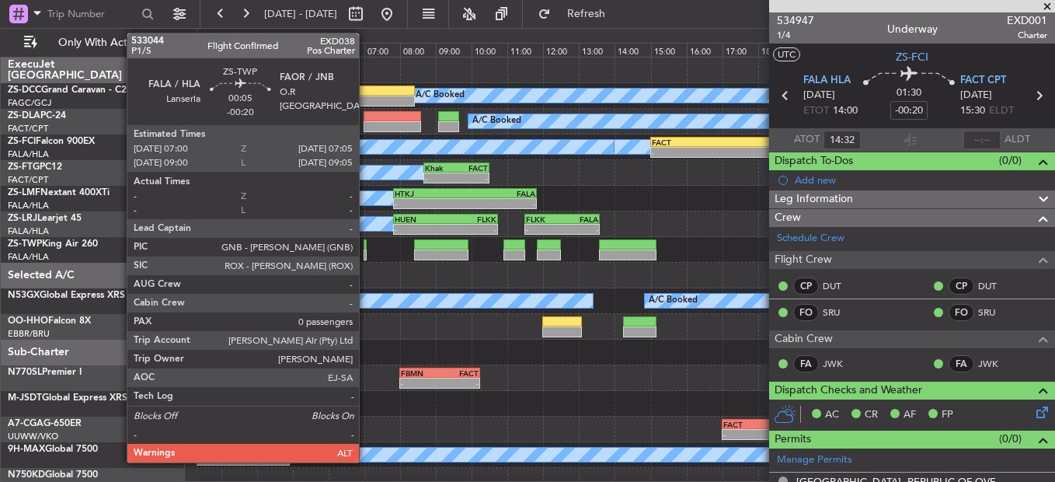
click at [366, 247] on div at bounding box center [364, 244] width 3 height 11
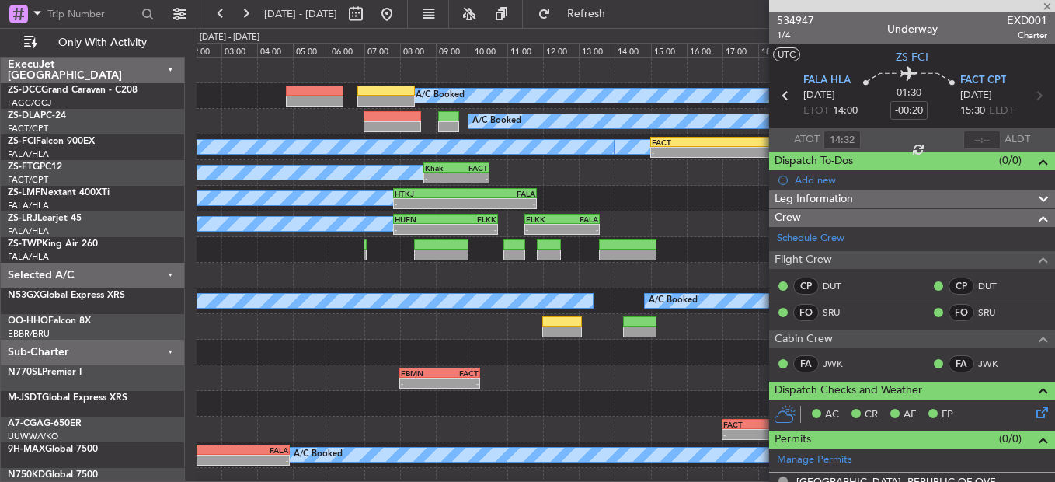
type input "0"
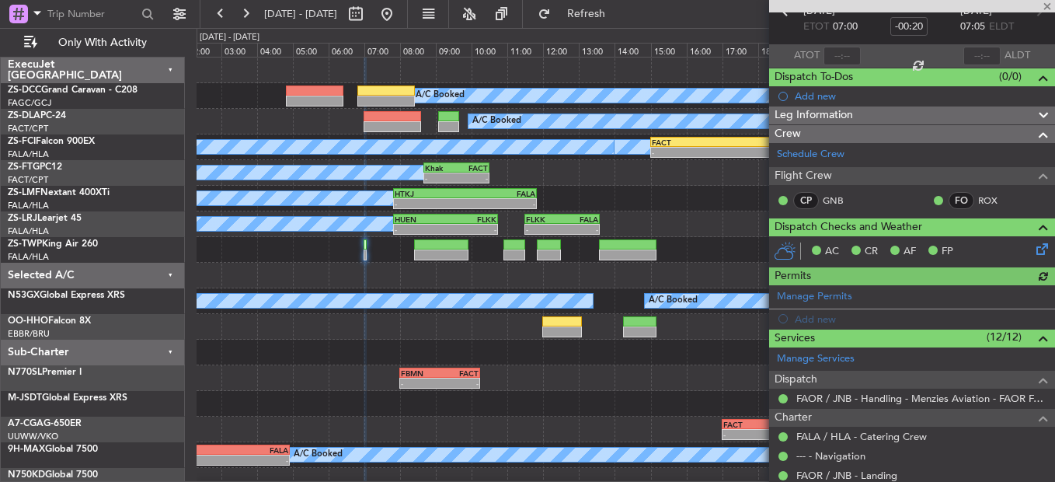
scroll to position [155, 0]
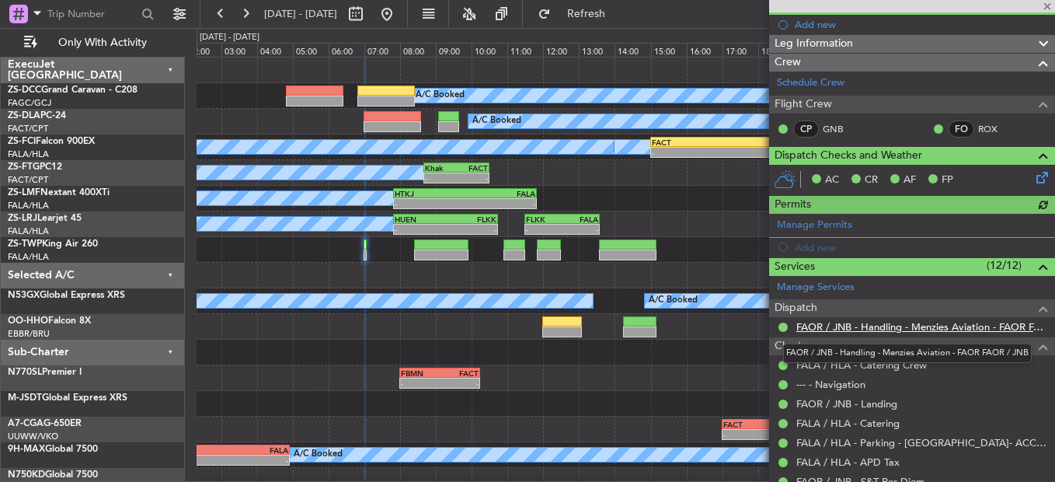
click at [955, 324] on link "FAOR / JNB - Handling - Menzies Aviation - FAOR FAOR / JNB" at bounding box center [921, 326] width 251 height 13
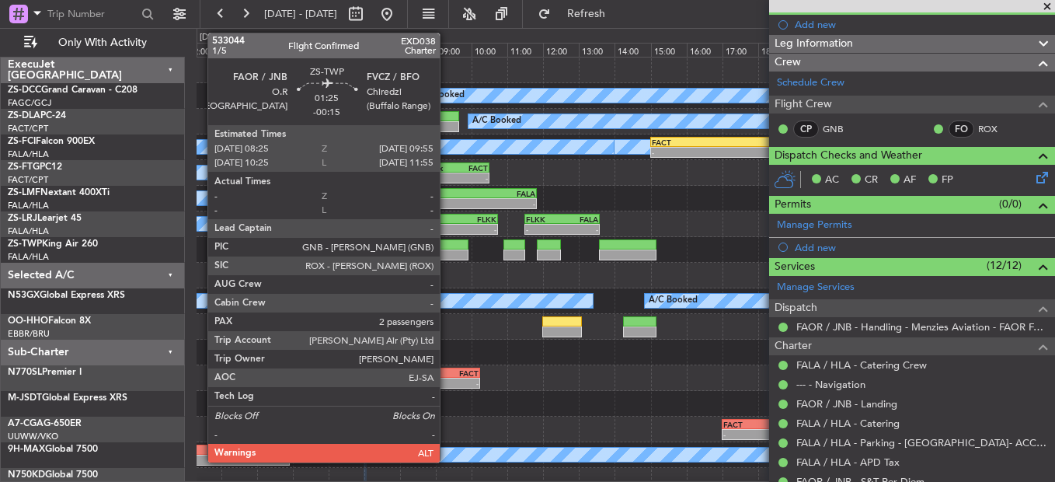
click at [444, 251] on div at bounding box center [441, 254] width 54 height 11
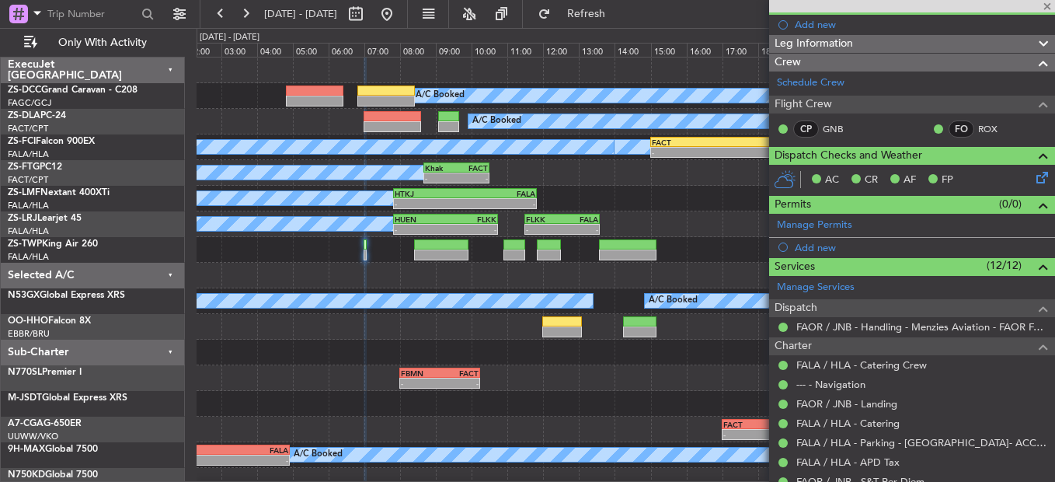
type input "-00:15"
type input "2"
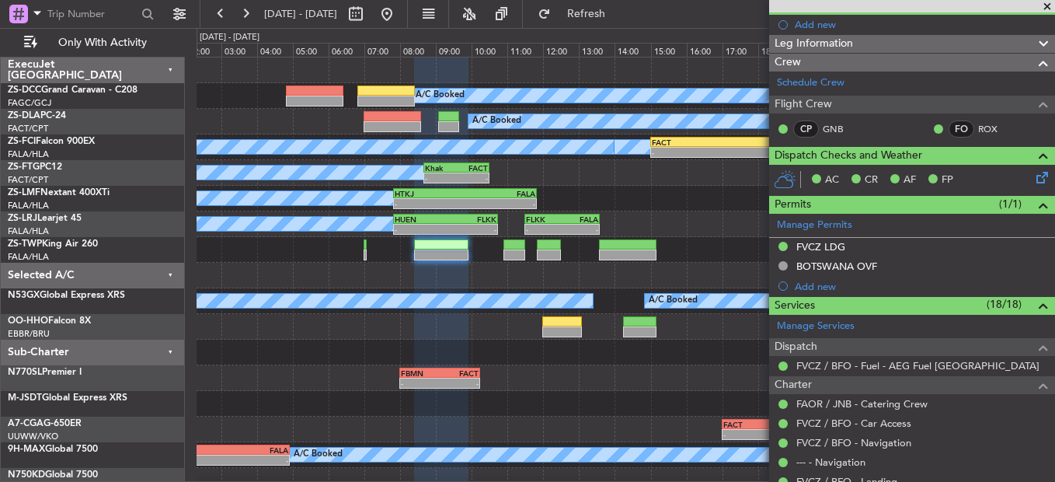
click at [366, 250] on div "A/C Unavailable" at bounding box center [625, 250] width 857 height 26
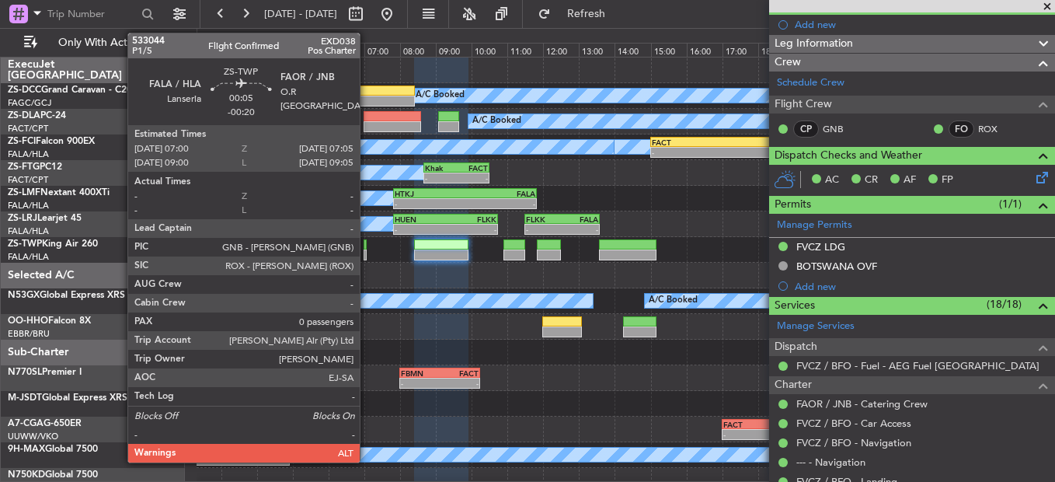
click at [367, 242] on div at bounding box center [364, 244] width 3 height 11
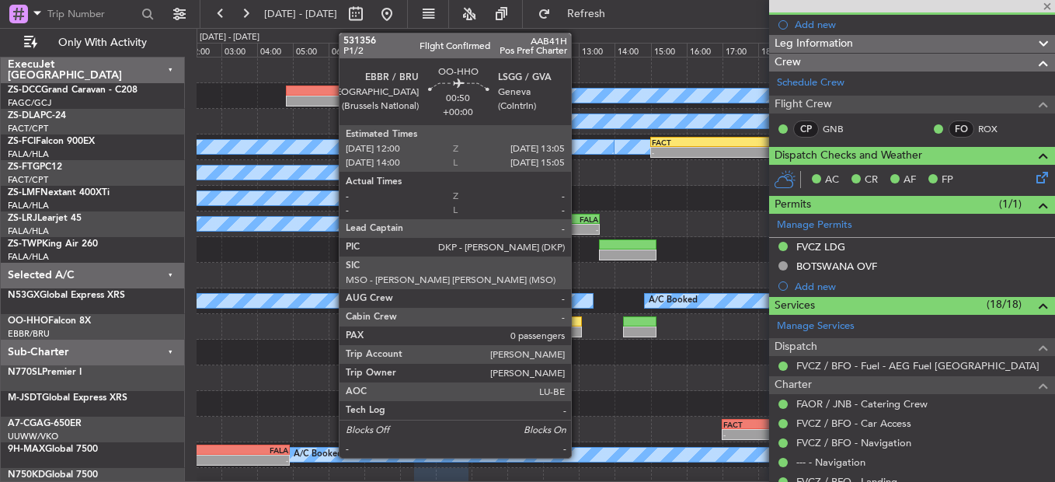
type input "-00:20"
type input "0"
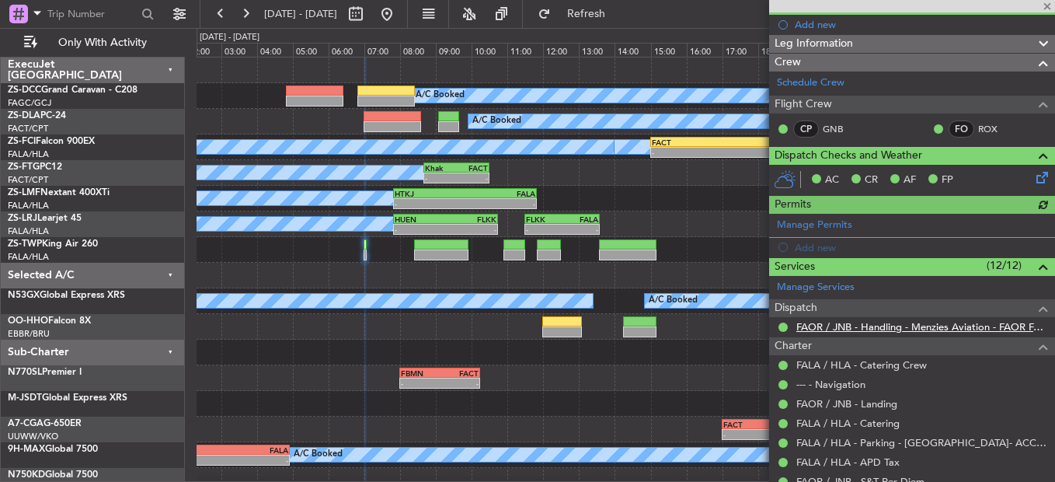
click at [896, 323] on link "FAOR / JNB - Handling - Menzies Aviation - FAOR FAOR / JNB" at bounding box center [921, 326] width 251 height 13
